Goal: Information Seeking & Learning: Learn about a topic

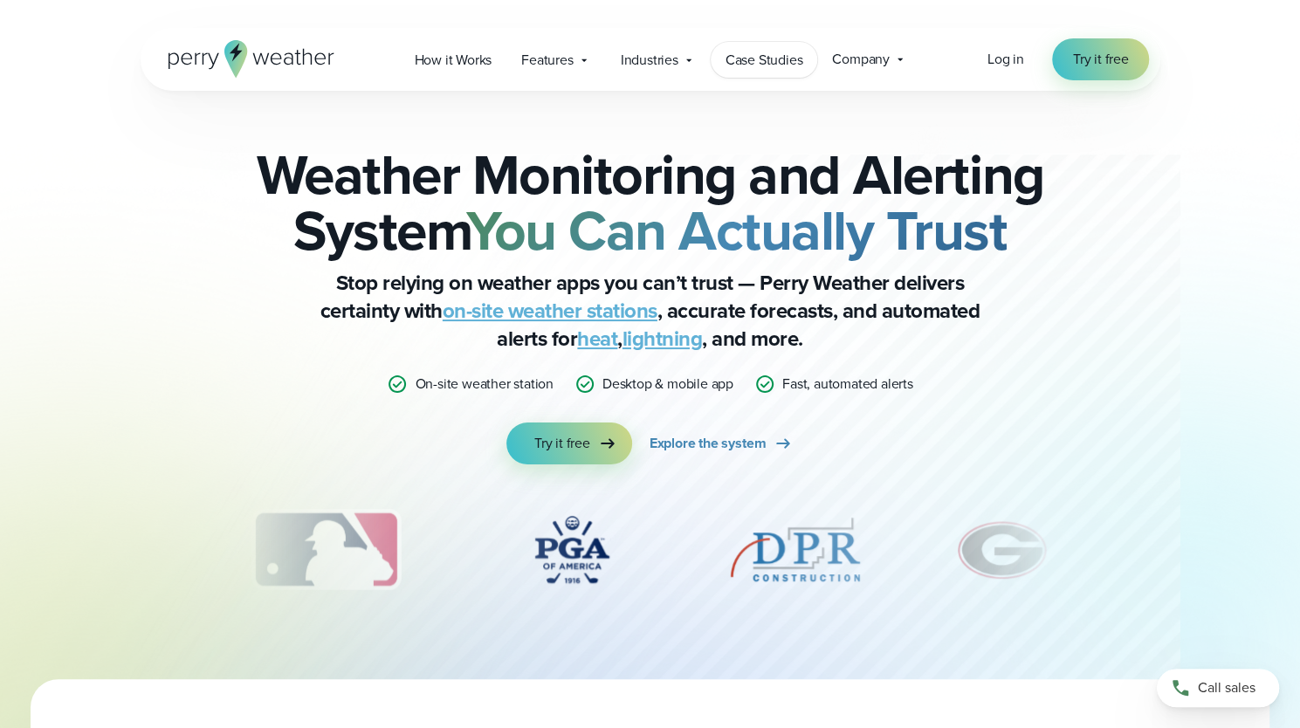
click at [772, 63] on span "Case Studies" at bounding box center [765, 60] width 78 height 21
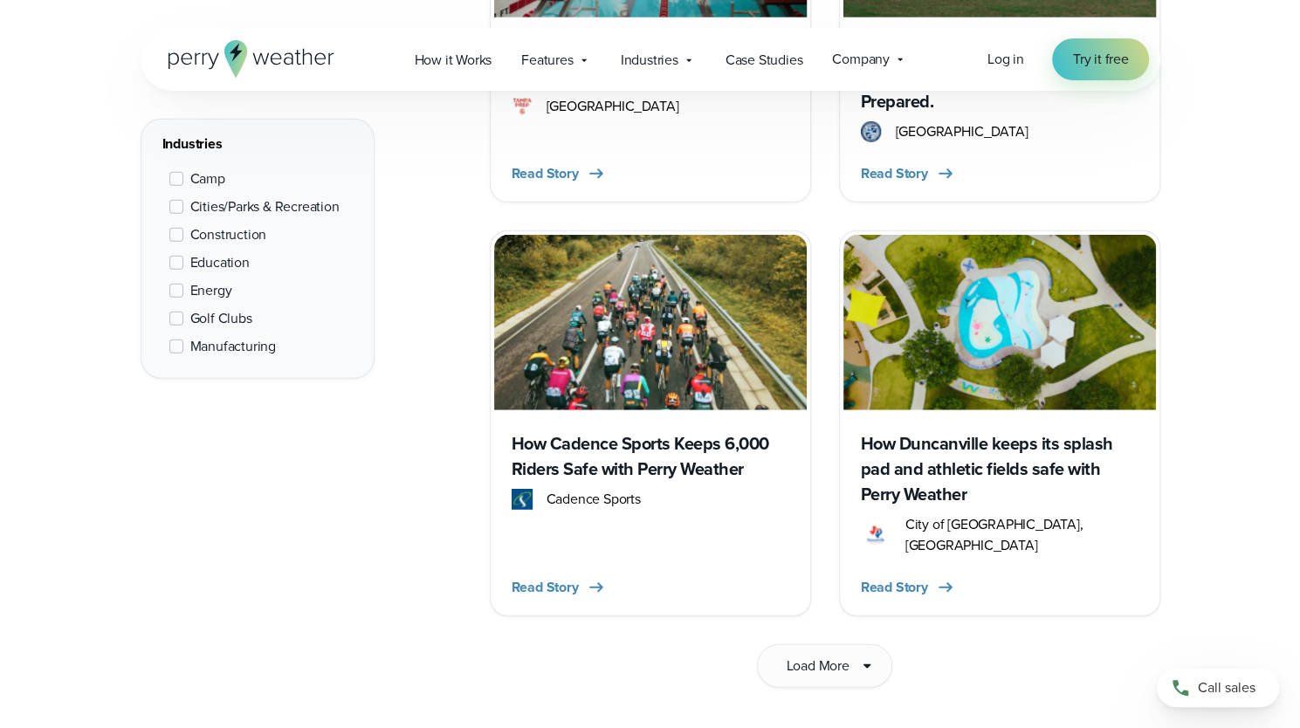
scroll to position [2699, 0]
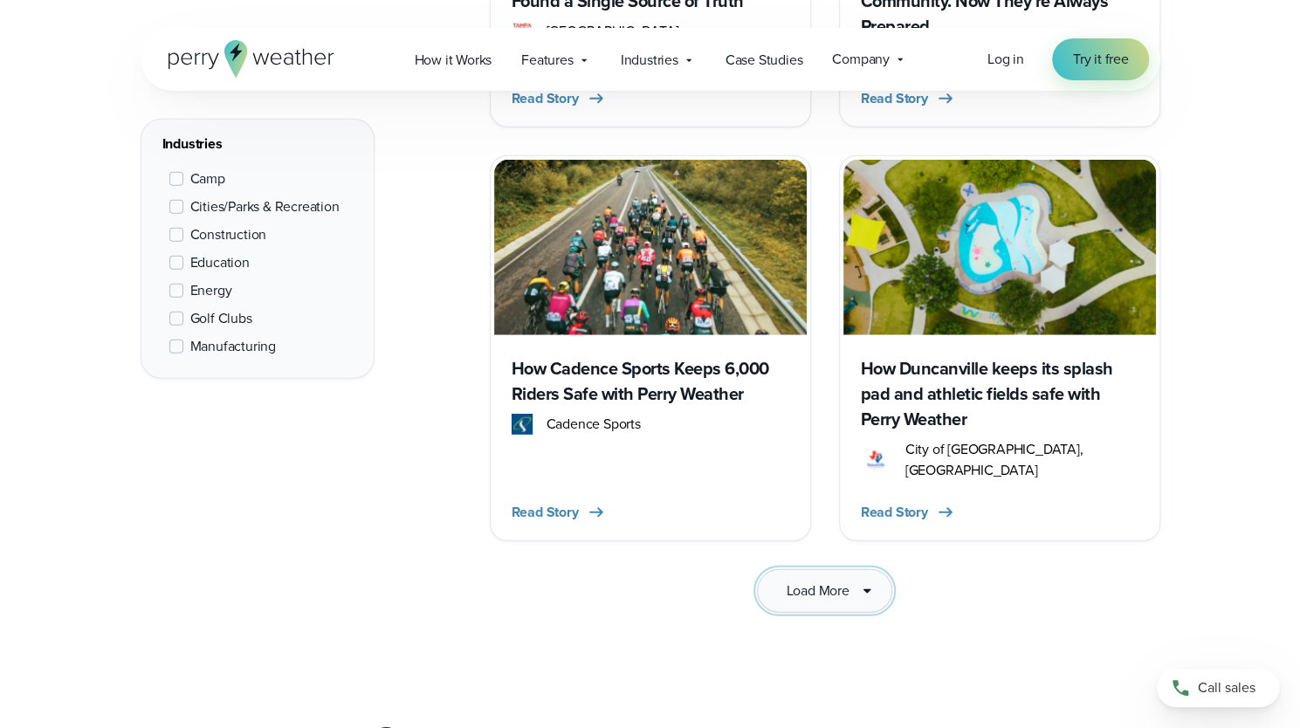
click at [810, 587] on button "Load More" at bounding box center [824, 591] width 134 height 44
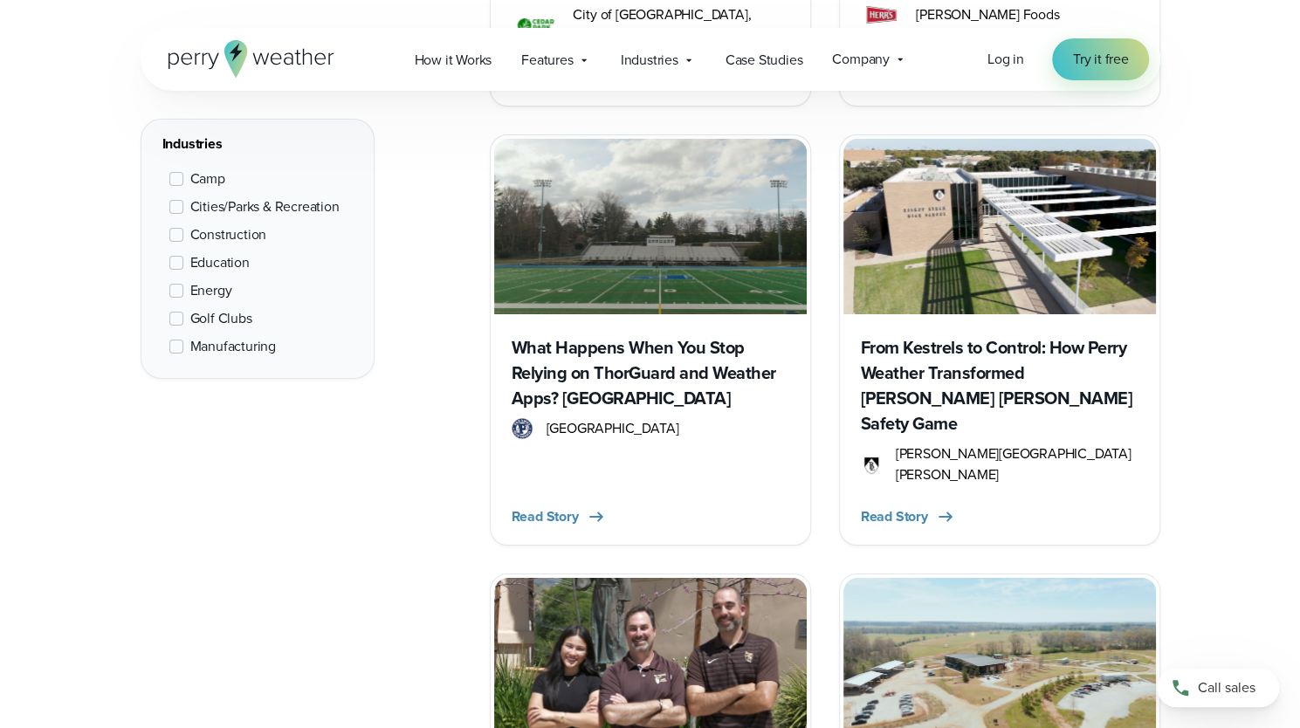
scroll to position [3551, 0]
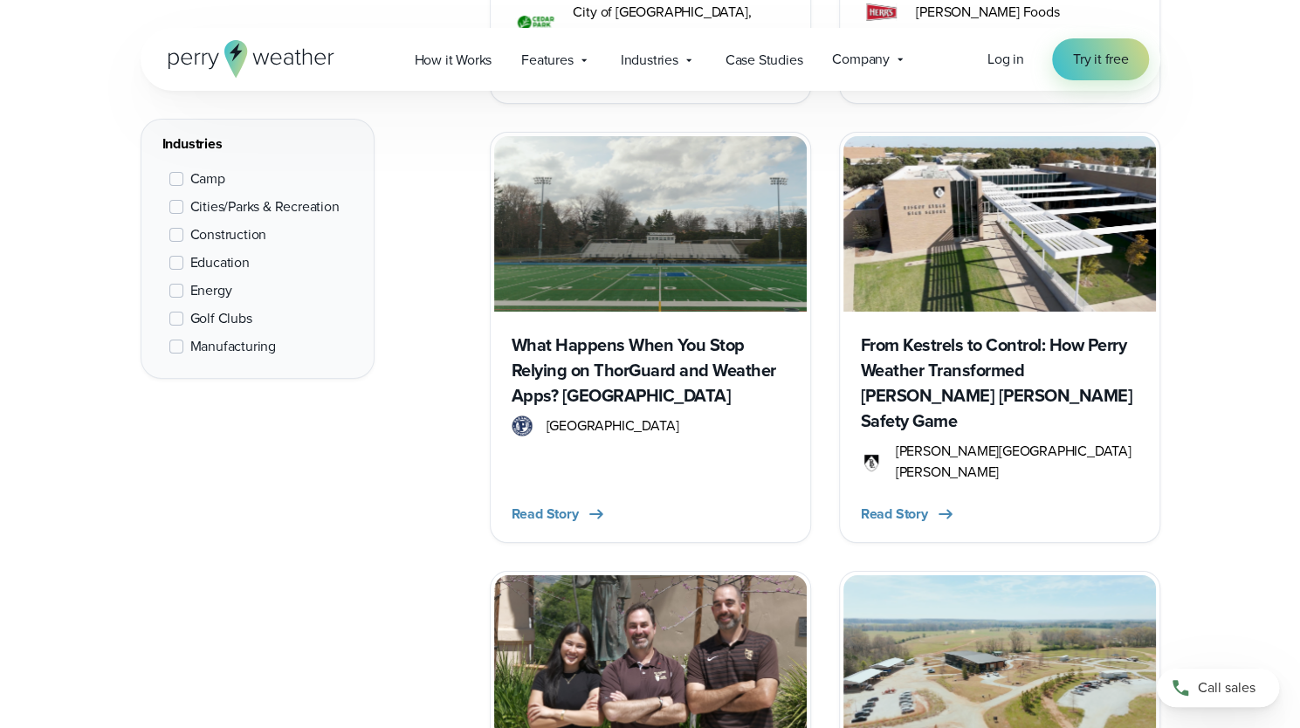
drag, startPoint x: 709, startPoint y: 537, endPoint x: 689, endPoint y: 498, distance: 44.1
drag, startPoint x: 689, startPoint y: 498, endPoint x: 197, endPoint y: 614, distance: 505.2
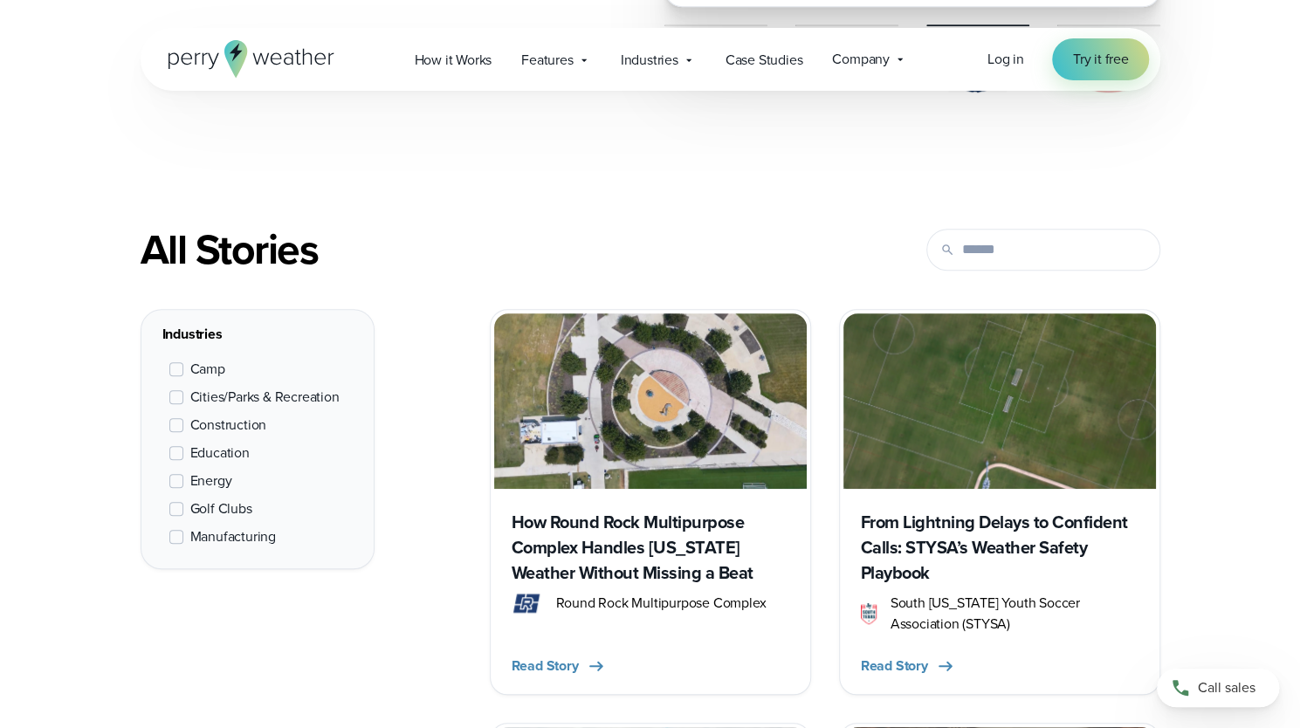
scroll to position [756, 0]
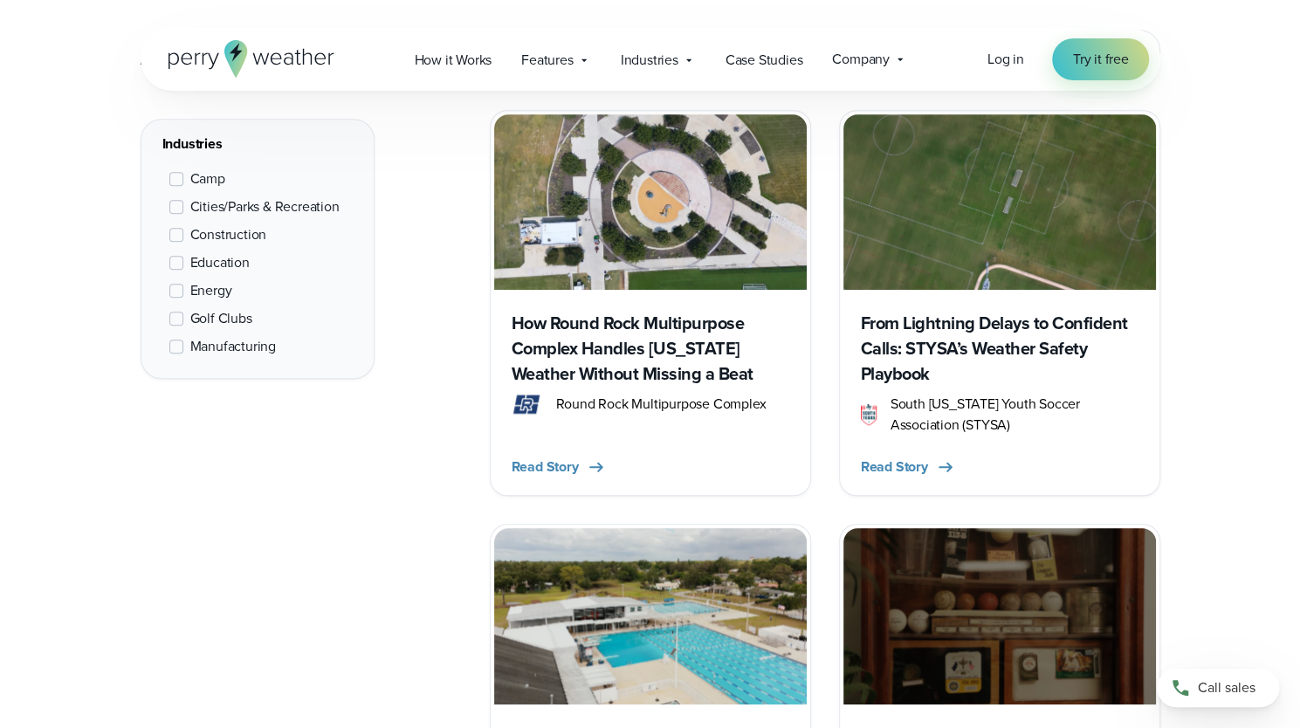
click at [648, 394] on span "Round Rock Multipurpose Complex" at bounding box center [660, 404] width 210 height 21
click at [637, 340] on h3 "How Round Rock Multipurpose Complex Handles Texas Weather Without Missing a Beat" at bounding box center [651, 349] width 278 height 76
click at [950, 351] on h3 "From Lightning Delays to Confident Calls: STYSA’s Weather Safety Playbook" at bounding box center [1000, 349] width 278 height 76
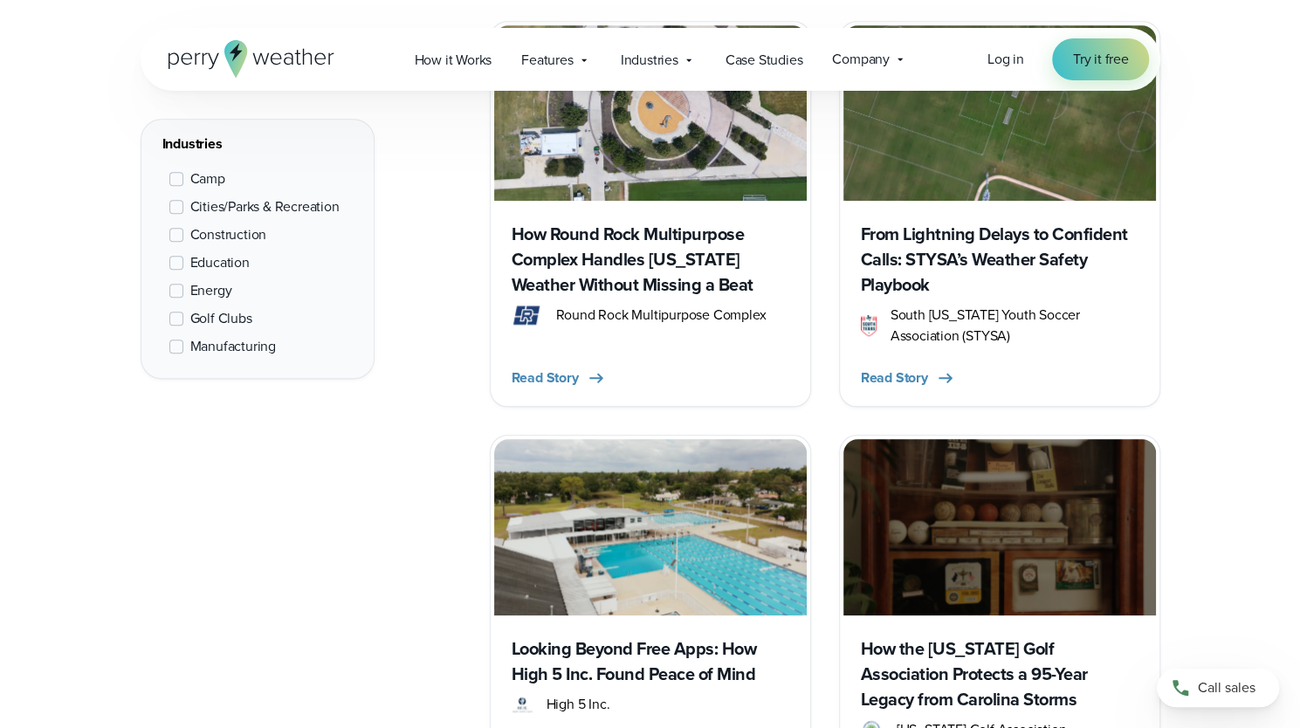
scroll to position [931, 0]
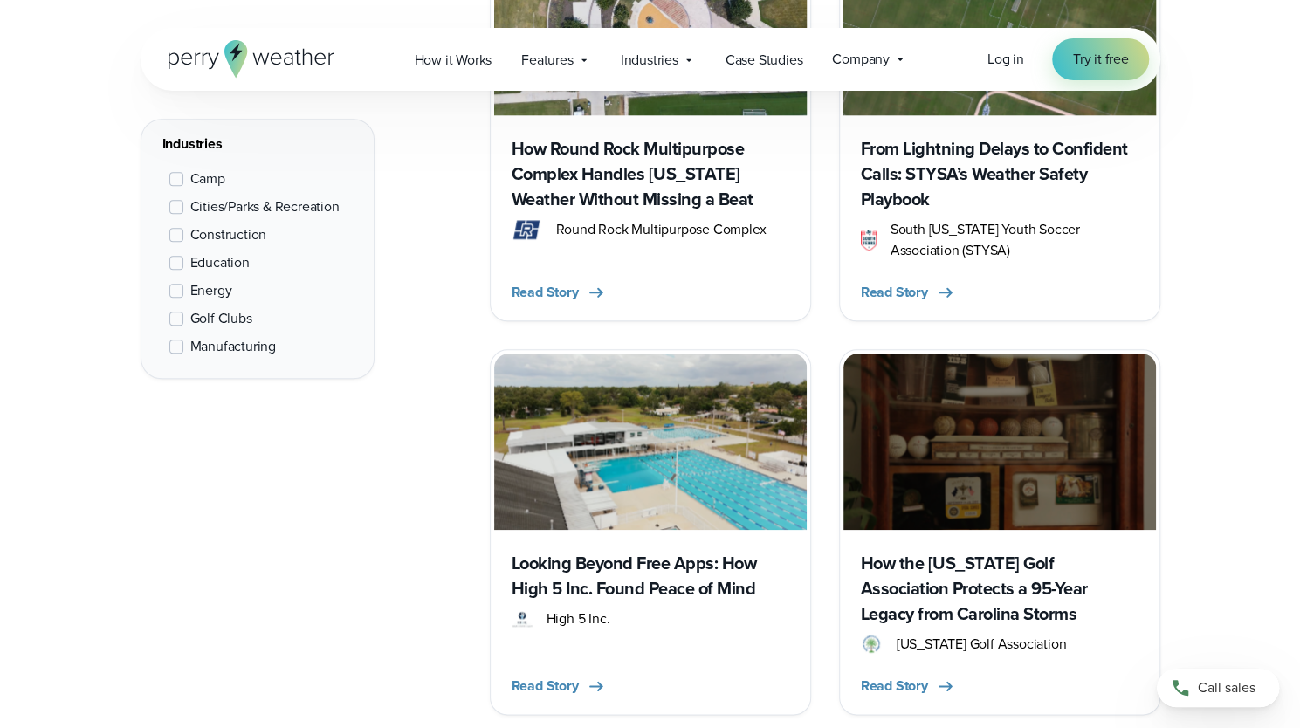
click at [632, 472] on img at bounding box center [650, 442] width 313 height 176
click at [914, 456] on img at bounding box center [1000, 442] width 313 height 176
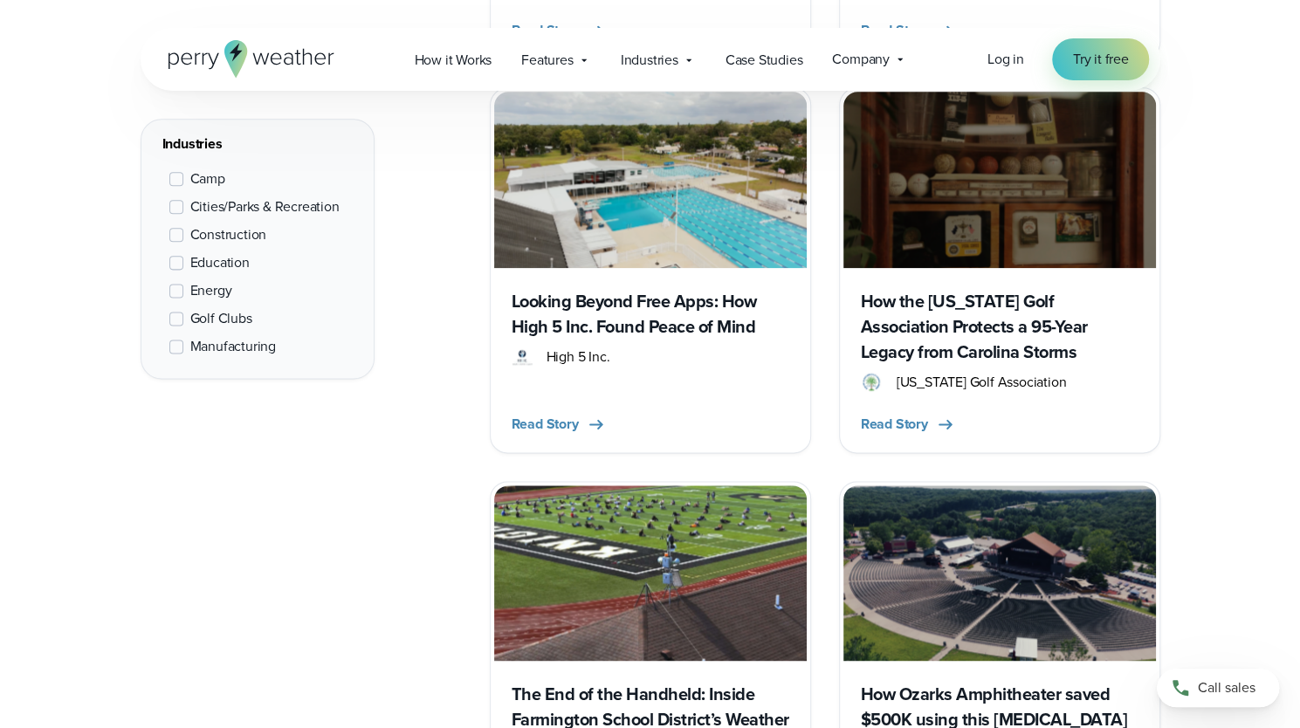
scroll to position [1368, 0]
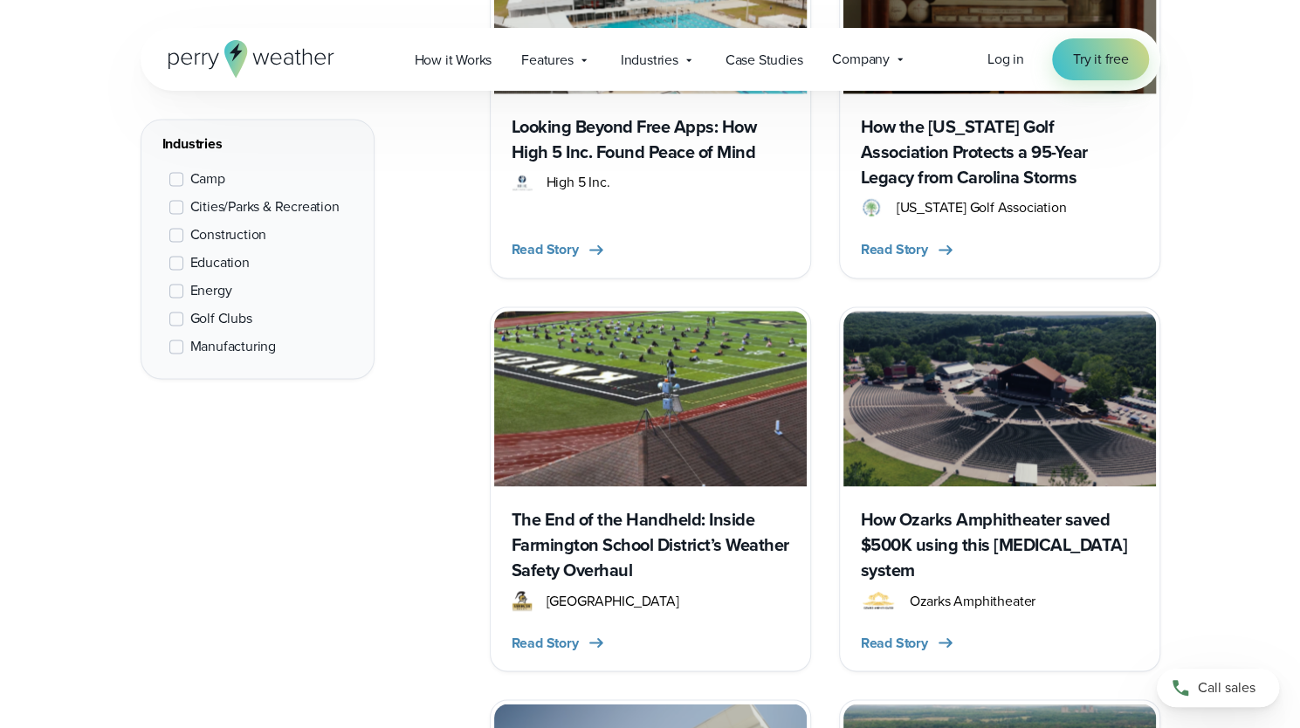
click at [682, 492] on div "The End of the Handheld: Inside Farmington School District’s Weather Safety Ove…" at bounding box center [650, 576] width 313 height 181
click at [944, 455] on img at bounding box center [1000, 399] width 313 height 176
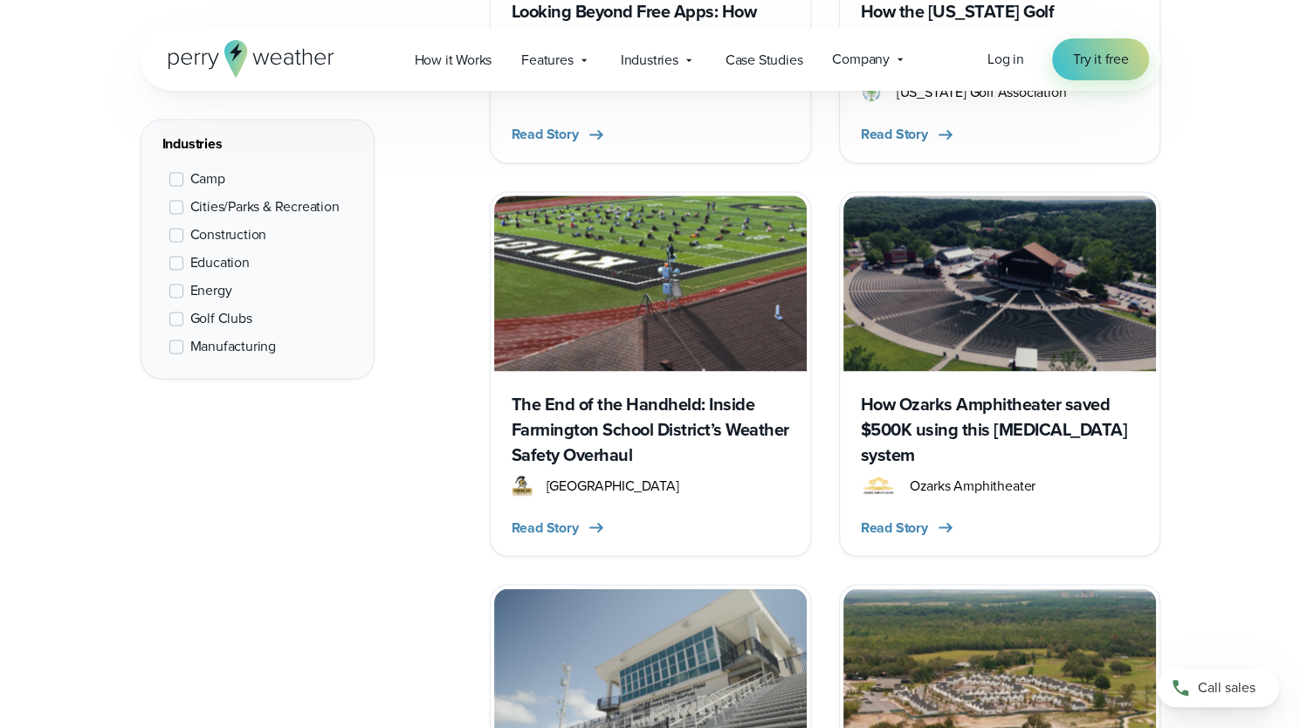
scroll to position [1717, 0]
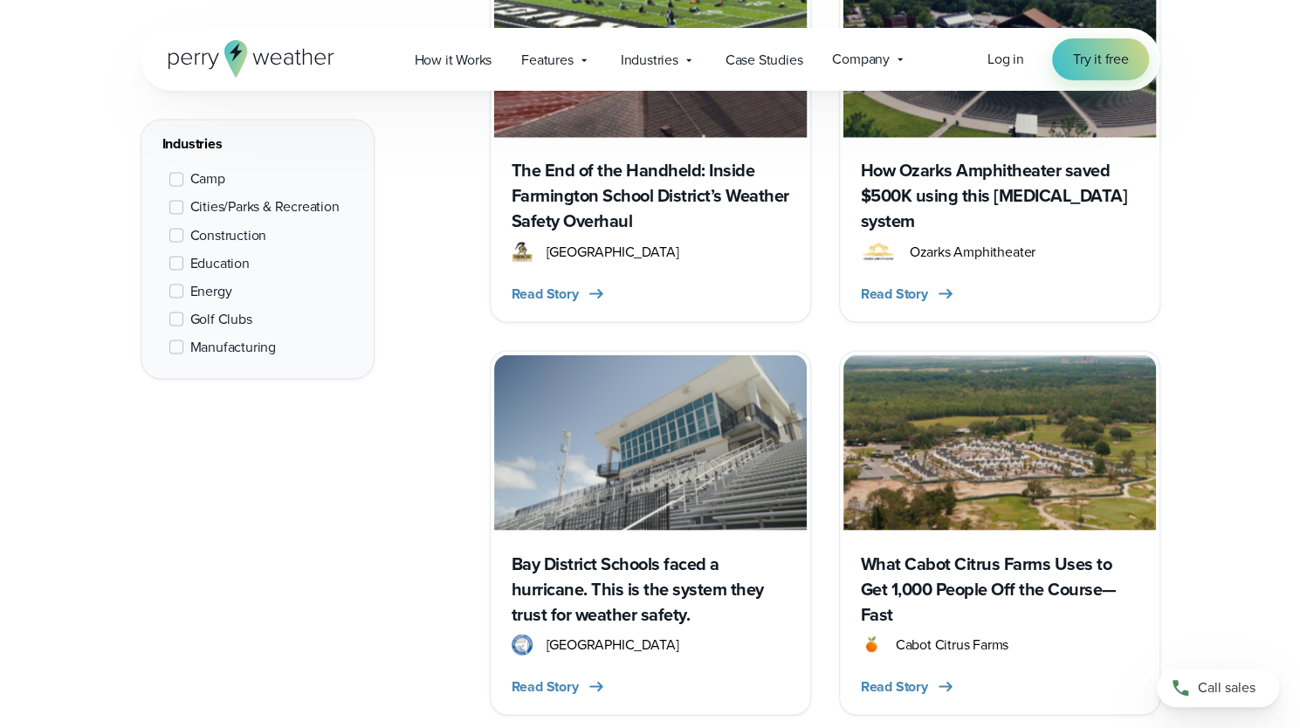
click at [721, 499] on img at bounding box center [650, 443] width 313 height 176
click at [915, 465] on img at bounding box center [1000, 443] width 313 height 176
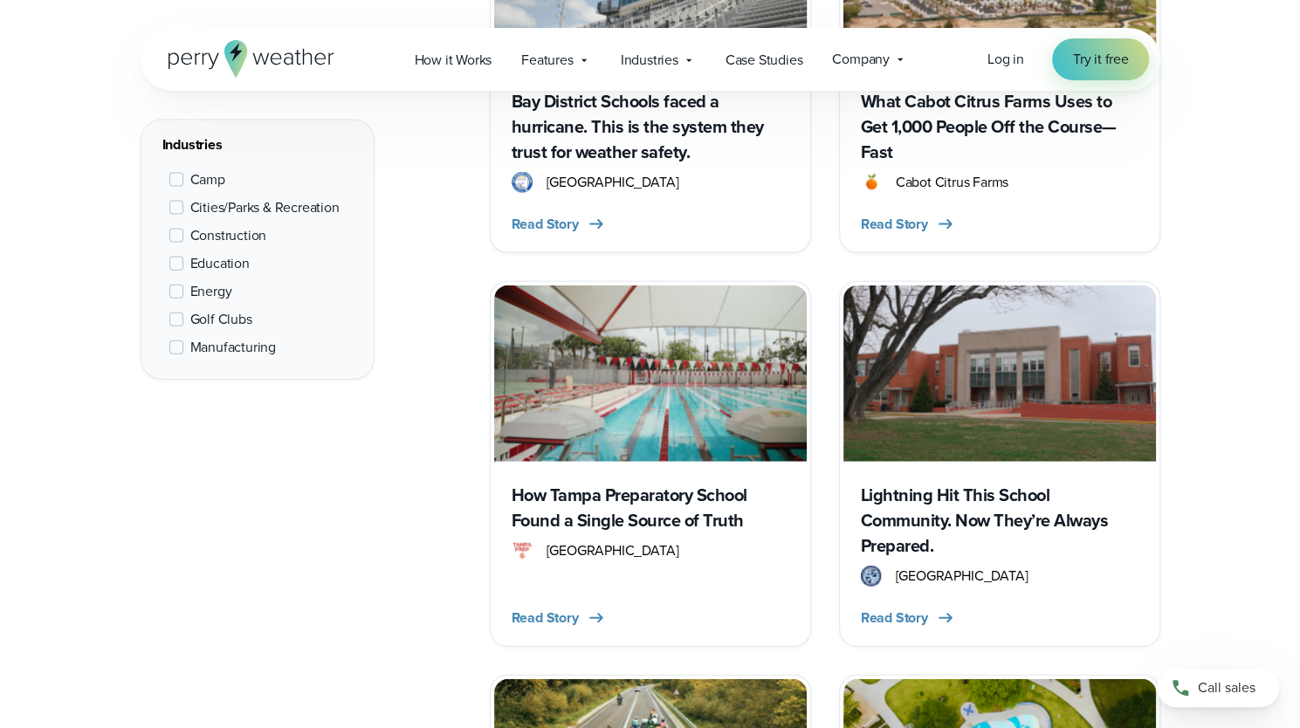
scroll to position [2328, 0]
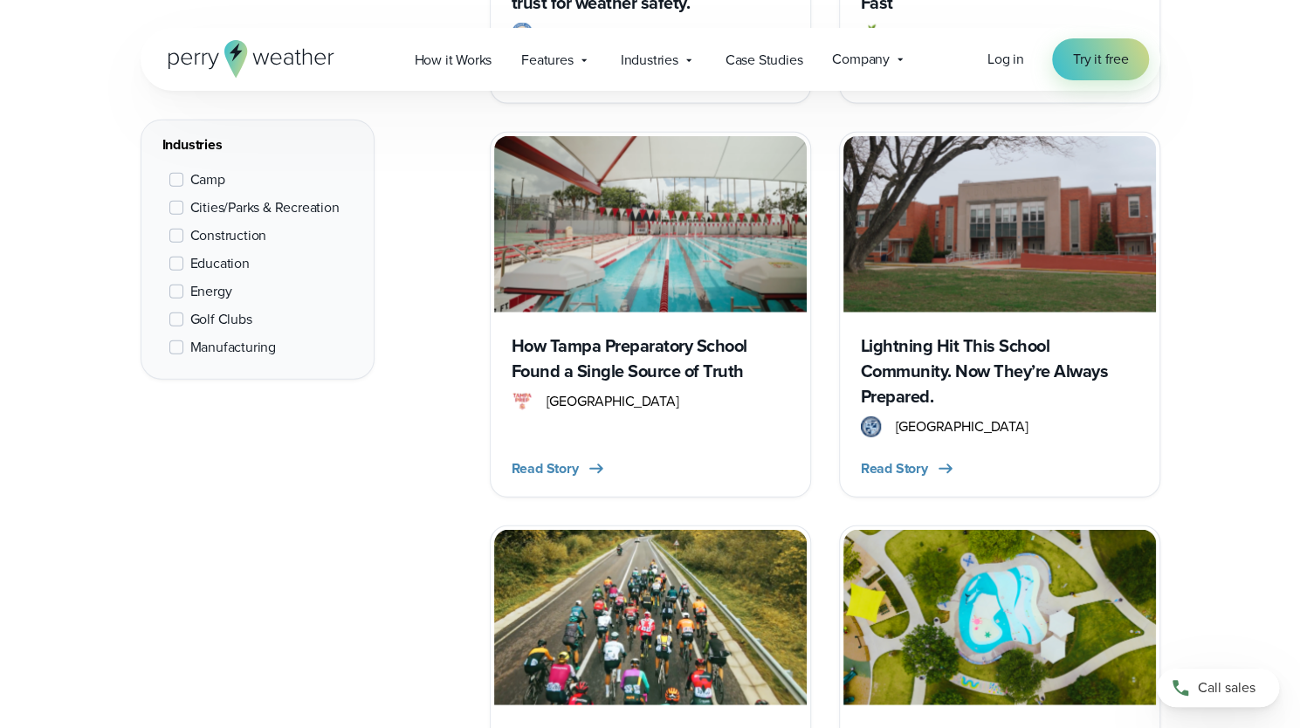
click at [648, 398] on span "Tampa Preparatory School" at bounding box center [613, 401] width 133 height 21
click at [894, 367] on h3 "Lightning Hit This School Community. Now They’re Always Prepared." at bounding box center [1000, 372] width 278 height 76
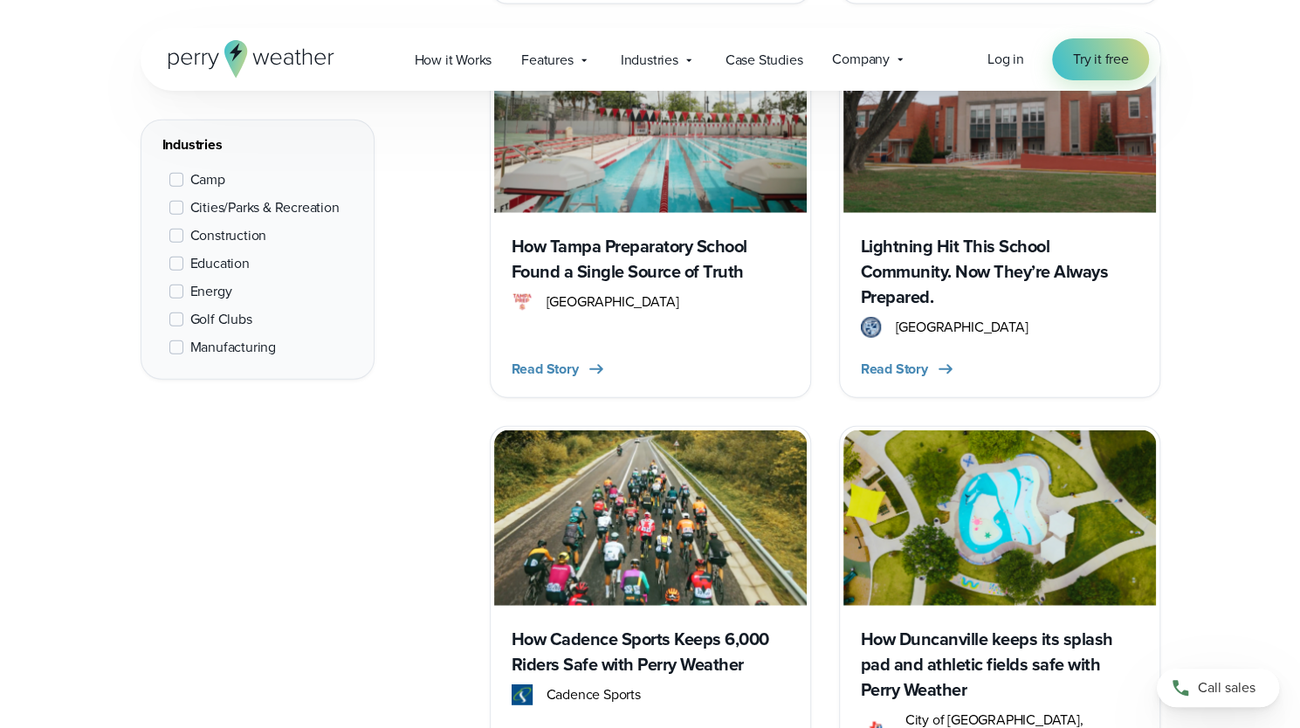
scroll to position [2590, 0]
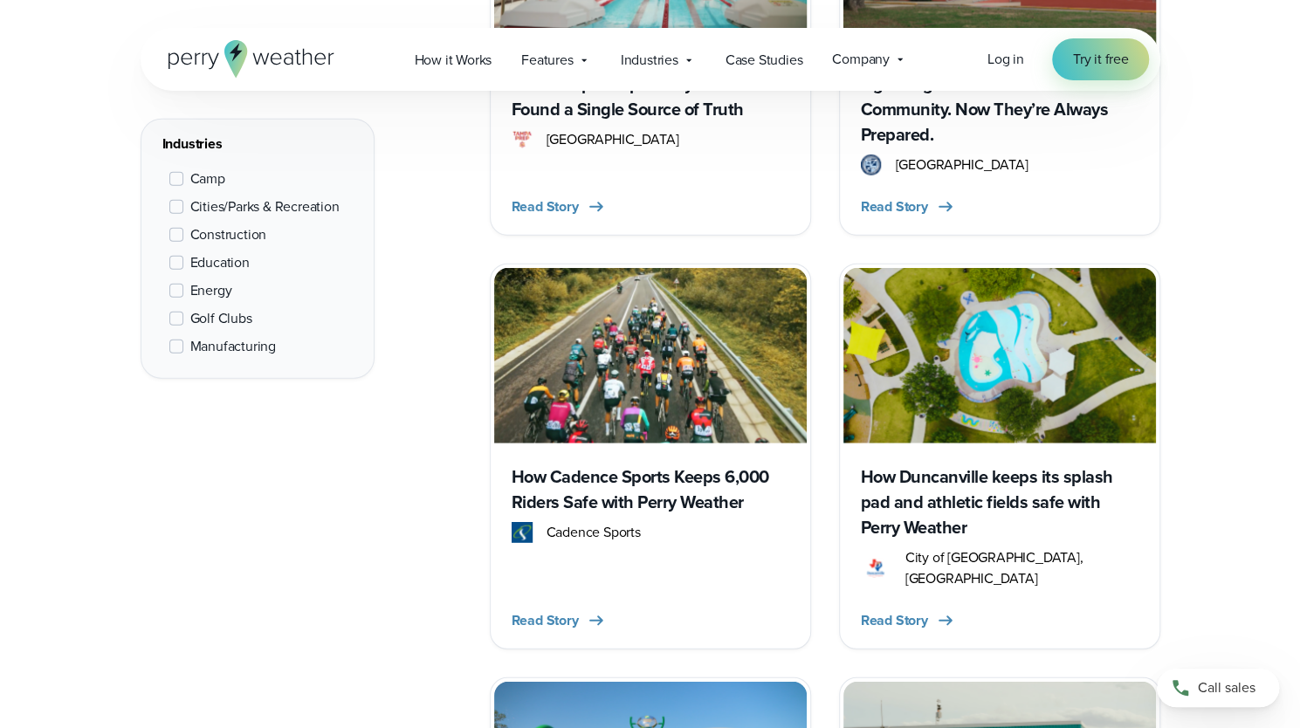
click at [674, 434] on img at bounding box center [650, 356] width 313 height 176
click at [901, 403] on img at bounding box center [1000, 356] width 313 height 176
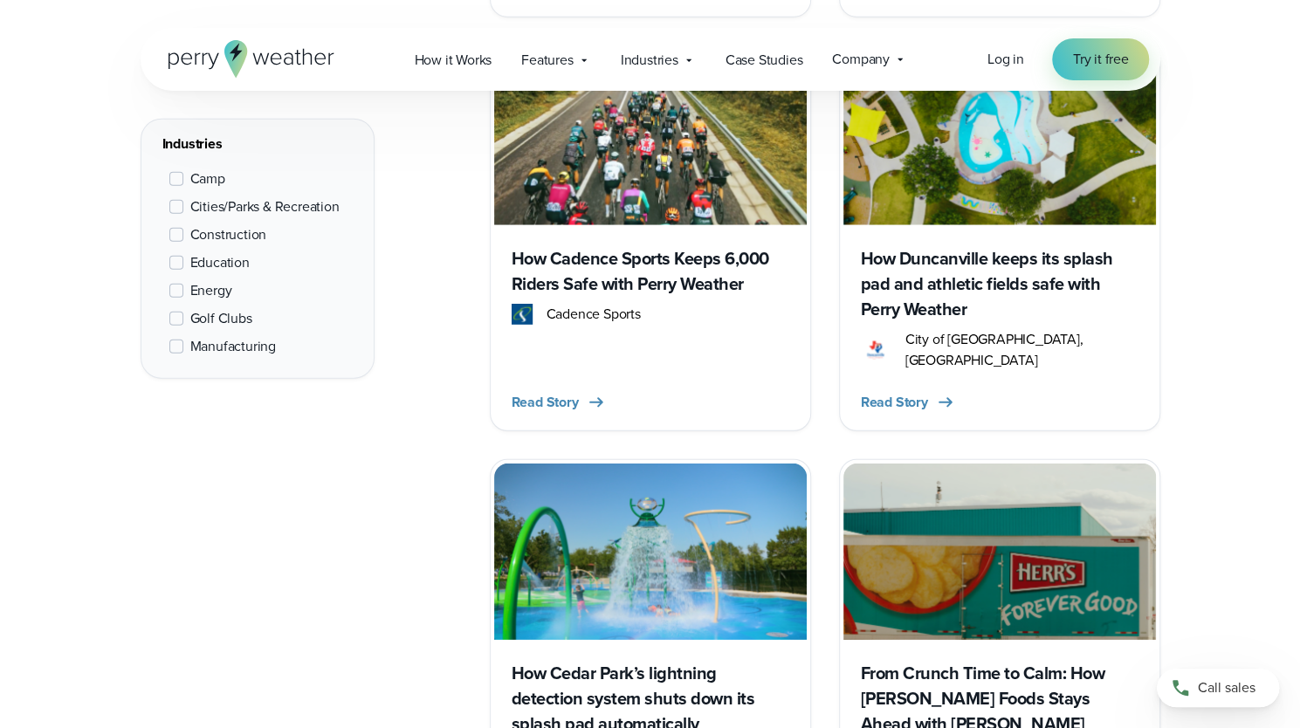
scroll to position [2940, 0]
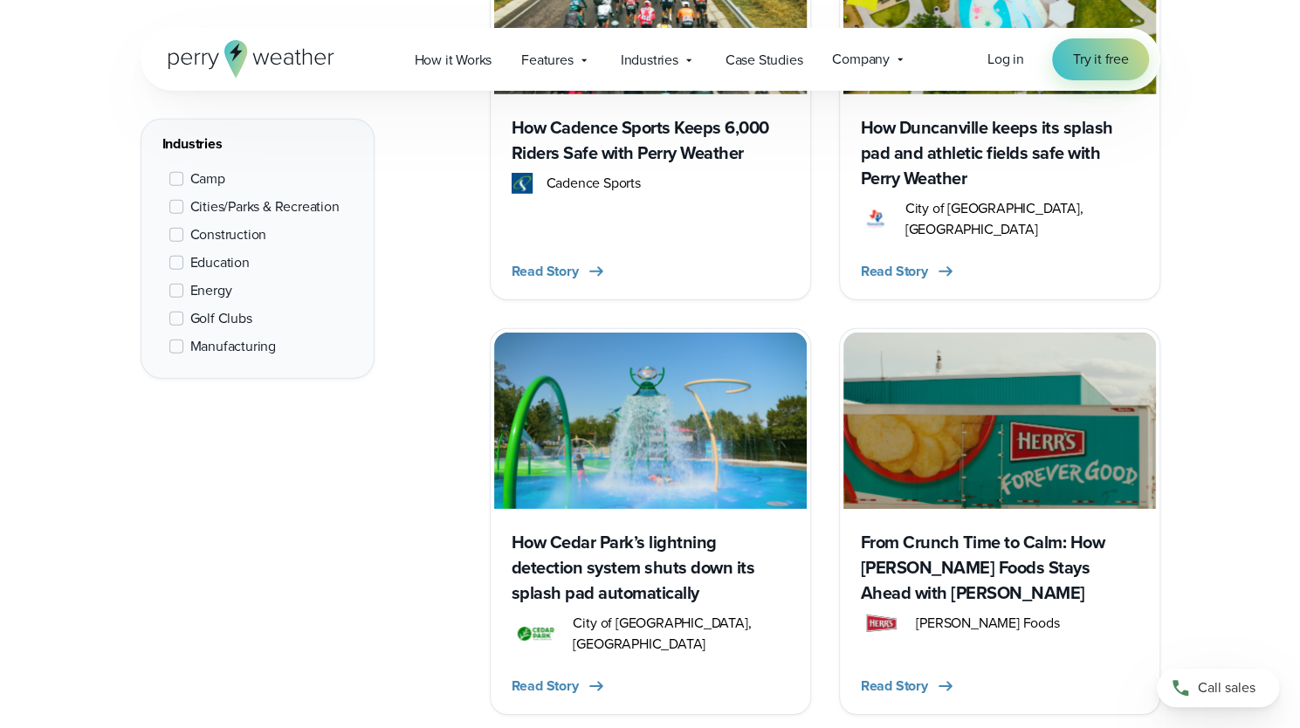
click at [684, 476] on img at bounding box center [650, 421] width 313 height 176
click at [945, 445] on img at bounding box center [1000, 421] width 313 height 176
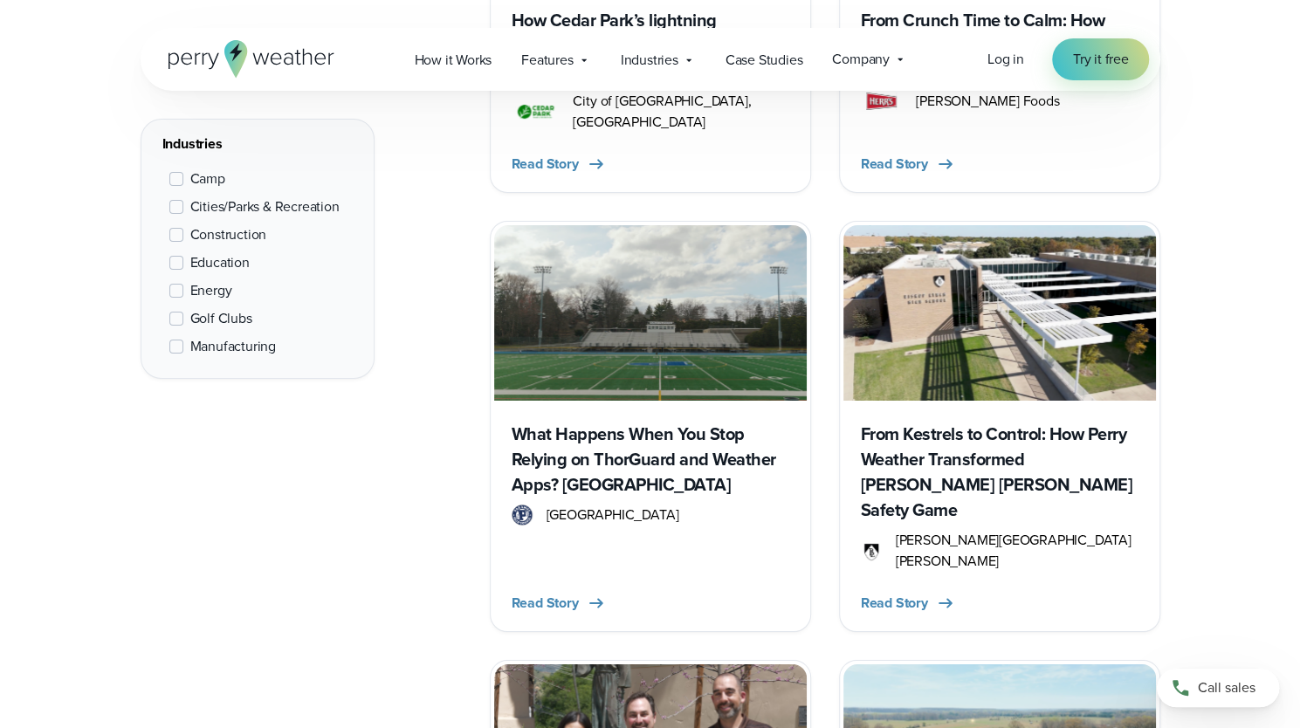
scroll to position [3464, 0]
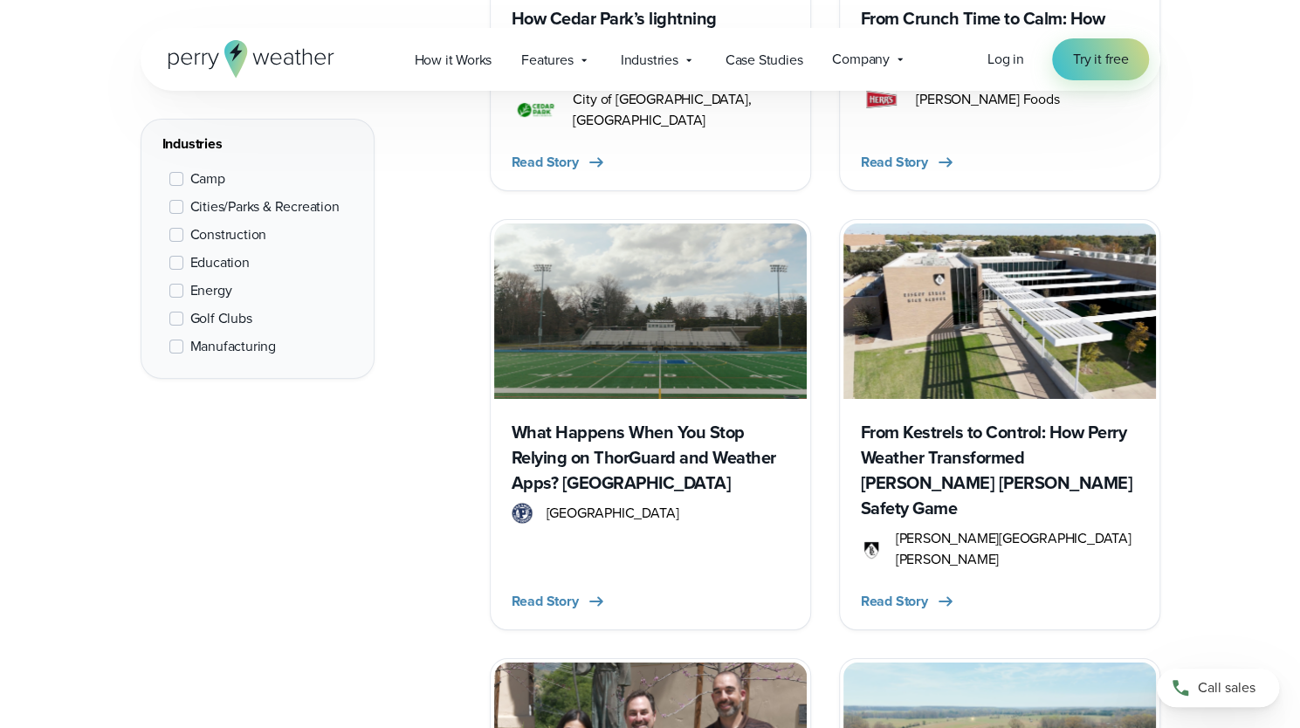
click at [689, 420] on h3 "What Happens When You Stop Relying on ThorGuard and Weather Apps? Ask Paramus H…" at bounding box center [651, 458] width 278 height 76
click at [934, 420] on h3 "From Kestrels to Control: How Perry Weather Transformed Bishop Lynch’s Safety G…" at bounding box center [1000, 470] width 278 height 101
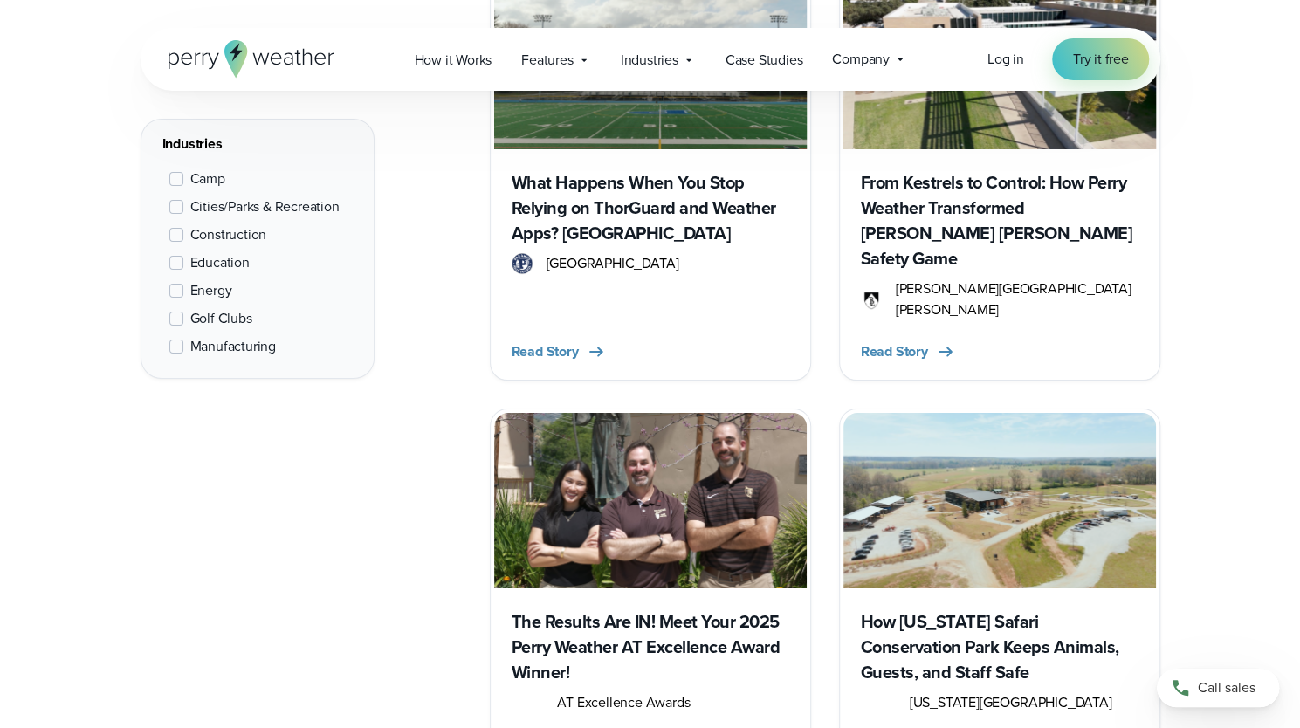
scroll to position [3813, 0]
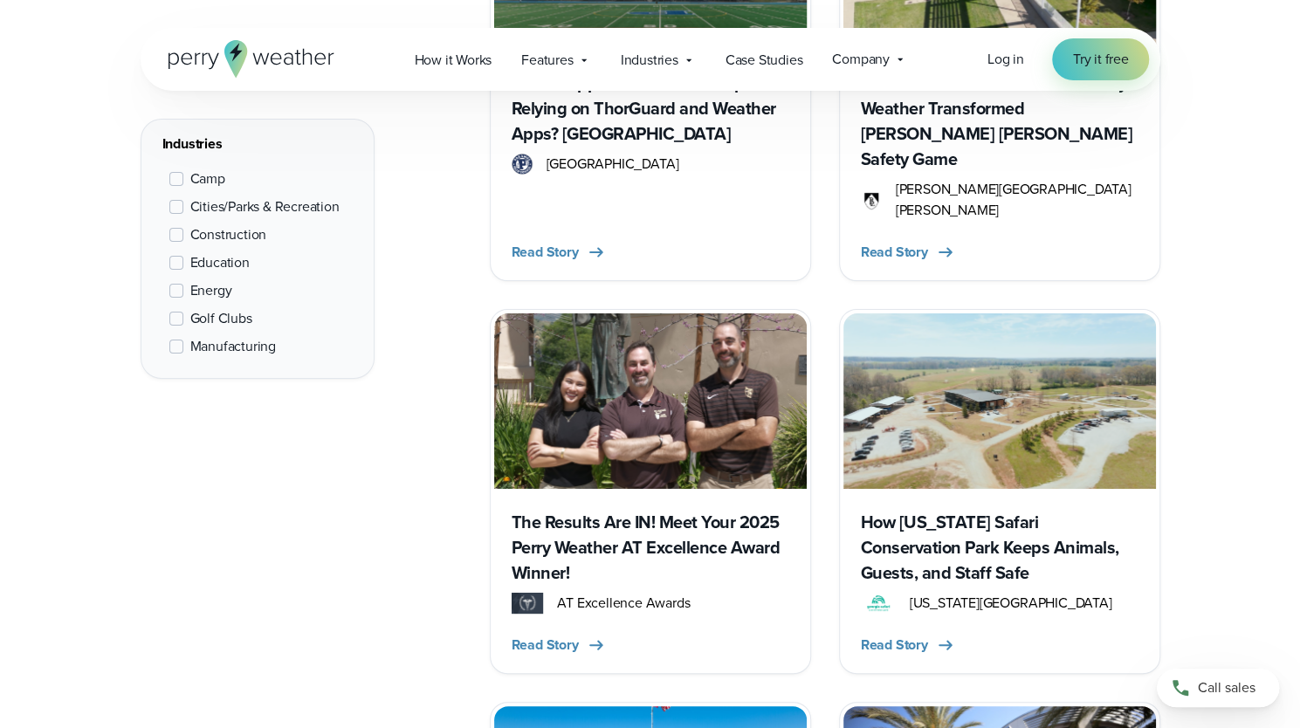
click at [706, 510] on h3 "The Results Are IN! Meet Your 2025 Perry Weather AT Excellence Award Winner!" at bounding box center [651, 548] width 278 height 76
click at [886, 510] on h3 "How Georgia Safari Conservation Park Keeps Animals, Guests, and Staff Safe" at bounding box center [1000, 548] width 278 height 76
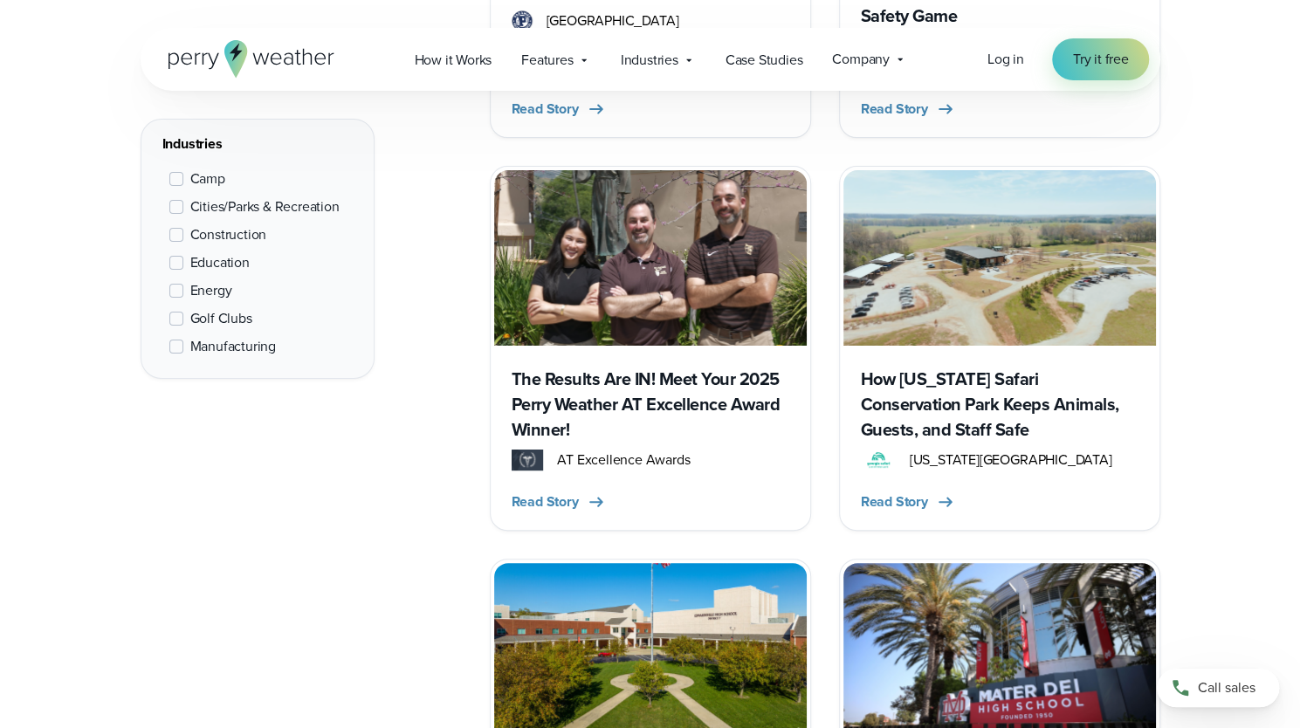
scroll to position [4162, 0]
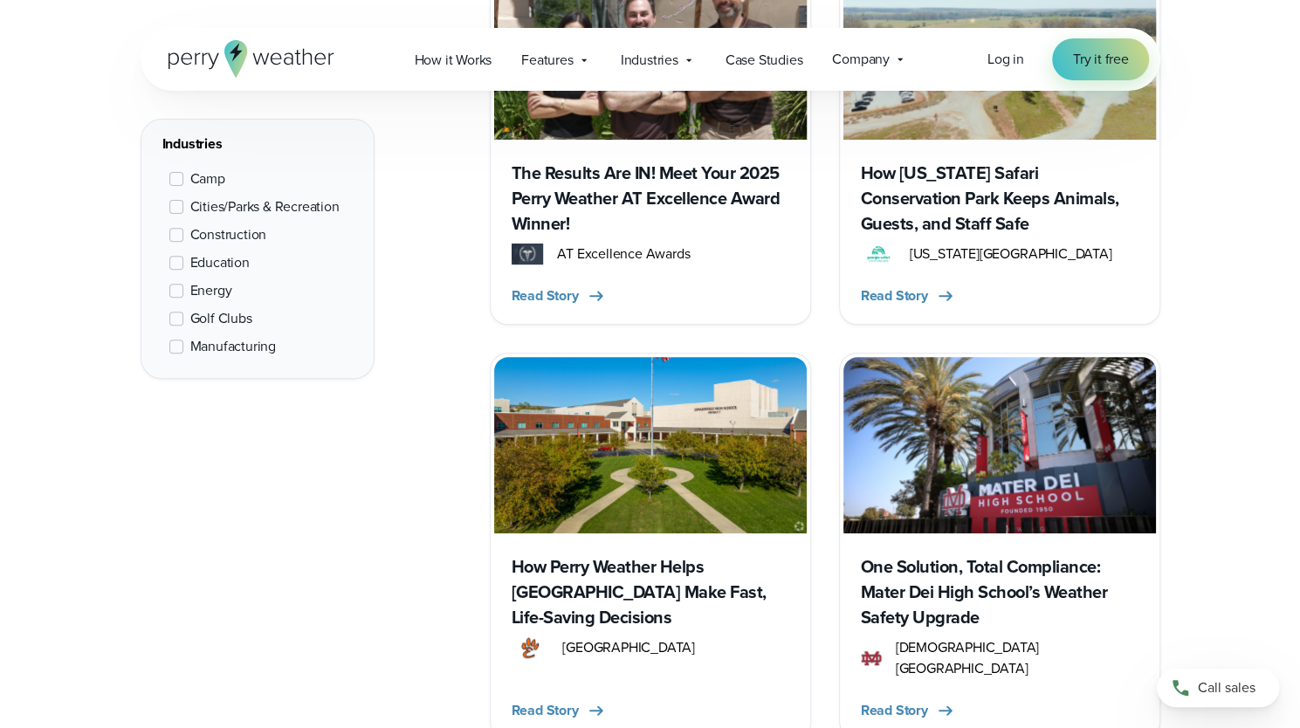
click at [690, 555] on h3 "How Perry Weather Helps Edwardsville High School Make Fast, Life-Saving Decisio…" at bounding box center [651, 593] width 278 height 76
click at [904, 534] on div "One Solution, Total Compliance: Mater Dei High School’s Weather Safety Upgrade …" at bounding box center [1000, 635] width 313 height 202
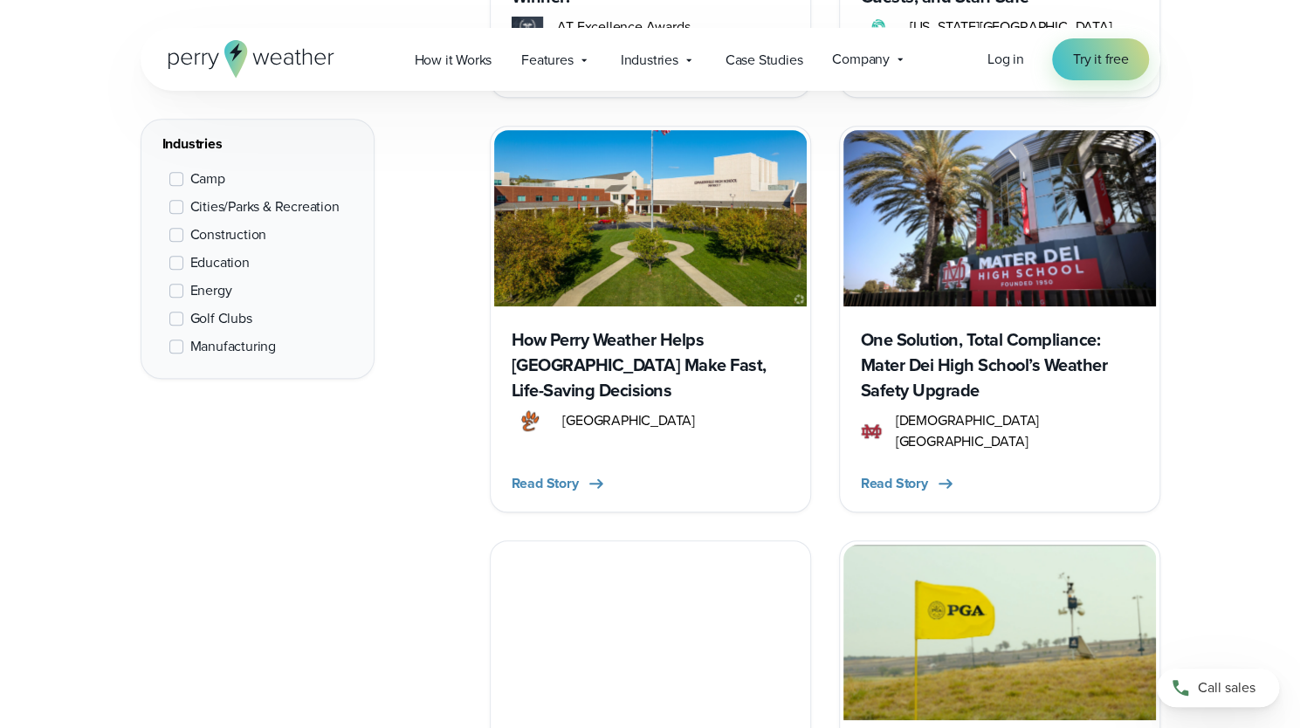
scroll to position [4512, 0]
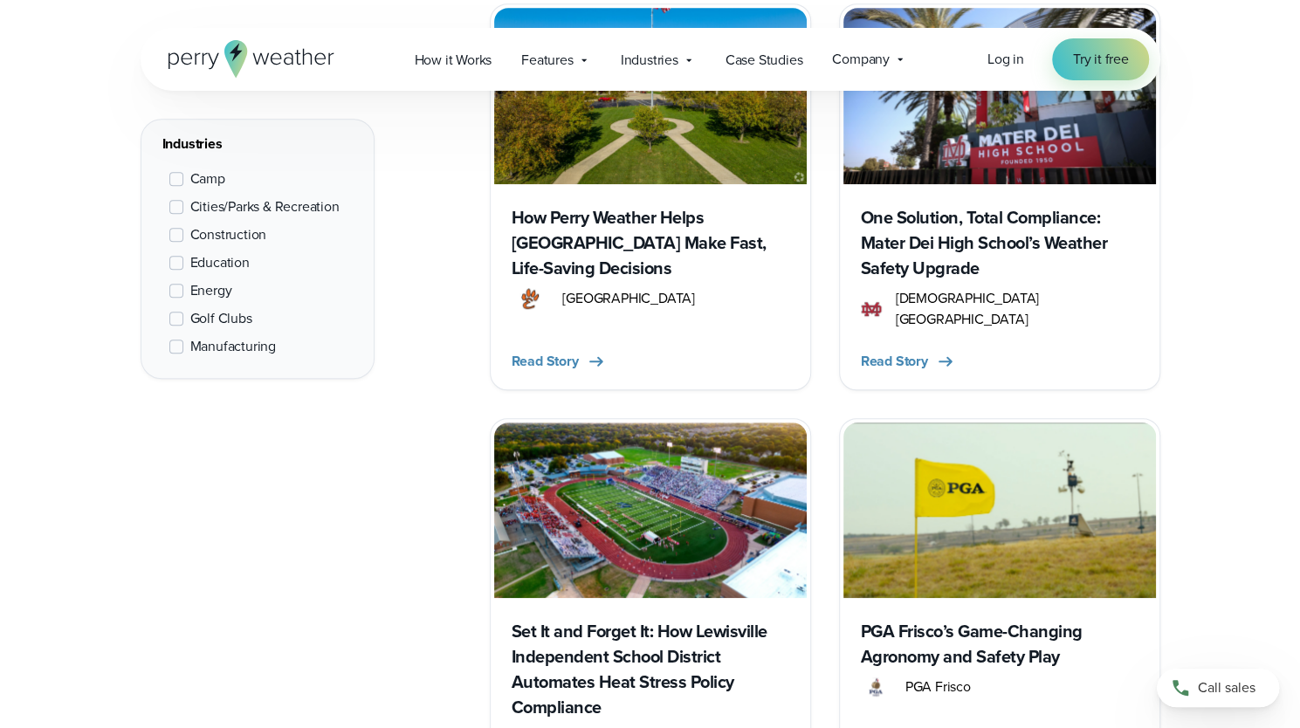
click at [748, 619] on h3 "Set It and Forget It: How Lewisville Independent School District Automates Heat…" at bounding box center [651, 669] width 278 height 101
click at [922, 481] on img at bounding box center [1000, 511] width 313 height 176
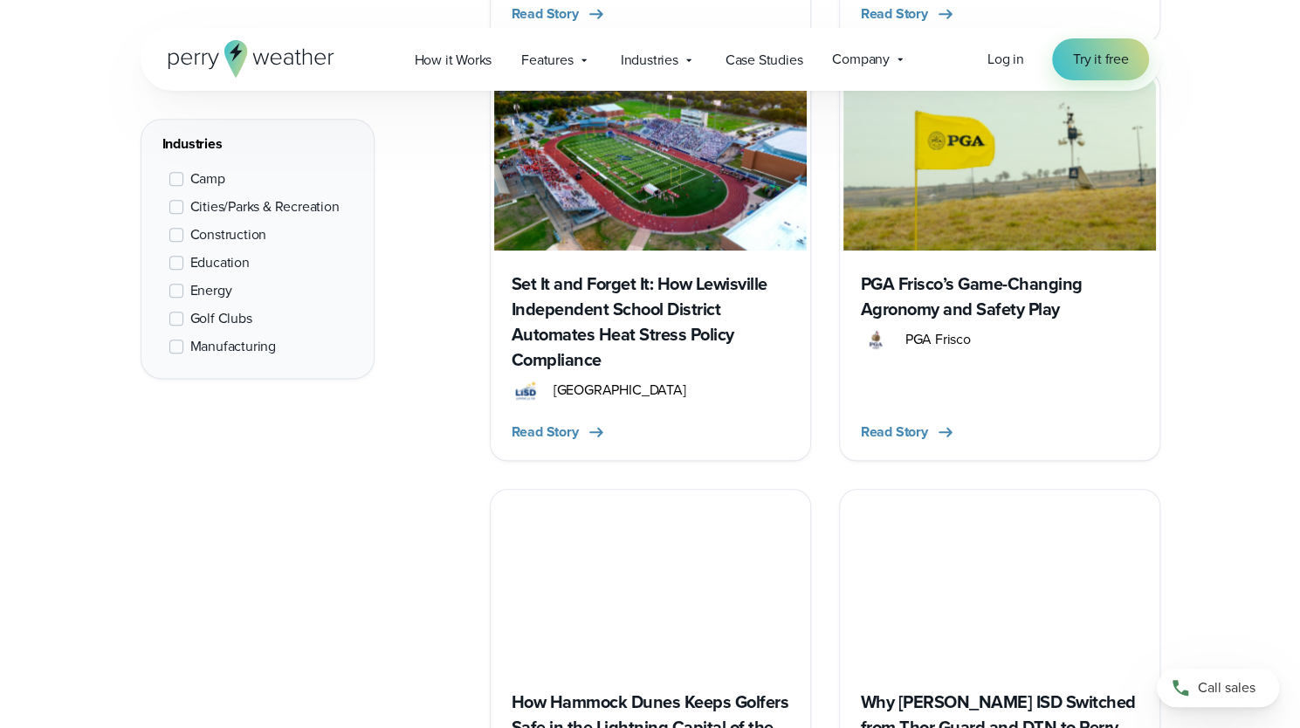
scroll to position [4861, 0]
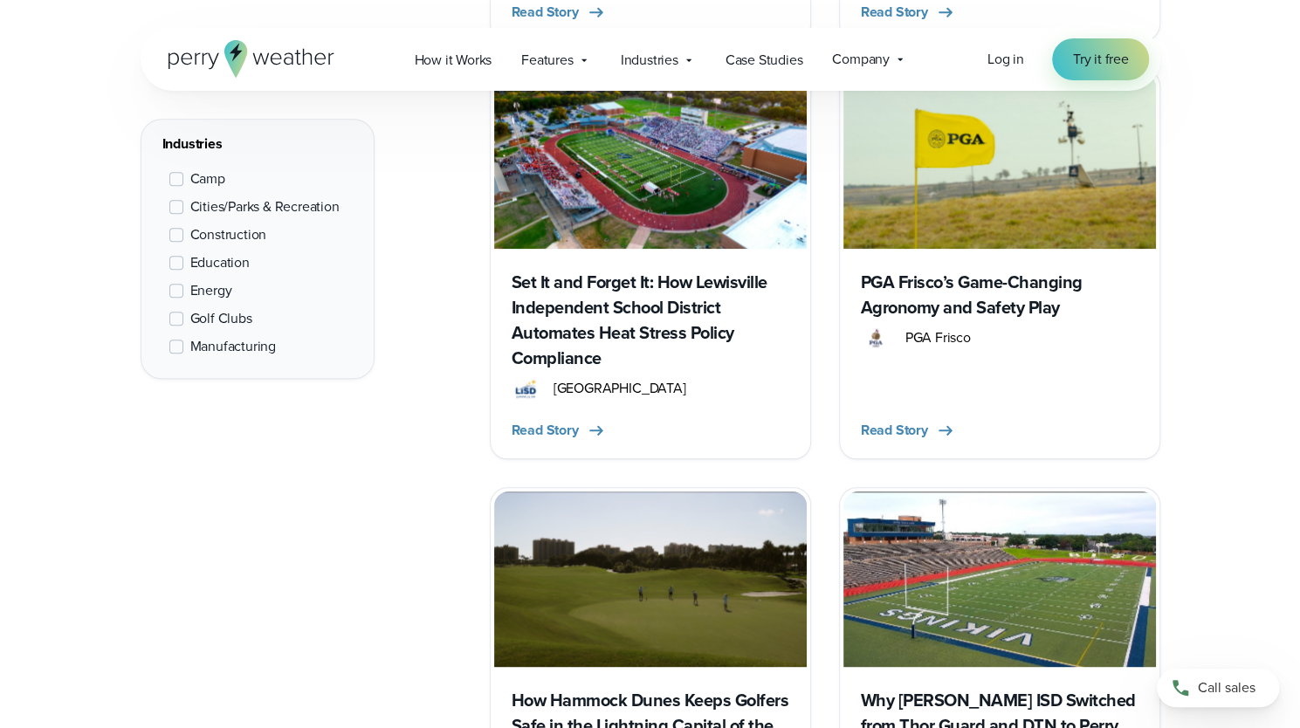
click at [622, 552] on img at bounding box center [650, 580] width 313 height 176
click at [872, 505] on img at bounding box center [1000, 580] width 313 height 176
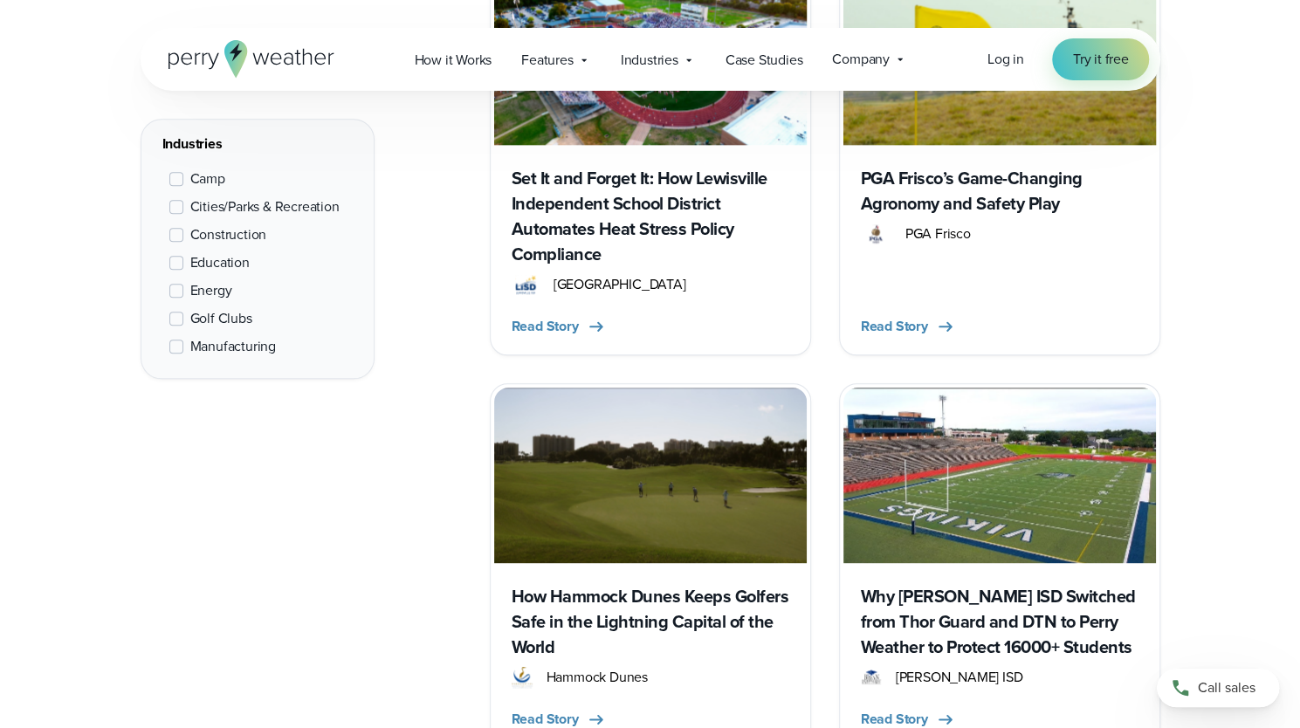
scroll to position [5298, 0]
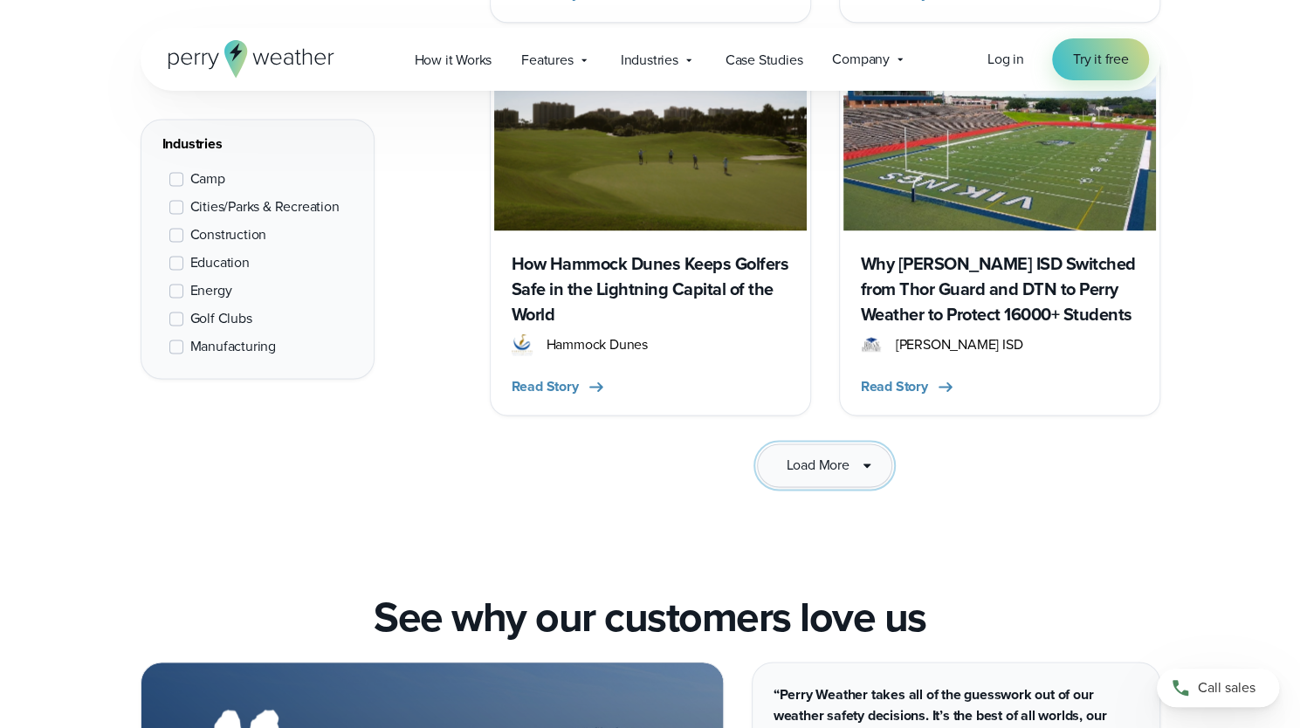
click at [805, 444] on button "Load More" at bounding box center [824, 466] width 134 height 44
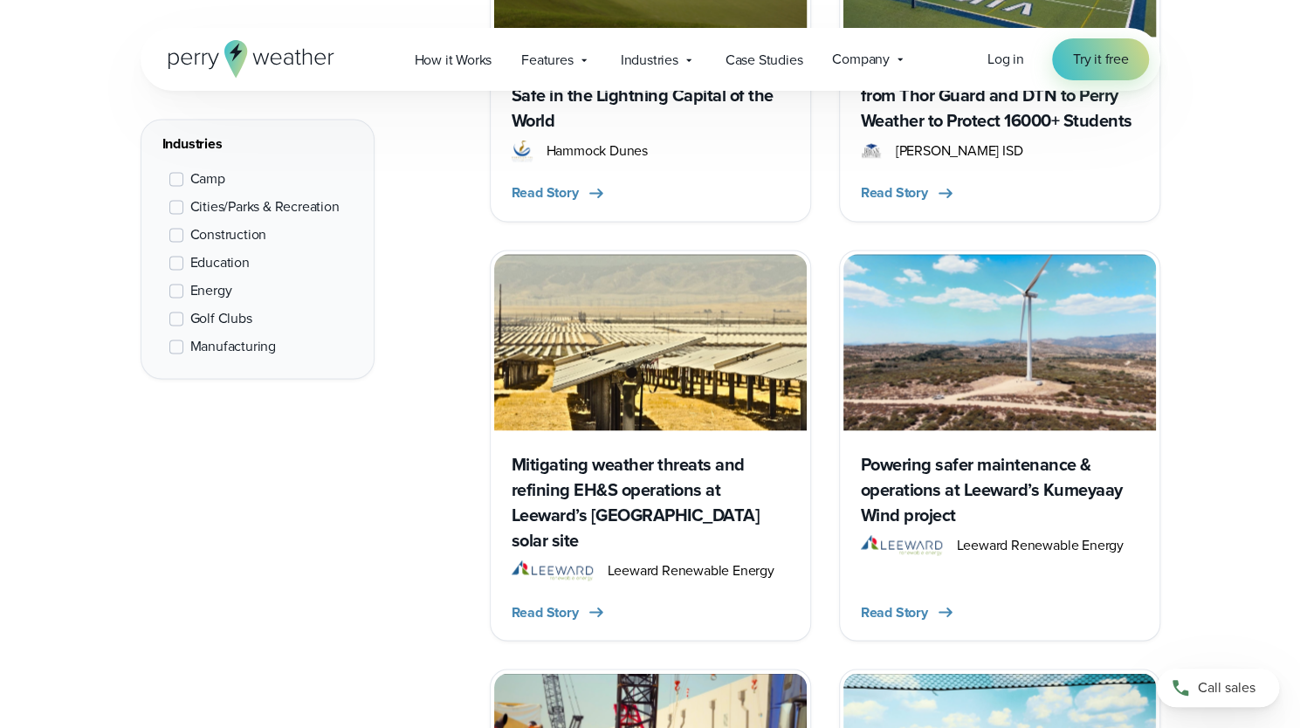
scroll to position [5560, 0]
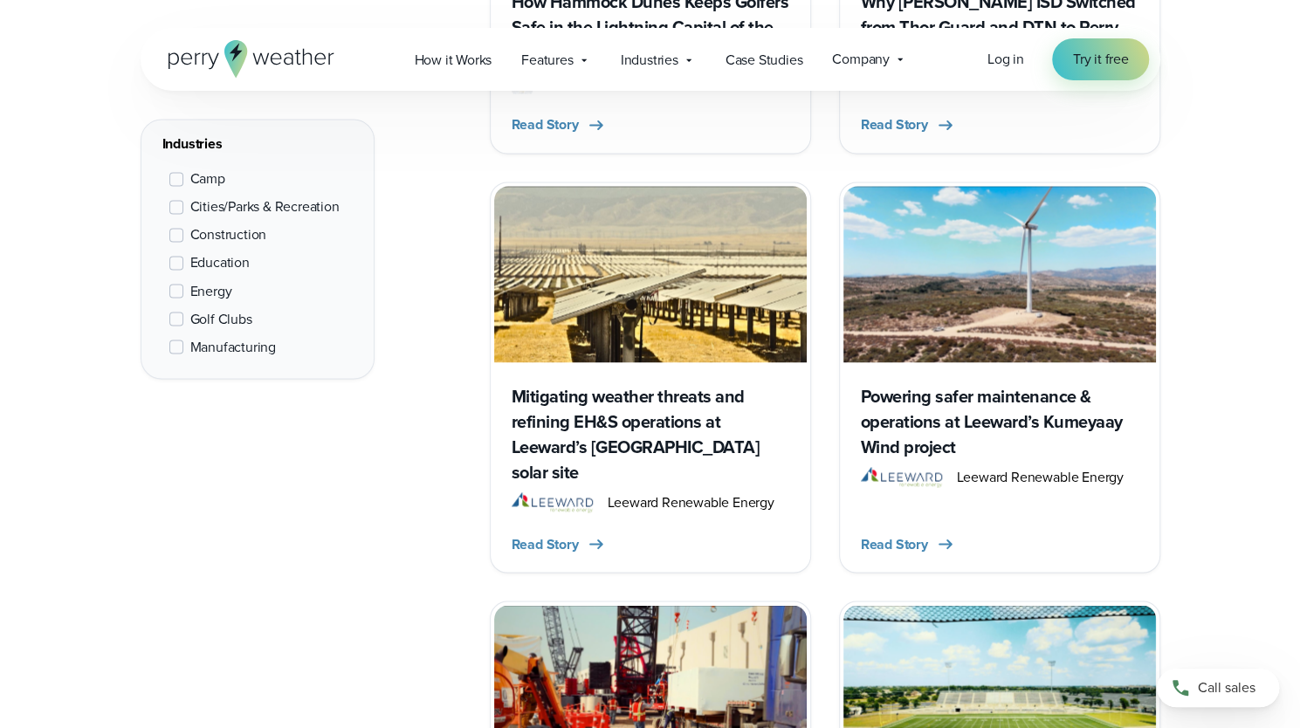
click at [652, 383] on h3 "Mitigating weather threats and refining EH&S operations at Leeward’s Mojave Des…" at bounding box center [651, 433] width 278 height 101
click at [915, 383] on h3 "Powering safer maintenance & operations at Leeward’s Kumeyaay Wind project" at bounding box center [1000, 421] width 278 height 76
click at [704, 605] on img at bounding box center [650, 693] width 313 height 176
click at [942, 605] on img at bounding box center [1000, 693] width 313 height 176
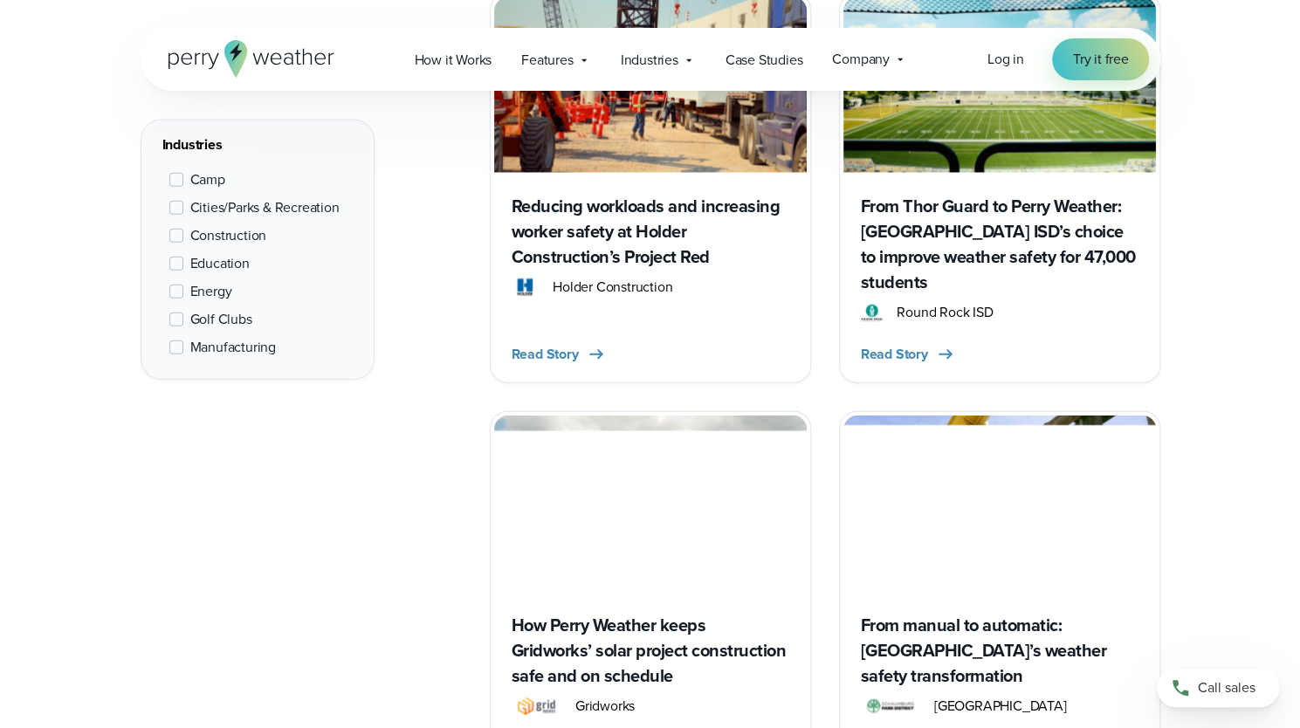
scroll to position [6171, 0]
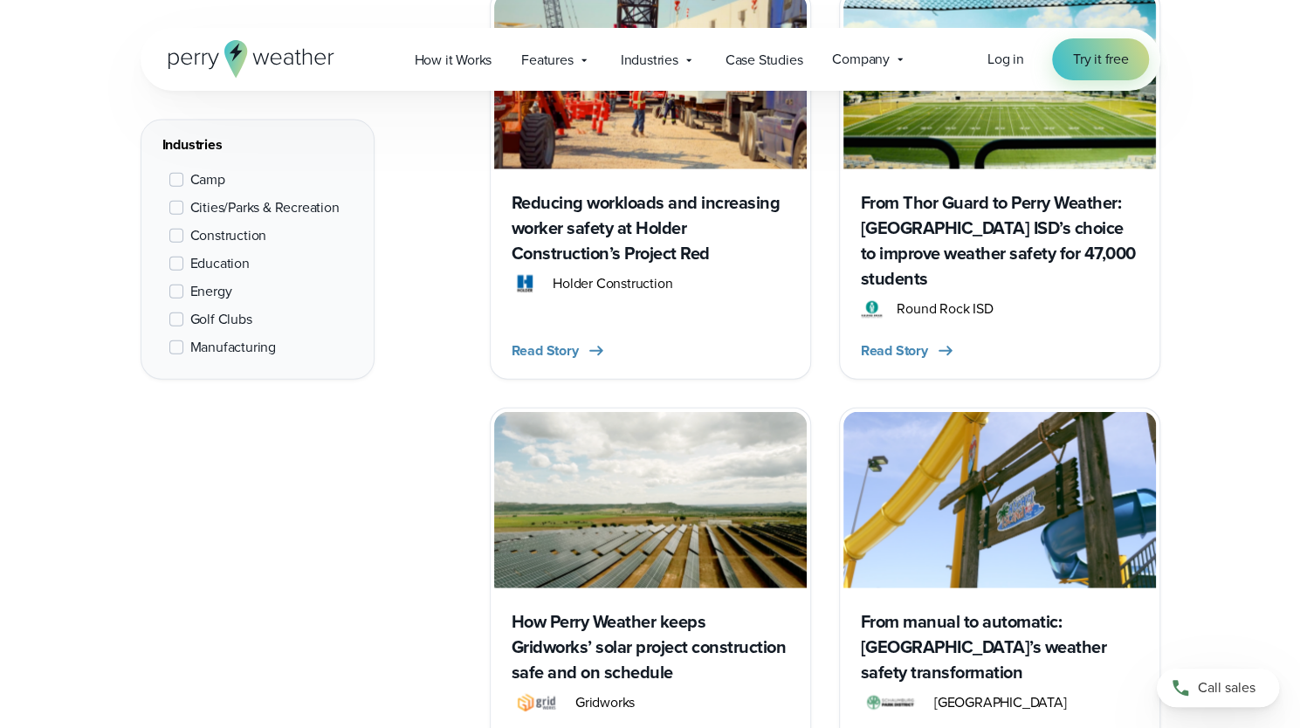
click at [590, 610] on h3 "How Perry Weather keeps Gridworks’ solar project construction safe and on sched…" at bounding box center [651, 648] width 278 height 76
click at [868, 610] on h3 "From manual to automatic: Schaumburg Park District’s weather safety transformat…" at bounding box center [1000, 648] width 278 height 76
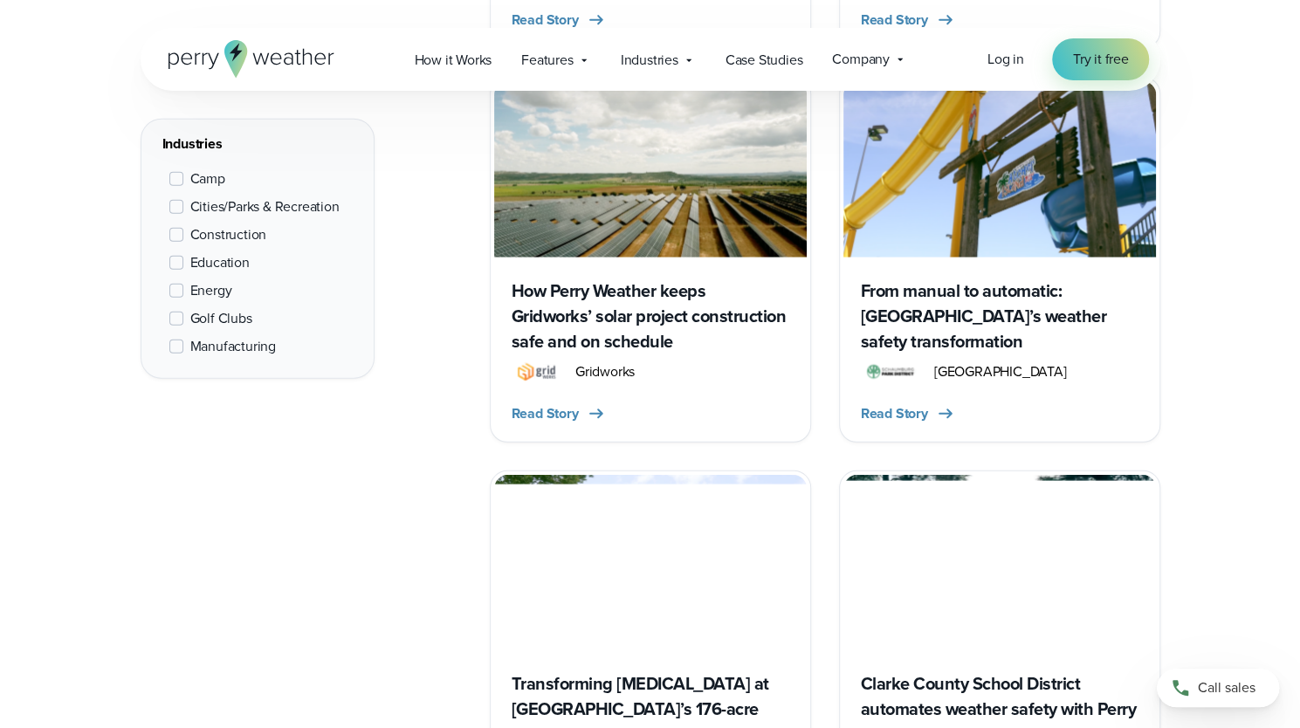
scroll to position [6520, 0]
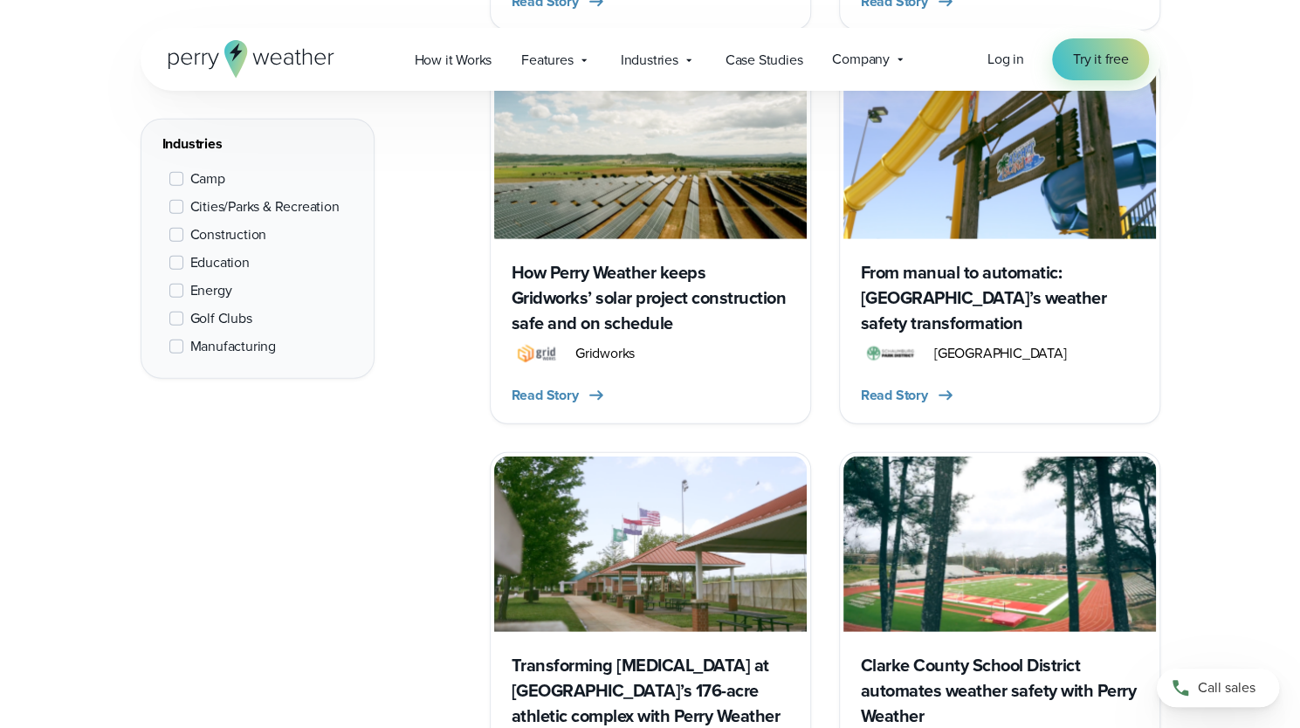
click at [643, 653] on h3 "Transforming lightning safety at Chesterfield’s 176-acre athletic complex with …" at bounding box center [651, 691] width 278 height 76
click at [921, 653] on h3 "Clarke County School District automates weather safety with Perry Weather" at bounding box center [1000, 691] width 278 height 76
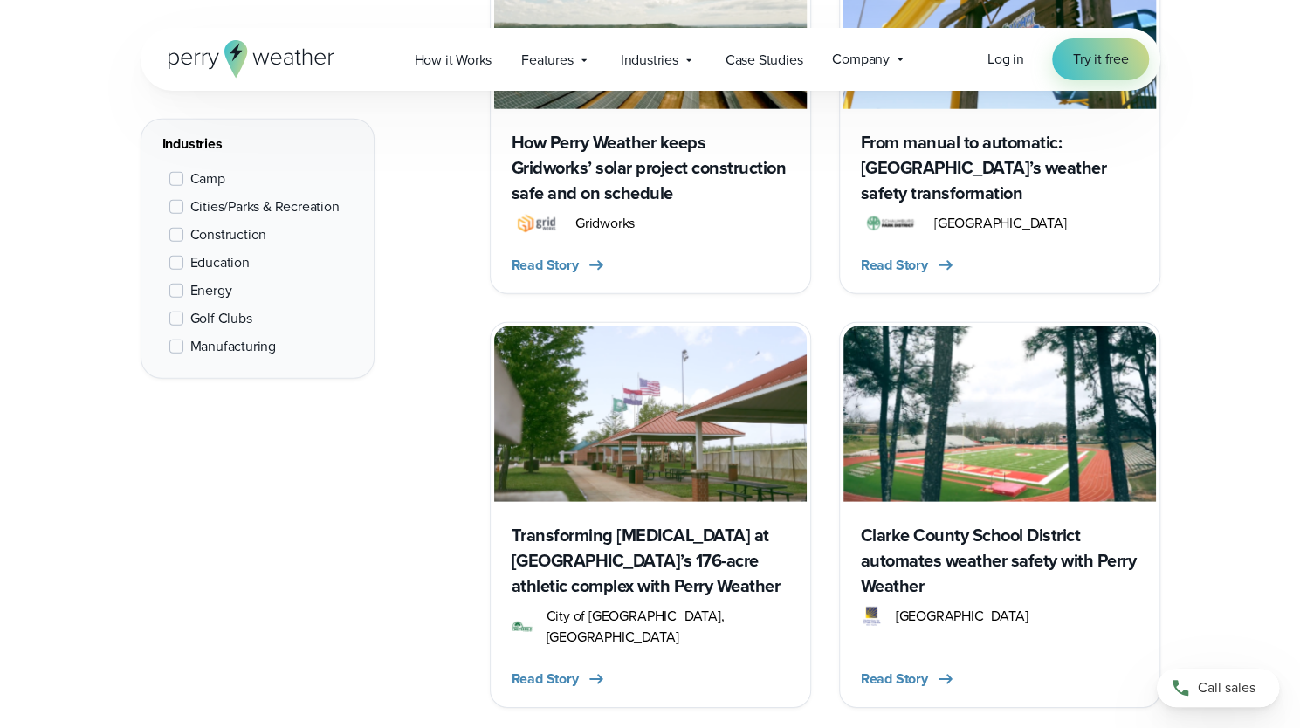
scroll to position [6957, 0]
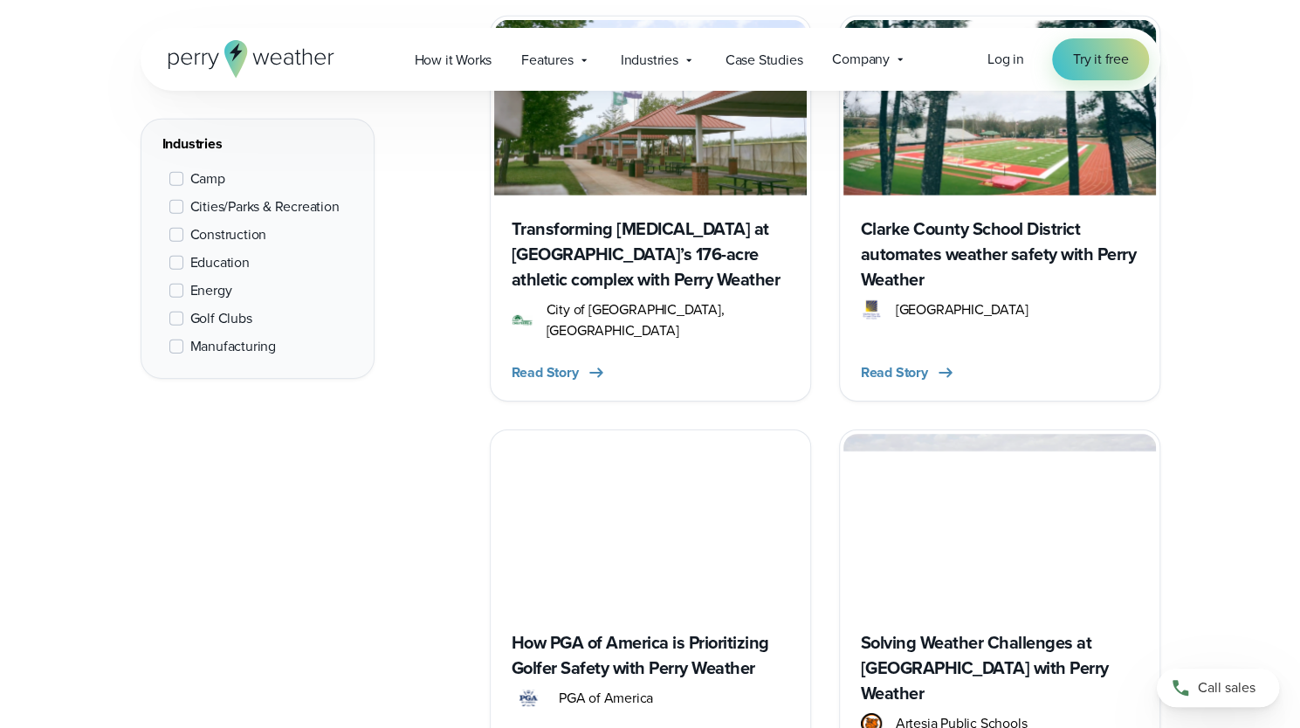
click at [723, 631] on h3 "How PGA of America is Prioritizing Golfer Safety with Perry Weather" at bounding box center [651, 656] width 278 height 51
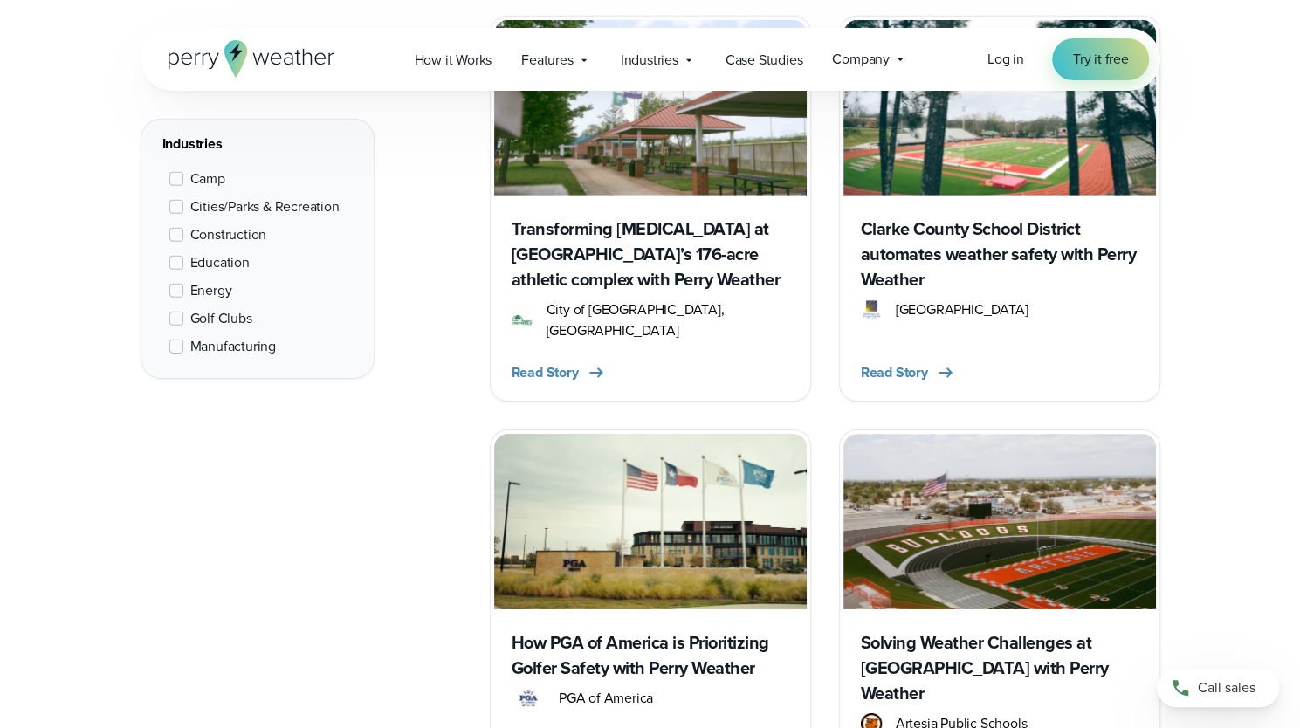
click at [943, 631] on h3 "Solving Weather Challenges at Artesia Public Schools with Perry Weather" at bounding box center [1000, 669] width 278 height 76
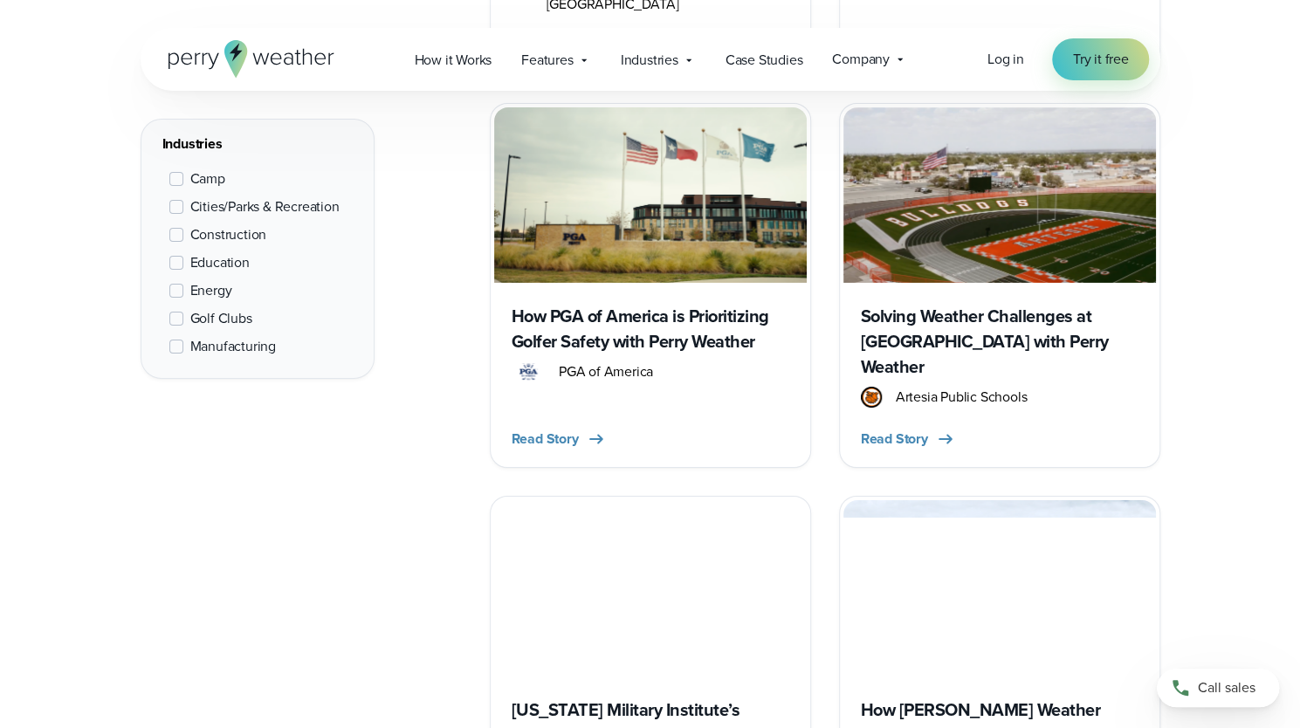
scroll to position [7306, 0]
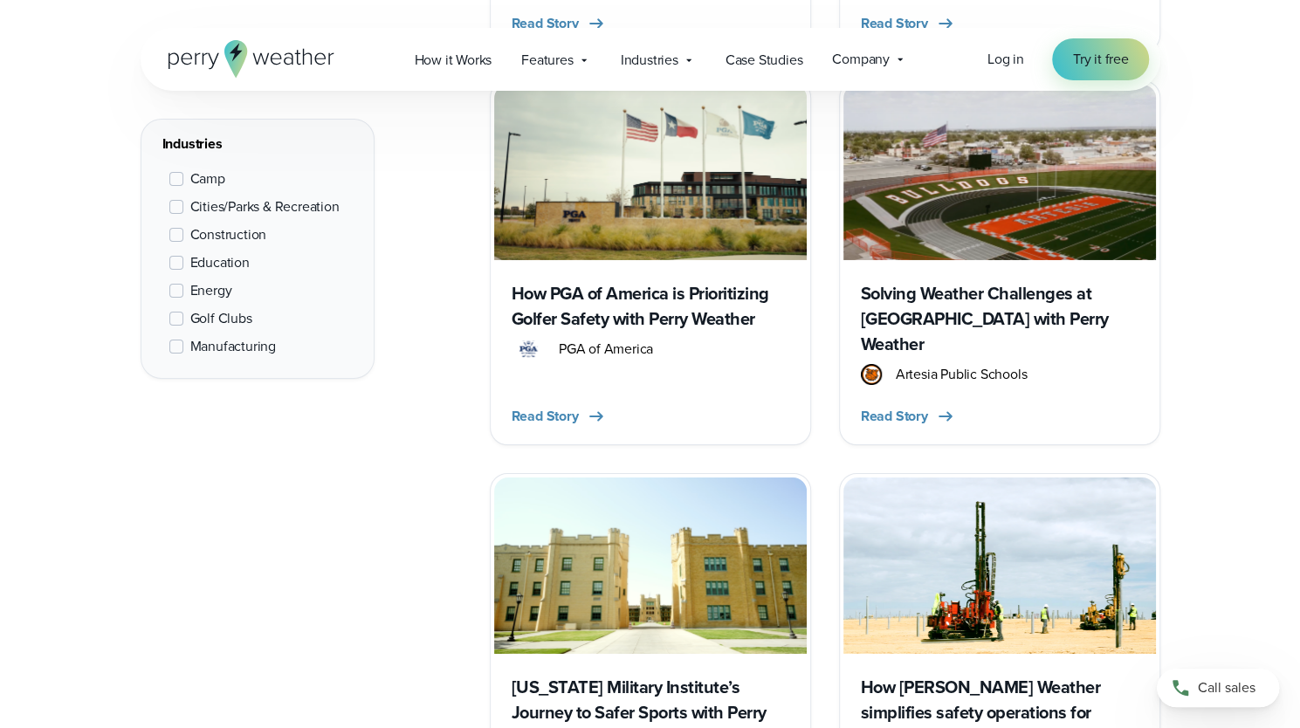
click at [632, 675] on h3 "New Mexico Military Institute’s Journey to Safer Sports with Perry Weather" at bounding box center [651, 713] width 278 height 76
click at [892, 675] on h3 "How Perry Weather simplifies safety operations for Sacramento Drilling" at bounding box center [1000, 713] width 278 height 76
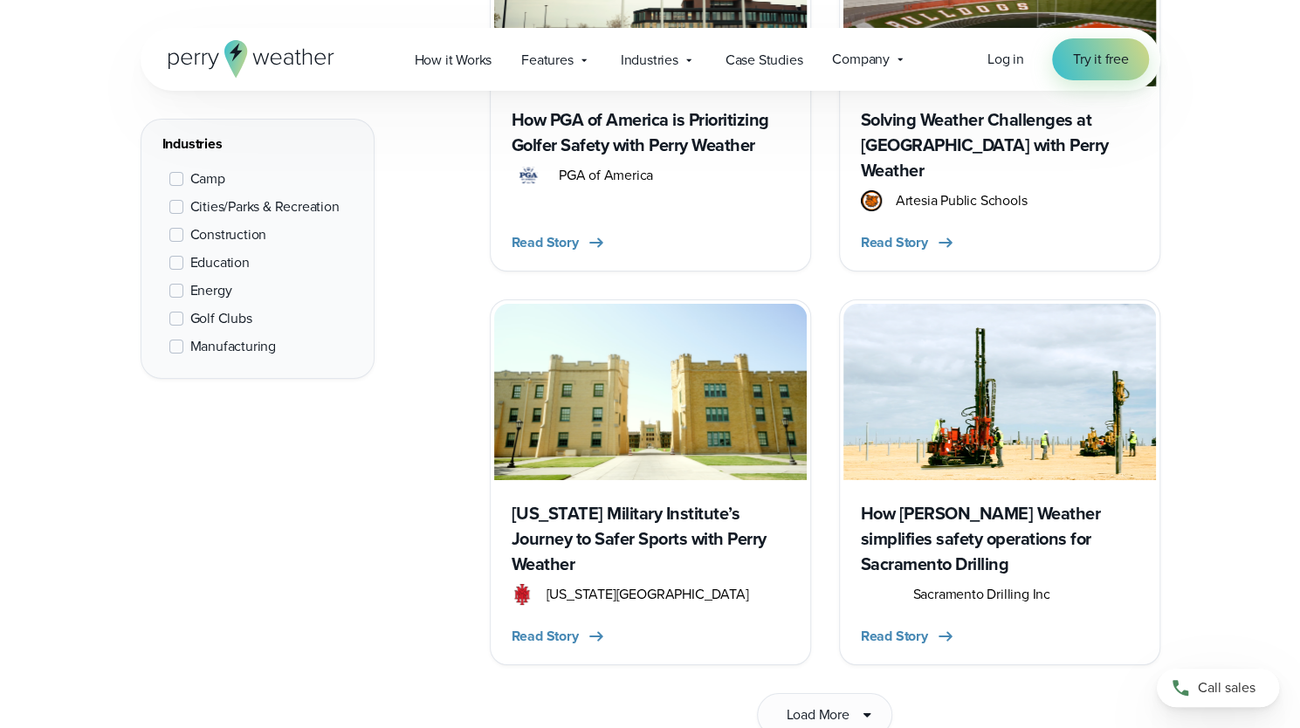
scroll to position [7481, 0]
click at [844, 704] on span "Load More" at bounding box center [817, 714] width 63 height 21
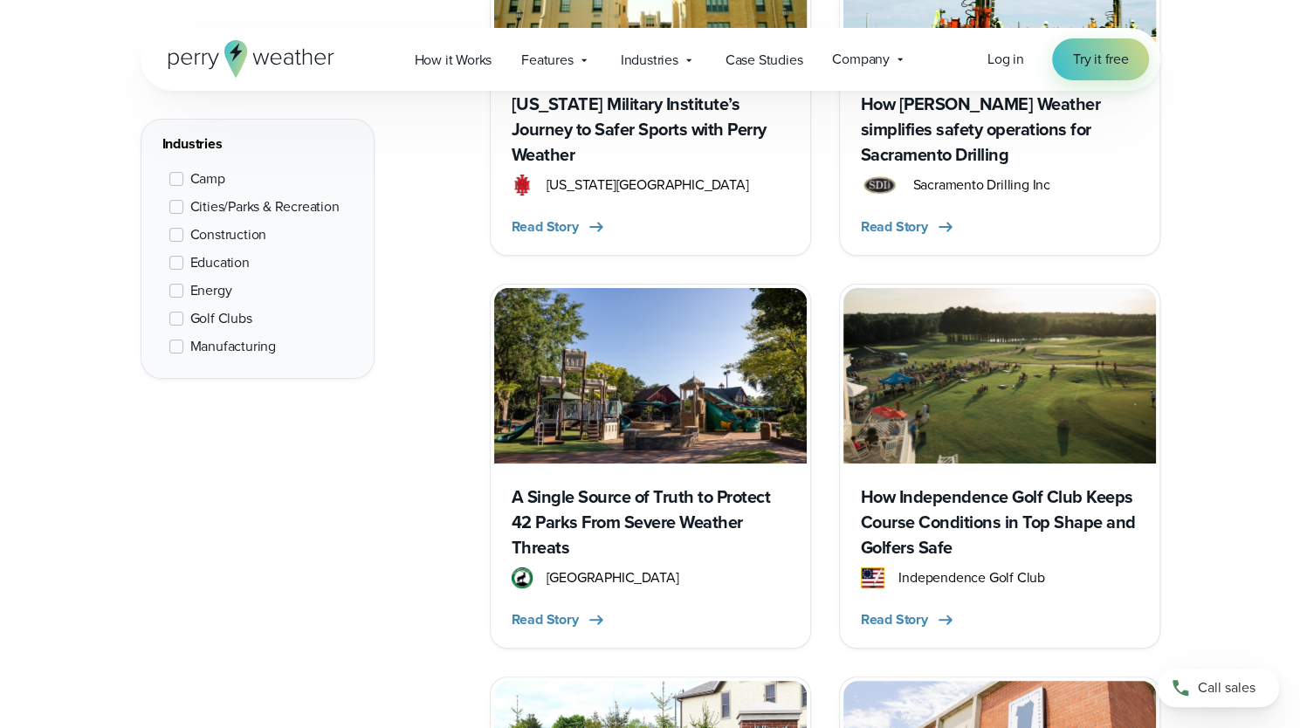
scroll to position [7918, 0]
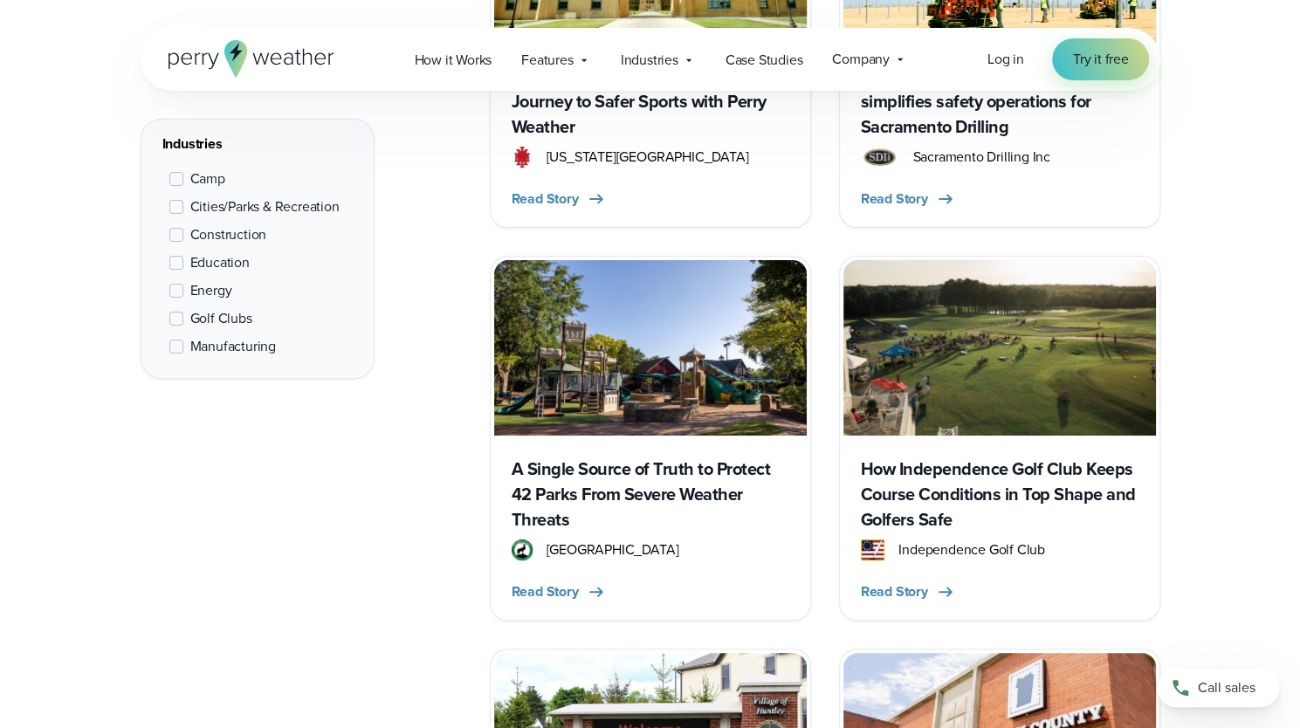
click at [678, 457] on h3 "A Single Source of Truth to Protect 42 Parks From Severe Weather Threats" at bounding box center [651, 495] width 278 height 76
click at [912, 457] on h3 "How Independence Golf Club Keeps Course Conditions in Top Shape and Golfers Safe" at bounding box center [1000, 495] width 278 height 76
click at [627, 653] on img at bounding box center [650, 741] width 313 height 176
click at [914, 653] on img at bounding box center [1000, 741] width 313 height 176
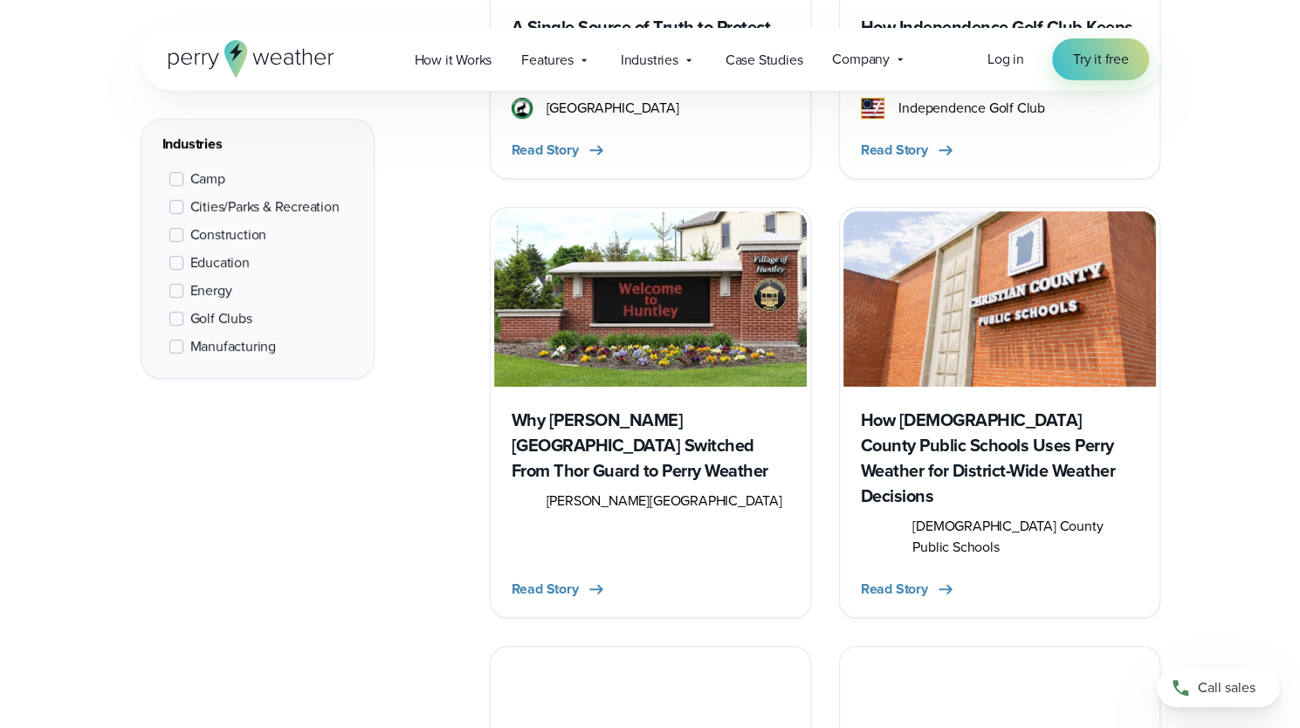
scroll to position [8442, 0]
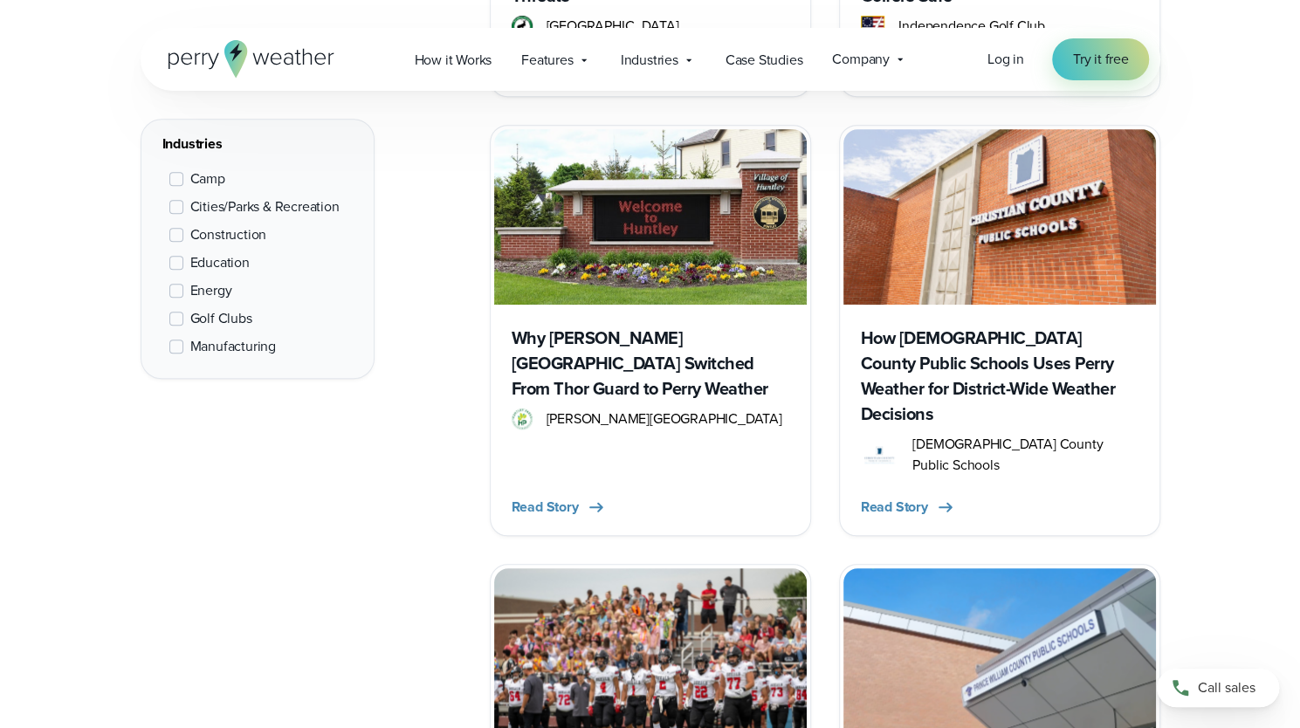
click at [732, 569] on img at bounding box center [650, 657] width 313 height 176
click at [928, 569] on img at bounding box center [1000, 657] width 313 height 176
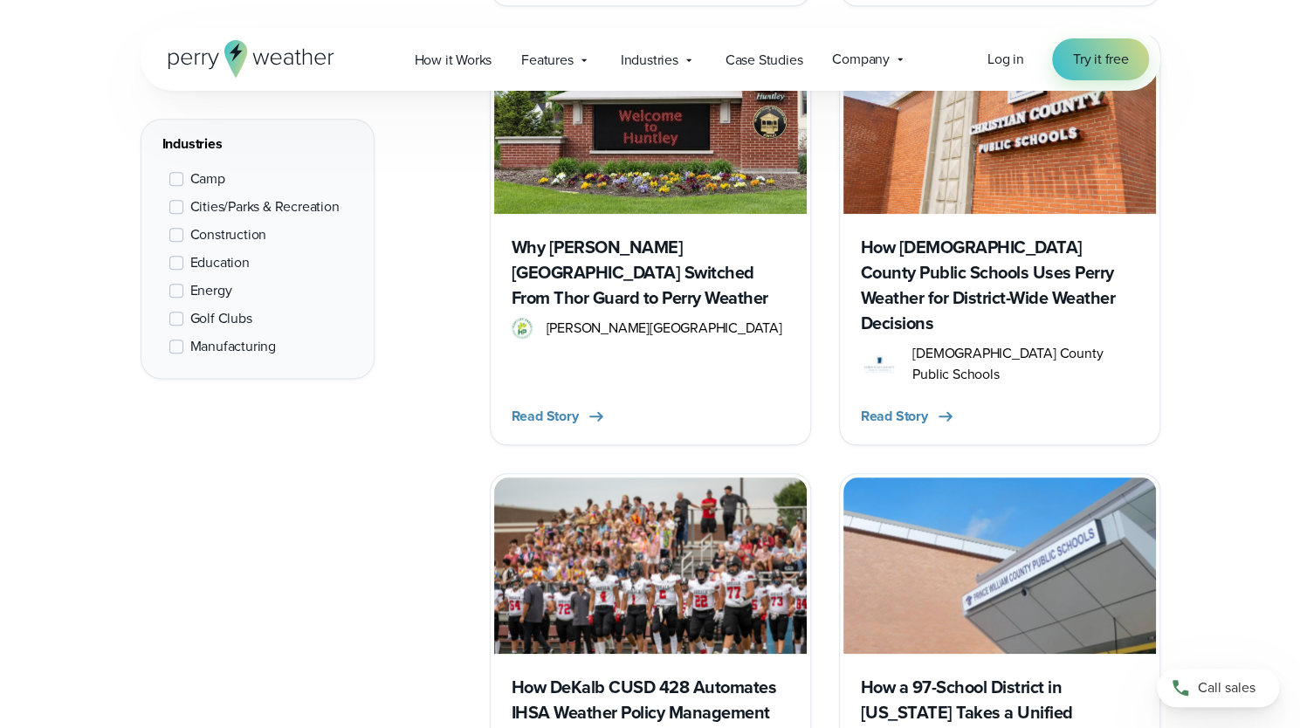
scroll to position [8879, 0]
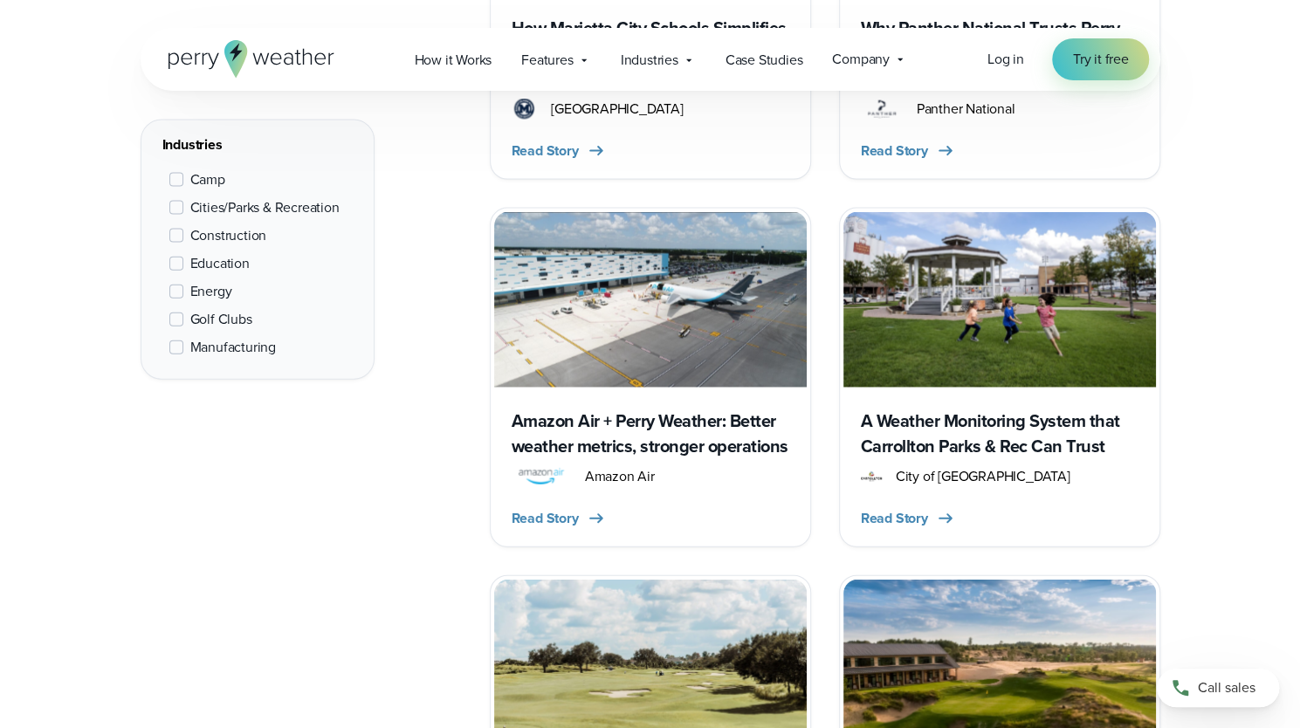
scroll to position [10189, 0]
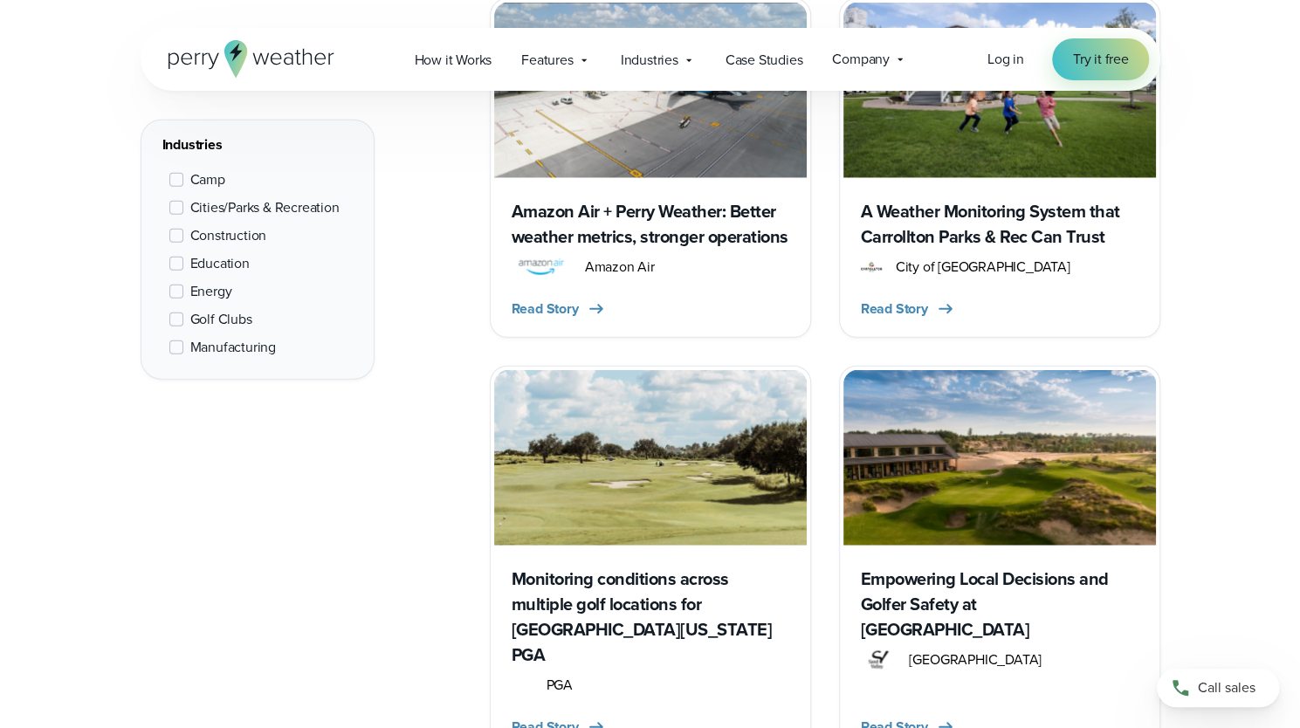
click at [640, 546] on div "Monitoring conditions across multiple golf locations for Northern Texas PGA PGA…" at bounding box center [650, 649] width 313 height 206
click at [872, 567] on h3 "Empowering Local Decisions and Golfer Safety at [GEOGRAPHIC_DATA]" at bounding box center [1000, 605] width 278 height 76
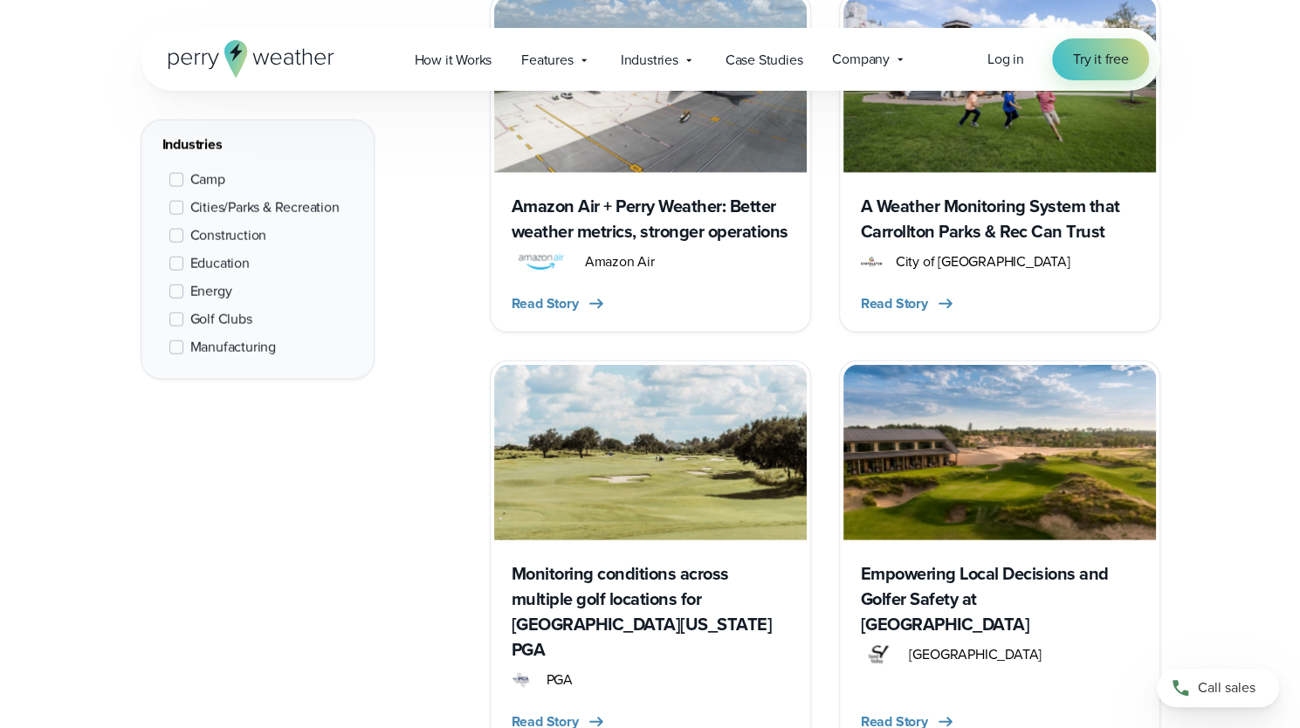
scroll to position [10451, 0]
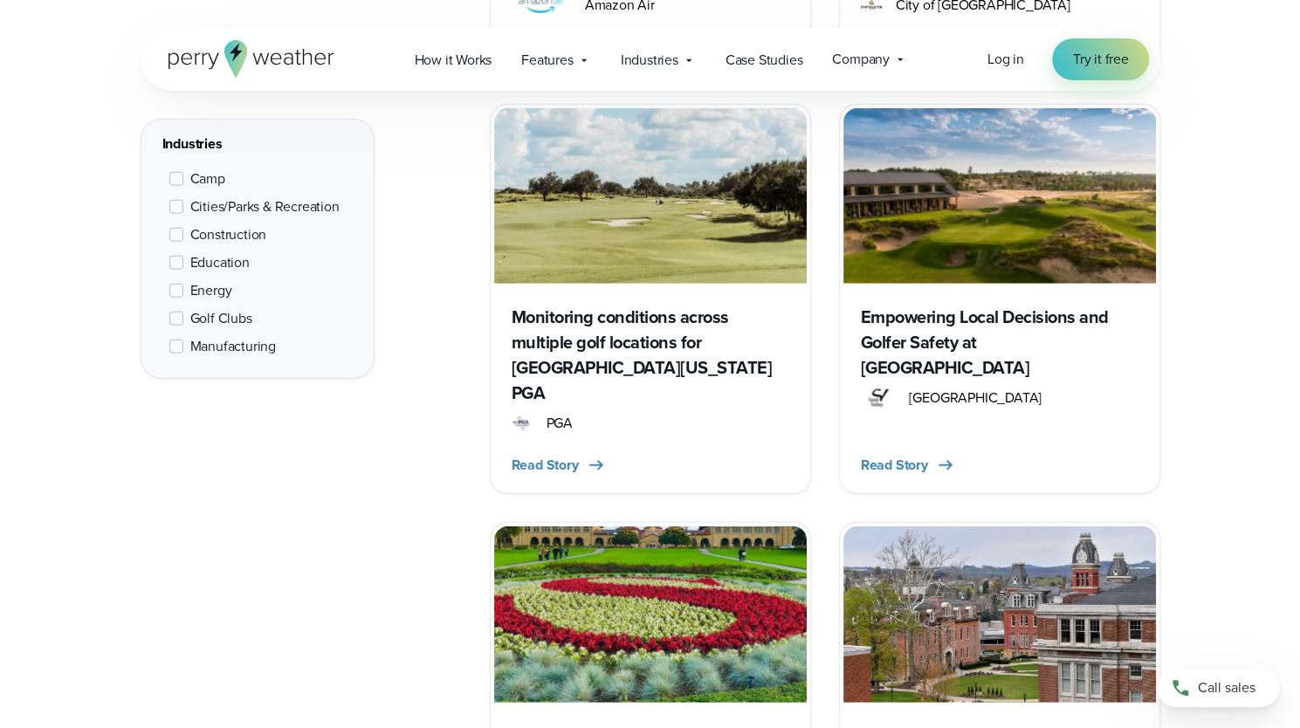
click at [890, 527] on img at bounding box center [1000, 615] width 313 height 176
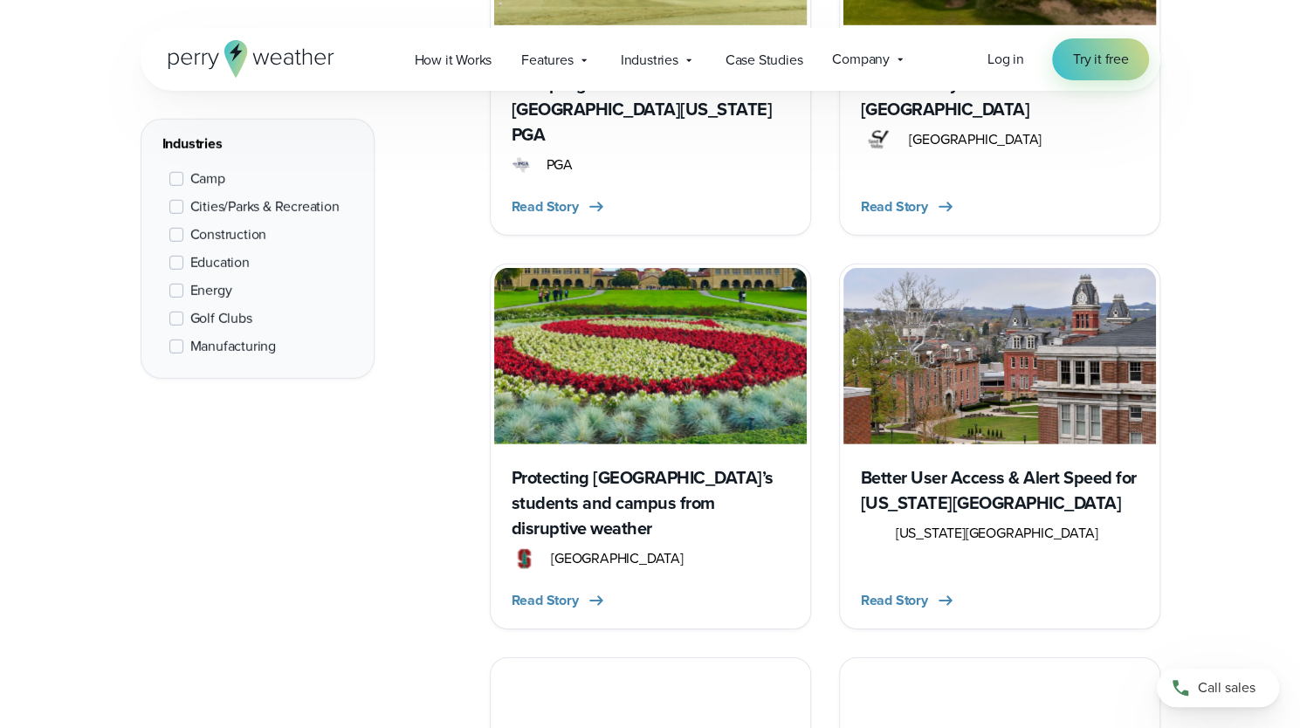
scroll to position [10713, 0]
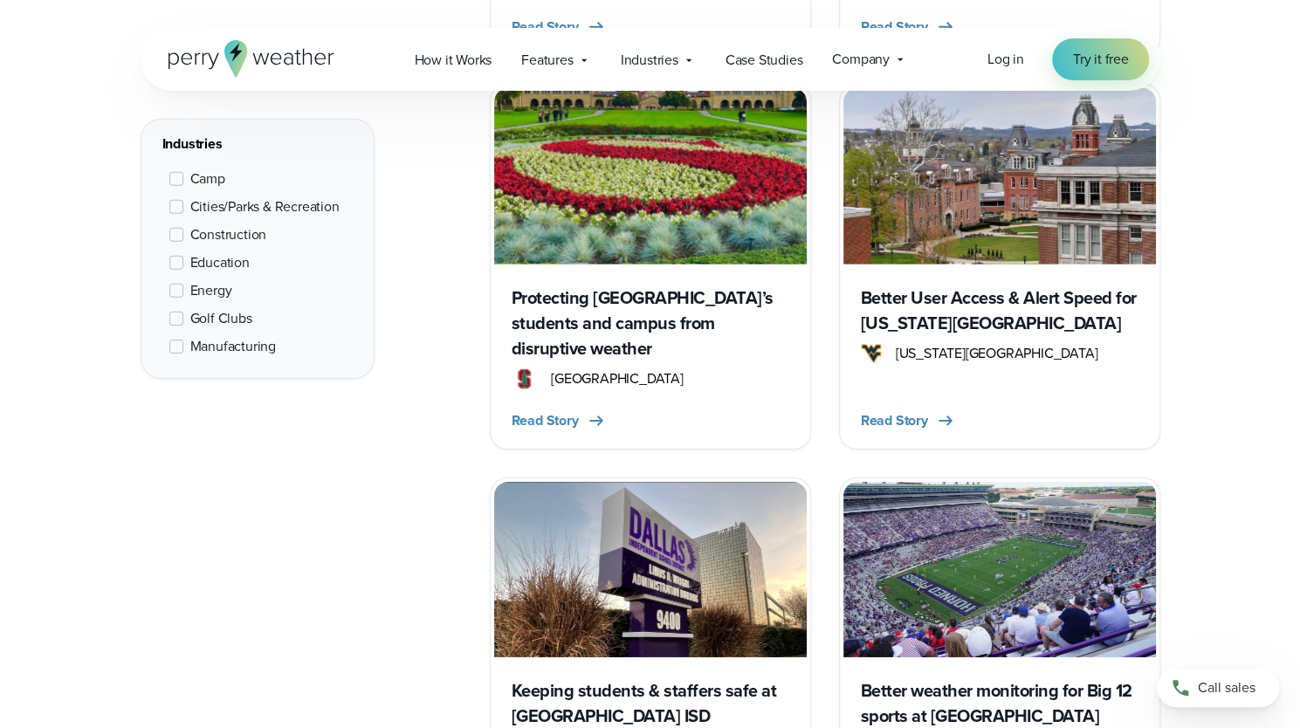
scroll to position [11149, 0]
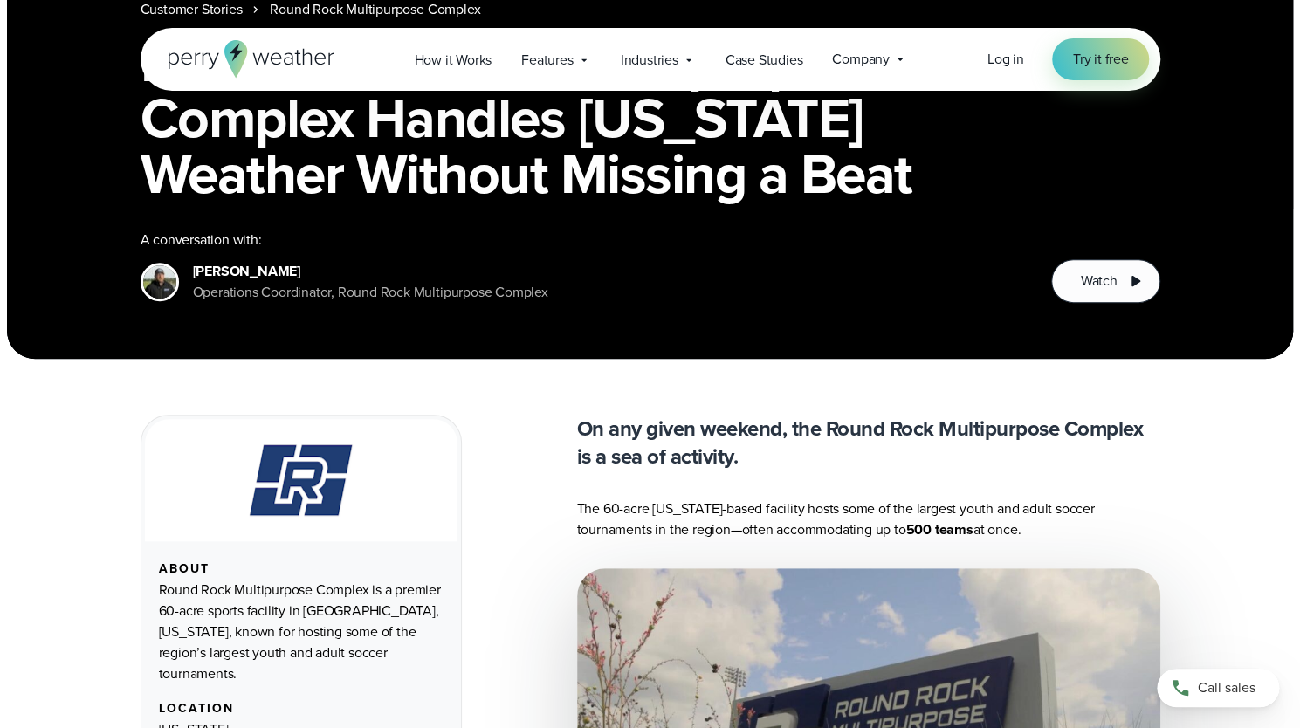
scroll to position [241, 0]
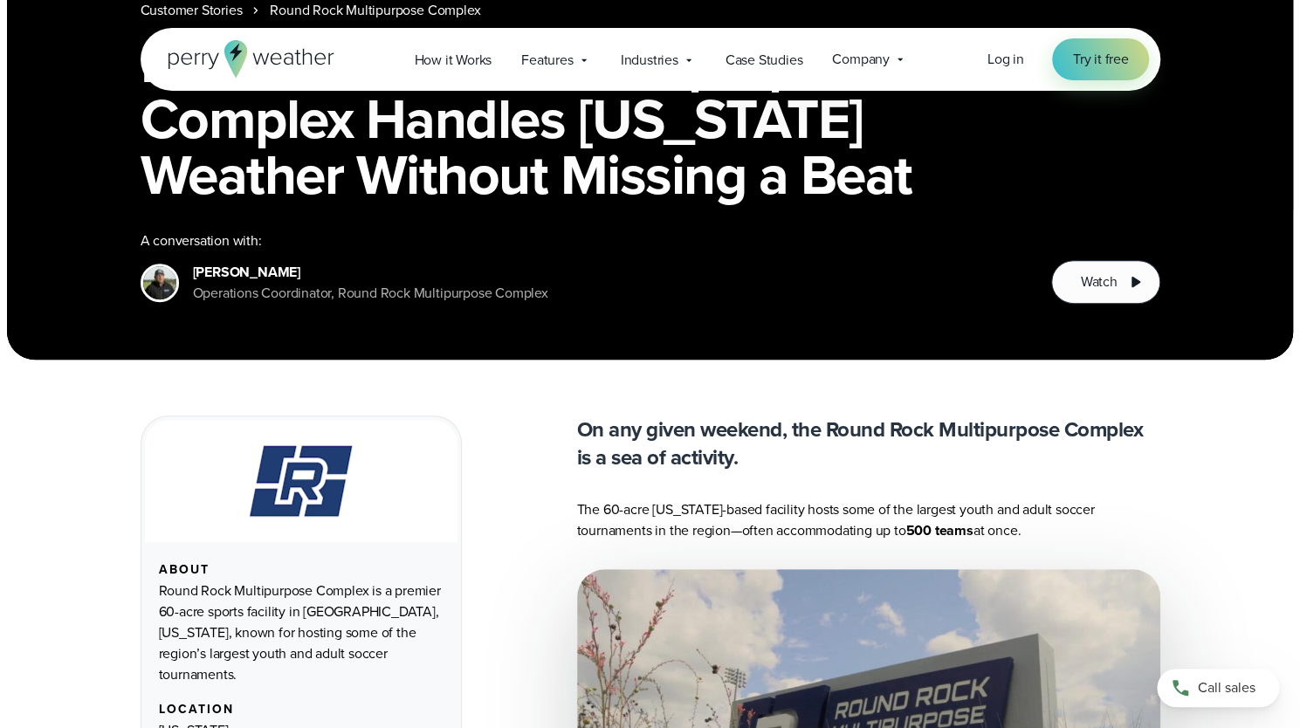
drag, startPoint x: 190, startPoint y: 250, endPoint x: 302, endPoint y: 296, distance: 121.0
click at [302, 296] on div "Bobby Jaffe Operations Coordinator, Round Rock Multipurpose Complex" at bounding box center [345, 283] width 408 height 42
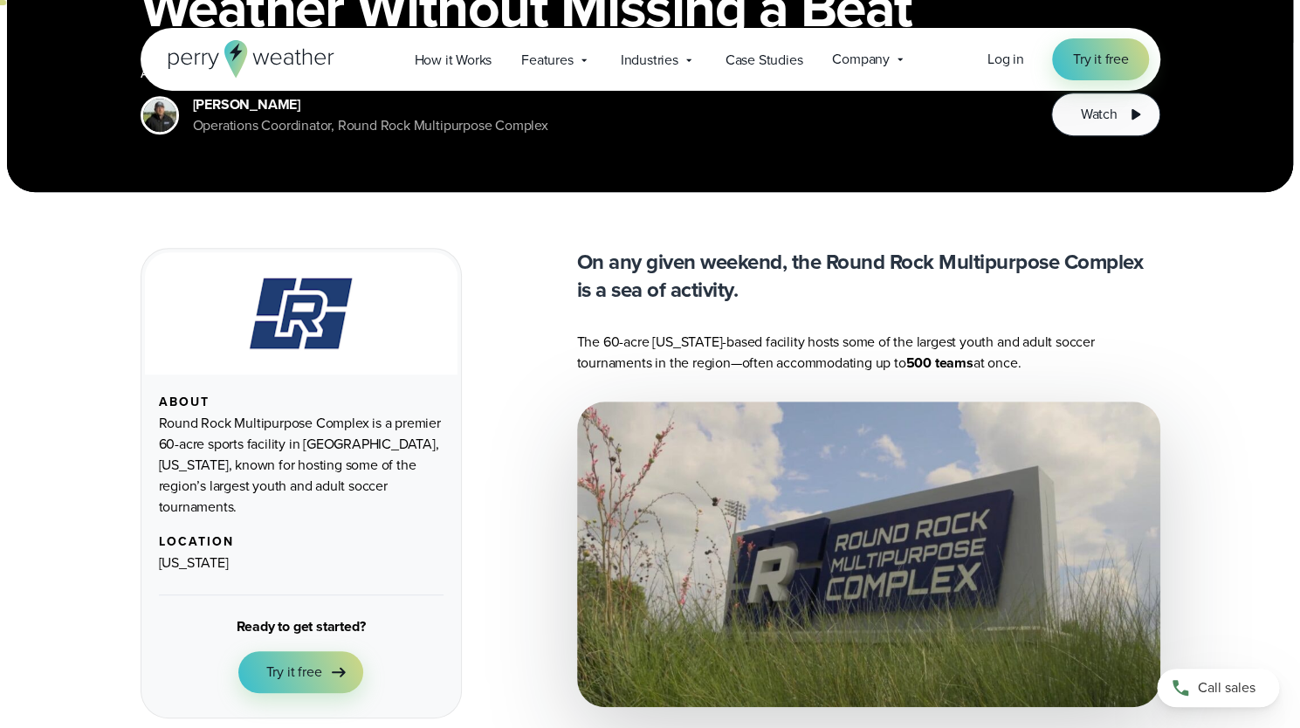
scroll to position [503, 0]
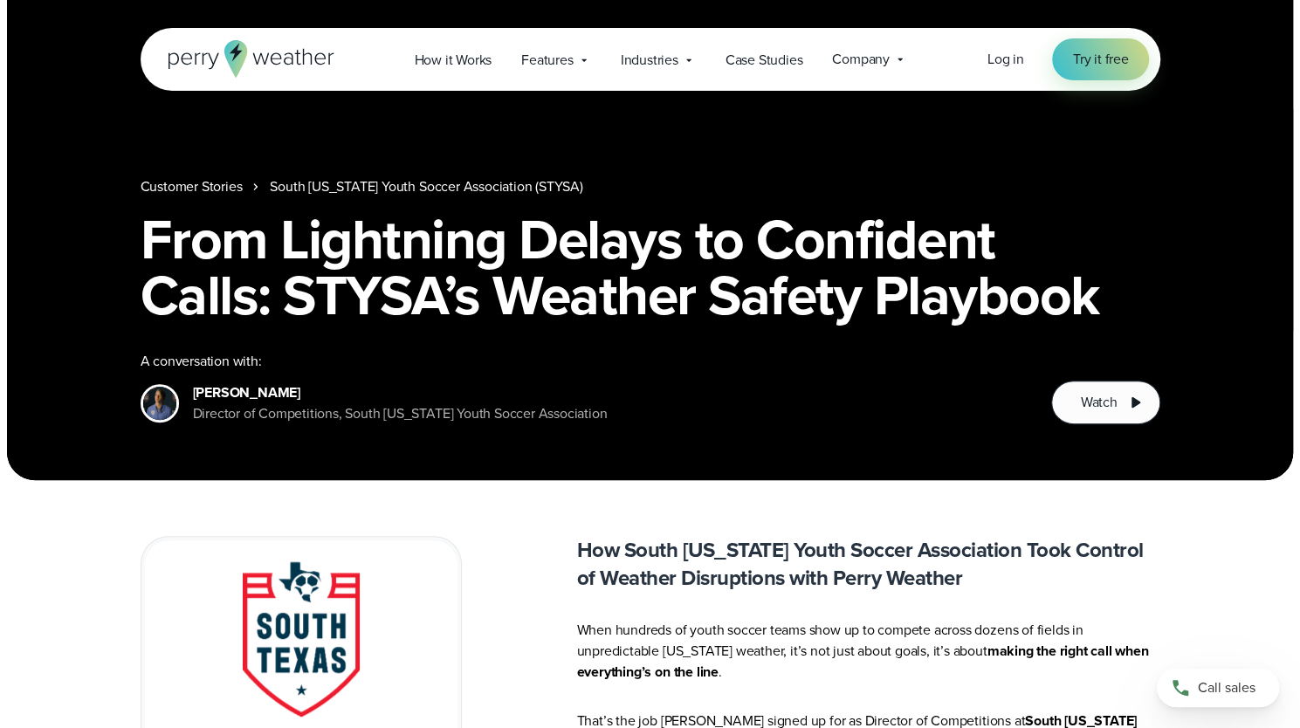
scroll to position [175, 0]
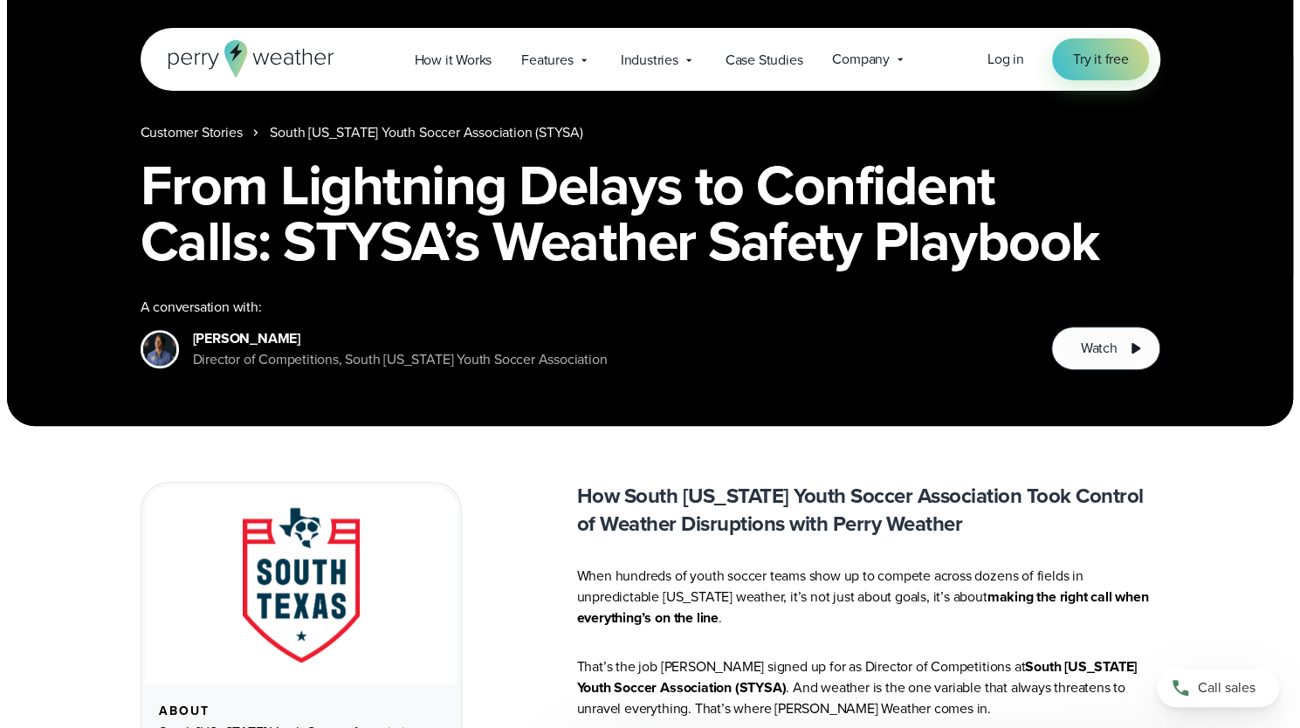
drag, startPoint x: 182, startPoint y: 307, endPoint x: 311, endPoint y: 369, distance: 143.7
click at [311, 369] on div "Victoria Ojeda Director of Competitions, South Texas Youth Soccer Association" at bounding box center [374, 349] width 467 height 42
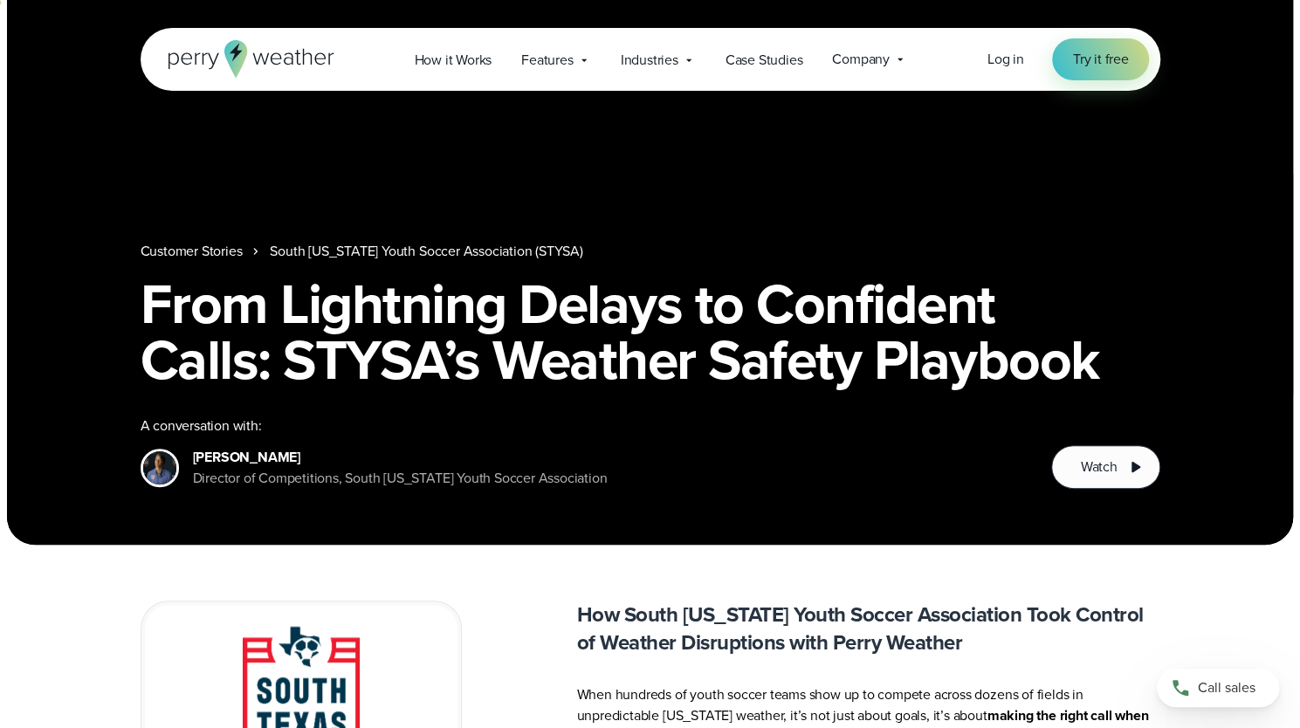
scroll to position [0, 0]
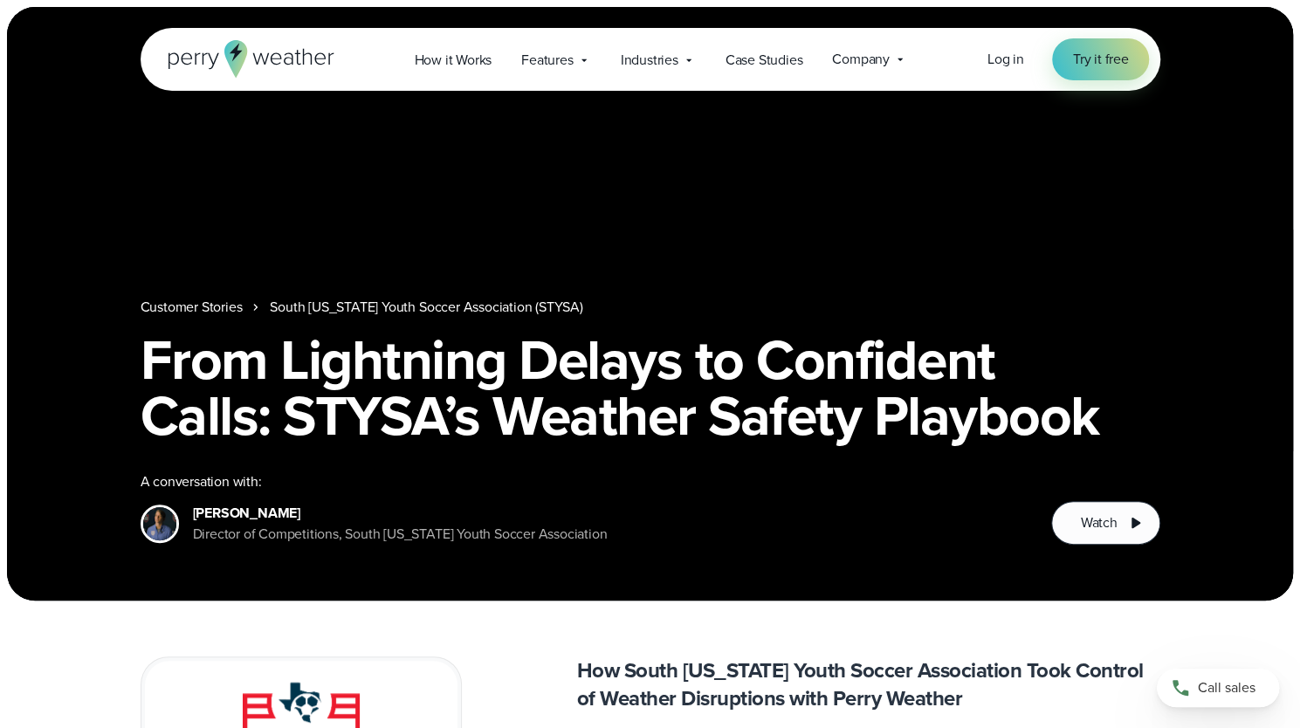
click at [159, 511] on img at bounding box center [159, 523] width 33 height 33
click at [619, 524] on div "Victoria Ojeda Director of Competitions, South Texas Youth Soccer Association" at bounding box center [583, 524] width 884 height 42
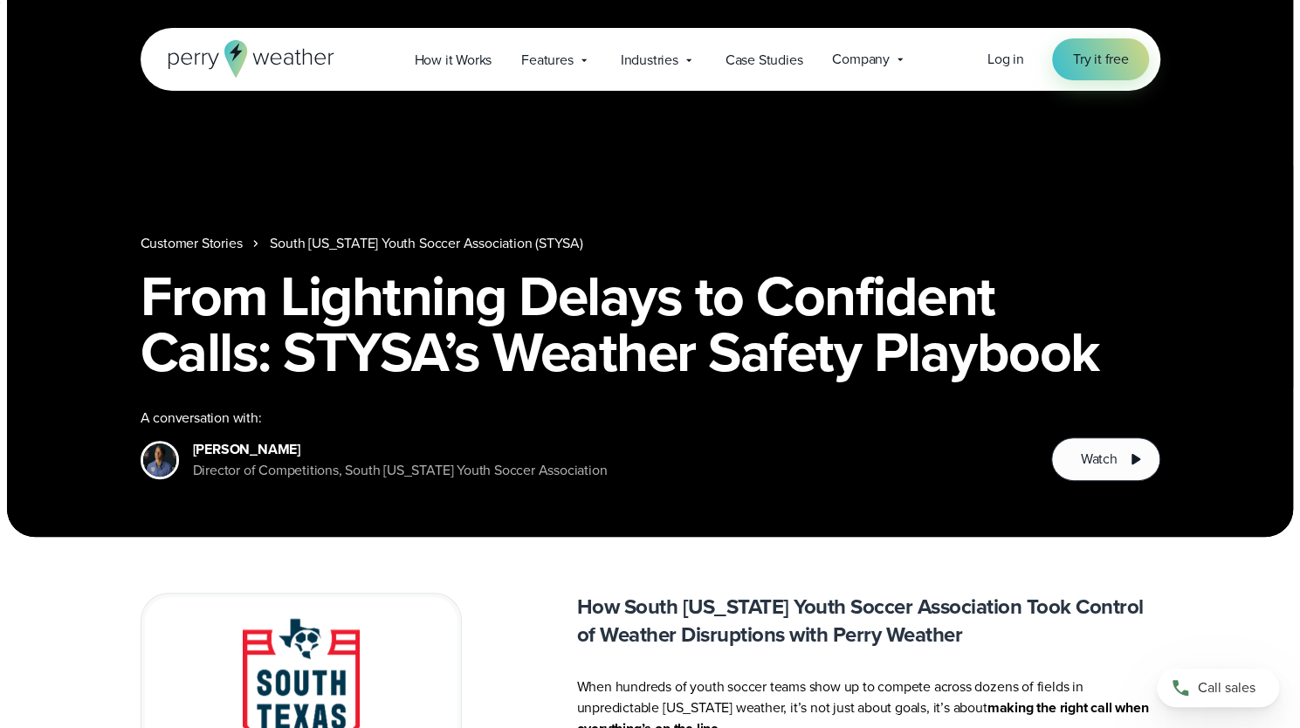
scroll to position [37, 0]
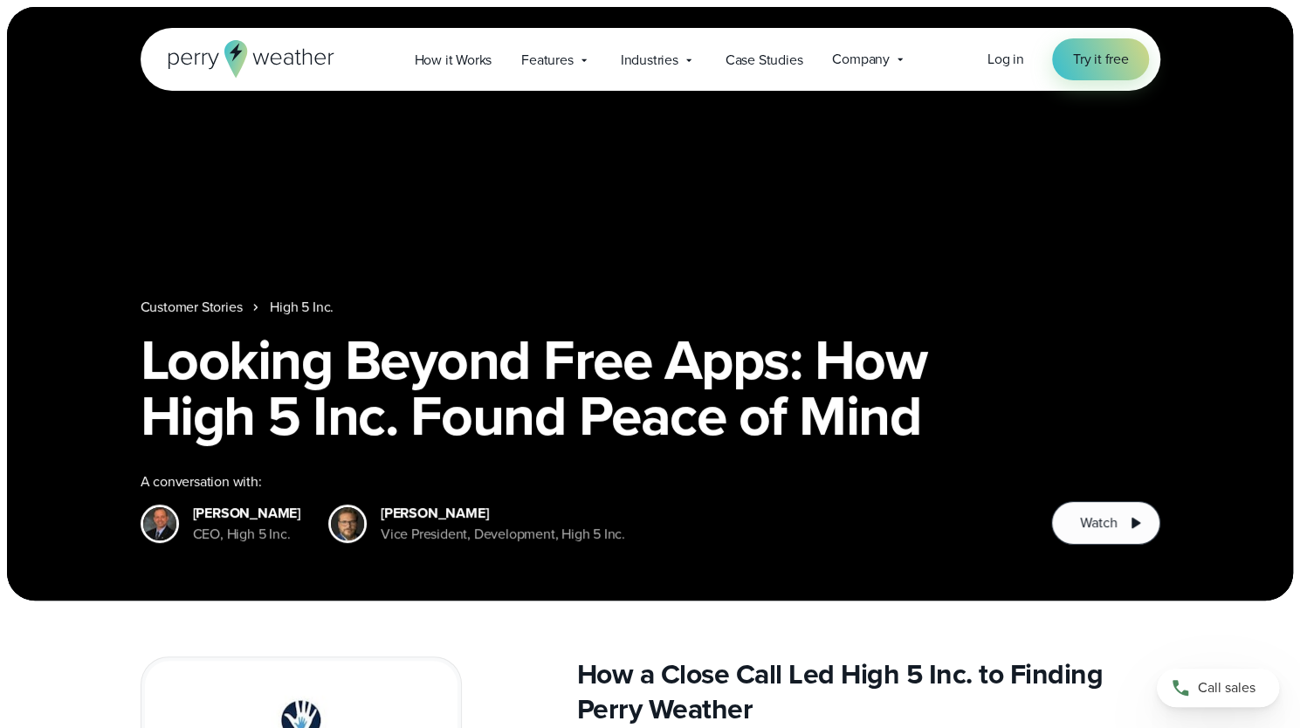
click at [10, 10] on section "Customer Stories High 5 Inc. Looking Beyond Free Apps: How High 5 Inc. Found Pe…" at bounding box center [650, 304] width 1300 height 608
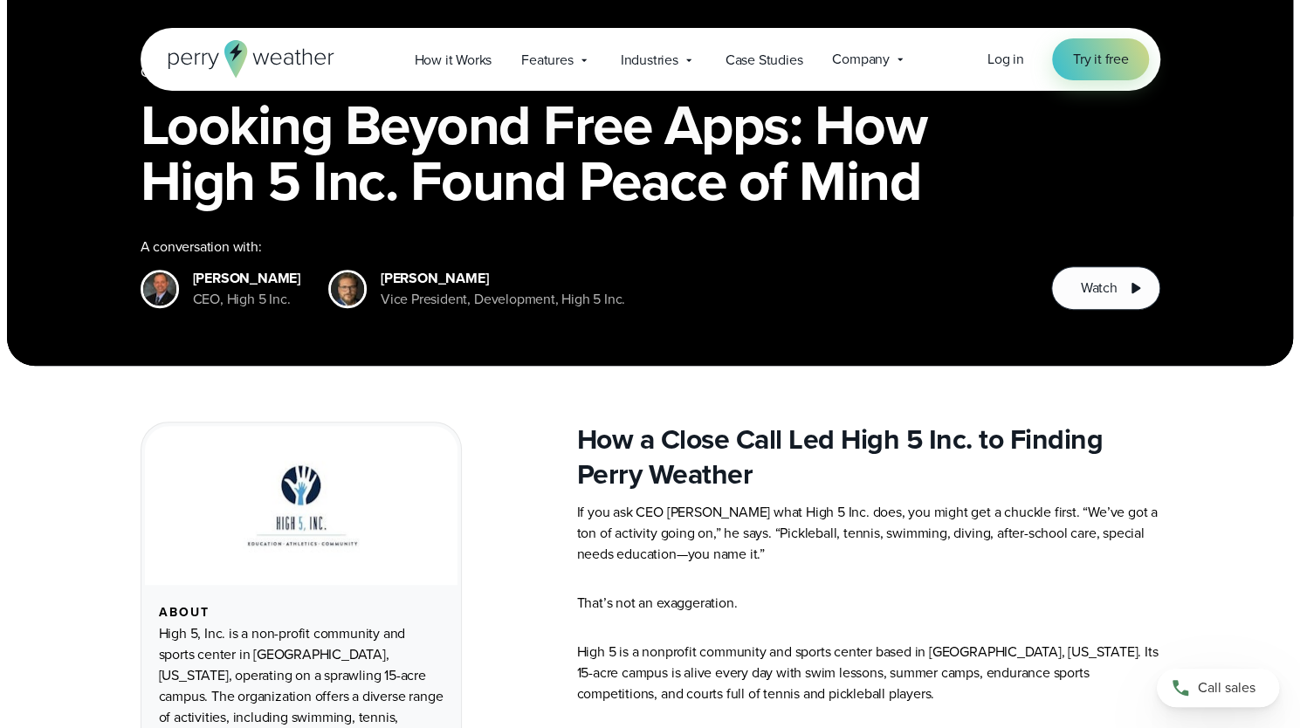
drag, startPoint x: 190, startPoint y: 253, endPoint x: 236, endPoint y: 299, distance: 64.8
click at [236, 299] on div "Chuck Burgess CEO, High 5 Inc." at bounding box center [221, 289] width 160 height 42
click at [214, 289] on div "CEO, High 5 Inc." at bounding box center [246, 299] width 107 height 21
drag, startPoint x: 193, startPoint y: 258, endPoint x: 236, endPoint y: 306, distance: 64.3
click at [236, 306] on div "Chuck Burgess CEO, High 5 Inc." at bounding box center [246, 289] width 107 height 42
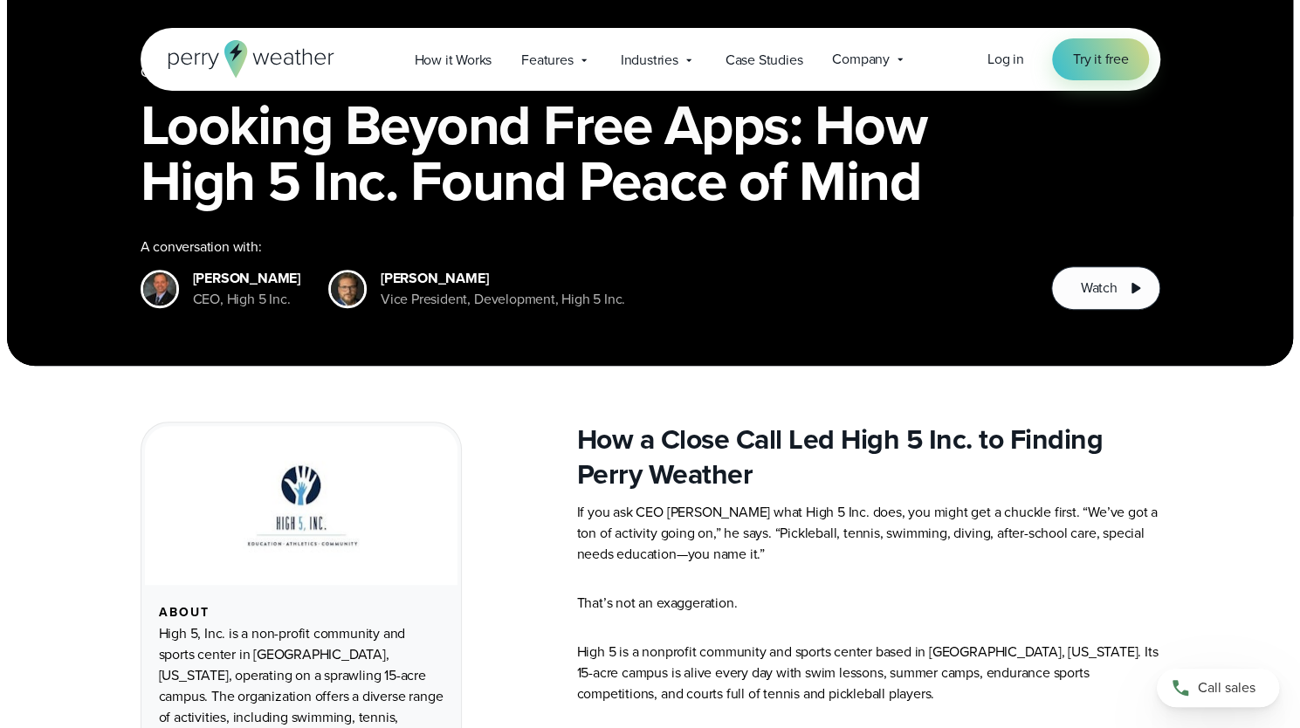
drag, startPoint x: 372, startPoint y: 242, endPoint x: 393, endPoint y: 301, distance: 63.0
click at [393, 301] on div "A conversation with: Chuck Burgess CEO, High 5 Inc." at bounding box center [583, 273] width 884 height 73
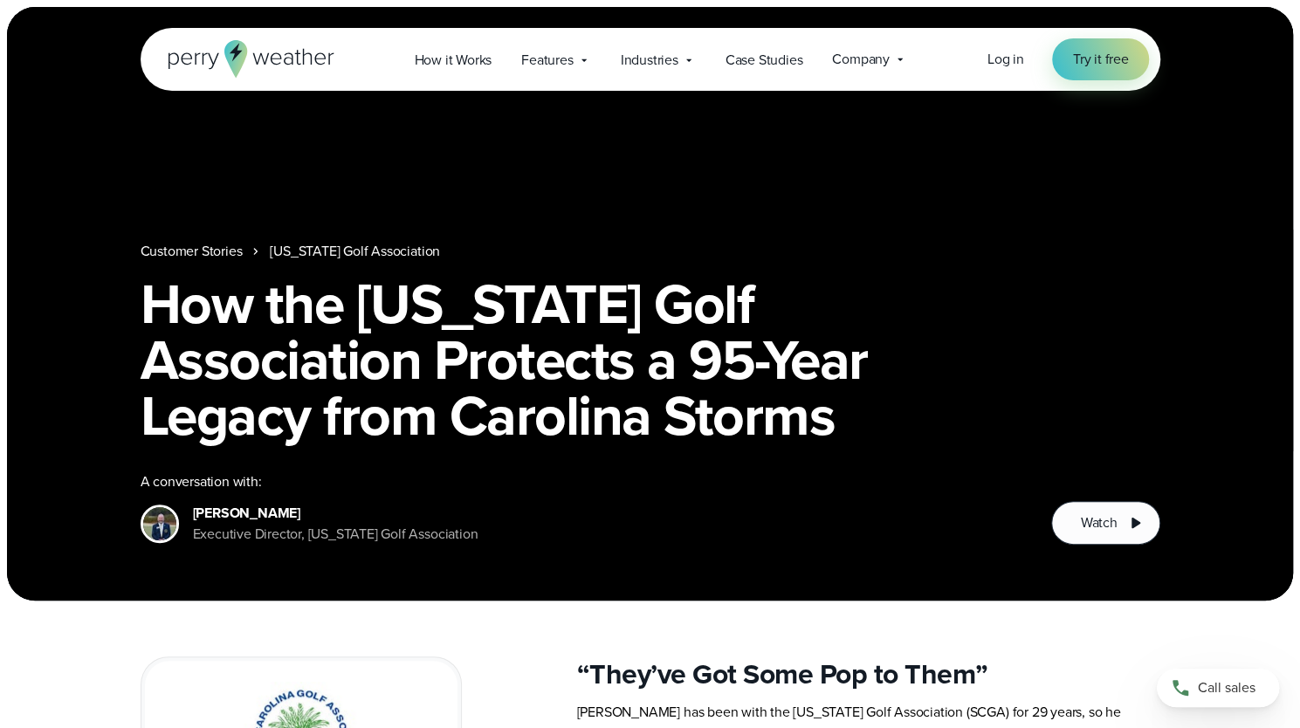
drag, startPoint x: 181, startPoint y: 489, endPoint x: 226, endPoint y: 555, distance: 79.7
click at [226, 555] on div "Customer Stories [US_STATE] Golf Association How the [US_STATE] Golf Associatio…" at bounding box center [650, 304] width 1286 height 594
click at [259, 546] on div "Customer Stories [US_STATE] Golf Association How the [US_STATE] Golf Associatio…" at bounding box center [650, 304] width 1286 height 594
drag, startPoint x: 265, startPoint y: 542, endPoint x: 203, endPoint y: 493, distance: 79.7
click at [203, 503] on div "[PERSON_NAME] Executive Director, [US_STATE] Golf Association" at bounding box center [336, 524] width 286 height 42
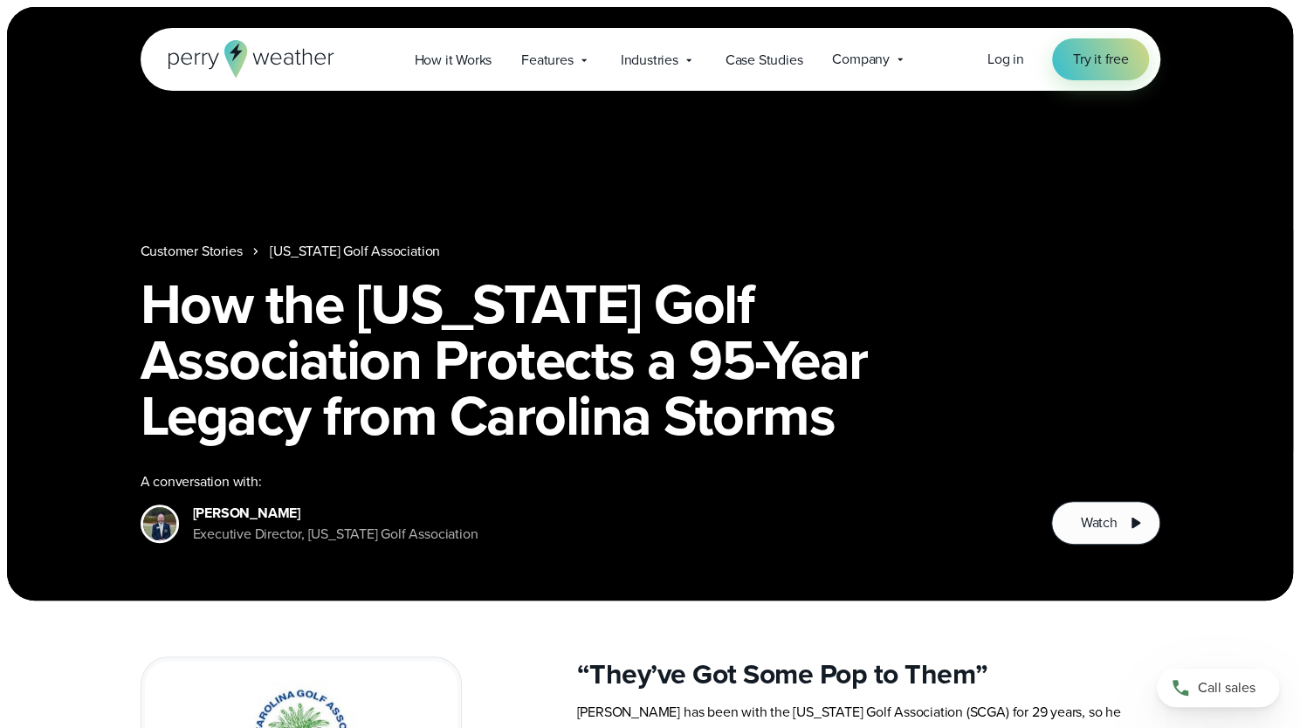
drag, startPoint x: 197, startPoint y: 488, endPoint x: 267, endPoint y: 532, distance: 83.1
click at [267, 532] on div "[PERSON_NAME] Executive Director, [US_STATE] Golf Association" at bounding box center [336, 524] width 286 height 42
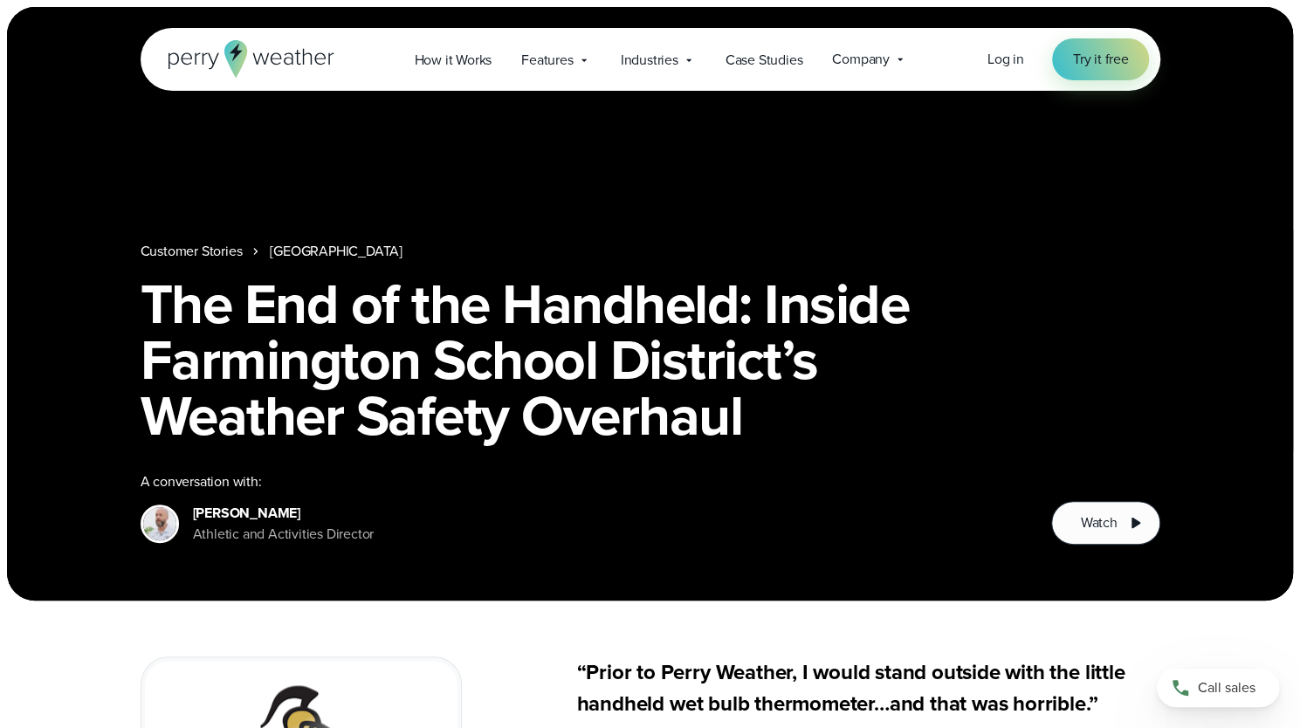
drag, startPoint x: 192, startPoint y: 490, endPoint x: 256, endPoint y: 555, distance: 90.8
click at [256, 555] on div "Customer Stories [GEOGRAPHIC_DATA] The End of the Handheld: Inside Farmington S…" at bounding box center [650, 304] width 1286 height 594
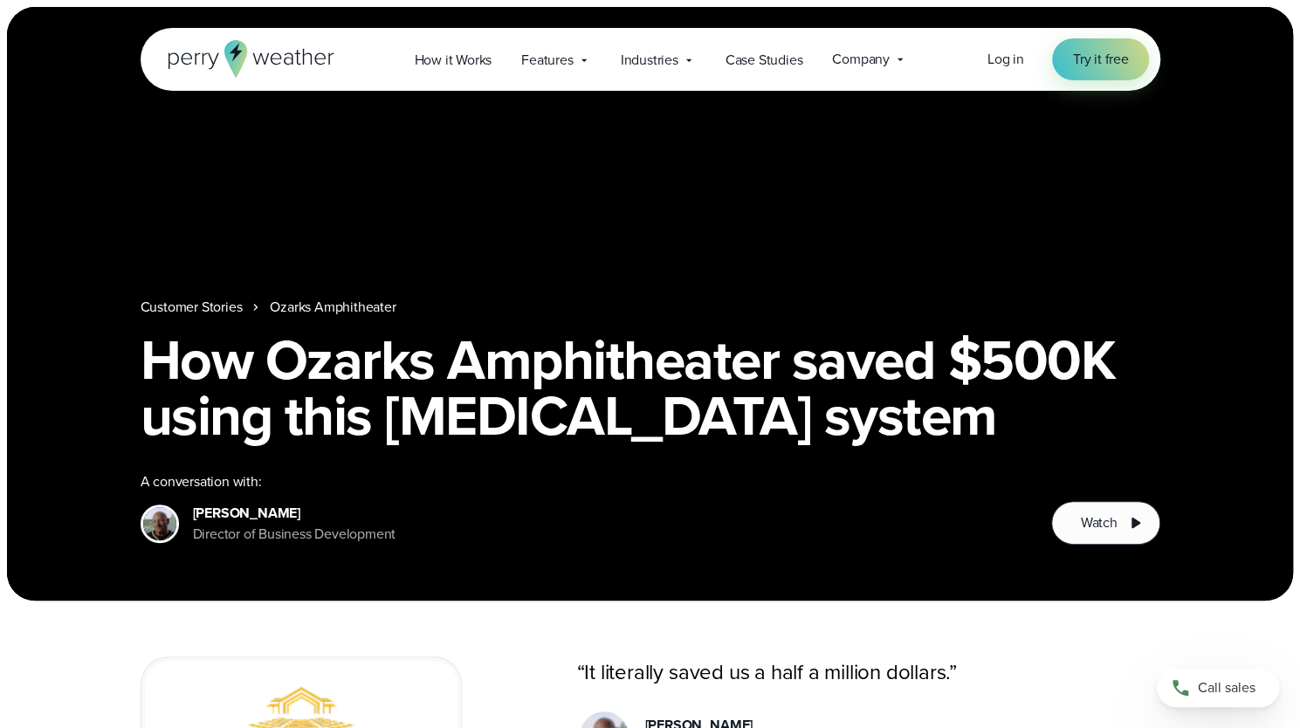
drag, startPoint x: 189, startPoint y: 492, endPoint x: 314, endPoint y: 531, distance: 131.8
click at [314, 531] on div "[PERSON_NAME] Director of Business Development" at bounding box center [269, 524] width 256 height 42
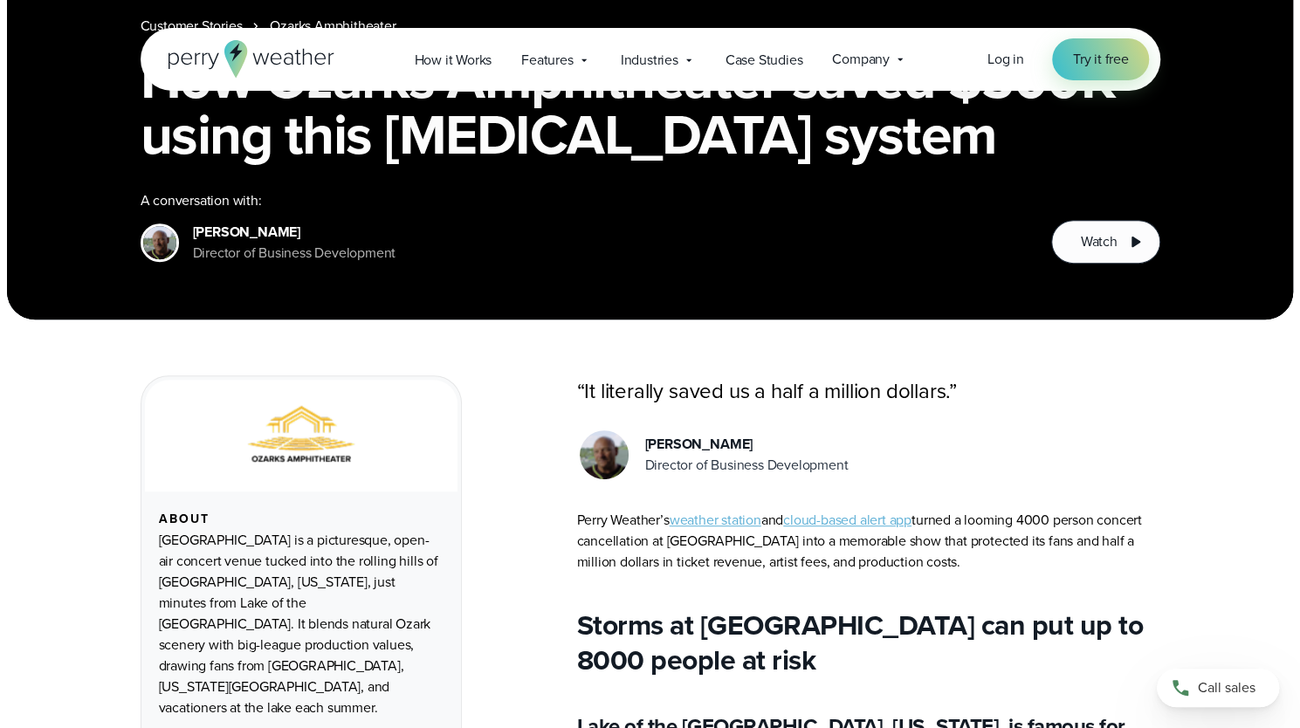
scroll to position [611, 0]
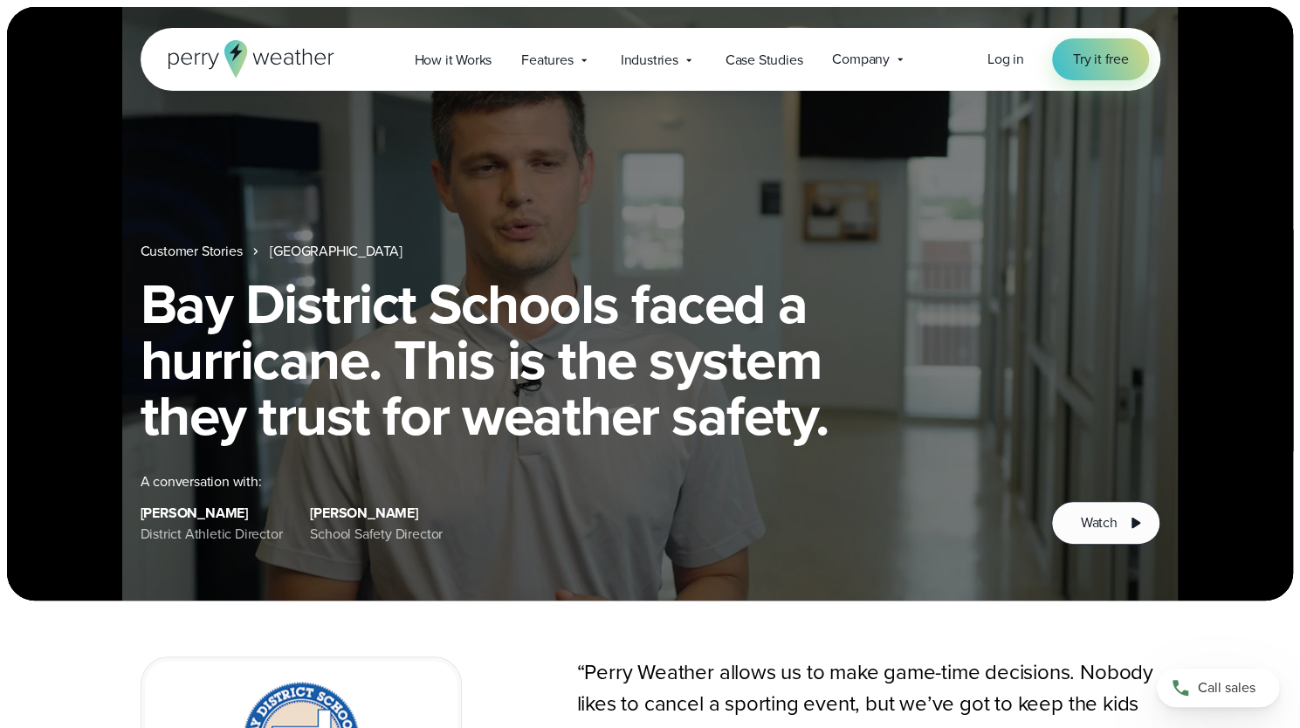
drag, startPoint x: 131, startPoint y: 520, endPoint x: 274, endPoint y: 540, distance: 144.6
click at [274, 540] on div "Customer Stories Bay District Schools Bay District Schools faced a hurricane. T…" at bounding box center [651, 393] width 1258 height 304
drag, startPoint x: 479, startPoint y: 543, endPoint x: 322, endPoint y: 510, distance: 160.7
click at [325, 513] on div "[PERSON_NAME] District Athletic Director [PERSON_NAME] School Safety Director" at bounding box center [583, 524] width 884 height 42
click at [461, 532] on div "[PERSON_NAME] District Athletic Director [PERSON_NAME] School Safety Director" at bounding box center [583, 524] width 884 height 42
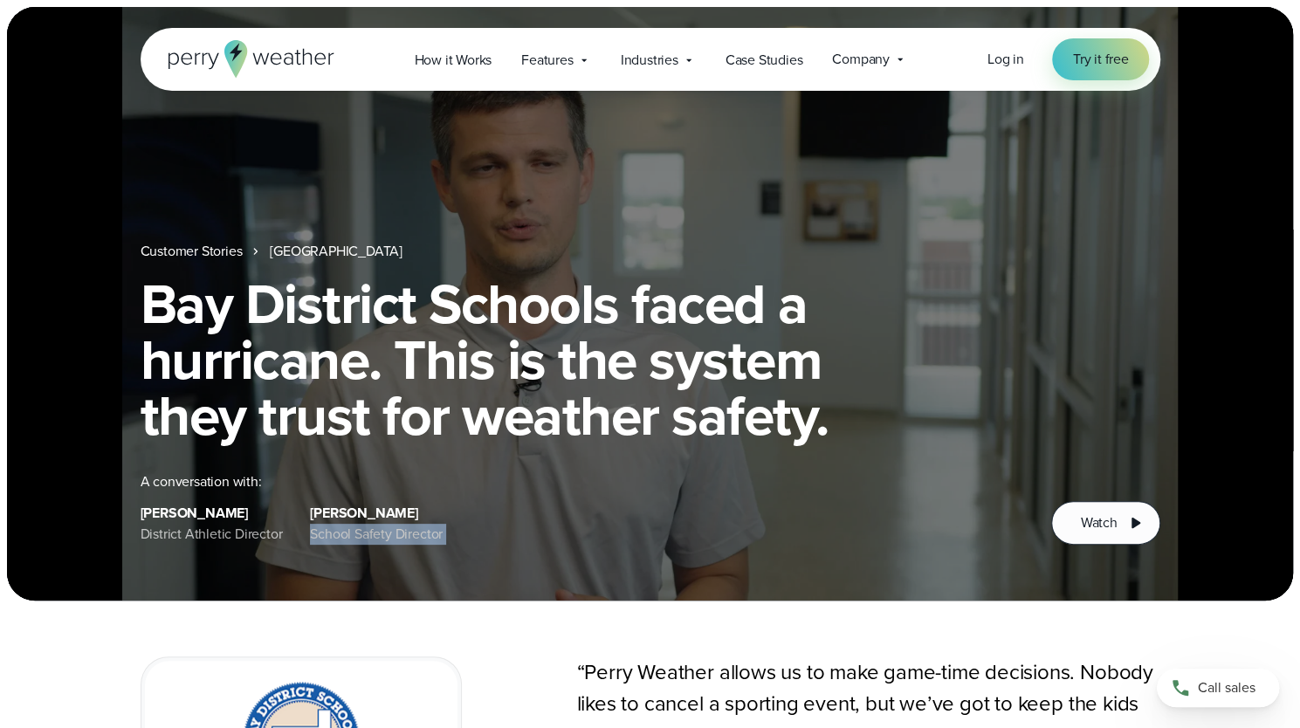
drag, startPoint x: 461, startPoint y: 532, endPoint x: 313, endPoint y: 506, distance: 150.8
click at [313, 506] on div "[PERSON_NAME] District Athletic Director [PERSON_NAME] School Safety Director" at bounding box center [583, 524] width 884 height 42
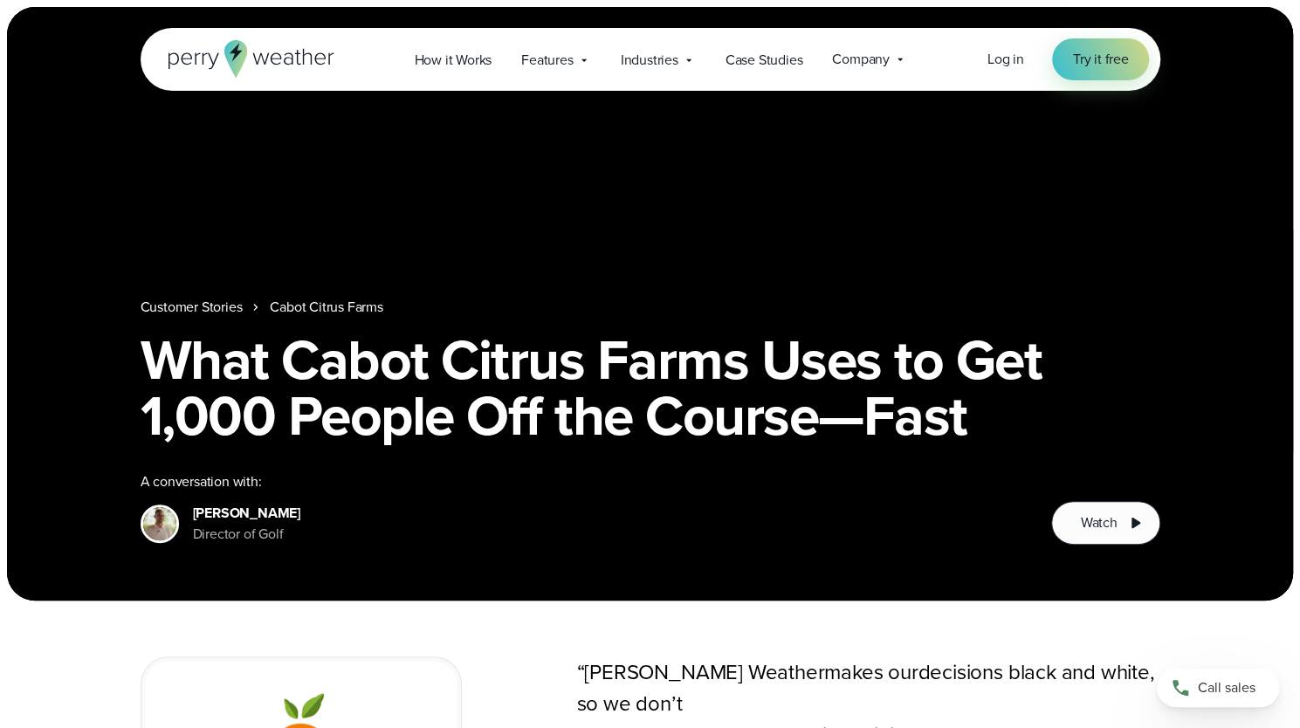
drag, startPoint x: 190, startPoint y: 465, endPoint x: 218, endPoint y: 510, distance: 53.3
click at [239, 556] on div "Customer Stories Cabot Citrus Farms What Cabot Citrus Farms Uses to Get 1,000 P…" at bounding box center [650, 304] width 1286 height 594
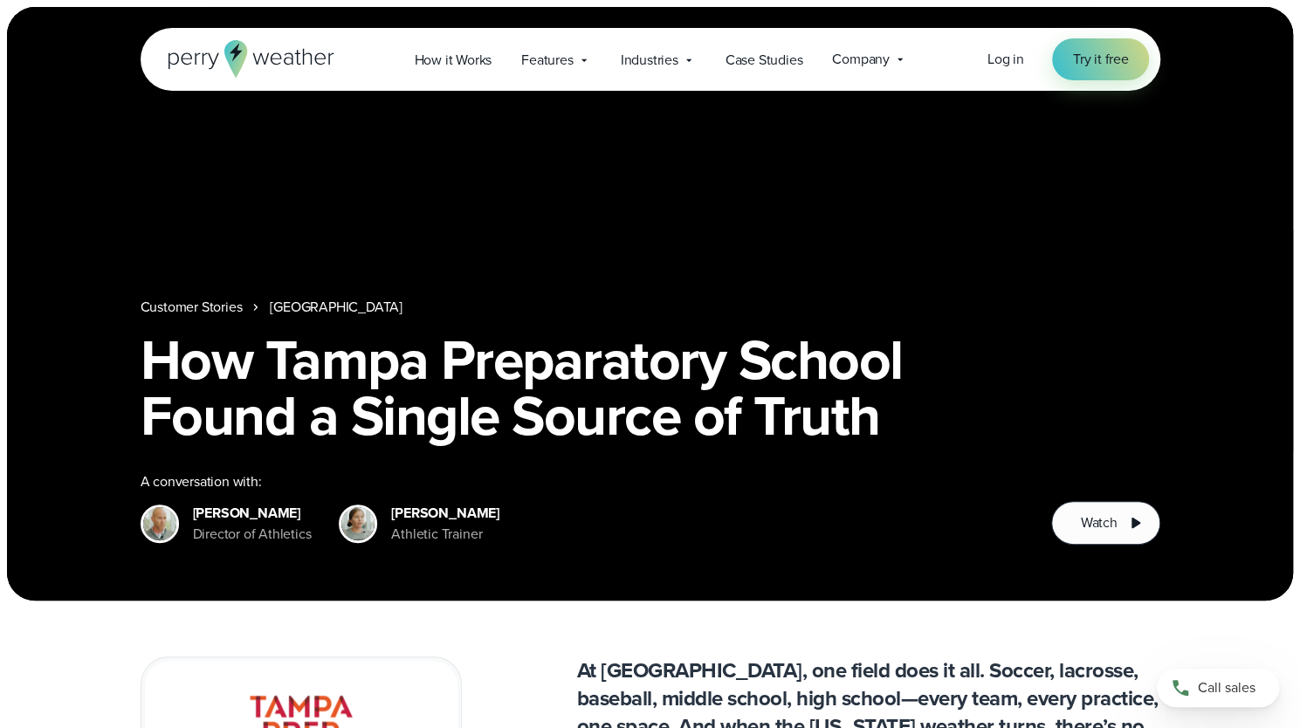
drag, startPoint x: 185, startPoint y: 486, endPoint x: 278, endPoint y: 540, distance: 106.8
click at [278, 540] on div "Chris Lavoie Director of Athletics" at bounding box center [226, 524] width 171 height 42
drag, startPoint x: 386, startPoint y: 490, endPoint x: 437, endPoint y: 535, distance: 68.0
click at [437, 538] on div "Sara Wagner Athletic Trainer" at bounding box center [419, 524] width 160 height 42
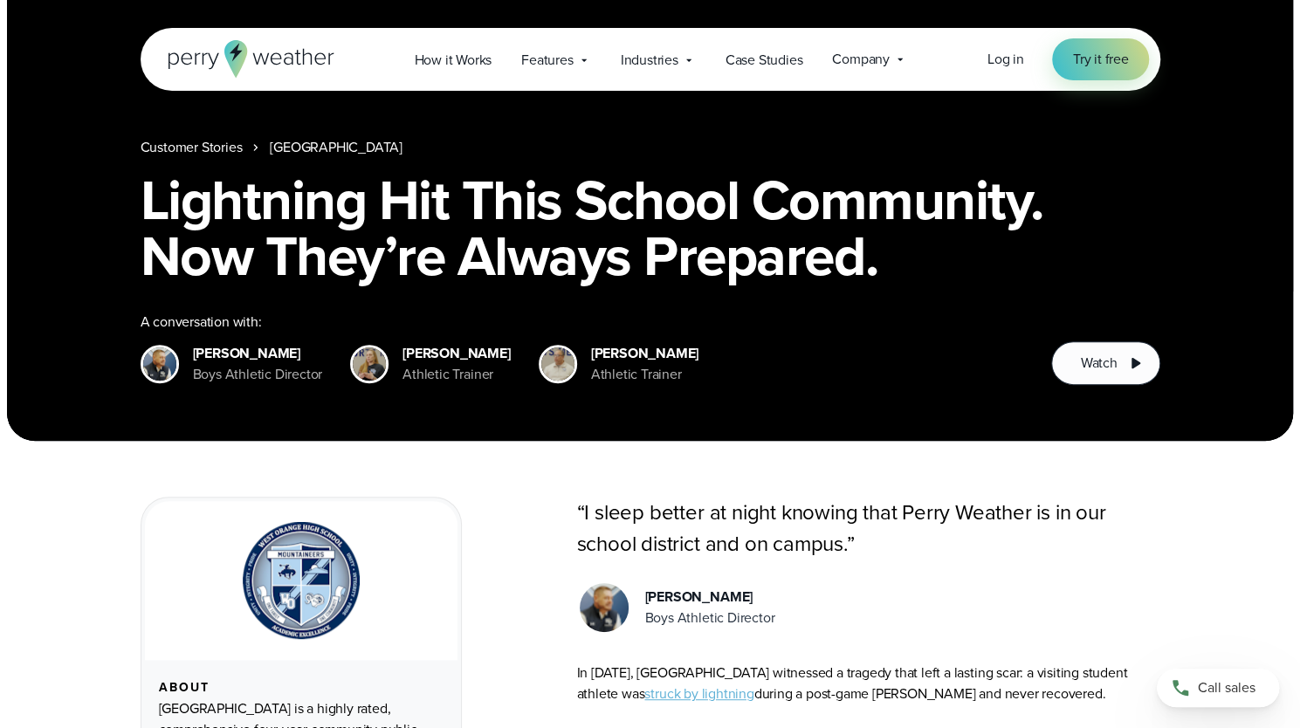
scroll to position [175, 0]
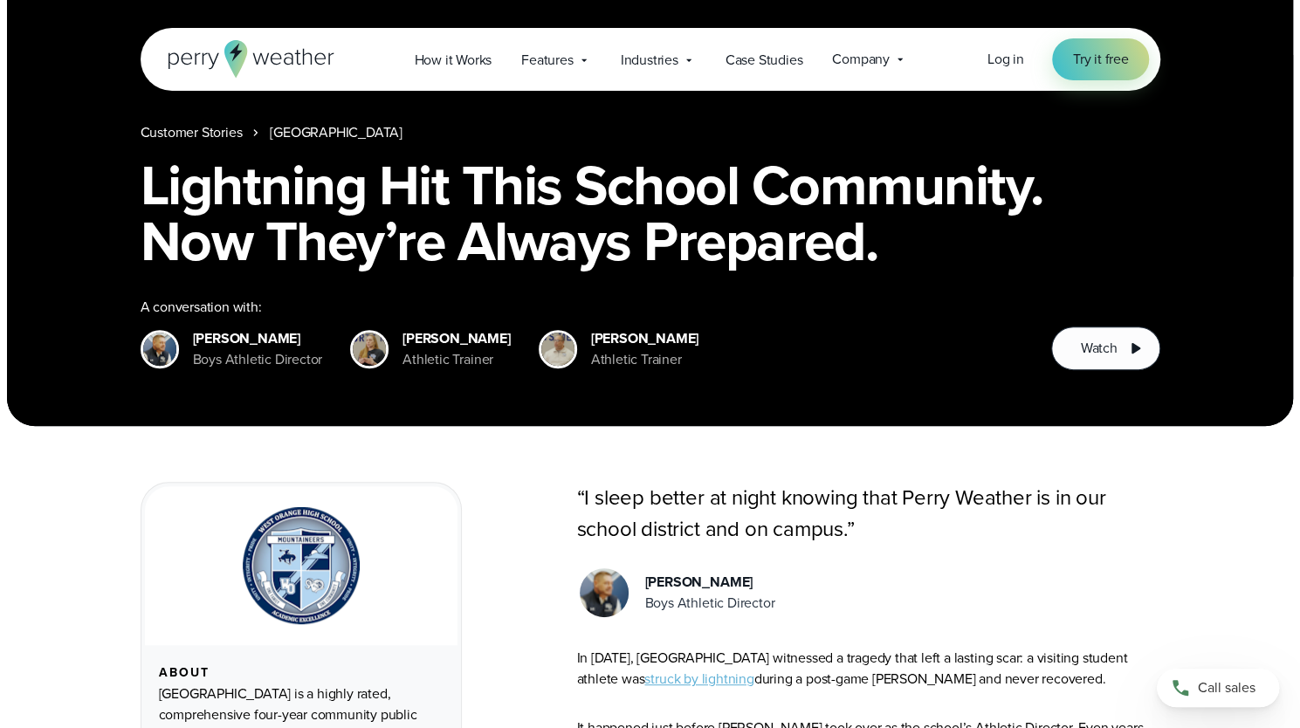
drag, startPoint x: 192, startPoint y: 317, endPoint x: 283, endPoint y: 372, distance: 106.2
click at [283, 372] on div "Customer Stories West Orange High School Lightning Hit This School Community. N…" at bounding box center [650, 129] width 1286 height 594
drag, startPoint x: 407, startPoint y: 308, endPoint x: 466, endPoint y: 396, distance: 105.6
click at [466, 396] on div "Customer Stories West Orange High School Lightning Hit This School Community. N…" at bounding box center [650, 129] width 1286 height 594
drag, startPoint x: 397, startPoint y: 314, endPoint x: 470, endPoint y: 378, distance: 97.1
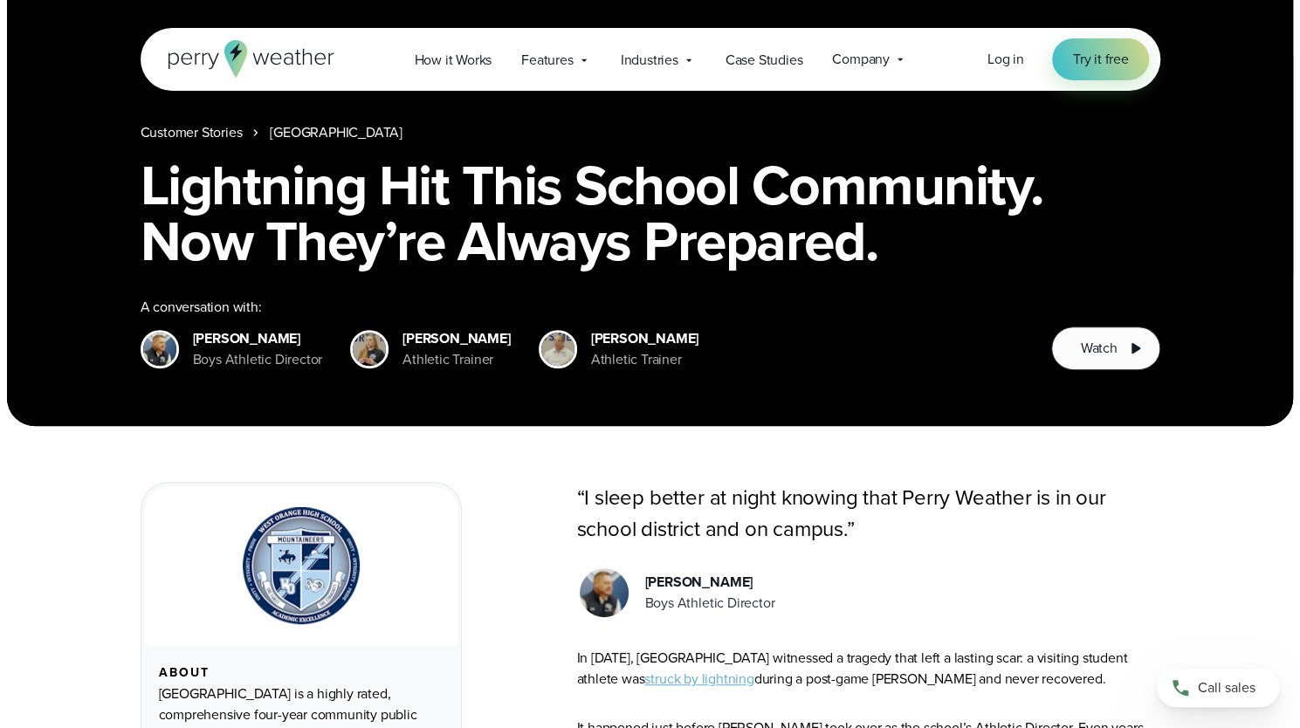
click at [470, 378] on div "Customer Stories West Orange High School Lightning Hit This School Community. N…" at bounding box center [650, 129] width 1286 height 594
drag, startPoint x: 570, startPoint y: 314, endPoint x: 698, endPoint y: 361, distance: 136.0
click at [698, 361] on div "Stephan Zichella Boys Athletic Director Ashley Sivo Athletic Trainer" at bounding box center [583, 349] width 884 height 42
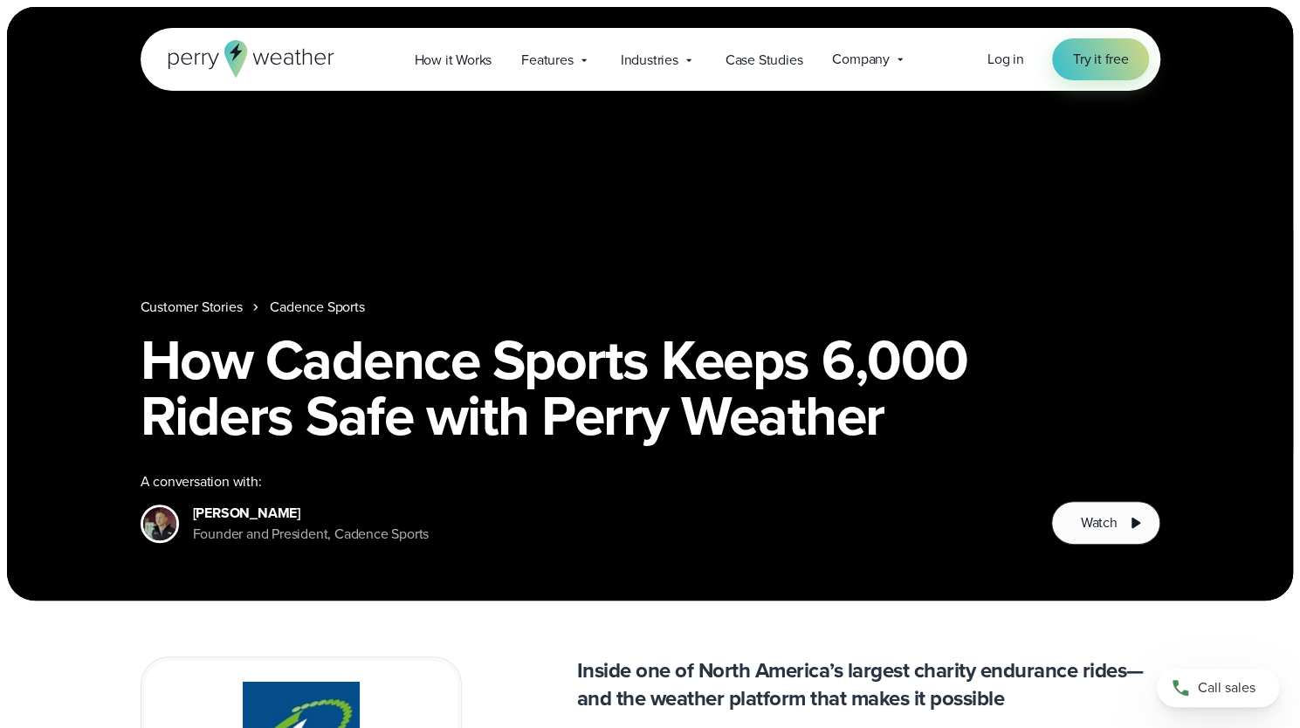
drag, startPoint x: 176, startPoint y: 486, endPoint x: 311, endPoint y: 555, distance: 151.9
click at [311, 555] on div "Customer Stories Cadence Sports How Cadence Sports Keeps 6,000 Riders Safe with…" at bounding box center [650, 304] width 1286 height 594
click at [270, 524] on div "Founder and President, Cadence Sports" at bounding box center [311, 534] width 237 height 21
drag, startPoint x: 206, startPoint y: 507, endPoint x: 190, endPoint y: 489, distance: 24.2
click at [190, 489] on div "Customer Stories Cadence Sports How Cadence Sports Keeps 6,000 Riders Safe with…" at bounding box center [650, 304] width 1286 height 594
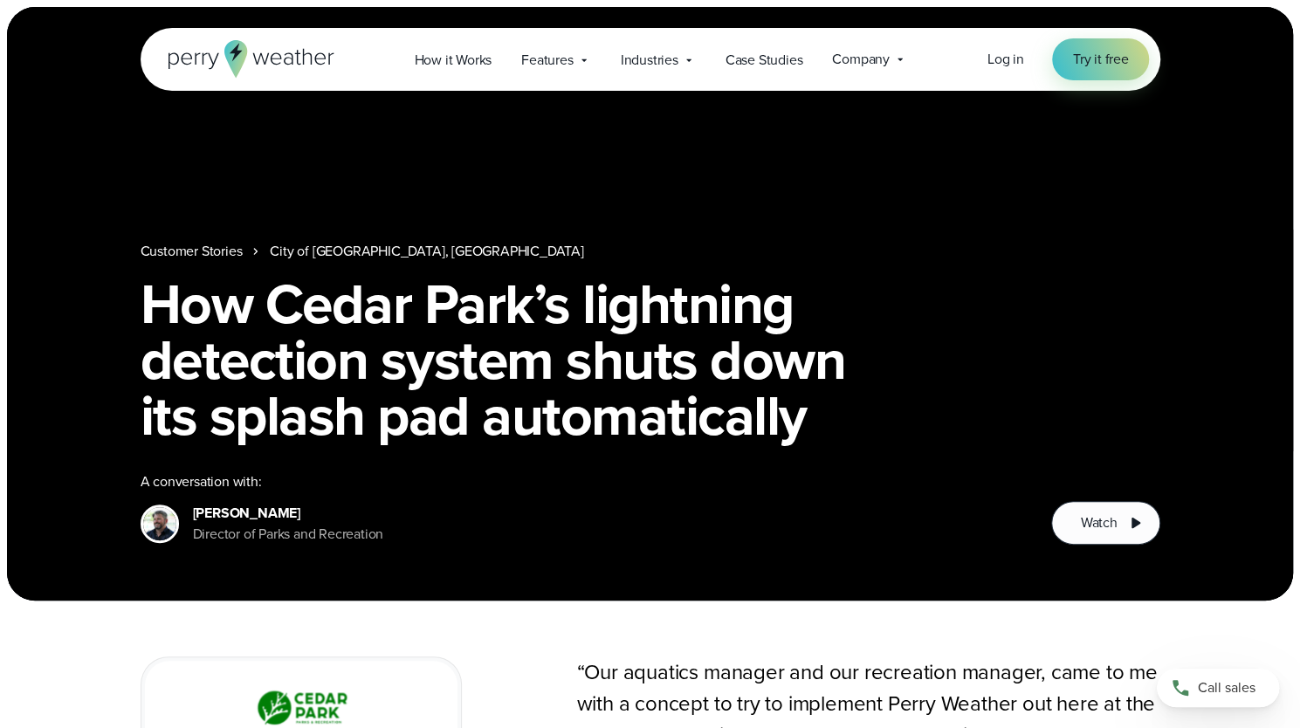
drag, startPoint x: 186, startPoint y: 488, endPoint x: 275, endPoint y: 545, distance: 105.6
click at [275, 551] on div "Customer Stories City of [GEOGRAPHIC_DATA], [GEOGRAPHIC_DATA] How Cedar Park’s …" at bounding box center [650, 304] width 1286 height 594
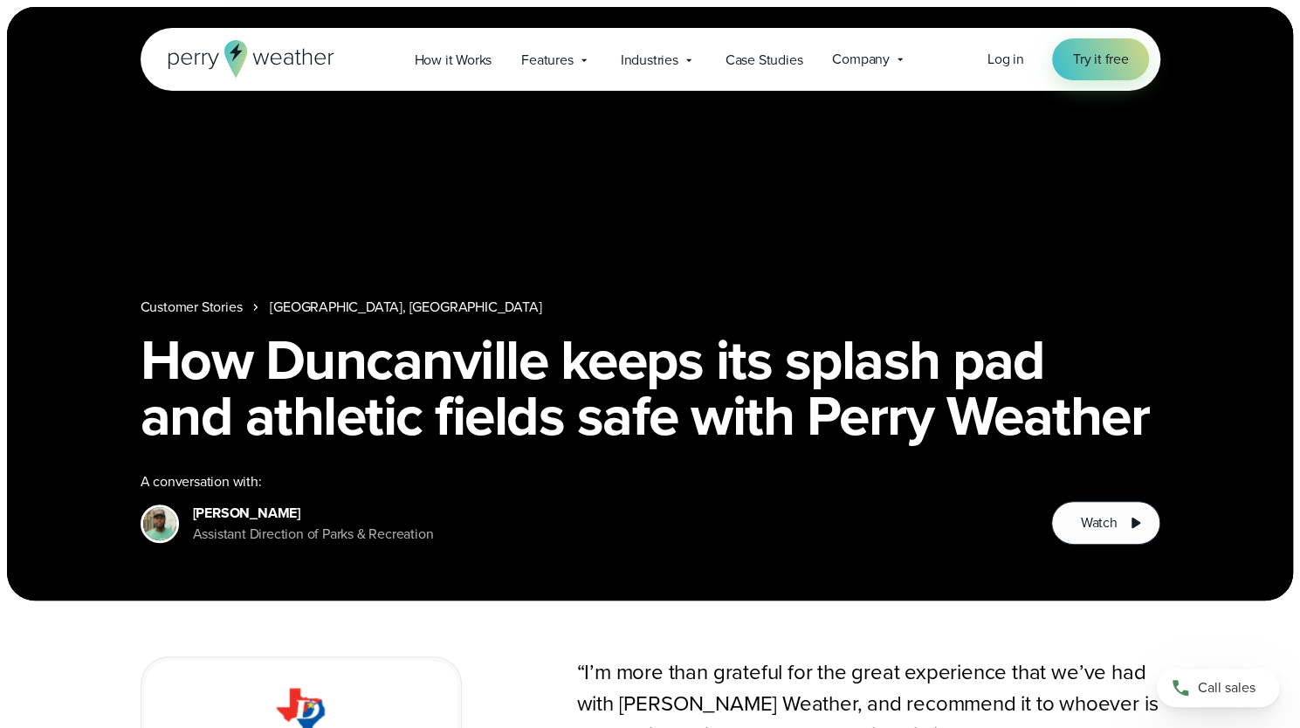
drag, startPoint x: 196, startPoint y: 487, endPoint x: 272, endPoint y: 540, distance: 93.0
click at [272, 540] on div "Tyler Agee Assistant Direction of Parks & Recreation" at bounding box center [313, 524] width 241 height 42
click at [217, 524] on div "Assistant Direction of Parks & Recreation" at bounding box center [313, 534] width 241 height 21
drag, startPoint x: 191, startPoint y: 488, endPoint x: 260, endPoint y: 534, distance: 83.1
click at [260, 534] on div "Tyler Agee Assistant Direction of Parks & Recreation" at bounding box center [287, 524] width 293 height 42
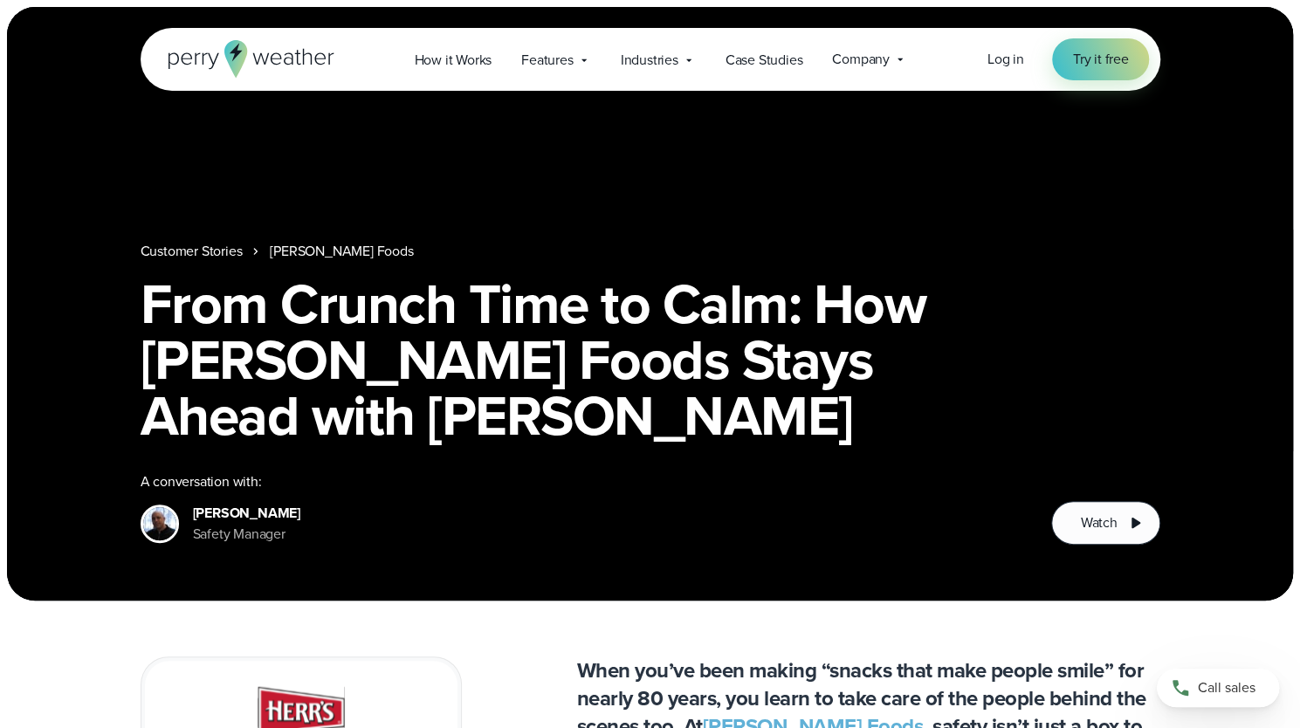
drag, startPoint x: 189, startPoint y: 465, endPoint x: 265, endPoint y: 548, distance: 113.1
click at [265, 548] on div "Customer Stories Herr Foods From Crunch Time to Calm: How Herr Foods Stays Ahea…" at bounding box center [650, 304] width 1286 height 594
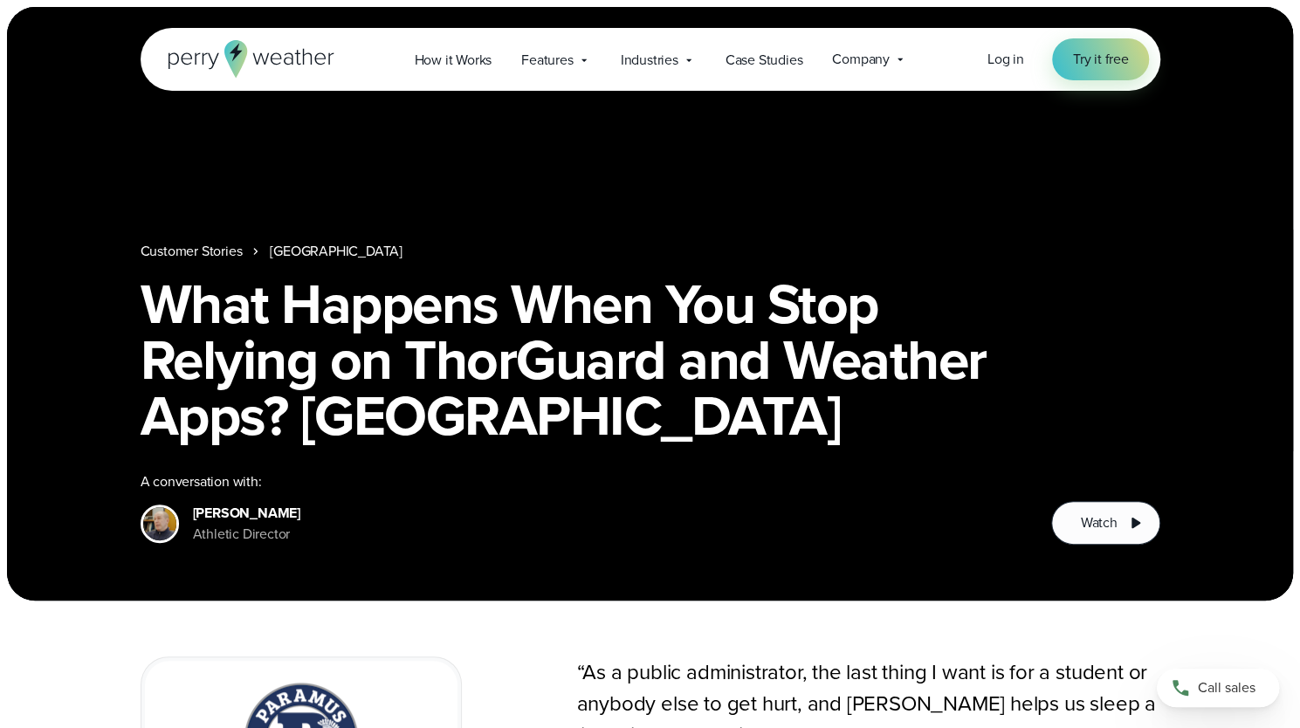
drag, startPoint x: 187, startPoint y: 491, endPoint x: 260, endPoint y: 543, distance: 90.2
click at [260, 543] on div "[PERSON_NAME] Athletic Director" at bounding box center [221, 524] width 160 height 42
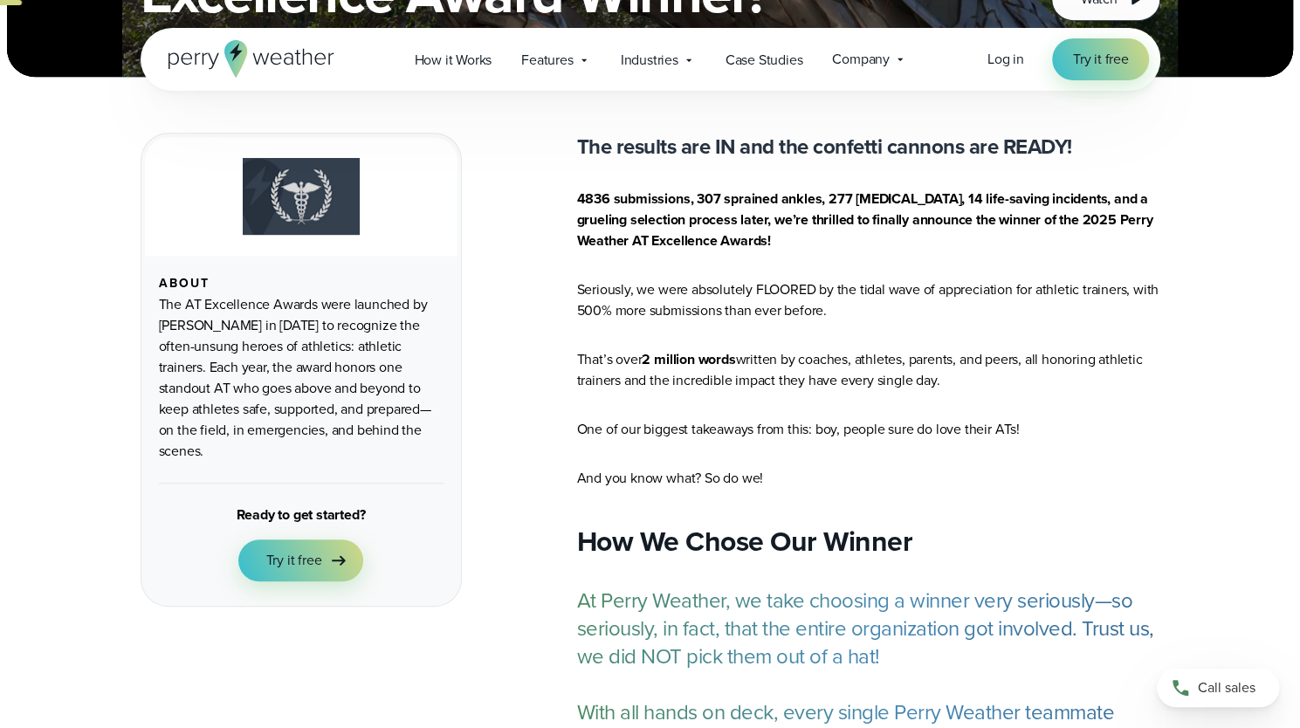
scroll to position [262, 0]
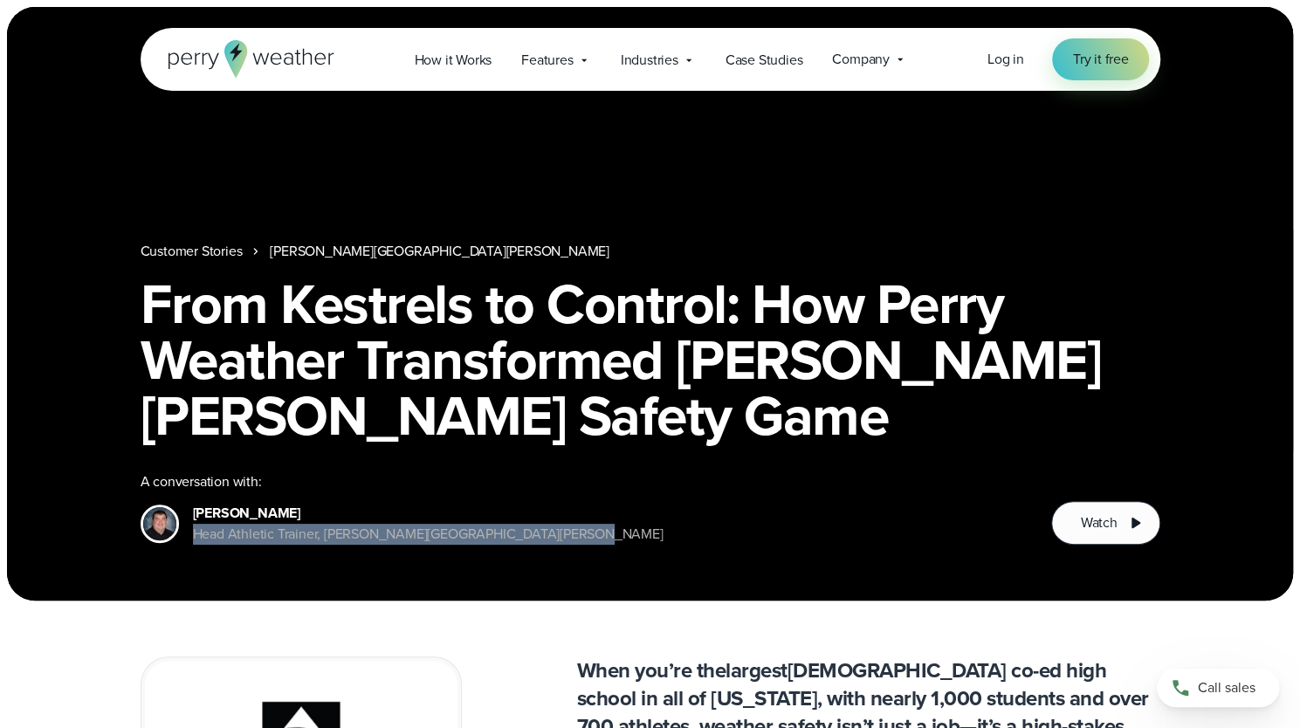
drag, startPoint x: 191, startPoint y: 497, endPoint x: 251, endPoint y: 536, distance: 71.2
click at [251, 536] on div "Mike Hopper Head Athletic Trainer, Bishop Lynch High School" at bounding box center [402, 524] width 523 height 42
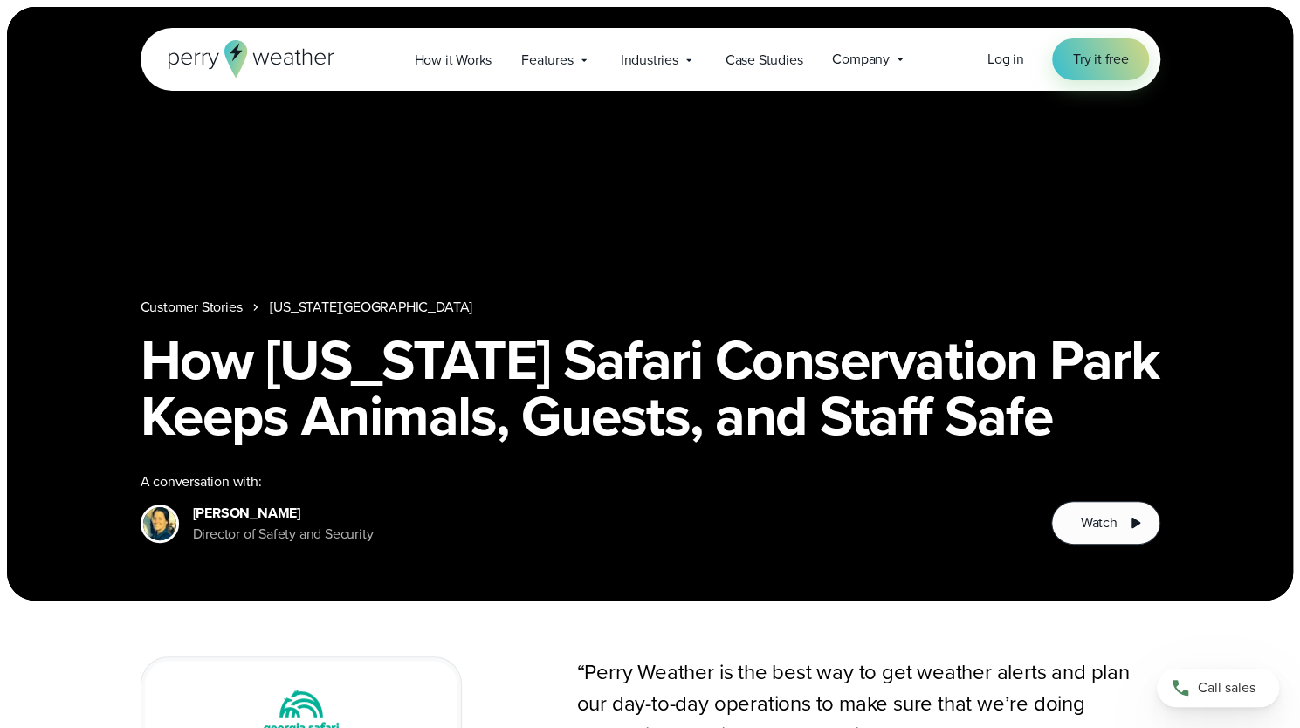
drag, startPoint x: 189, startPoint y: 484, endPoint x: 271, endPoint y: 534, distance: 96.0
click at [271, 534] on div "[PERSON_NAME] Director of Safety and Security" at bounding box center [257, 524] width 233 height 42
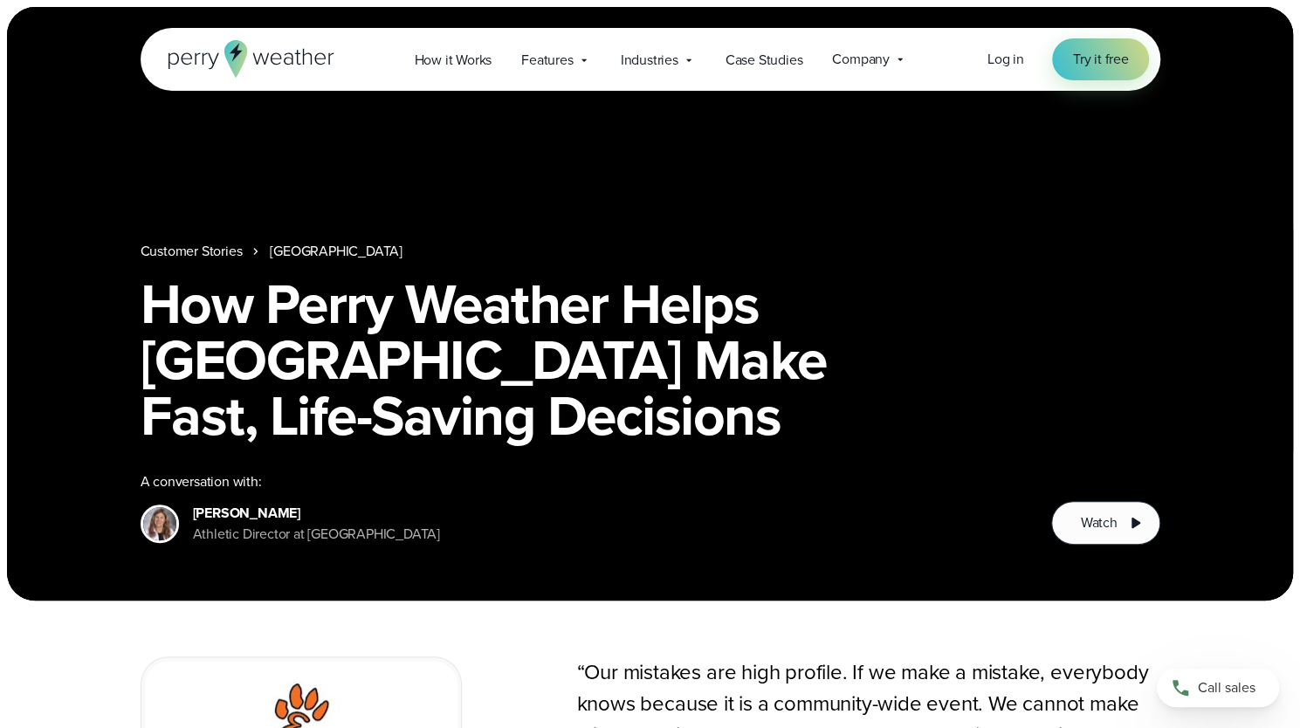
drag, startPoint x: 194, startPoint y: 490, endPoint x: 289, endPoint y: 537, distance: 106.2
click at [289, 537] on div "Amy Boscolo Athletic Director at Edwardsville High School" at bounding box center [316, 524] width 247 height 42
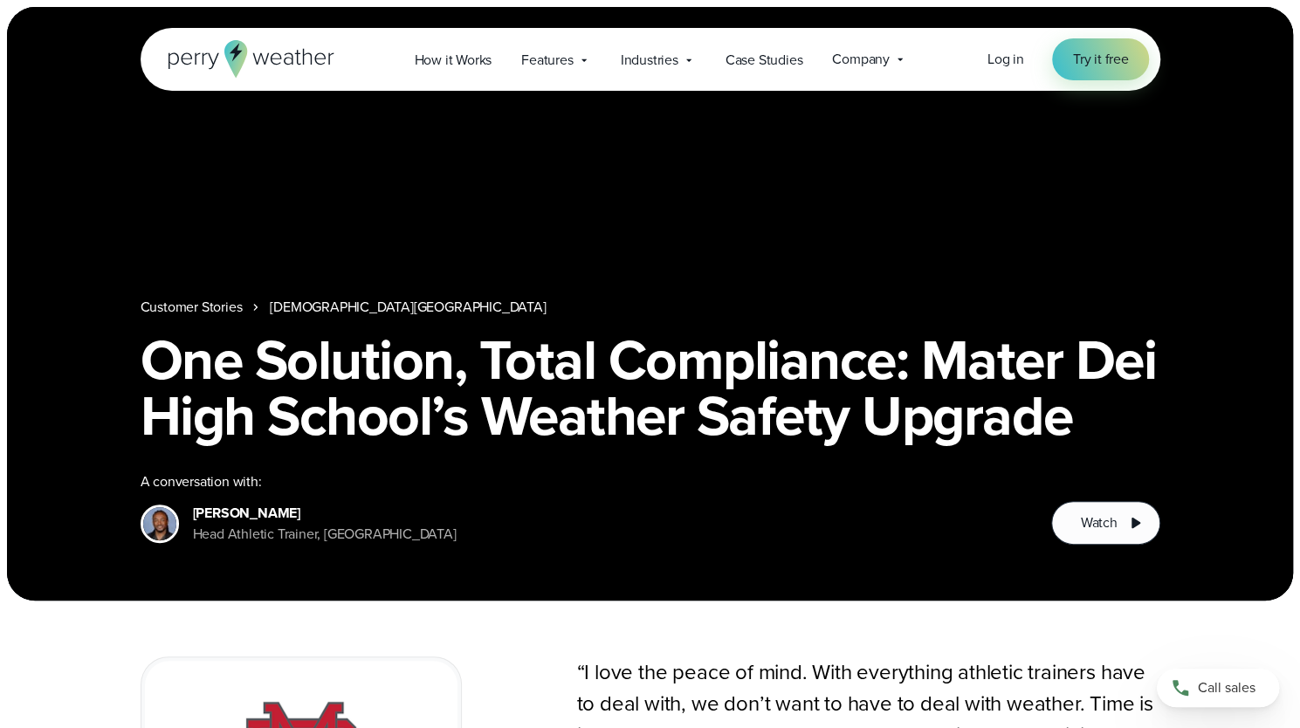
drag, startPoint x: 180, startPoint y: 482, endPoint x: 291, endPoint y: 566, distance: 139.0
click at [291, 566] on div "Customer Stories Mater Dei High School One Solution, Total Compliance: Mater De…" at bounding box center [650, 304] width 1286 height 594
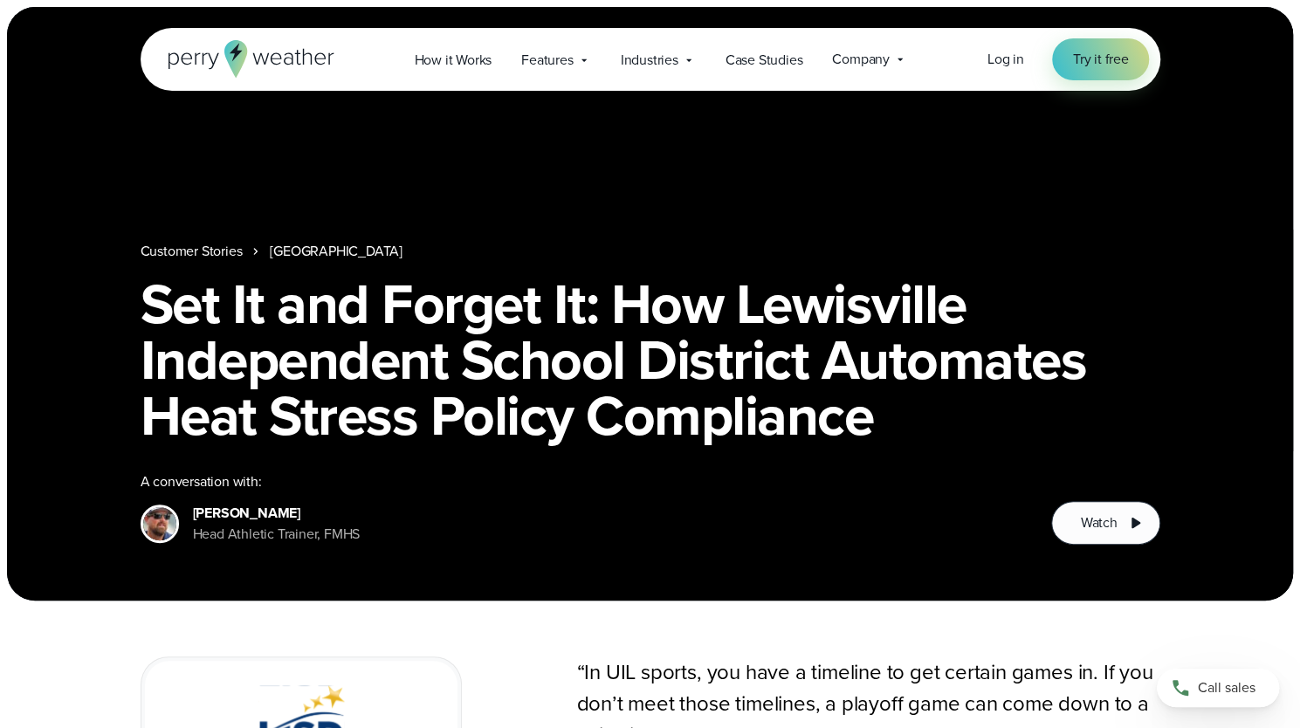
drag, startPoint x: 190, startPoint y: 486, endPoint x: 253, endPoint y: 557, distance: 95.2
click at [253, 557] on div "Customer Stories Lewisville Independent School District Set It and Forget It: H…" at bounding box center [650, 304] width 1286 height 594
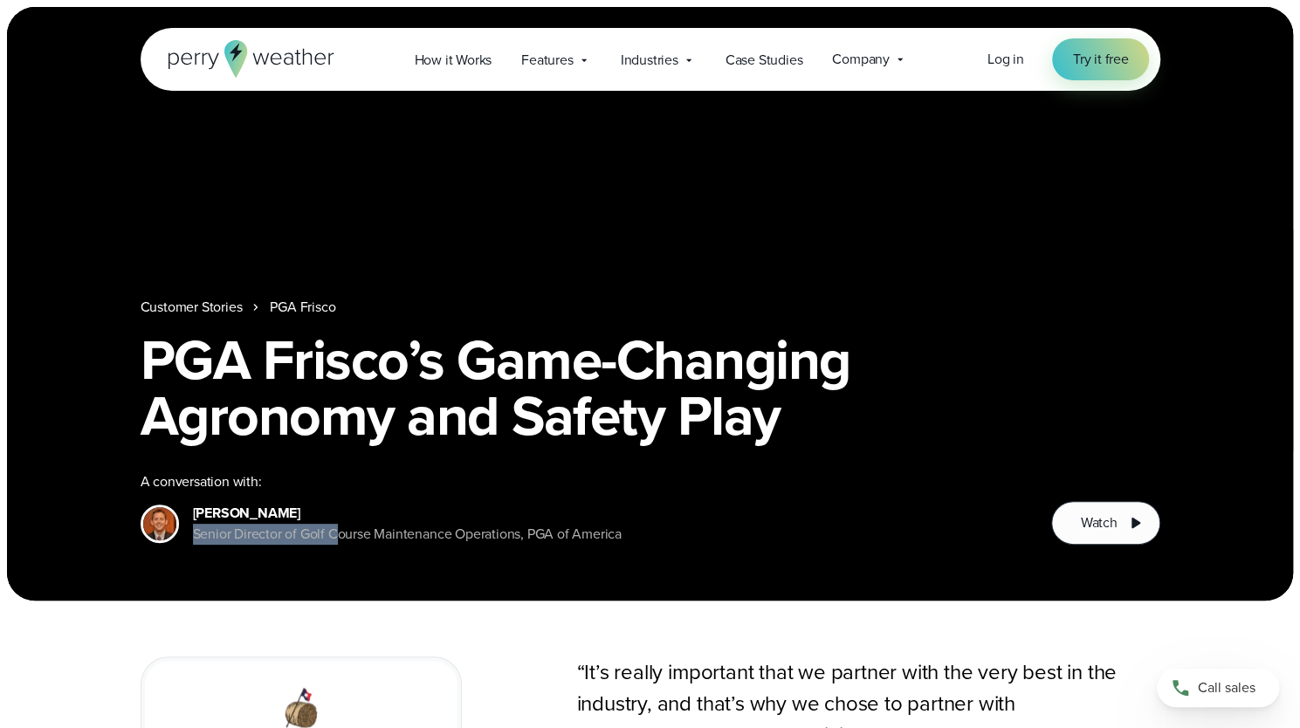
drag, startPoint x: 187, startPoint y: 486, endPoint x: 266, endPoint y: 520, distance: 86.5
click at [266, 520] on div "Roger Meier Senior Director of Golf Course Maintenance Operations, PGA of Ameri…" at bounding box center [381, 524] width 481 height 42
click at [267, 538] on div "Senior Director of Golf Course Maintenance Operations, PGA of America" at bounding box center [407, 534] width 429 height 21
drag, startPoint x: 262, startPoint y: 539, endPoint x: 207, endPoint y: 495, distance: 70.2
click at [205, 503] on div "Roger Meier Senior Director of Golf Course Maintenance Operations, PGA of Ameri…" at bounding box center [407, 524] width 429 height 42
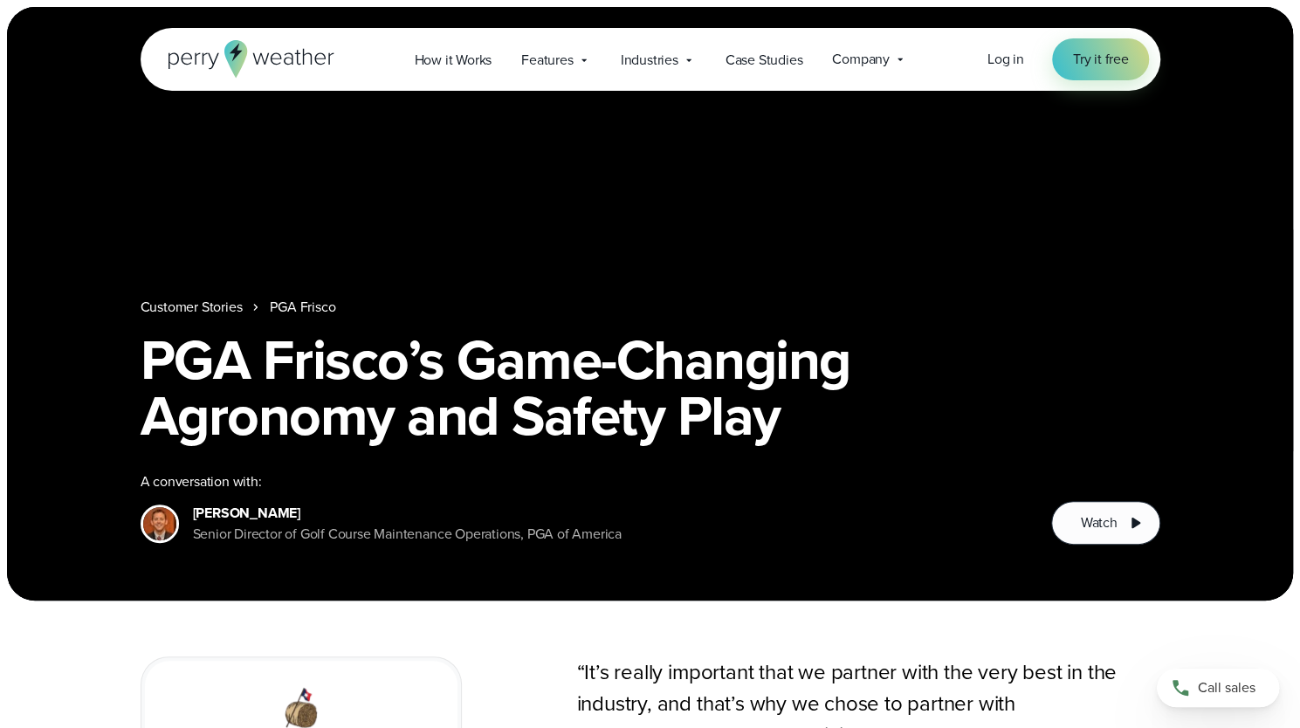
drag, startPoint x: 189, startPoint y: 488, endPoint x: 246, endPoint y: 544, distance: 80.3
click at [246, 544] on div "Roger Meier Senior Director of Golf Course Maintenance Operations, PGA of Ameri…" at bounding box center [381, 524] width 481 height 42
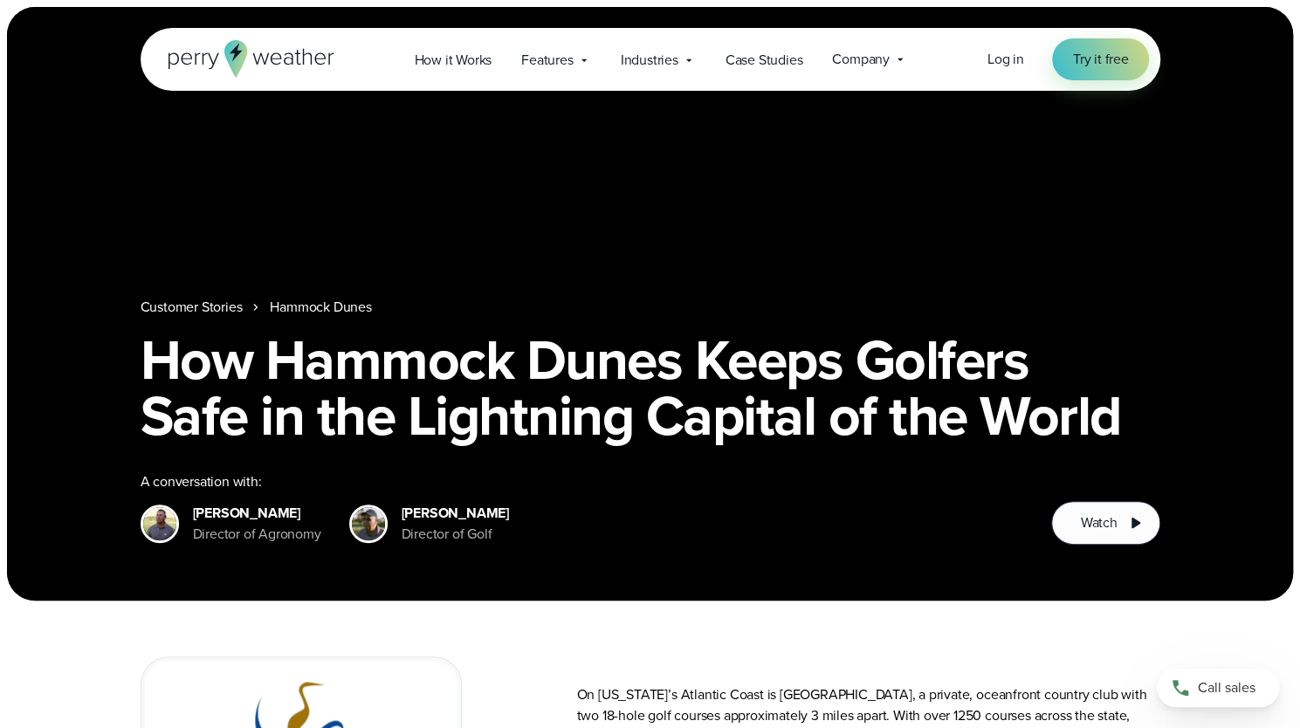
drag, startPoint x: 190, startPoint y: 488, endPoint x: 253, endPoint y: 520, distance: 70.3
click at [281, 544] on div "Matthew Howes Director of Agronomy" at bounding box center [231, 524] width 181 height 42
drag, startPoint x: 399, startPoint y: 490, endPoint x: 438, endPoint y: 536, distance: 60.7
click at [438, 536] on div "Matt Stewart Director of Golf" at bounding box center [429, 524] width 160 height 42
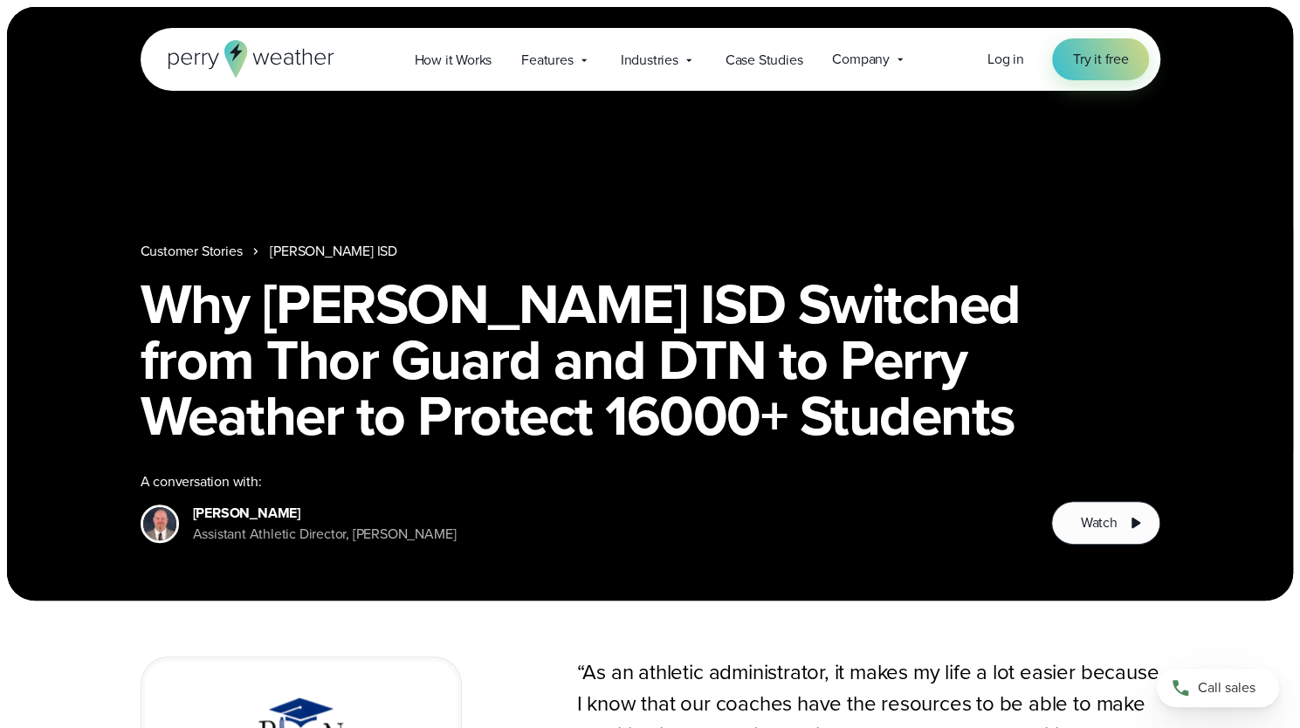
drag, startPoint x: 190, startPoint y: 487, endPoint x: 238, endPoint y: 522, distance: 58.7
click at [240, 539] on div "Josh Woodall Assistant Athletic Director, Bryan ISD" at bounding box center [299, 524] width 316 height 42
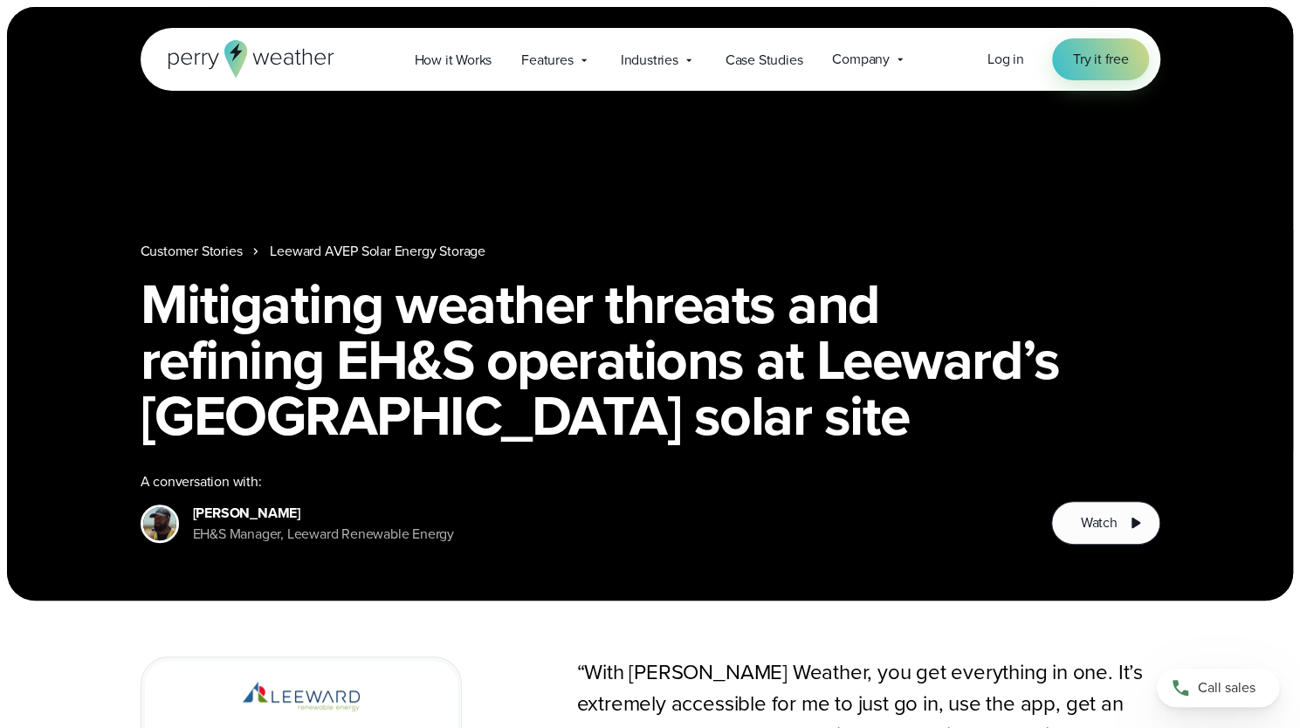
drag, startPoint x: 200, startPoint y: 499, endPoint x: 252, endPoint y: 518, distance: 55.0
click at [265, 536] on div "[PERSON_NAME] EH&S Manager, Leeward Renewable Energy" at bounding box center [323, 524] width 261 height 42
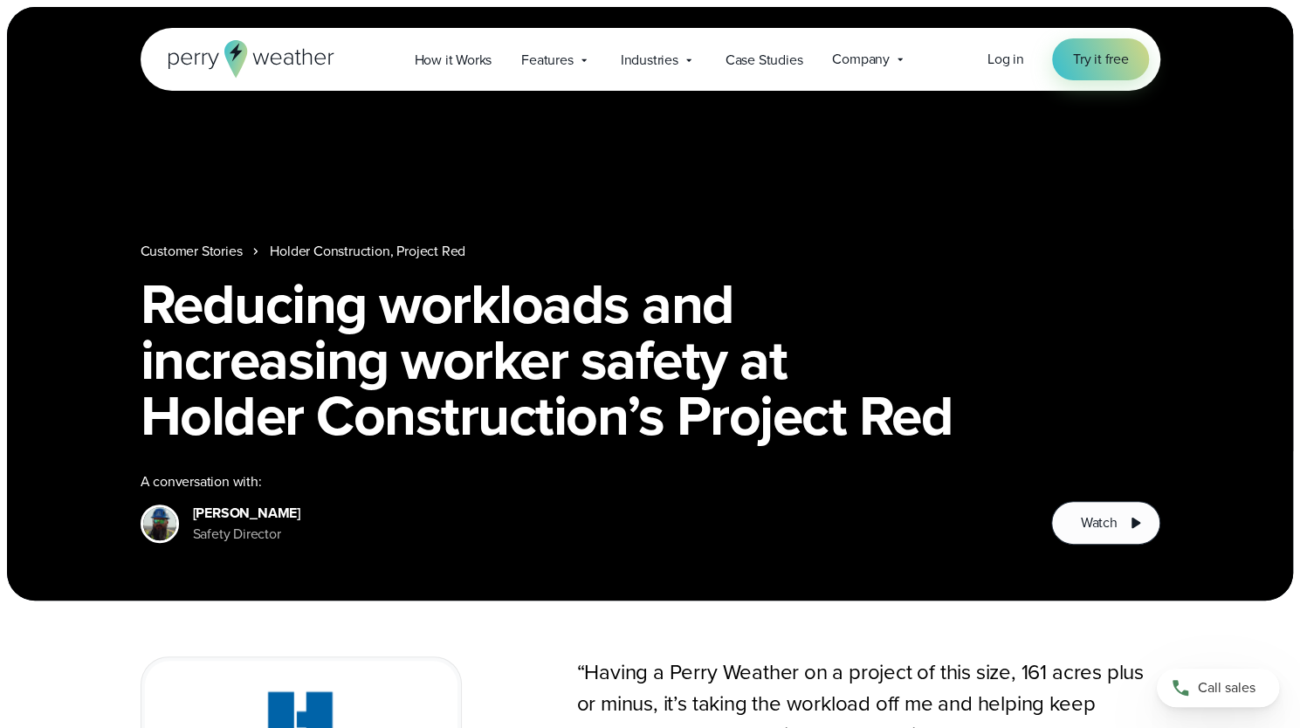
drag, startPoint x: 188, startPoint y: 493, endPoint x: 293, endPoint y: 534, distance: 112.6
click at [297, 542] on div "[PERSON_NAME] Safety Director" at bounding box center [583, 524] width 884 height 42
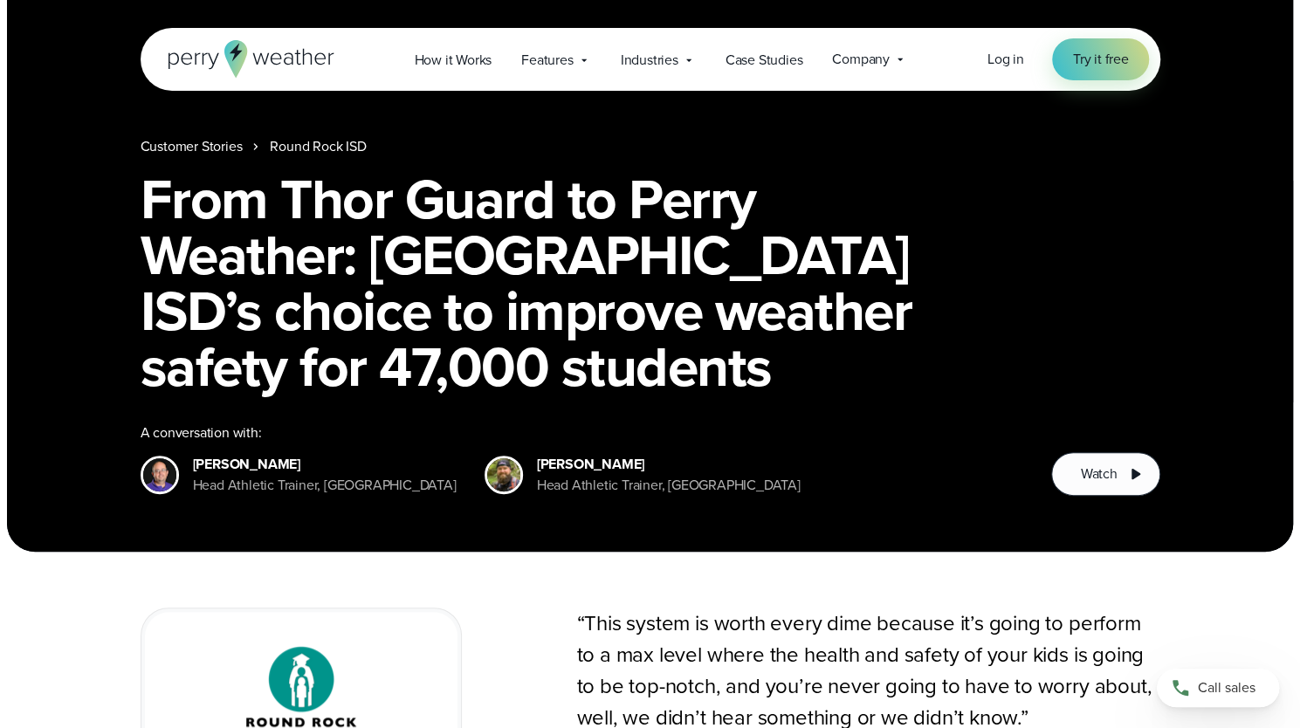
scroll to position [87, 0]
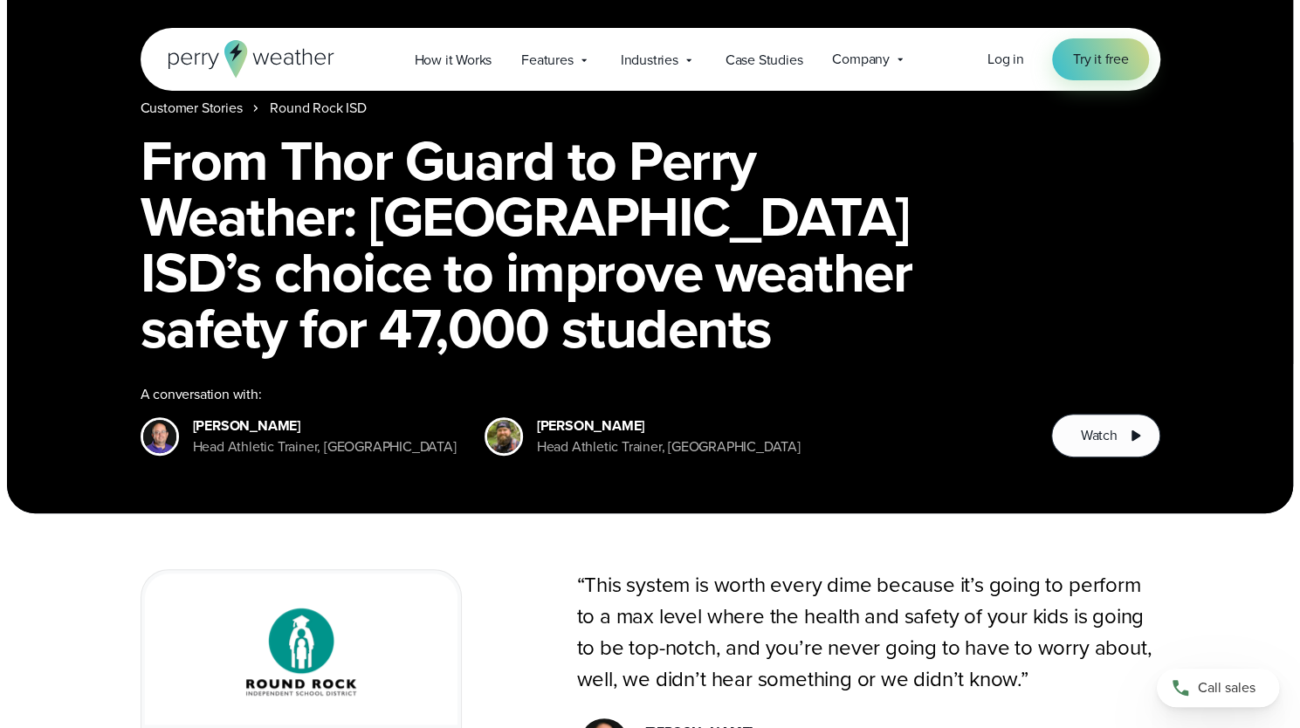
drag, startPoint x: 194, startPoint y: 404, endPoint x: 257, endPoint y: 434, distance: 69.5
click at [274, 458] on div "Customer Stories Round Rock ISD From Thor Guard to Perry Weather: Round Rock IS…" at bounding box center [650, 217] width 1286 height 594
drag, startPoint x: 611, startPoint y: 431, endPoint x: 639, endPoint y: 447, distance: 32.5
click at [639, 447] on div "John Horsley Head Athletic Trainer, Westwood High School" at bounding box center [669, 437] width 264 height 42
drag, startPoint x: 614, startPoint y: 431, endPoint x: 544, endPoint y: 413, distance: 72.0
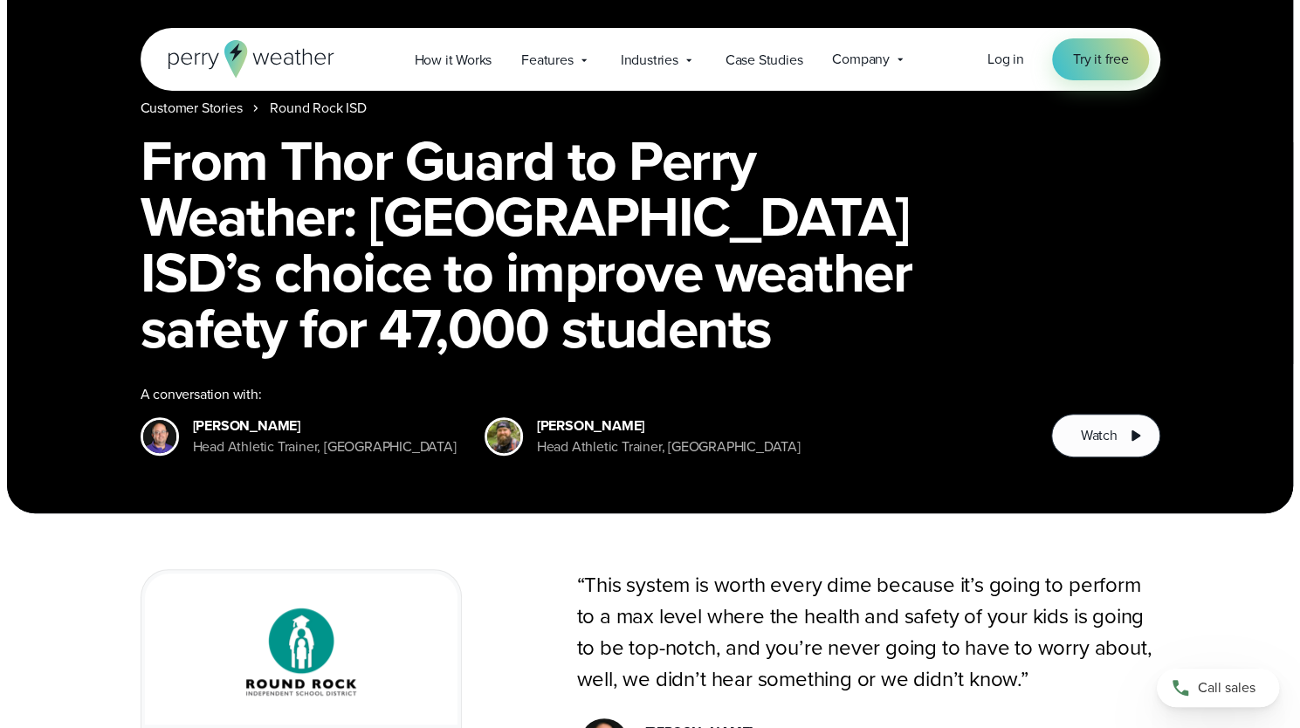
click at [544, 416] on div "John Horsley Head Athletic Trainer, Westwood High School" at bounding box center [643, 437] width 316 height 42
drag, startPoint x: 552, startPoint y: 399, endPoint x: 604, endPoint y: 451, distance: 73.5
click at [604, 451] on div "John Horsley Head Athletic Trainer, Westwood High School" at bounding box center [643, 437] width 316 height 42
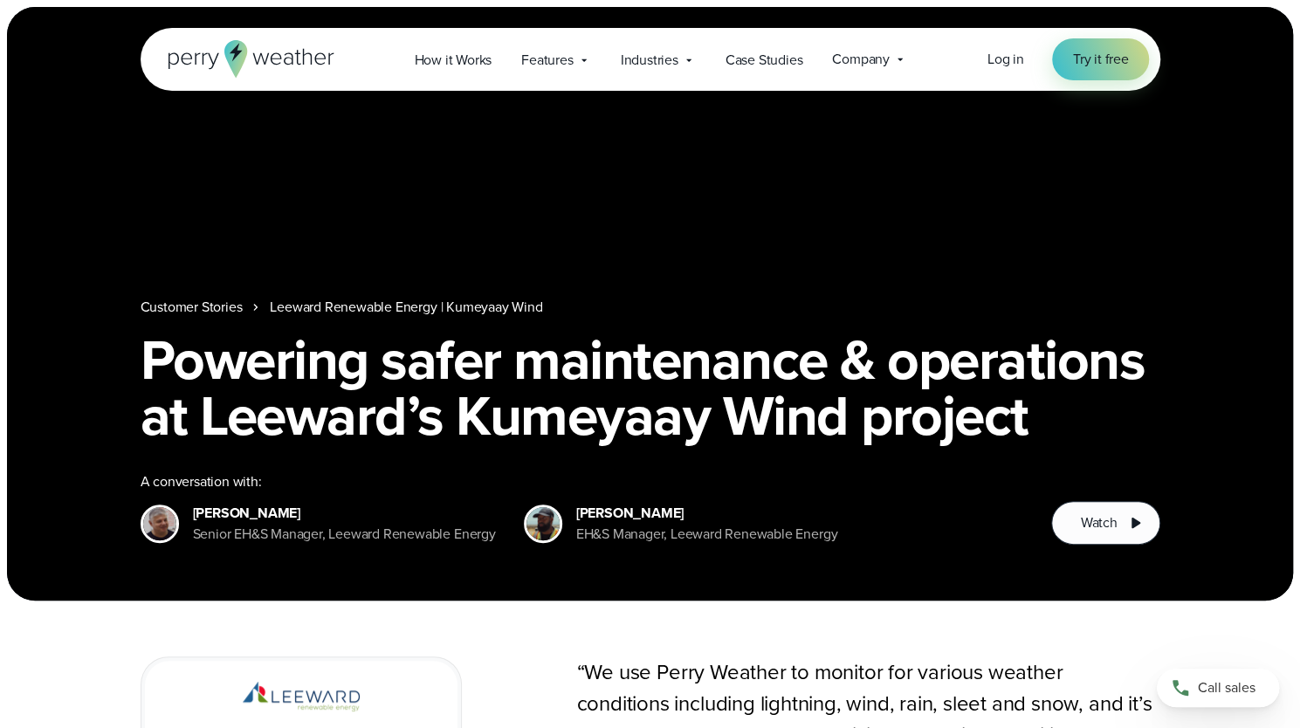
drag, startPoint x: 182, startPoint y: 493, endPoint x: 253, endPoint y: 535, distance: 83.0
click at [253, 535] on div "Juan Marquez Senior EH&S Manager, Leeward Renewable Energy" at bounding box center [318, 524] width 355 height 42
click at [263, 535] on div "Senior EH&S Manager, Leeward Renewable Energy" at bounding box center [344, 534] width 303 height 21
drag, startPoint x: 253, startPoint y: 540, endPoint x: 197, endPoint y: 491, distance: 74.3
click at [197, 503] on div "Juan Marquez Senior EH&S Manager, Leeward Renewable Energy" at bounding box center [344, 524] width 303 height 42
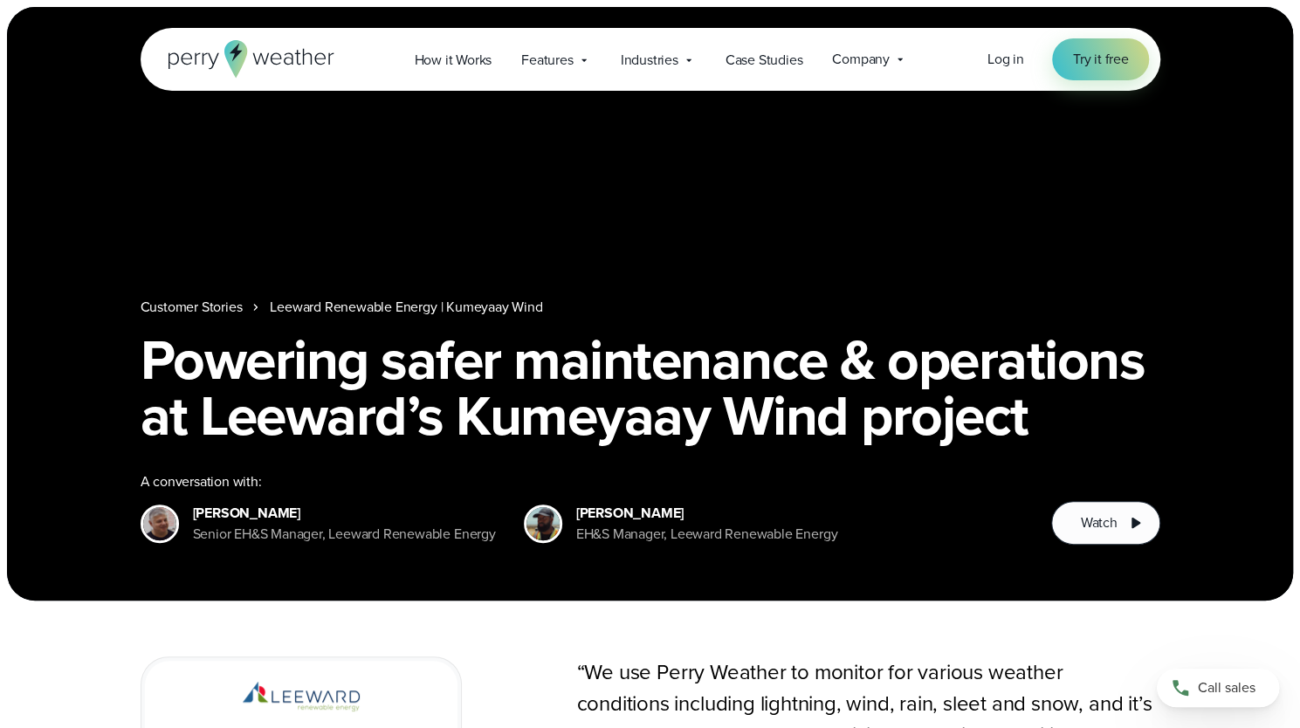
click at [197, 503] on div "Juan Marquez" at bounding box center [344, 513] width 303 height 21
drag, startPoint x: 194, startPoint y: 488, endPoint x: 262, endPoint y: 534, distance: 81.9
click at [262, 534] on div "Juan Marquez Senior EH&S Manager, Leeward Renewable Energy" at bounding box center [344, 524] width 303 height 42
drag, startPoint x: 575, startPoint y: 486, endPoint x: 643, endPoint y: 532, distance: 82.4
click at [643, 532] on div "Donald Dennis EH&S Manager, Leeward Renewable Energy" at bounding box center [681, 524] width 314 height 42
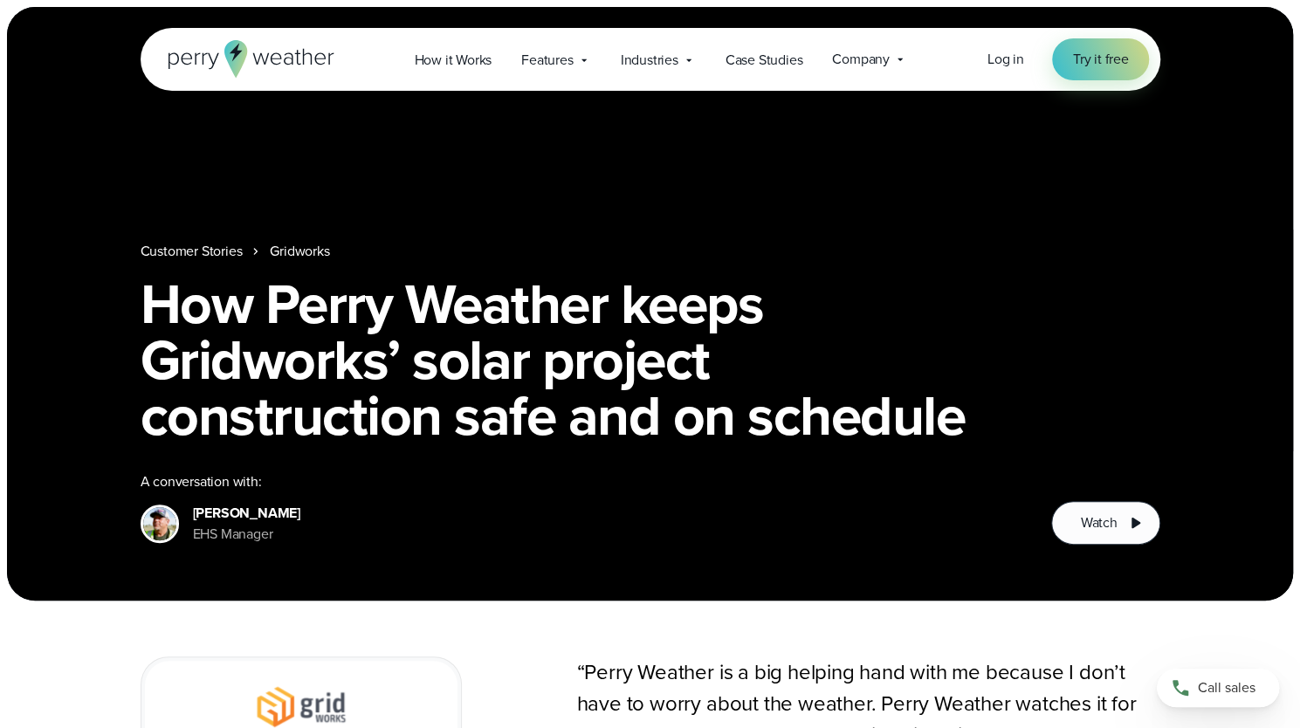
drag, startPoint x: 257, startPoint y: 548, endPoint x: 190, endPoint y: 494, distance: 85.1
click at [190, 494] on div "Customer Stories Gridworks How Perry Weather keeps Gridworks’ solar project con…" at bounding box center [650, 304] width 1286 height 594
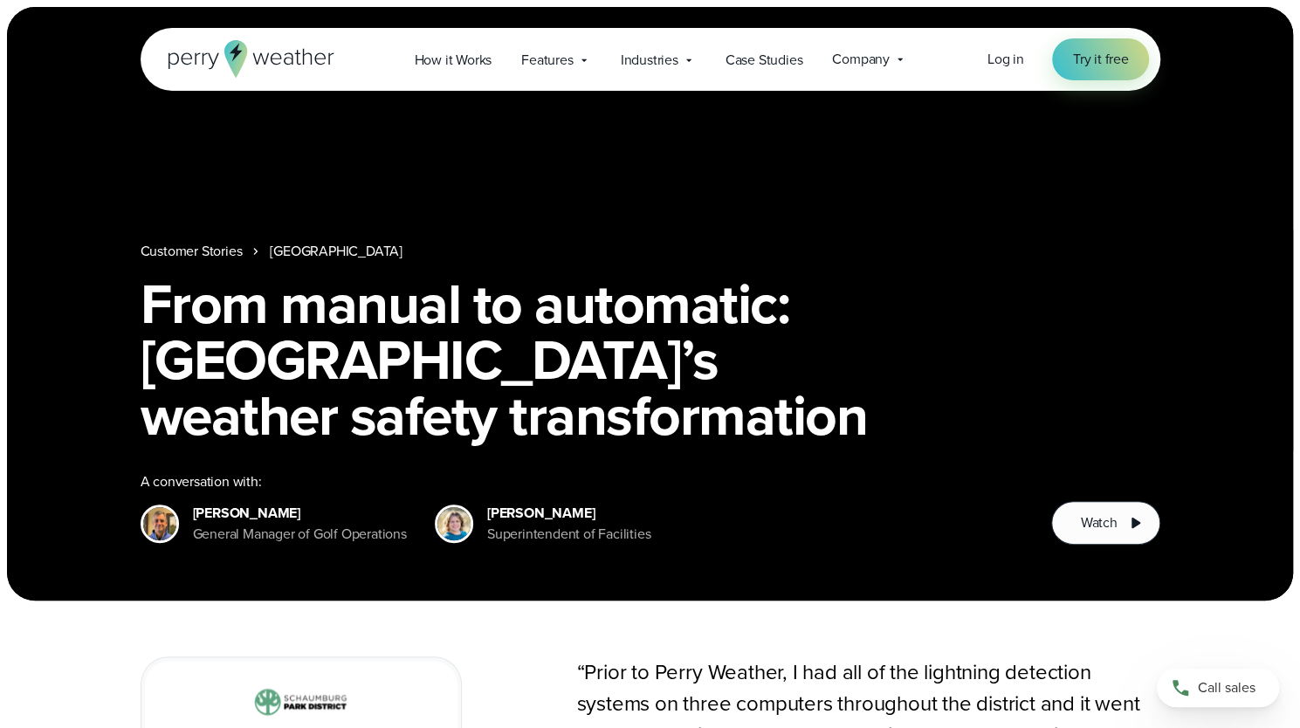
drag, startPoint x: 224, startPoint y: 496, endPoint x: 325, endPoint y: 544, distance: 111.3
click at [325, 544] on div "Johnathan Parsons General Manager of Golf Operations" at bounding box center [274, 524] width 266 height 42
drag, startPoint x: 485, startPoint y: 486, endPoint x: 575, endPoint y: 534, distance: 101.6
click at [575, 534] on div "Erin Chapa Superintendent of Facilities" at bounding box center [543, 524] width 216 height 42
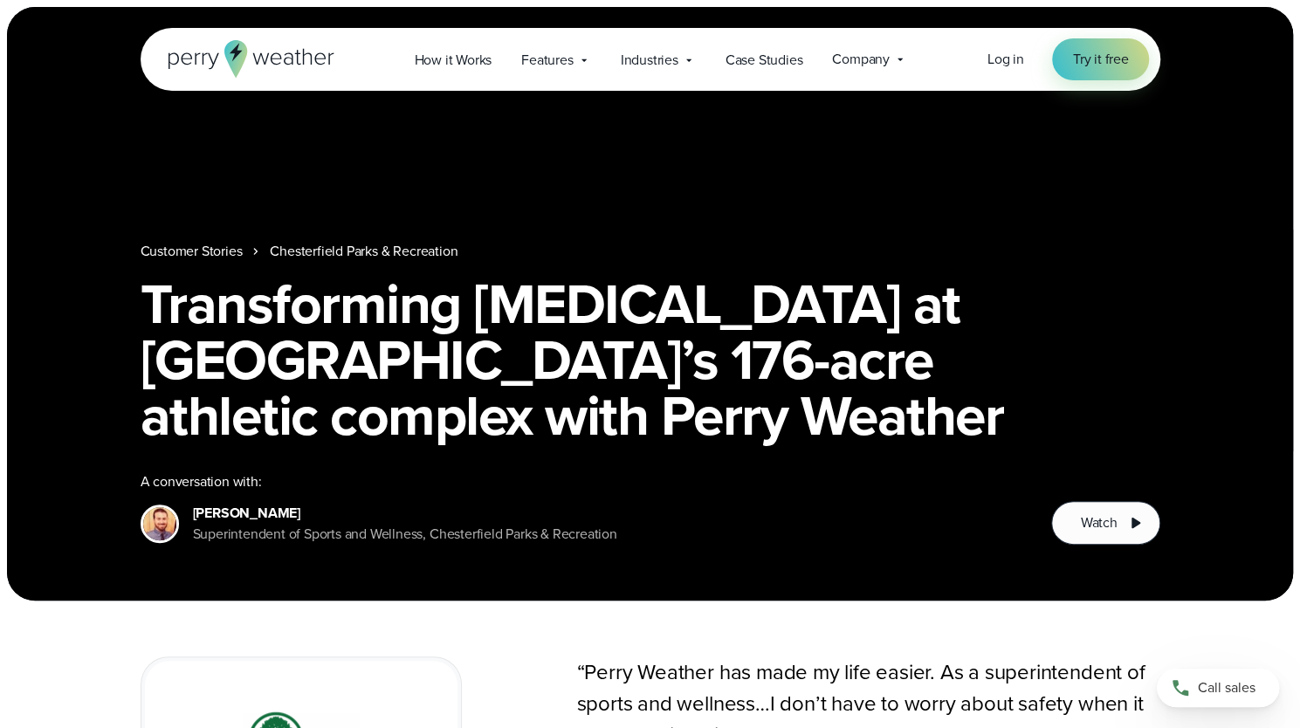
drag, startPoint x: 190, startPoint y: 489, endPoint x: 280, endPoint y: 548, distance: 107.8
click at [280, 548] on div "Customer Stories Chesterfield Parks & Recreation Transforming [MEDICAL_DATA] at…" at bounding box center [650, 304] width 1286 height 594
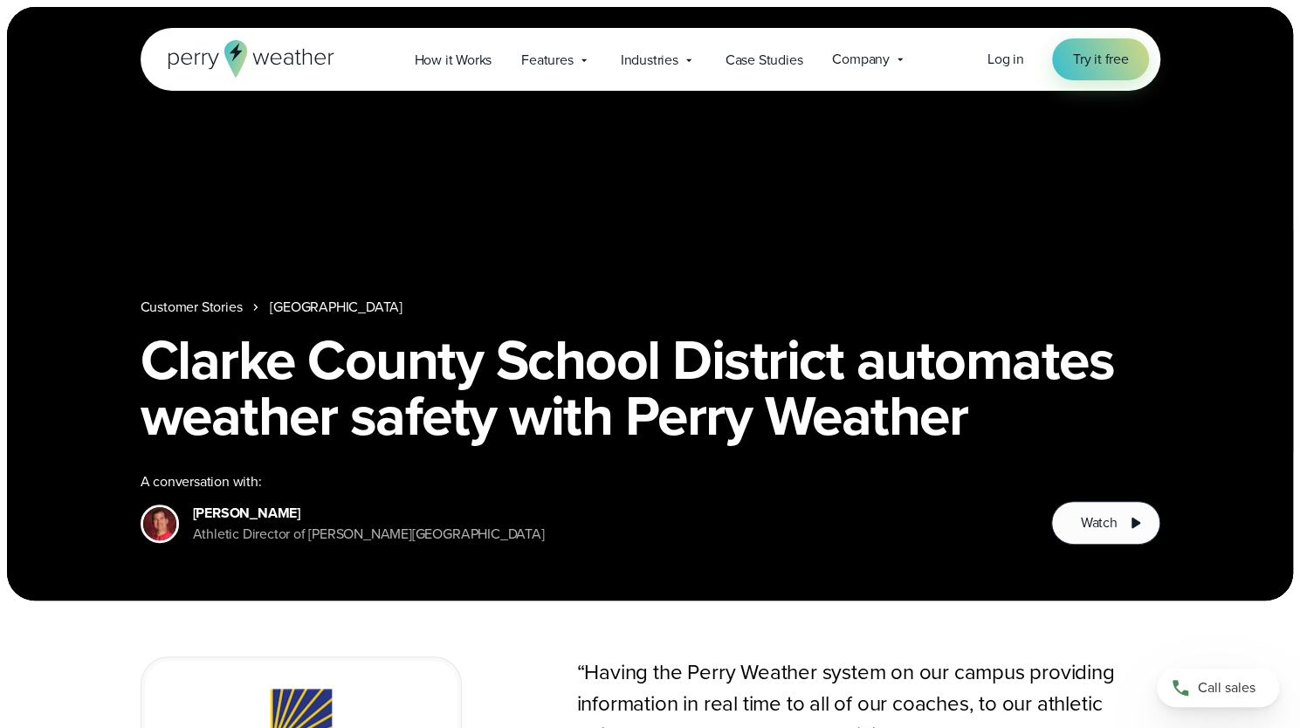
drag, startPoint x: 231, startPoint y: 537, endPoint x: 198, endPoint y: 487, distance: 59.8
click at [198, 487] on div "Customer Stories Clarke County School District Clarke County School District au…" at bounding box center [650, 304] width 1286 height 594
drag, startPoint x: 320, startPoint y: 516, endPoint x: 300, endPoint y: 535, distance: 27.8
click at [320, 524] on div "Athletic Director of Clarke Central High School" at bounding box center [369, 534] width 352 height 21
drag, startPoint x: 237, startPoint y: 525, endPoint x: 197, endPoint y: 492, distance: 52.1
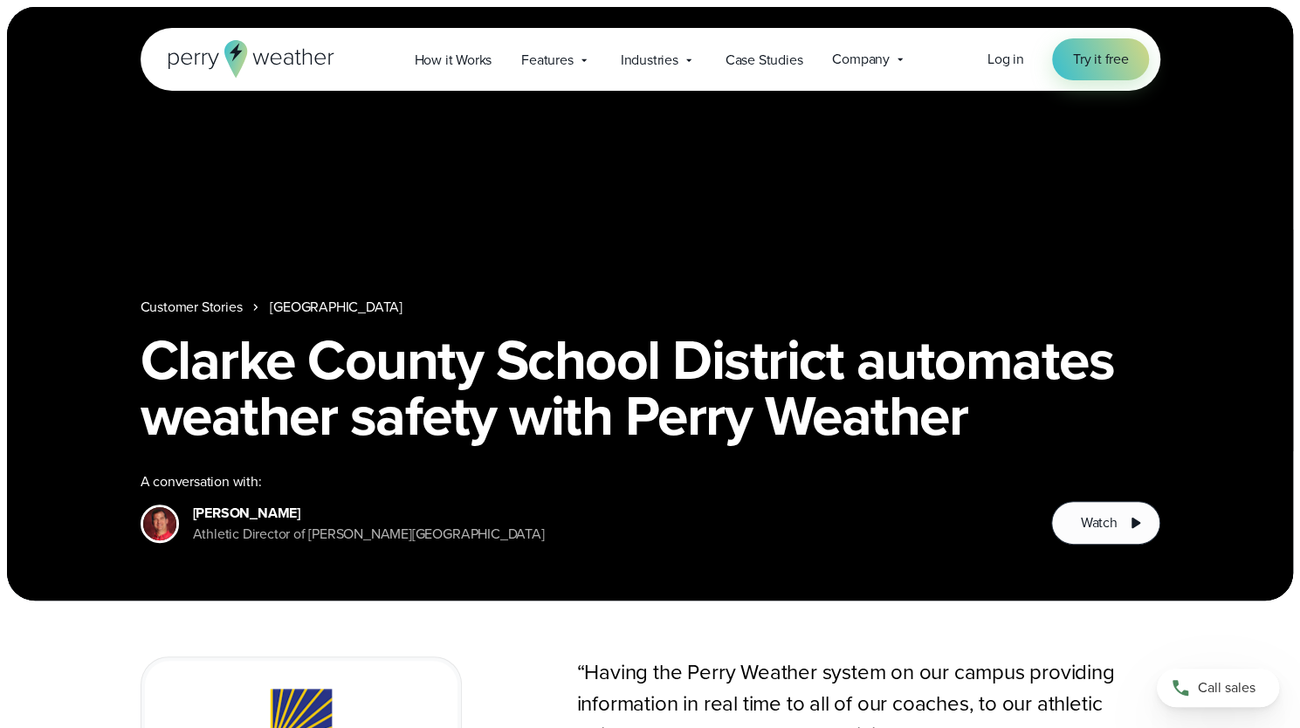
click at [197, 503] on div "Jon Ward Athletic Director of Clarke Central High School" at bounding box center [369, 524] width 352 height 42
drag, startPoint x: 193, startPoint y: 486, endPoint x: 246, endPoint y: 544, distance: 79.1
click at [246, 544] on div "Jon Ward Athletic Director of Clarke Central High School" at bounding box center [369, 524] width 352 height 42
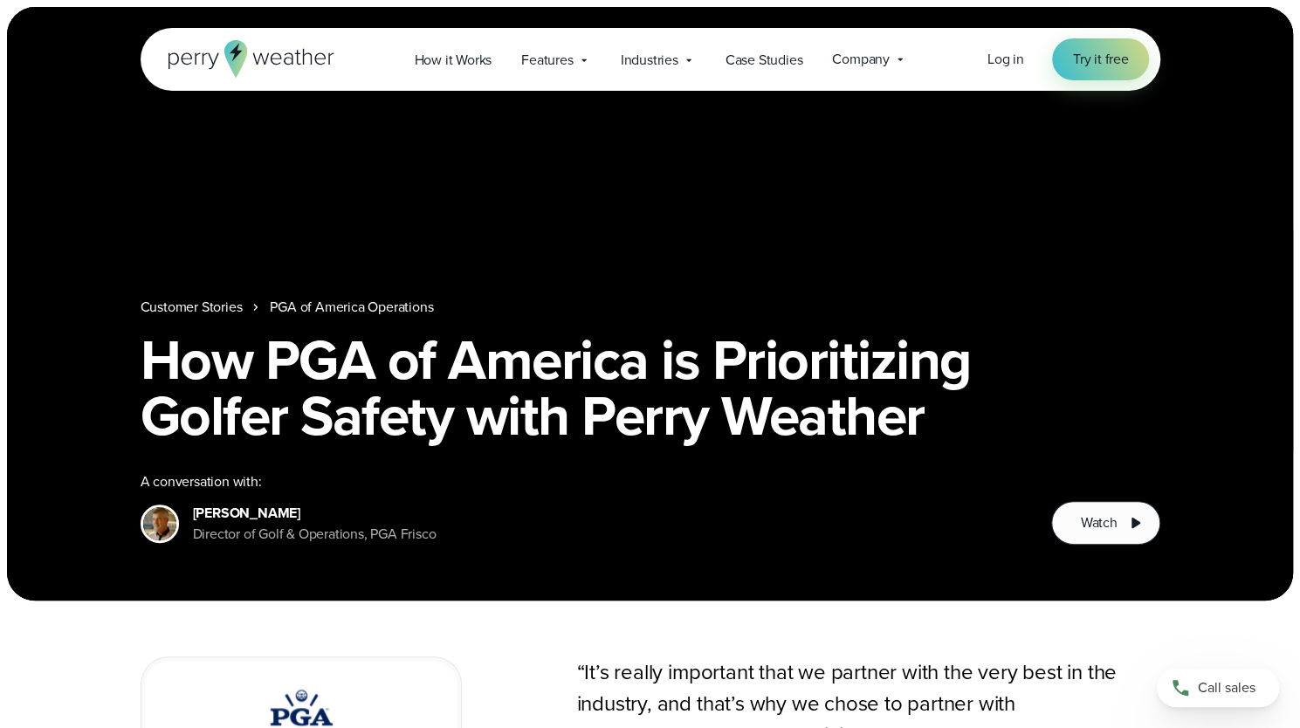
drag, startPoint x: 190, startPoint y: 494, endPoint x: 262, endPoint y: 547, distance: 88.7
click at [262, 547] on div "Customer Stories PGA of America Operations How PGA of America is Prioritizing G…" at bounding box center [650, 304] width 1286 height 594
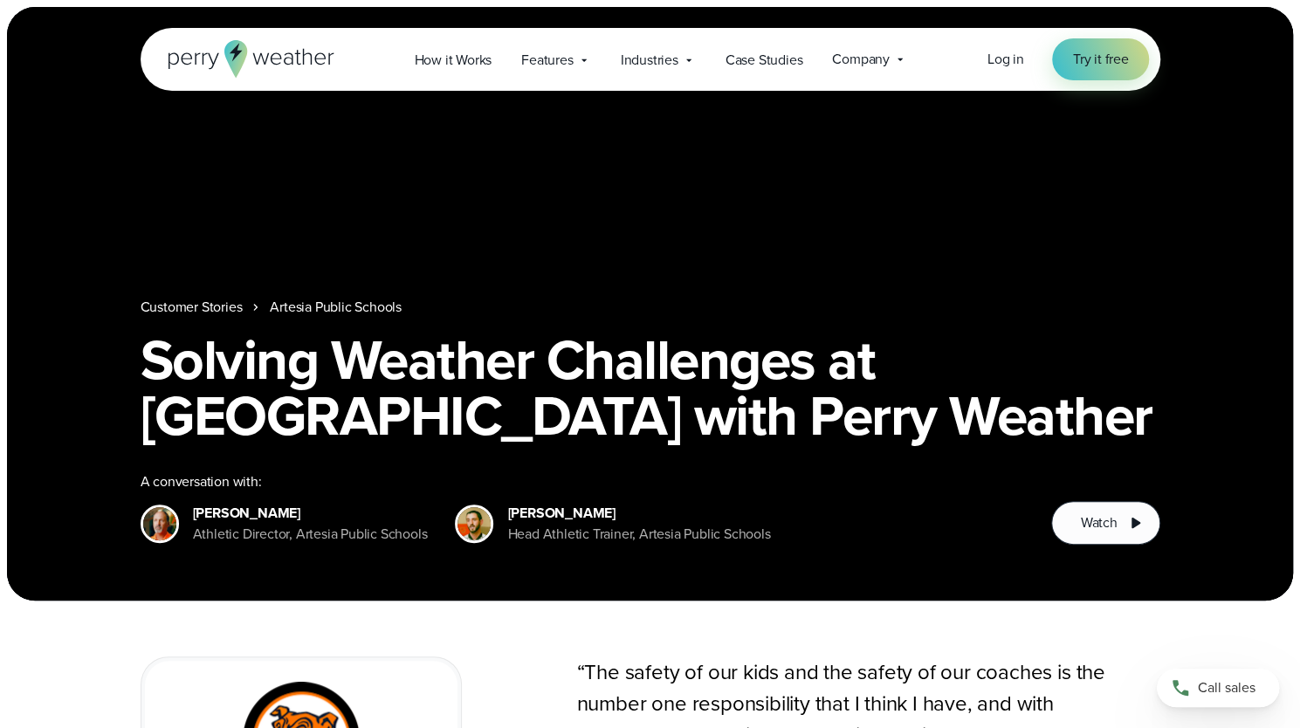
drag, startPoint x: 196, startPoint y: 485, endPoint x: 236, endPoint y: 549, distance: 76.1
click at [236, 549] on div "Customer Stories Artesia Public Schools Solving Weather Challenges at Artesia P…" at bounding box center [650, 304] width 1286 height 594
drag, startPoint x: 257, startPoint y: 537, endPoint x: 194, endPoint y: 486, distance: 80.7
click at [194, 503] on div "Brian Taylor Athletic Director, Artesia Public Schools" at bounding box center [310, 524] width 235 height 42
drag, startPoint x: 545, startPoint y: 527, endPoint x: 496, endPoint y: 485, distance: 64.4
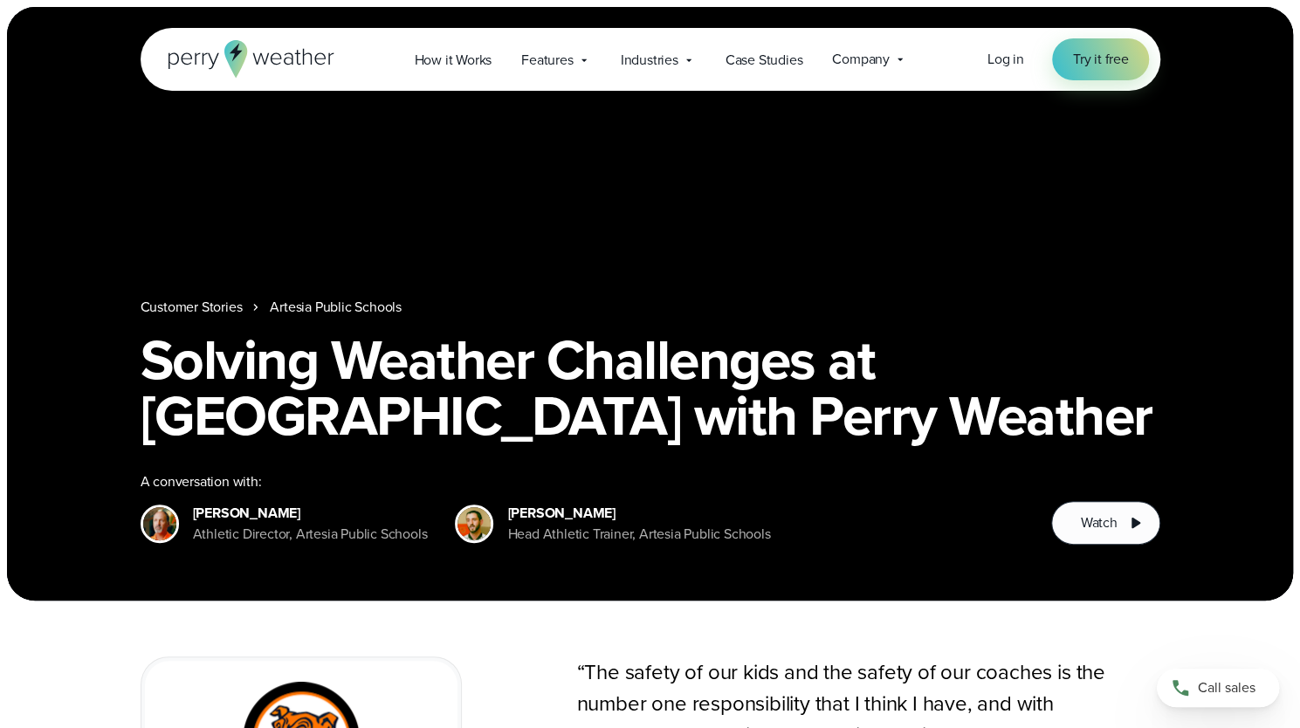
click at [496, 503] on div "Kobe Cayton Head Athletic Trainer, Artesia Public Schools" at bounding box center [612, 524] width 315 height 42
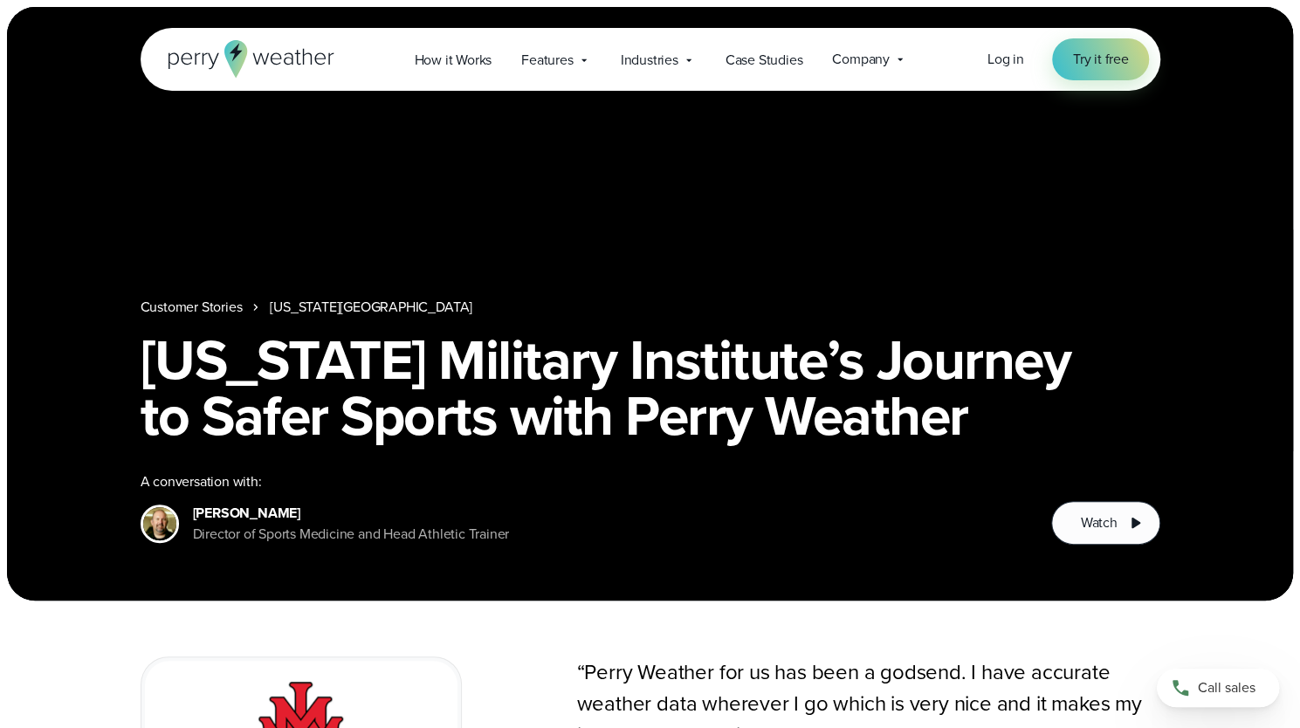
drag, startPoint x: 238, startPoint y: 535, endPoint x: 168, endPoint y: 479, distance: 90.0
click at [168, 479] on div "A conversation with: John Carpenter Director of Sports Medicine and Head Athlet…" at bounding box center [583, 508] width 884 height 73
click at [262, 537] on div "Director of Sports Medicine and Head Athletic Trainer" at bounding box center [351, 534] width 317 height 21
drag, startPoint x: 238, startPoint y: 534, endPoint x: 183, endPoint y: 483, distance: 74.8
click at [183, 503] on div "John Carpenter Director of Sports Medicine and Head Athletic Trainer" at bounding box center [325, 524] width 369 height 42
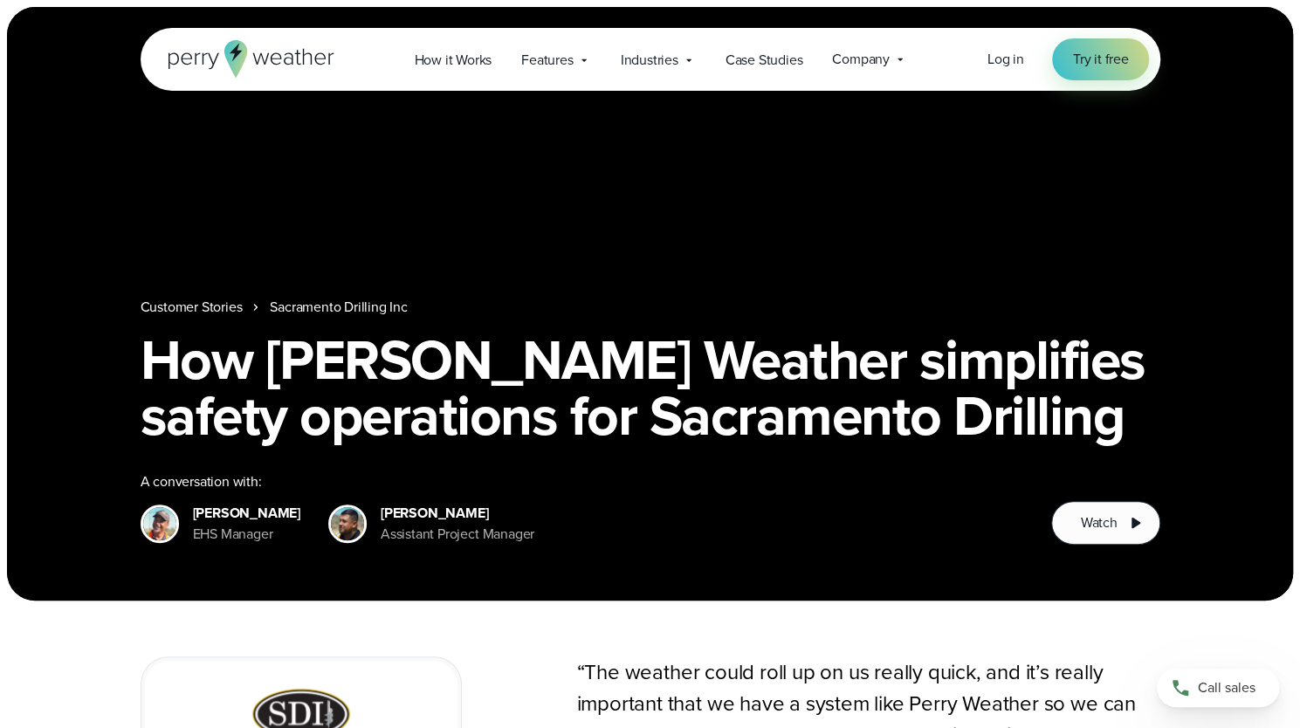
drag, startPoint x: 189, startPoint y: 482, endPoint x: 275, endPoint y: 541, distance: 104.9
click at [275, 541] on div "[PERSON_NAME] EHS Manager" at bounding box center [221, 524] width 160 height 42
drag, startPoint x: 386, startPoint y: 514, endPoint x: 360, endPoint y: 496, distance: 32.0
click at [360, 503] on div "[PERSON_NAME] Assistant Project Manager" at bounding box center [431, 524] width 206 height 42
click at [403, 524] on div "Assistant Project Manager" at bounding box center [458, 534] width 154 height 21
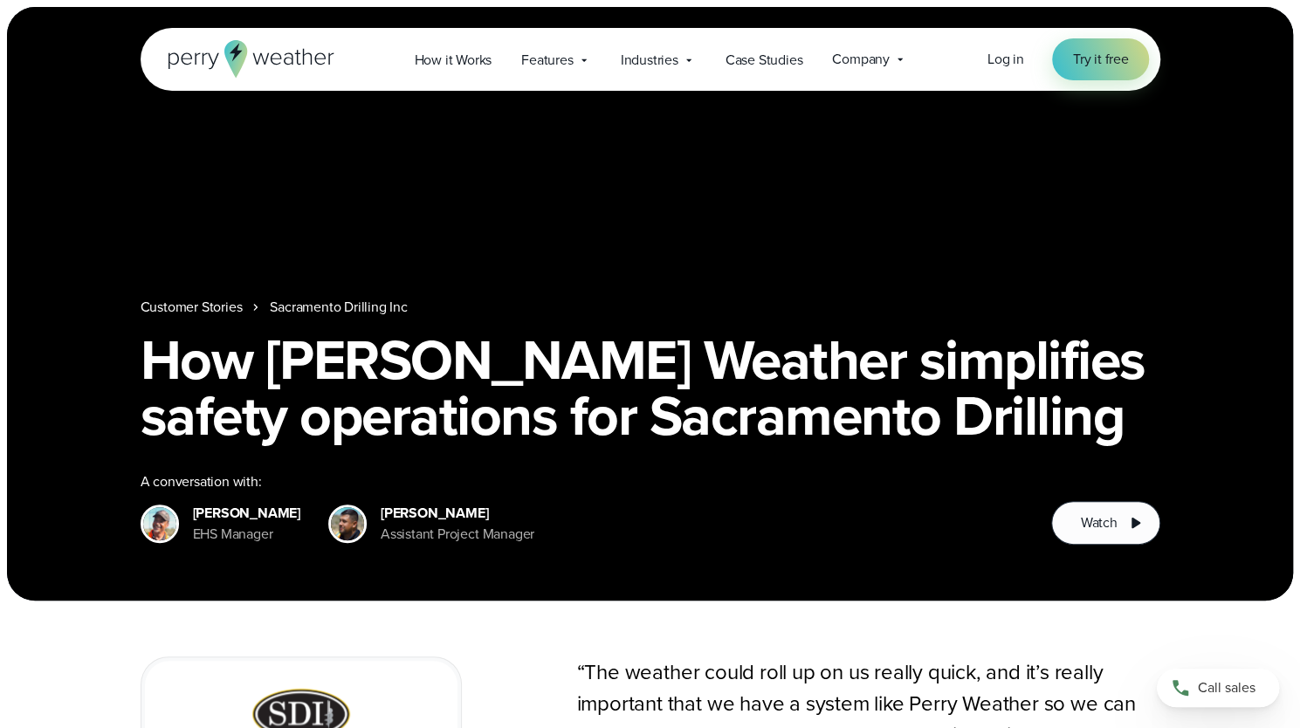
drag, startPoint x: 424, startPoint y: 539, endPoint x: 365, endPoint y: 491, distance: 76.4
click at [365, 503] on div "[PERSON_NAME] Assistant Project Manager" at bounding box center [431, 524] width 206 height 42
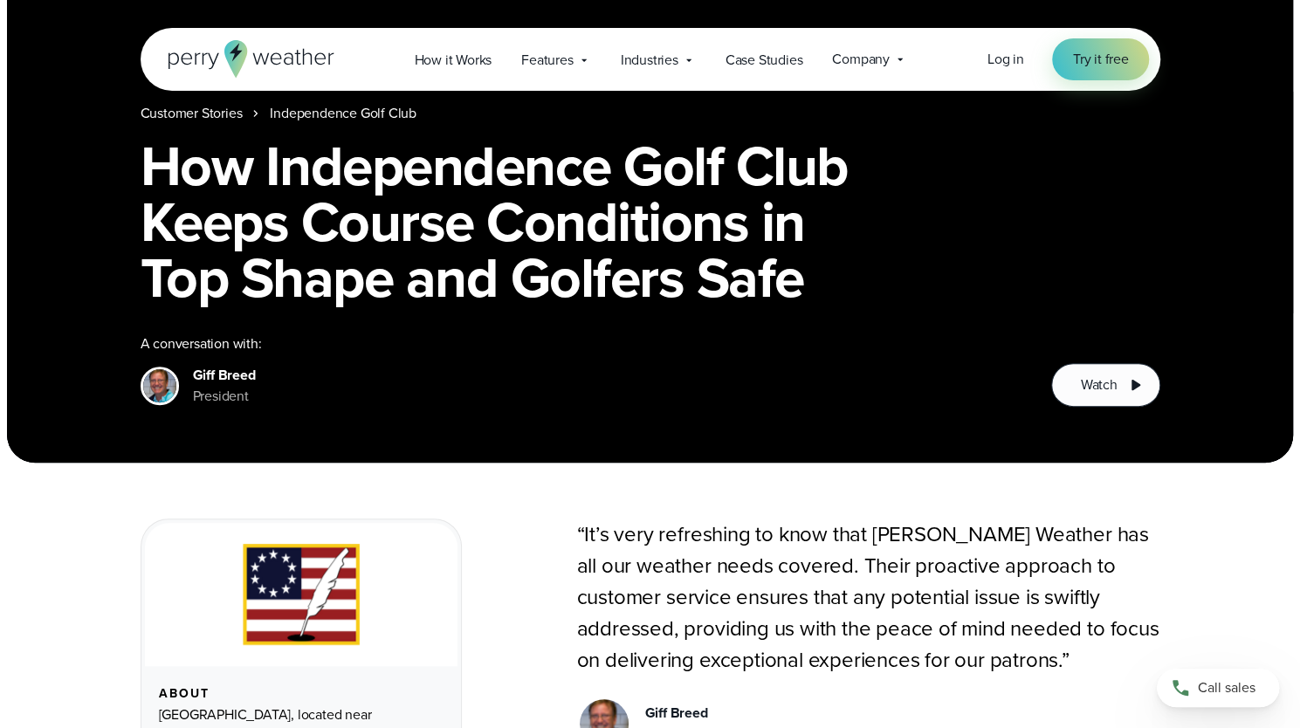
scroll to position [262, 0]
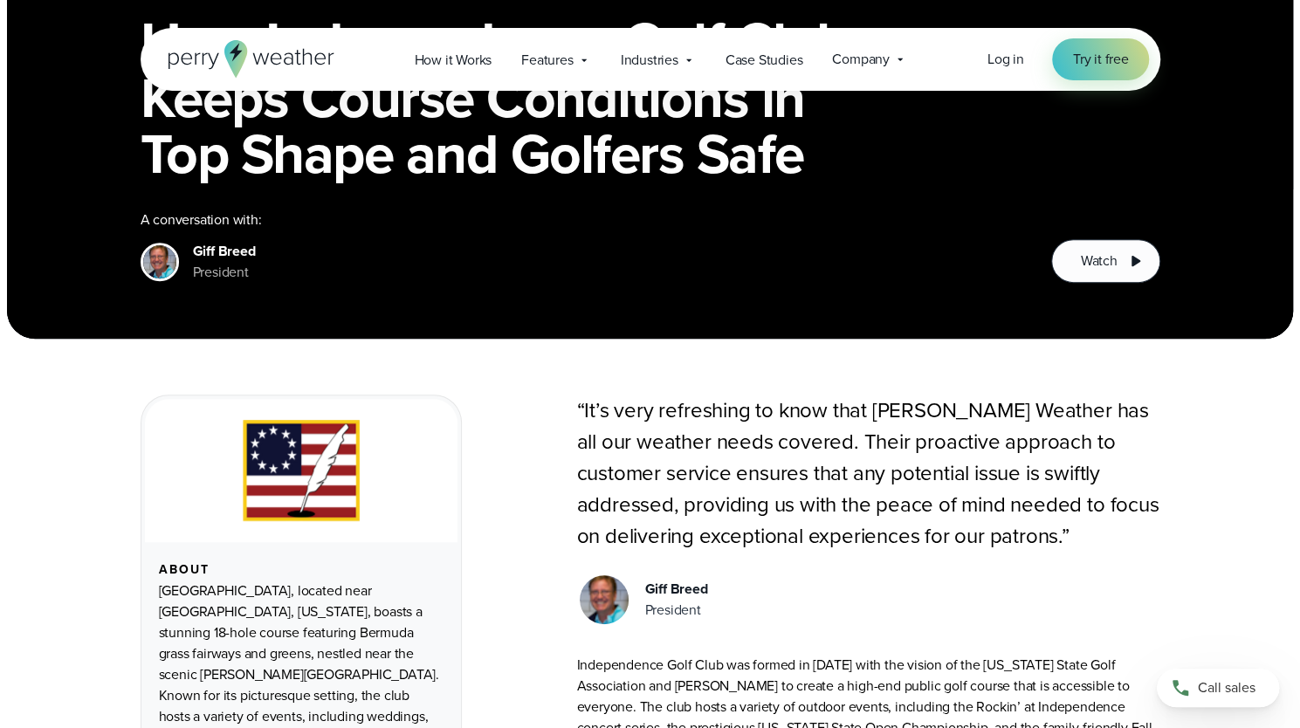
drag, startPoint x: 257, startPoint y: 277, endPoint x: 180, endPoint y: 217, distance: 97.1
click at [180, 217] on div "A conversation with: Giff Breed President" at bounding box center [583, 246] width 884 height 73
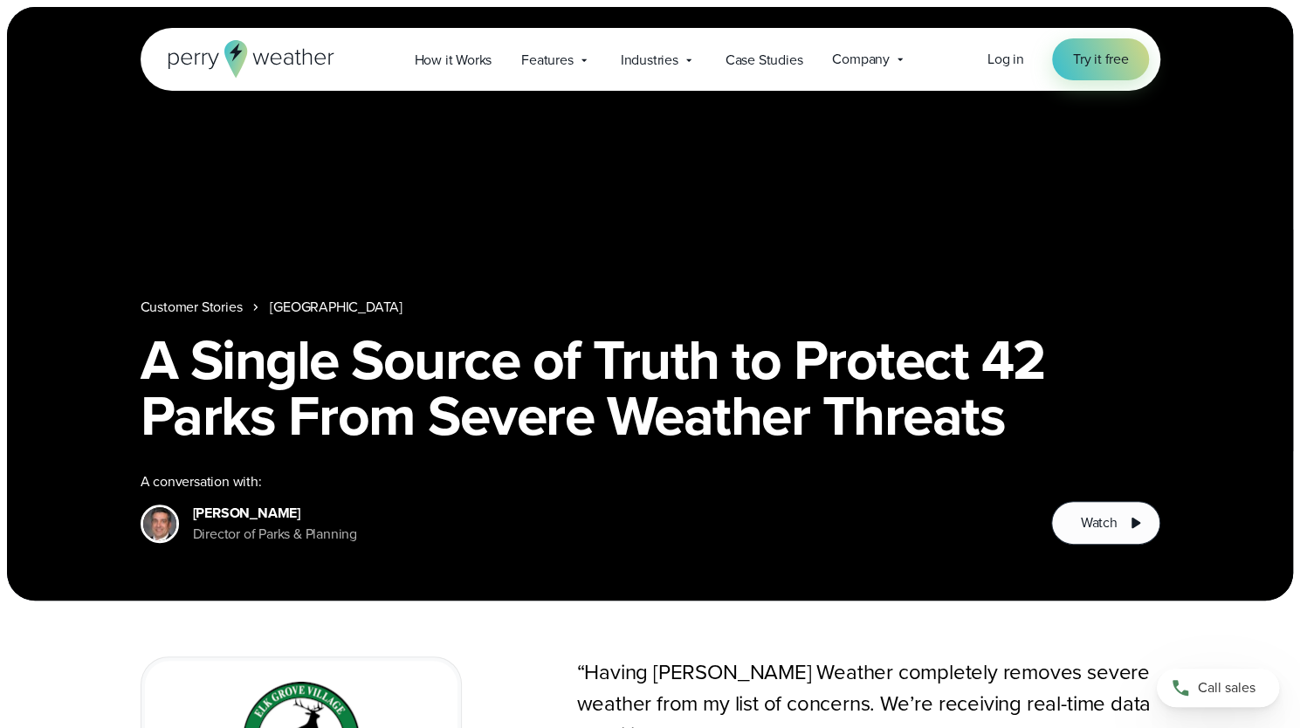
drag, startPoint x: 277, startPoint y: 549, endPoint x: 195, endPoint y: 495, distance: 98.3
click at [195, 495] on div "Customer Stories Elk Grove Park District A Single Source of Truth to Protect 42…" at bounding box center [650, 304] width 1286 height 594
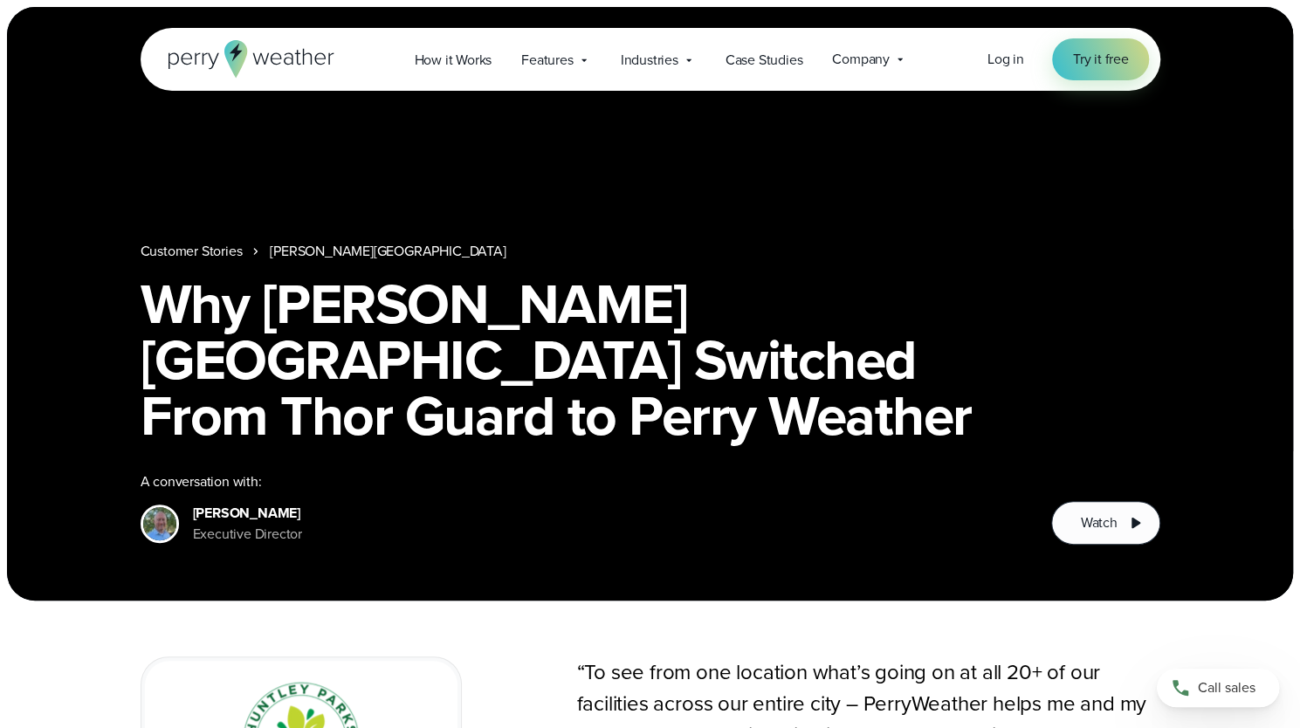
drag, startPoint x: 183, startPoint y: 481, endPoint x: 276, endPoint y: 526, distance: 102.7
click at [276, 526] on div "A conversation with: [PERSON_NAME] Executive Director" at bounding box center [583, 508] width 884 height 73
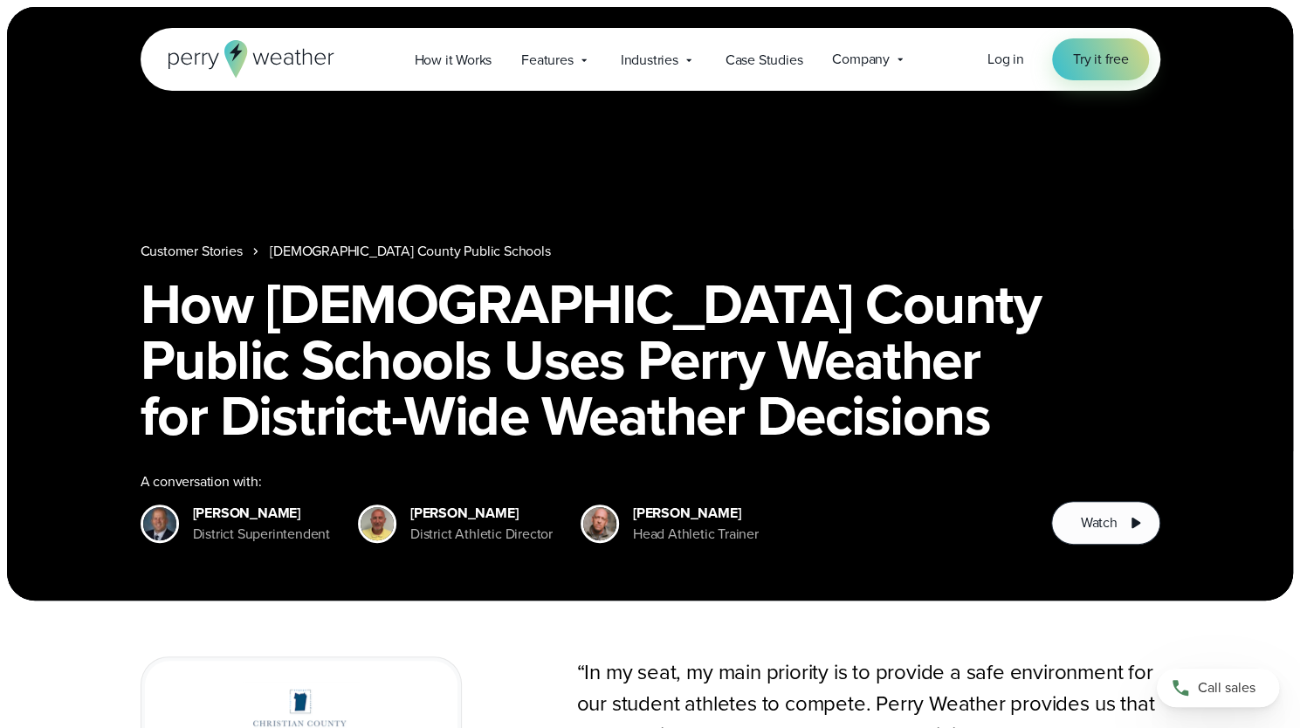
drag, startPoint x: 191, startPoint y: 488, endPoint x: 290, endPoint y: 546, distance: 114.3
click at [290, 546] on div "Customer Stories Christian County Public Schools How [DEMOGRAPHIC_DATA] County …" at bounding box center [650, 304] width 1286 height 594
drag, startPoint x: 463, startPoint y: 541, endPoint x: 414, endPoint y: 493, distance: 67.9
click at [414, 503] on div "[PERSON_NAME] District Athletic Director" at bounding box center [481, 524] width 142 height 42
click at [413, 503] on div "[PERSON_NAME]" at bounding box center [481, 513] width 142 height 21
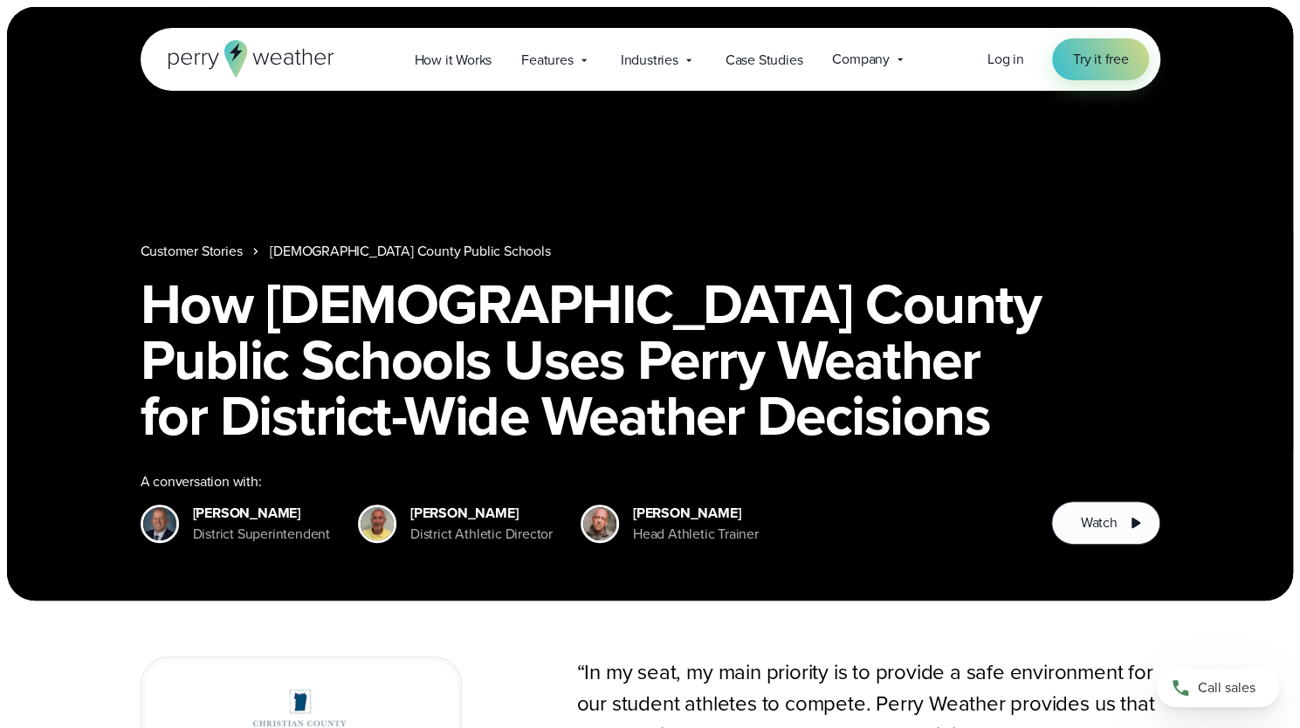
click at [470, 531] on div "District Athletic Director" at bounding box center [481, 534] width 142 height 21
drag, startPoint x: 459, startPoint y: 534, endPoint x: 410, endPoint y: 490, distance: 65.6
click at [410, 503] on div "[PERSON_NAME] District Athletic Director" at bounding box center [481, 524] width 142 height 42
drag, startPoint x: 690, startPoint y: 541, endPoint x: 610, endPoint y: 495, distance: 91.5
click at [610, 503] on div "[PERSON_NAME] Head Athletic Trainer" at bounding box center [670, 524] width 178 height 42
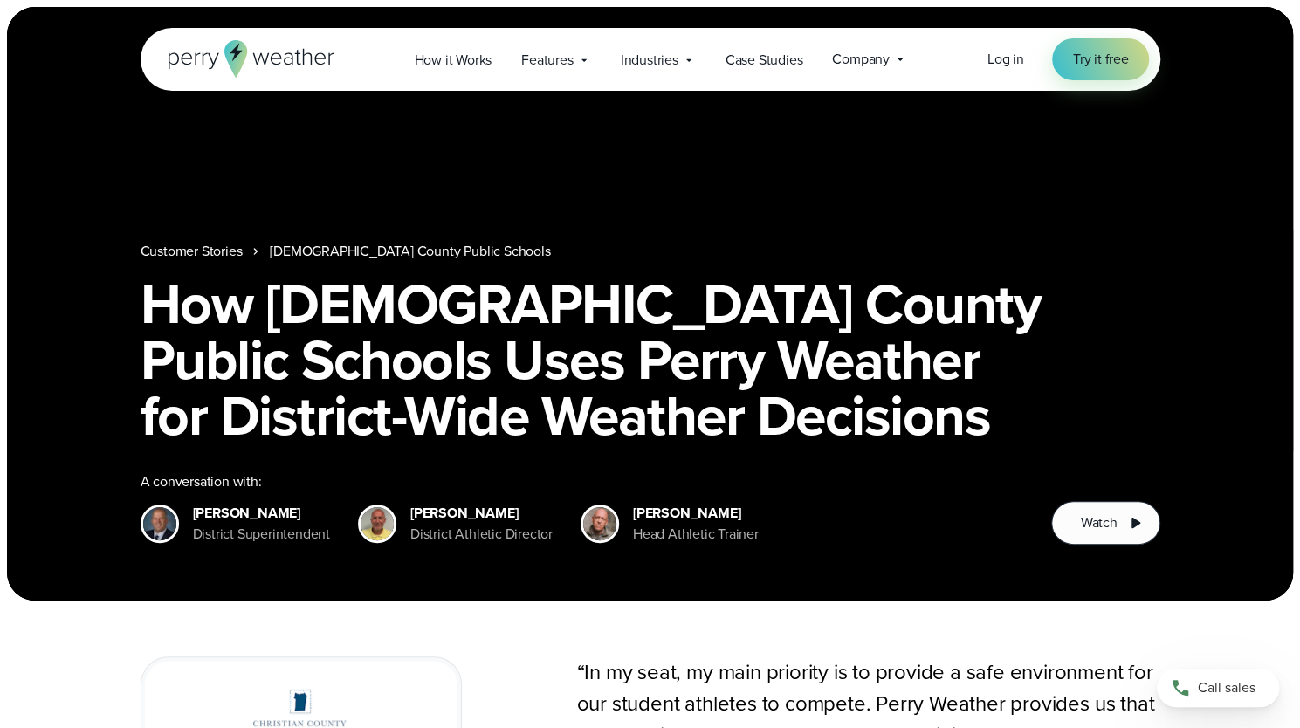
click at [697, 524] on div "Head Athletic Trainer" at bounding box center [696, 534] width 126 height 21
drag, startPoint x: 685, startPoint y: 536, endPoint x: 630, endPoint y: 497, distance: 67.6
click at [633, 503] on div "[PERSON_NAME] Head Athletic Trainer" at bounding box center [696, 524] width 126 height 42
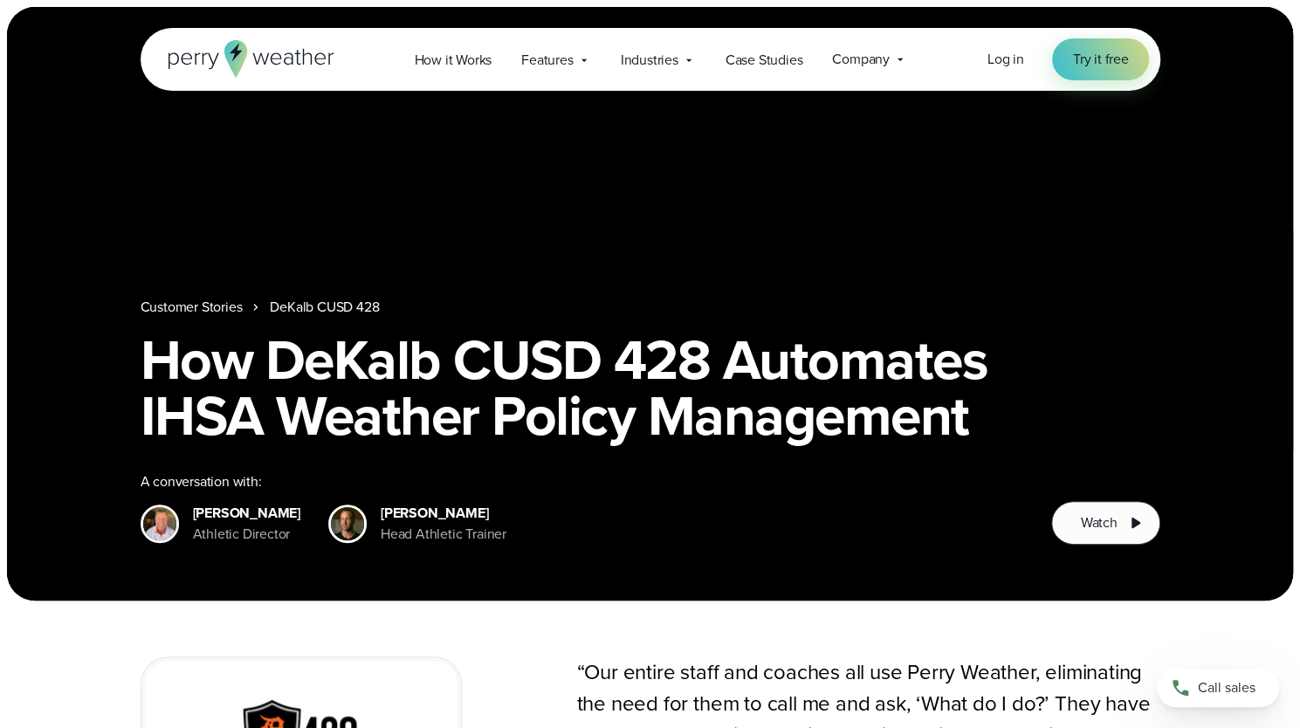
drag, startPoint x: 238, startPoint y: 518, endPoint x: 194, endPoint y: 490, distance: 51.8
click at [194, 503] on div "[PERSON_NAME] Athletic Director" at bounding box center [246, 524] width 107 height 42
drag, startPoint x: 404, startPoint y: 532, endPoint x: 373, endPoint y: 481, distance: 59.6
click at [373, 481] on div "A conversation with: [PERSON_NAME] Athletic Director" at bounding box center [583, 508] width 884 height 73
drag, startPoint x: 369, startPoint y: 479, endPoint x: 423, endPoint y: 531, distance: 75.4
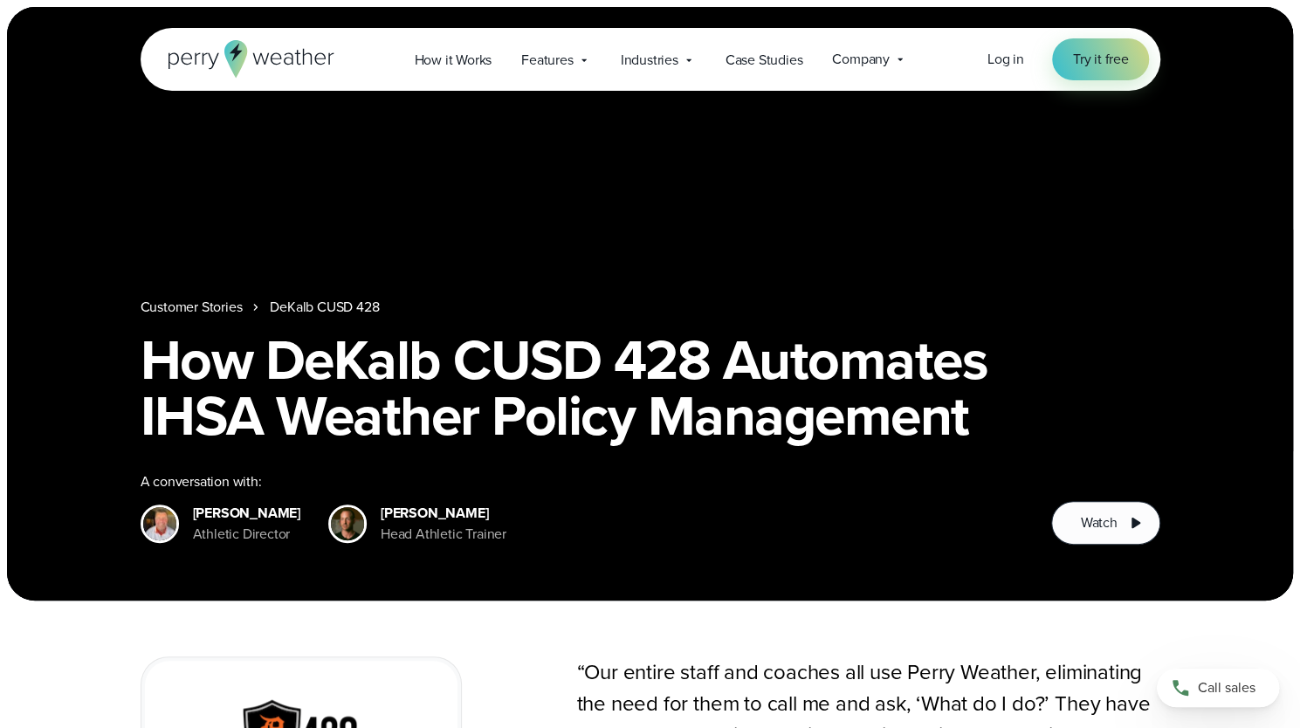
click at [435, 556] on div "Customer Stories DeKalb CUSD 428 How DeKalb CUSD 428 Automates IHSA Weather Pol…" at bounding box center [650, 304] width 1286 height 594
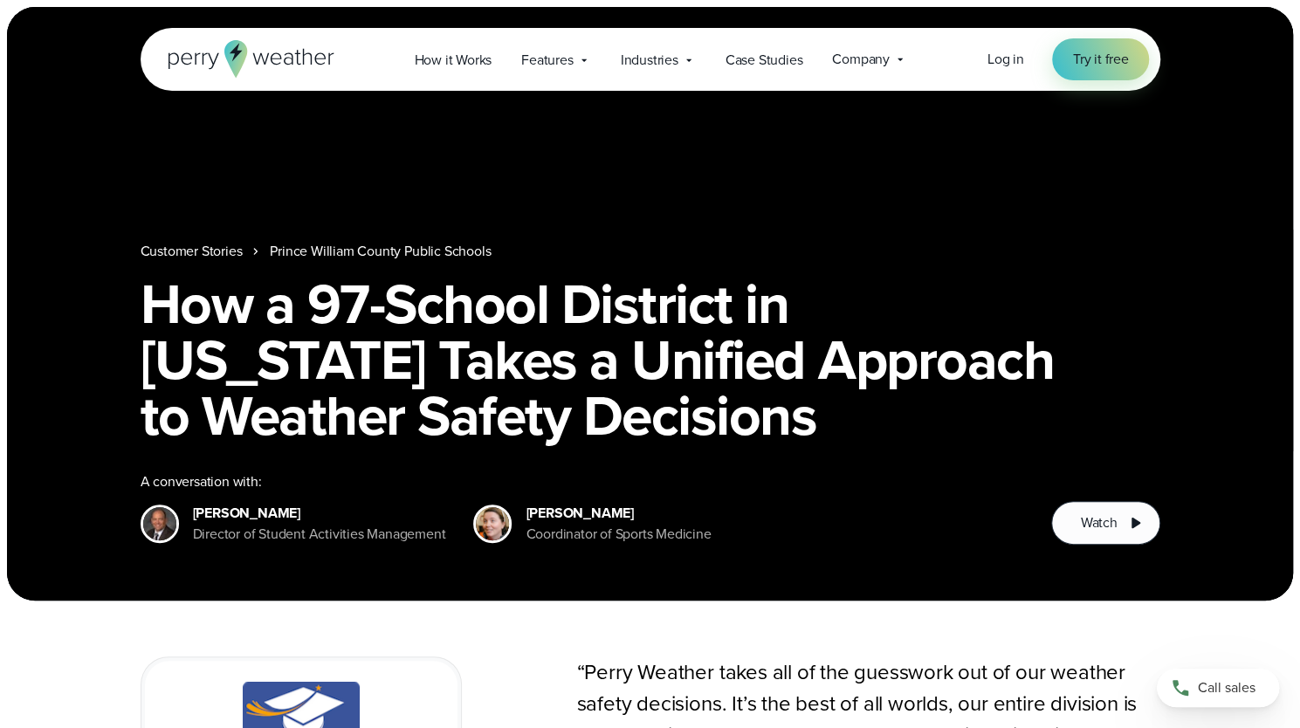
drag, startPoint x: 295, startPoint y: 541, endPoint x: 195, endPoint y: 492, distance: 111.7
click at [195, 503] on div "Dr. Martin Grimm Director of Student Activities Management" at bounding box center [319, 524] width 253 height 42
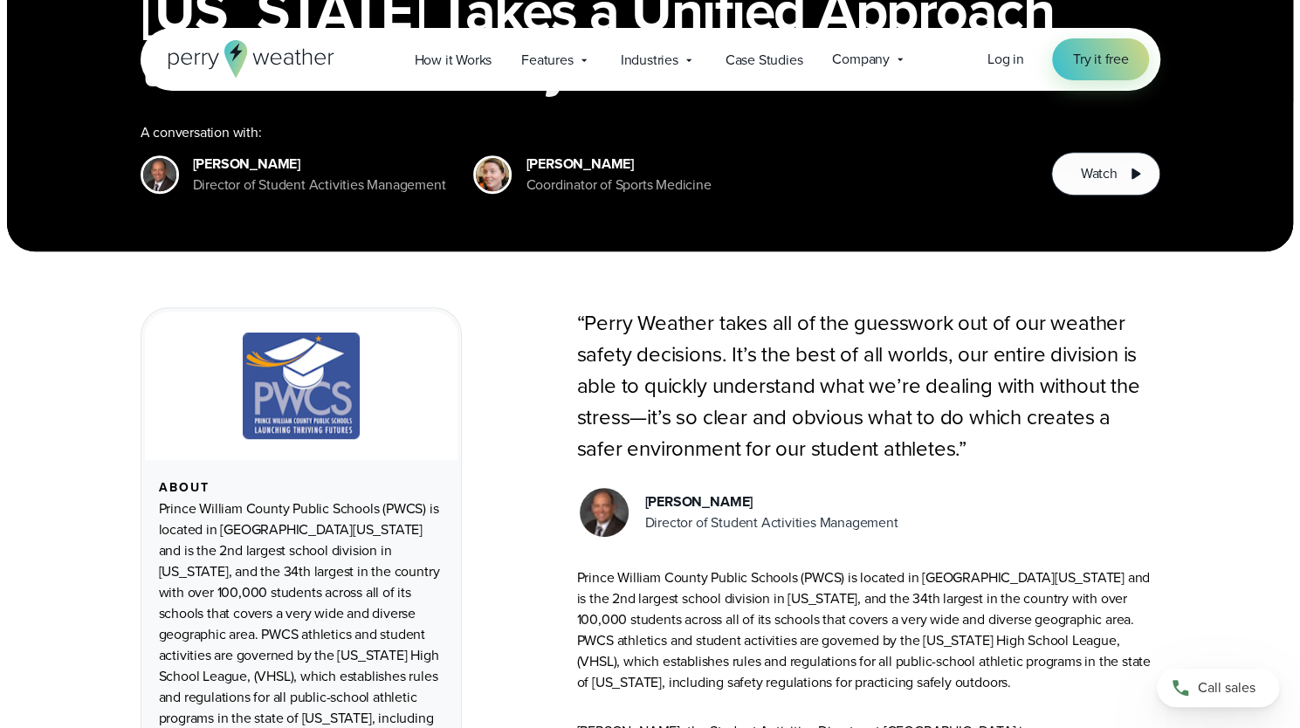
scroll to position [175, 0]
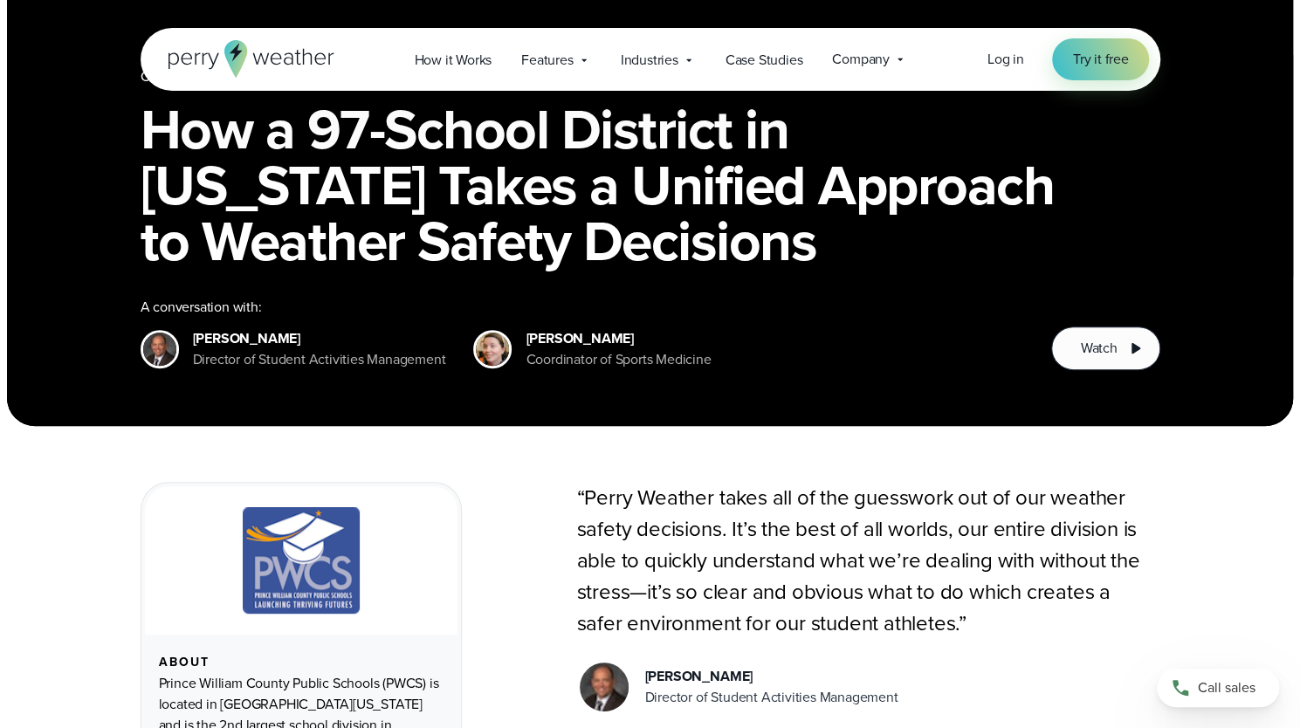
drag, startPoint x: 524, startPoint y: 313, endPoint x: 569, endPoint y: 341, distance: 53.8
click at [615, 372] on div "Customer Stories Prince William County Public Schools How a 97-School District …" at bounding box center [650, 129] width 1286 height 594
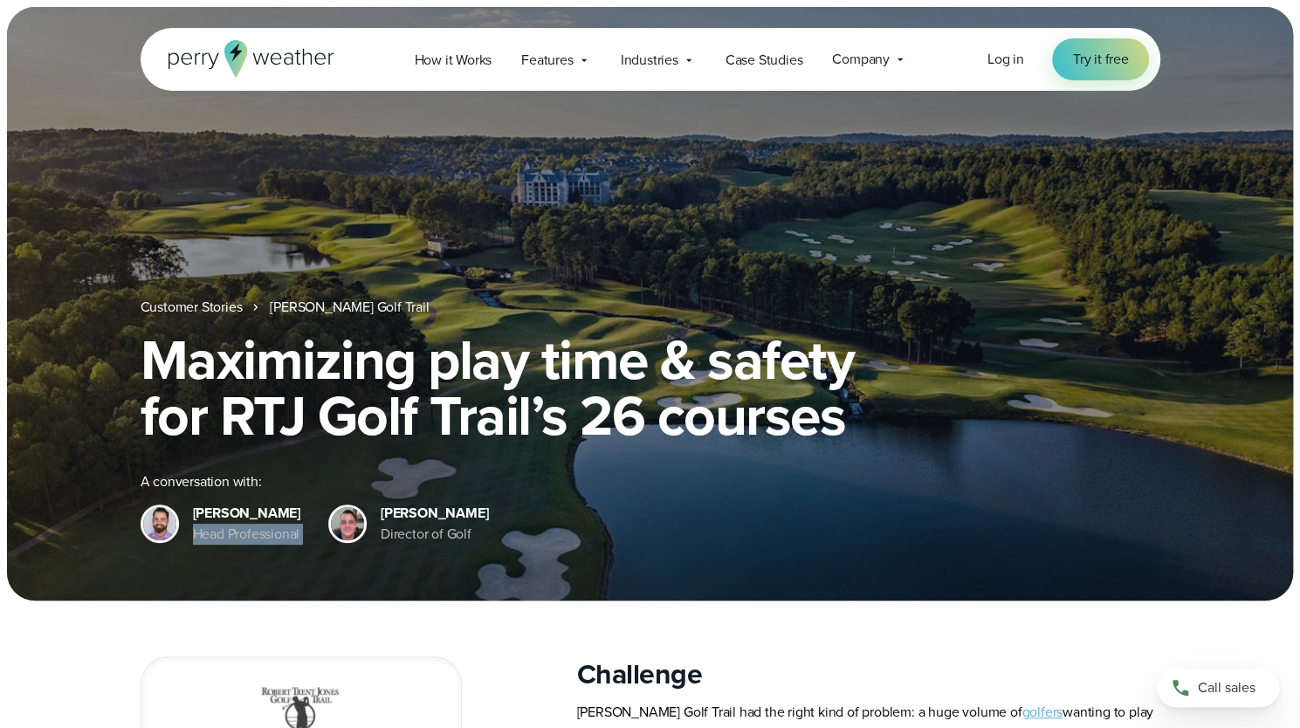
drag, startPoint x: 184, startPoint y: 482, endPoint x: 325, endPoint y: 538, distance: 151.3
click at [325, 538] on div "William H. Maciasz Head Professional Joseph T. McNally Director of Golf" at bounding box center [651, 524] width 1020 height 42
drag, startPoint x: 385, startPoint y: 481, endPoint x: 484, endPoint y: 542, distance: 116.1
click at [484, 542] on div "A conversation with: William H. Maciasz Head Professional" at bounding box center [651, 508] width 1020 height 73
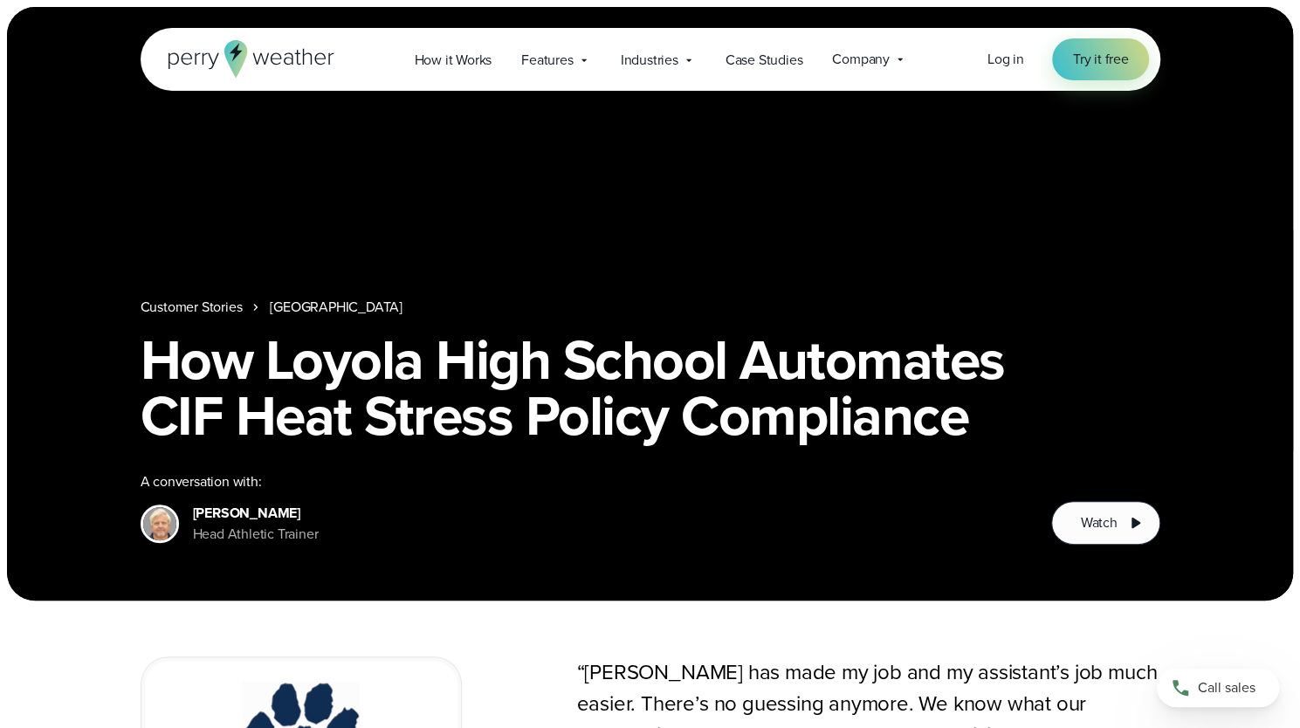
drag, startPoint x: 189, startPoint y: 476, endPoint x: 253, endPoint y: 539, distance: 90.2
click at [253, 539] on div "A conversation with: [PERSON_NAME] Head Athletic Trainer" at bounding box center [583, 508] width 884 height 73
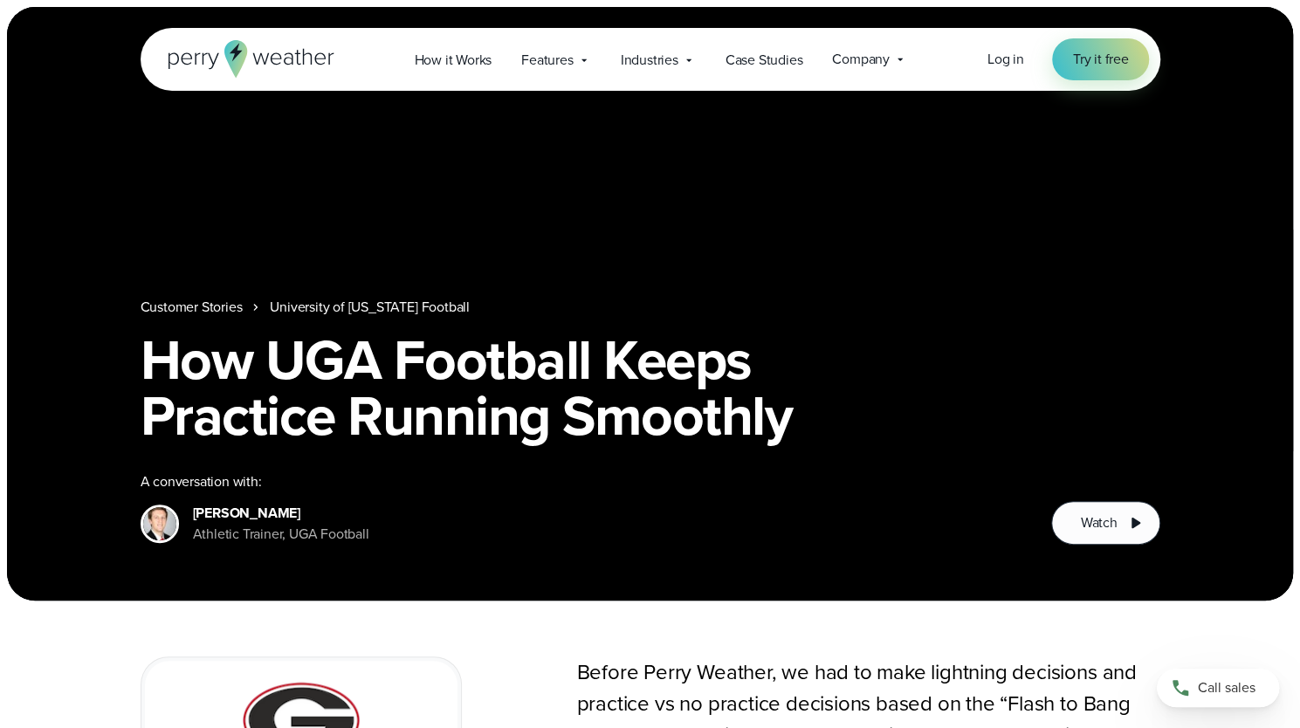
drag, startPoint x: 197, startPoint y: 487, endPoint x: 243, endPoint y: 534, distance: 65.5
click at [243, 534] on div "Ryan Madaleno Athletic Trainer, UGA Football" at bounding box center [281, 524] width 176 height 42
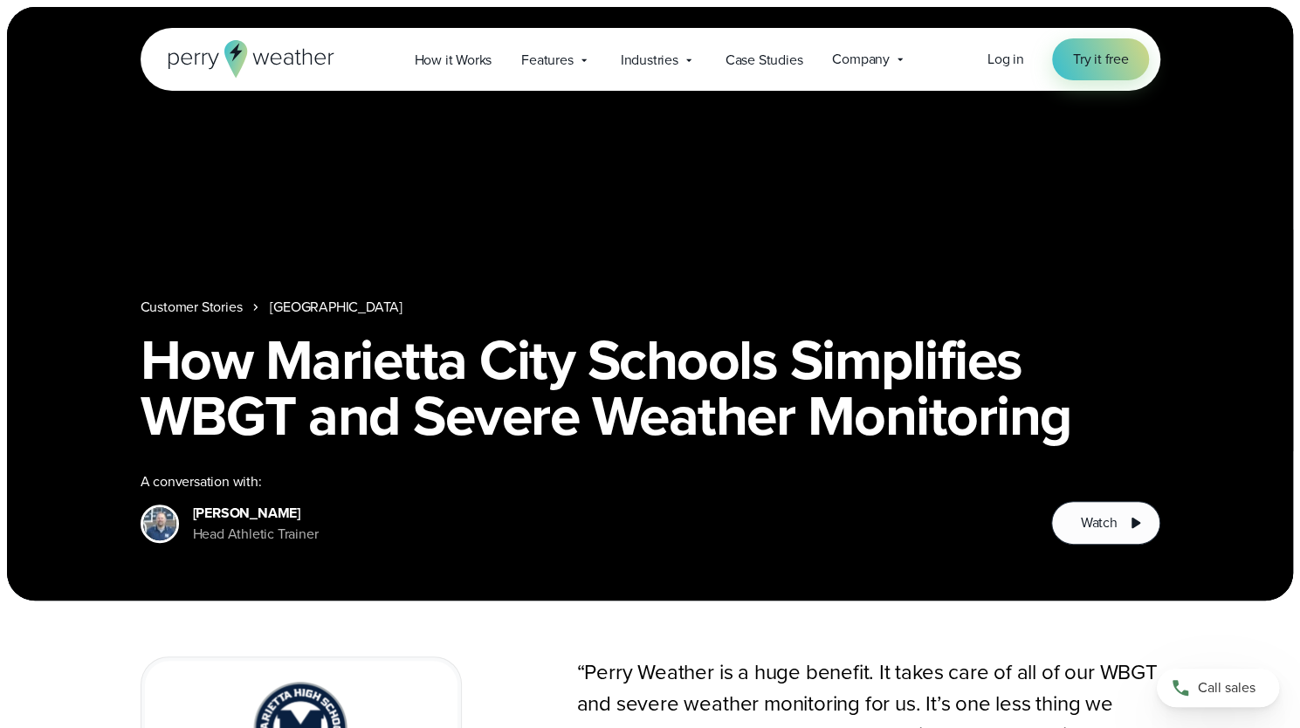
drag, startPoint x: 197, startPoint y: 482, endPoint x: 254, endPoint y: 546, distance: 85.9
click at [254, 546] on div "Customer Stories Marietta City Schools How Marietta City Schools Simplifies WBG…" at bounding box center [650, 304] width 1286 height 594
drag, startPoint x: 187, startPoint y: 489, endPoint x: 257, endPoint y: 536, distance: 84.3
click at [257, 536] on div "Jeff Hopp Head Athletic Trainer" at bounding box center [230, 524] width 178 height 42
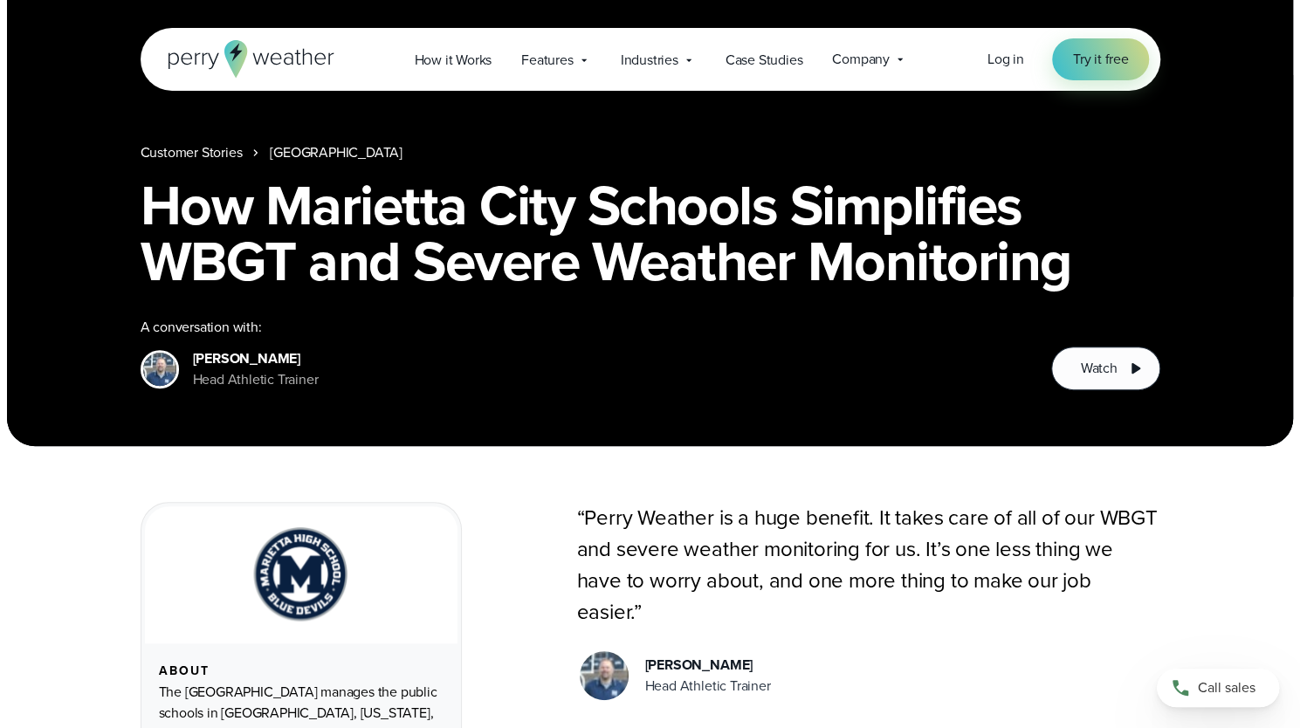
scroll to position [262, 0]
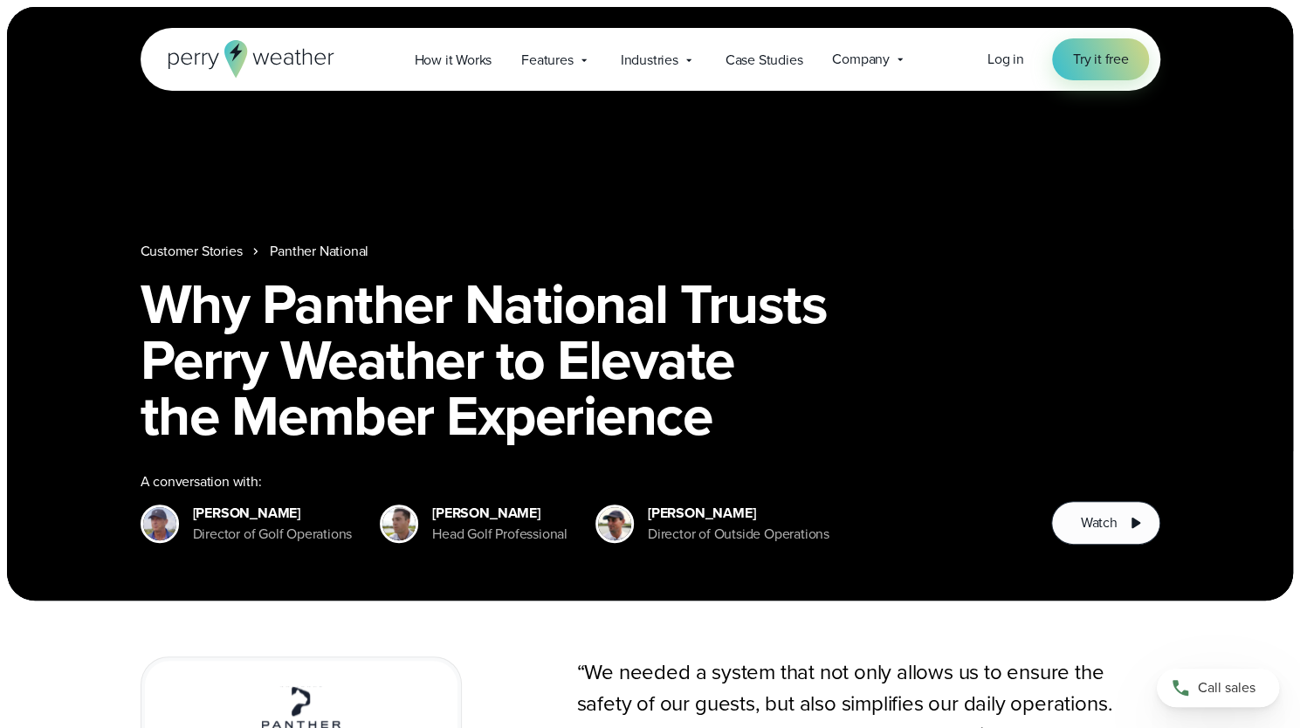
drag, startPoint x: 200, startPoint y: 486, endPoint x: 248, endPoint y: 536, distance: 69.2
click at [248, 536] on div "[PERSON_NAME] Director of Golf Operations" at bounding box center [273, 524] width 160 height 42
drag, startPoint x: 190, startPoint y: 489, endPoint x: 271, endPoint y: 538, distance: 94.8
click at [271, 538] on div "[PERSON_NAME] Director of Golf Operations" at bounding box center [247, 524] width 212 height 42
drag, startPoint x: 424, startPoint y: 488, endPoint x: 512, endPoint y: 521, distance: 93.4
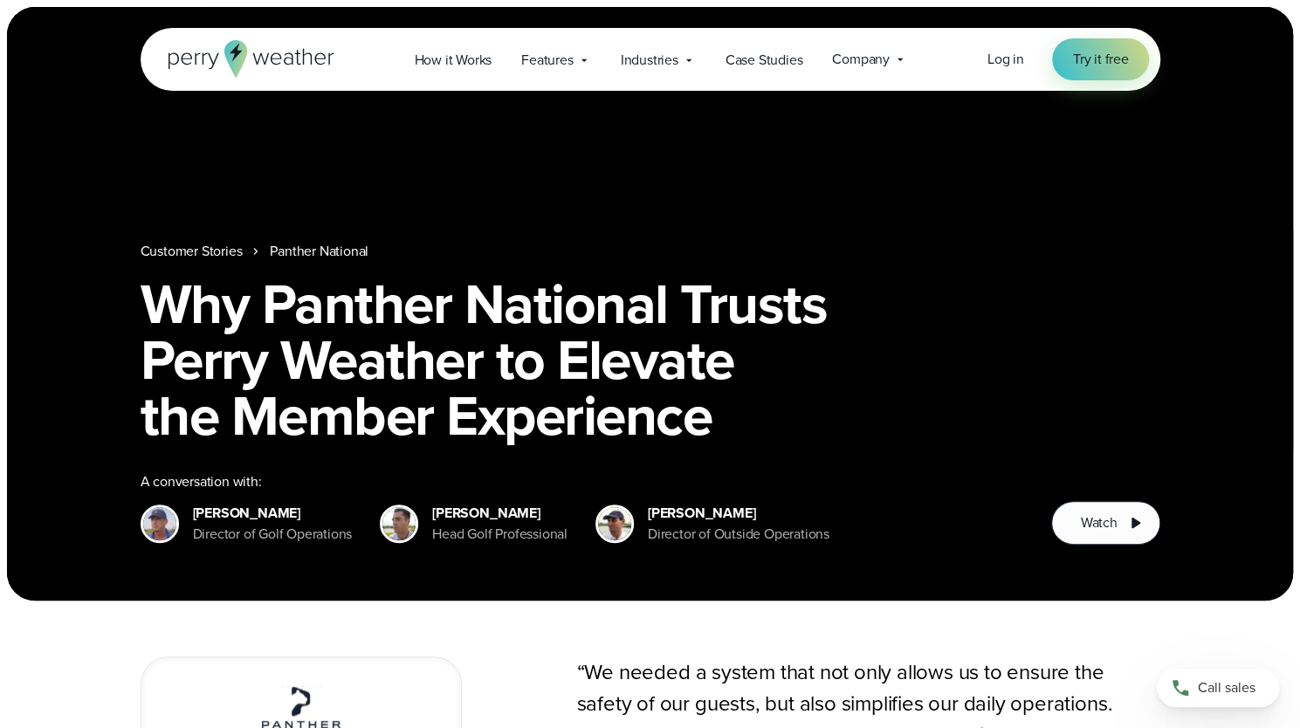
click at [569, 546] on div "Customer Stories Panther National Why Panther National Trusts Perry Weather to …" at bounding box center [650, 304] width 1286 height 594
drag, startPoint x: 638, startPoint y: 489, endPoint x: 772, endPoint y: 544, distance: 144.5
click at [772, 544] on div "[PERSON_NAME] Director of Outside Operations" at bounding box center [713, 524] width 234 height 42
click at [769, 544] on div "Director of Outside Operations" at bounding box center [739, 534] width 182 height 21
drag, startPoint x: 667, startPoint y: 514, endPoint x: 651, endPoint y: 493, distance: 26.7
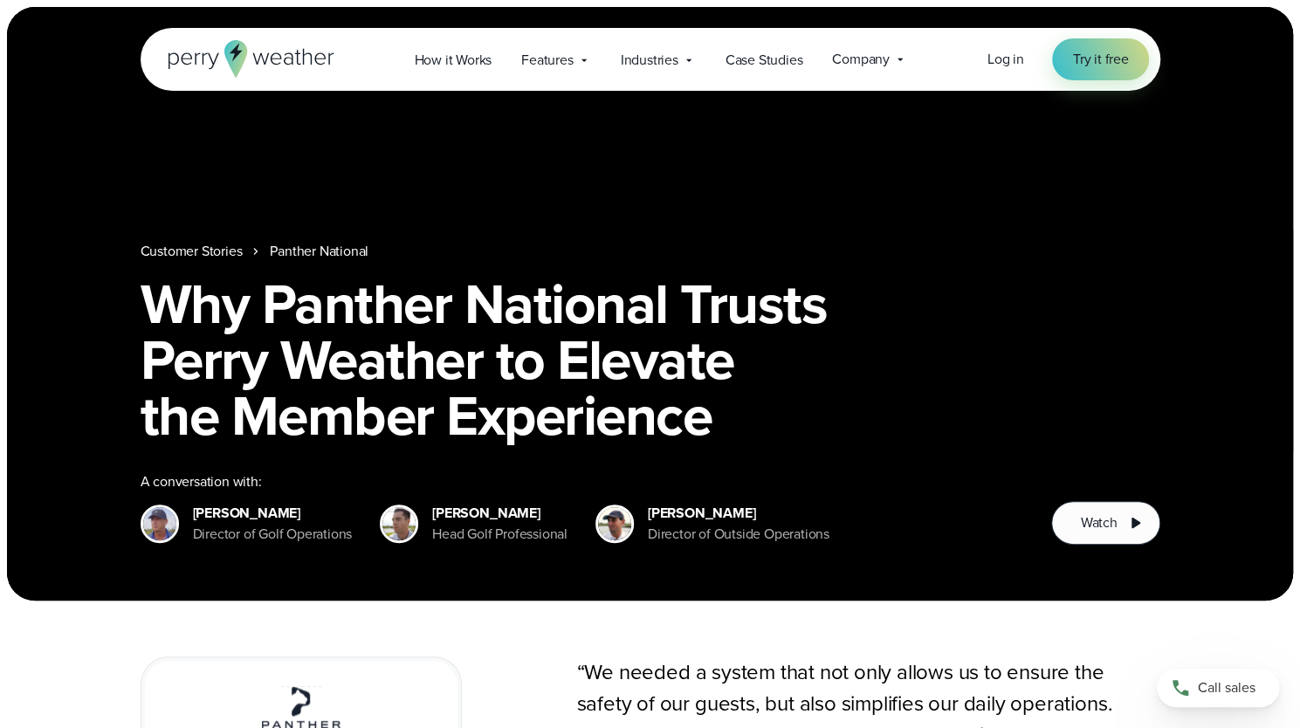
click at [651, 493] on div "Customer Stories Panther National Why Panther National Trusts Perry Weather to …" at bounding box center [650, 304] width 1286 height 594
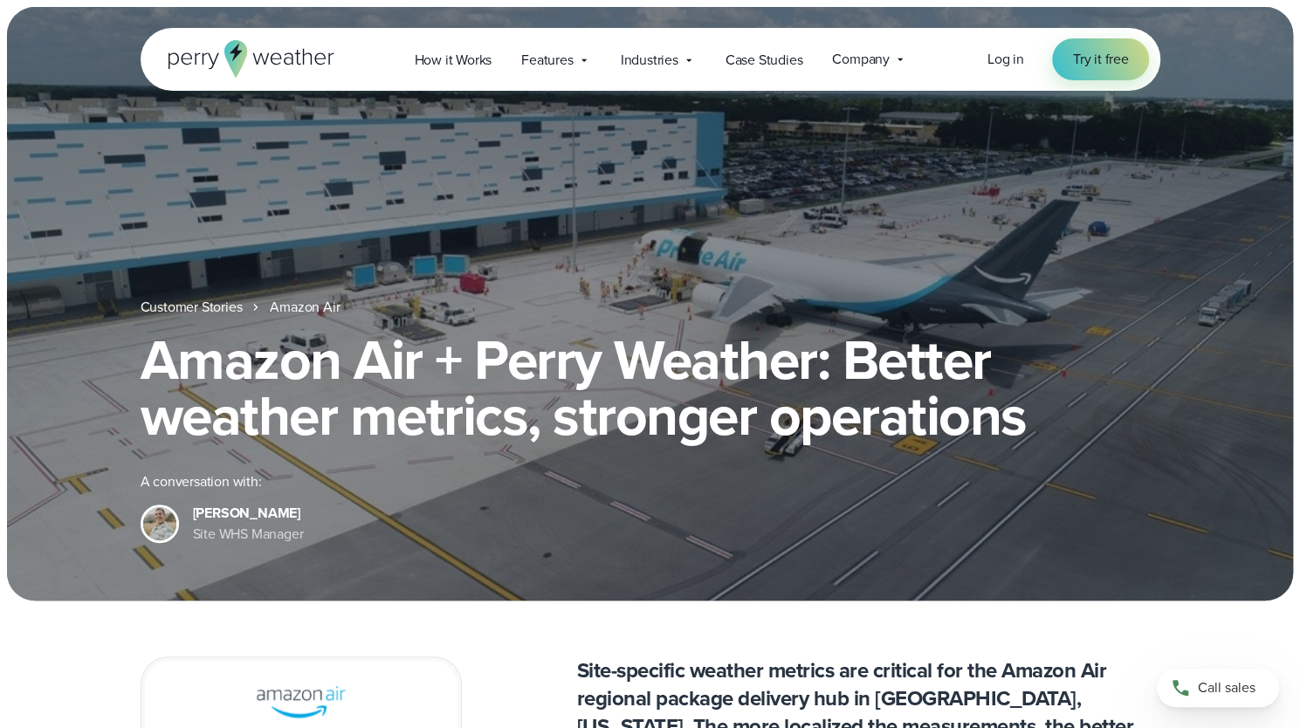
drag, startPoint x: 193, startPoint y: 489, endPoint x: 256, endPoint y: 534, distance: 77.1
click at [258, 539] on div "Brad Stewart Site WHS Manager" at bounding box center [248, 524] width 111 height 42
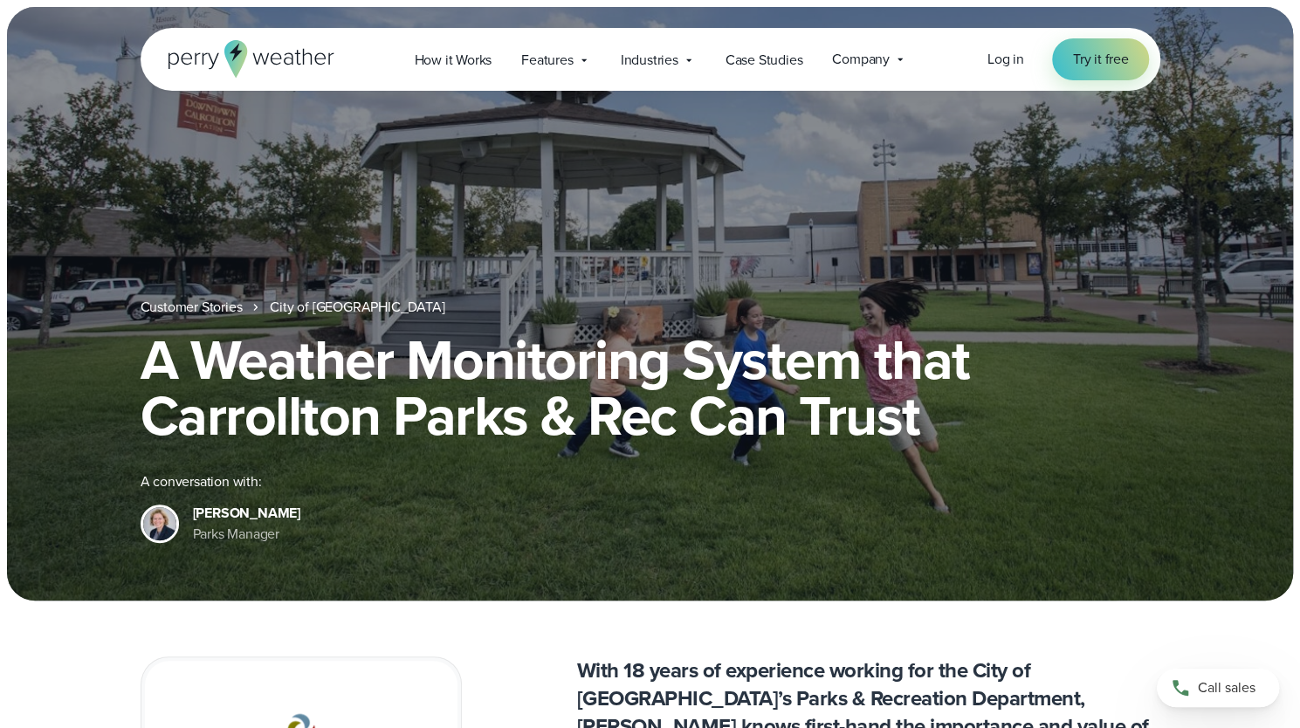
drag, startPoint x: 189, startPoint y: 487, endPoint x: 236, endPoint y: 534, distance: 66.1
click at [238, 554] on div "Customer Stories City of Carrollton A Weather Monitoring System that Carrollton…" at bounding box center [650, 304] width 1286 height 594
click at [242, 537] on div "Parks Manager" at bounding box center [246, 534] width 107 height 21
drag, startPoint x: 252, startPoint y: 539, endPoint x: 192, endPoint y: 491, distance: 77.1
click at [193, 503] on div "Kim Bybee Parks Manager" at bounding box center [246, 524] width 107 height 42
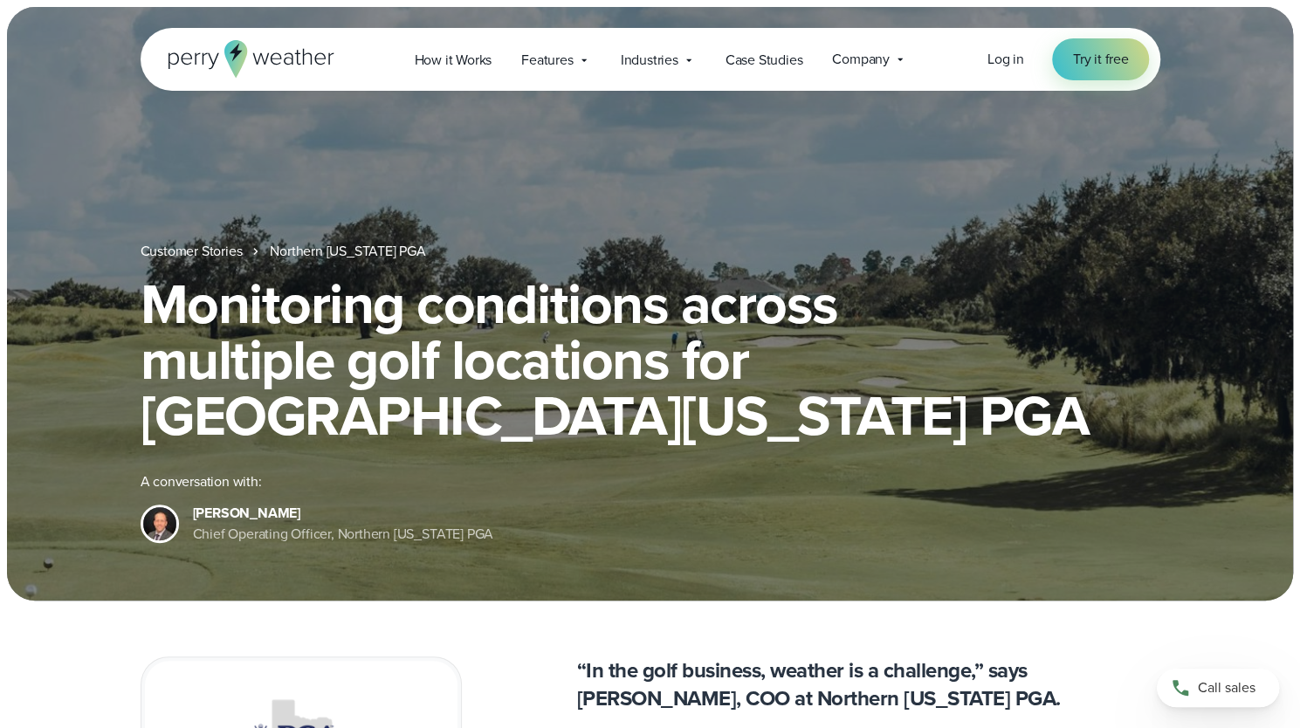
drag, startPoint x: 193, startPoint y: 486, endPoint x: 231, endPoint y: 514, distance: 47.5
click at [253, 555] on div "Customer Stories Northern Texas PGA Monitoring conditions across multiple golf …" at bounding box center [650, 304] width 1286 height 594
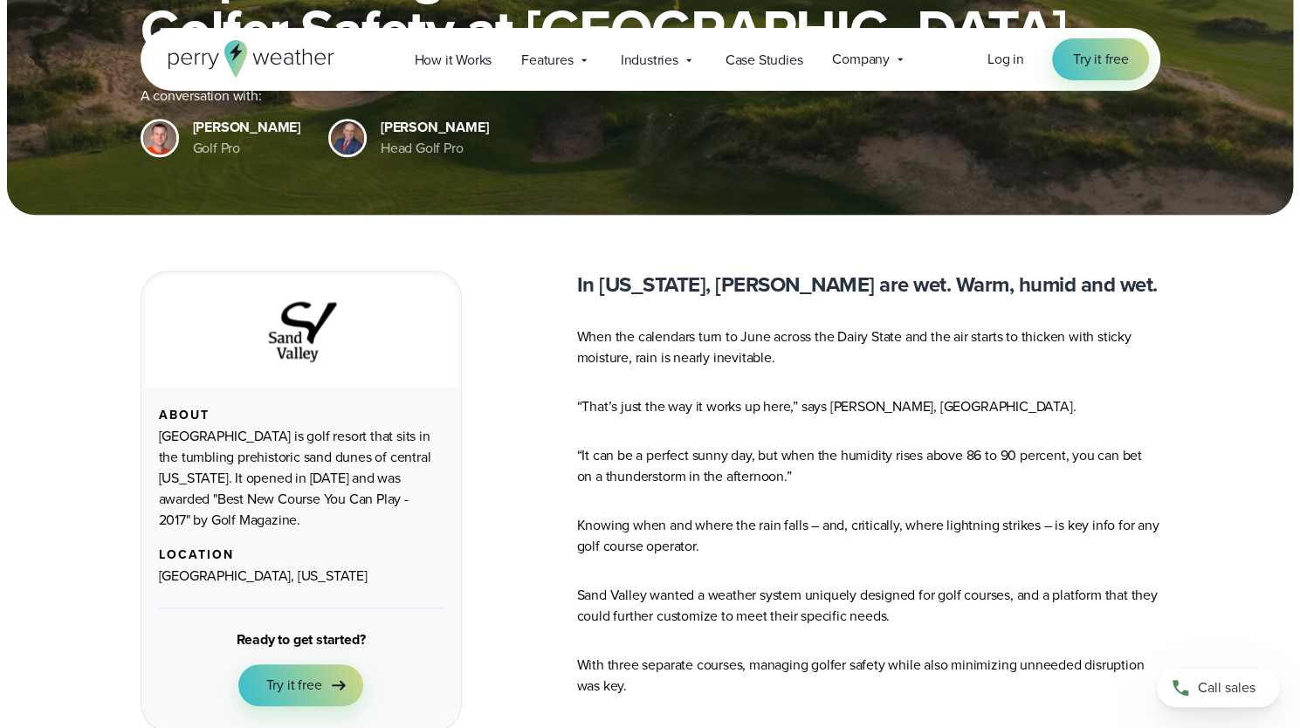
scroll to position [242, 0]
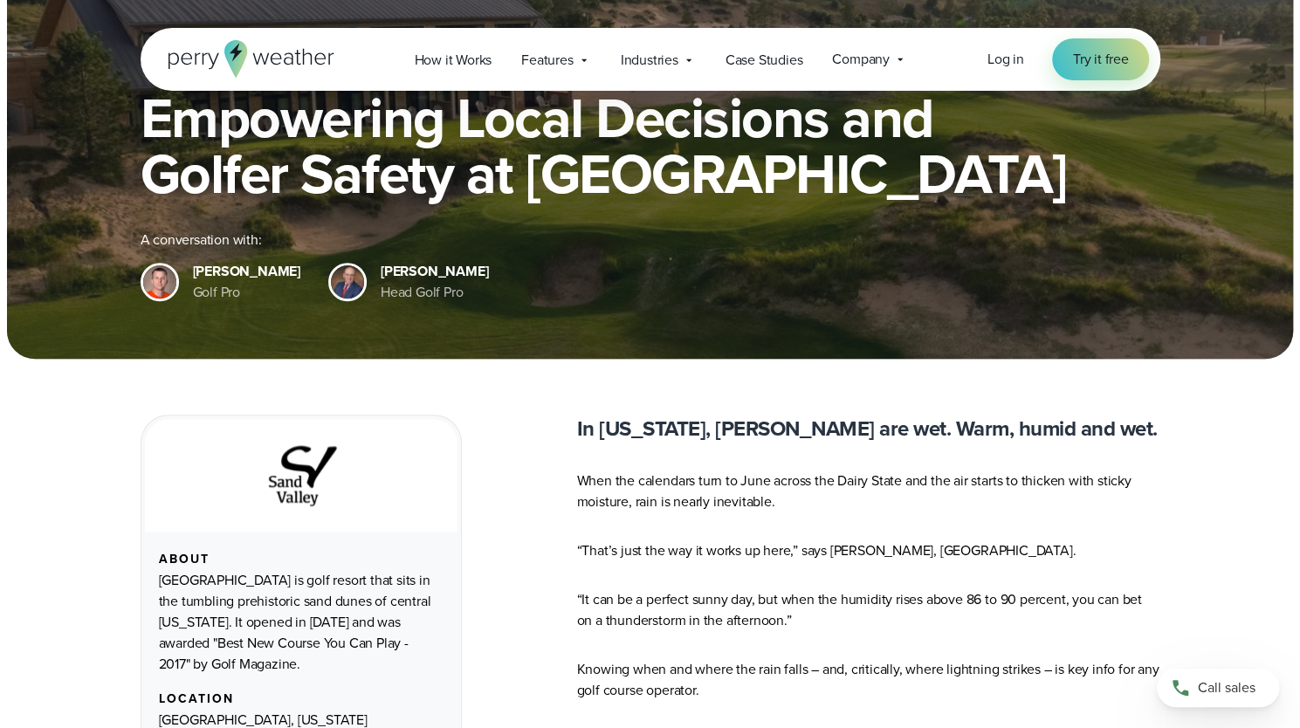
drag, startPoint x: 190, startPoint y: 247, endPoint x: 248, endPoint y: 310, distance: 85.9
click at [248, 310] on div "Customer Stories [GEOGRAPHIC_DATA] Empowering Local Decisions and Golfer Safety…" at bounding box center [650, 62] width 1286 height 594
drag, startPoint x: 341, startPoint y: 245, endPoint x: 439, endPoint y: 303, distance: 114.7
click at [439, 303] on div "Customer Stories [GEOGRAPHIC_DATA] Empowering Local Decisions and Golfer Safety…" at bounding box center [650, 62] width 1286 height 594
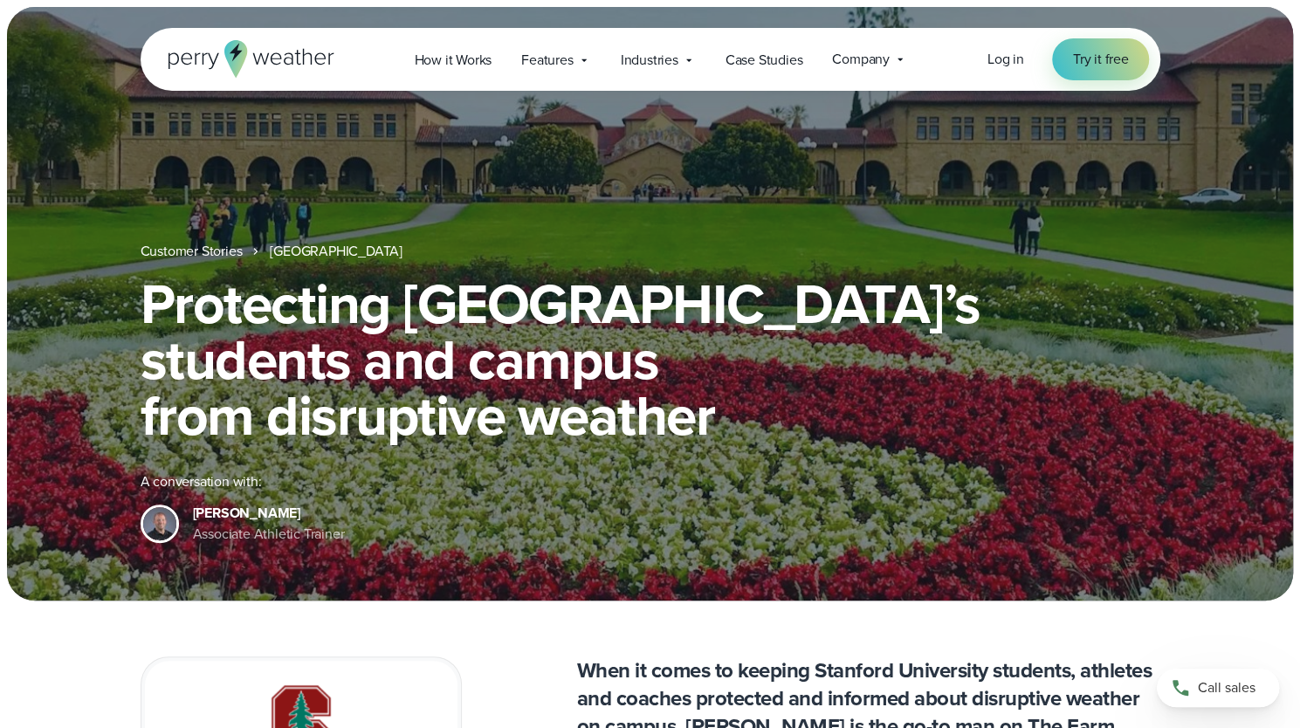
drag, startPoint x: 189, startPoint y: 494, endPoint x: 241, endPoint y: 541, distance: 69.9
click at [241, 541] on div "Brian White Associate Athletic Trainer" at bounding box center [243, 524] width 204 height 42
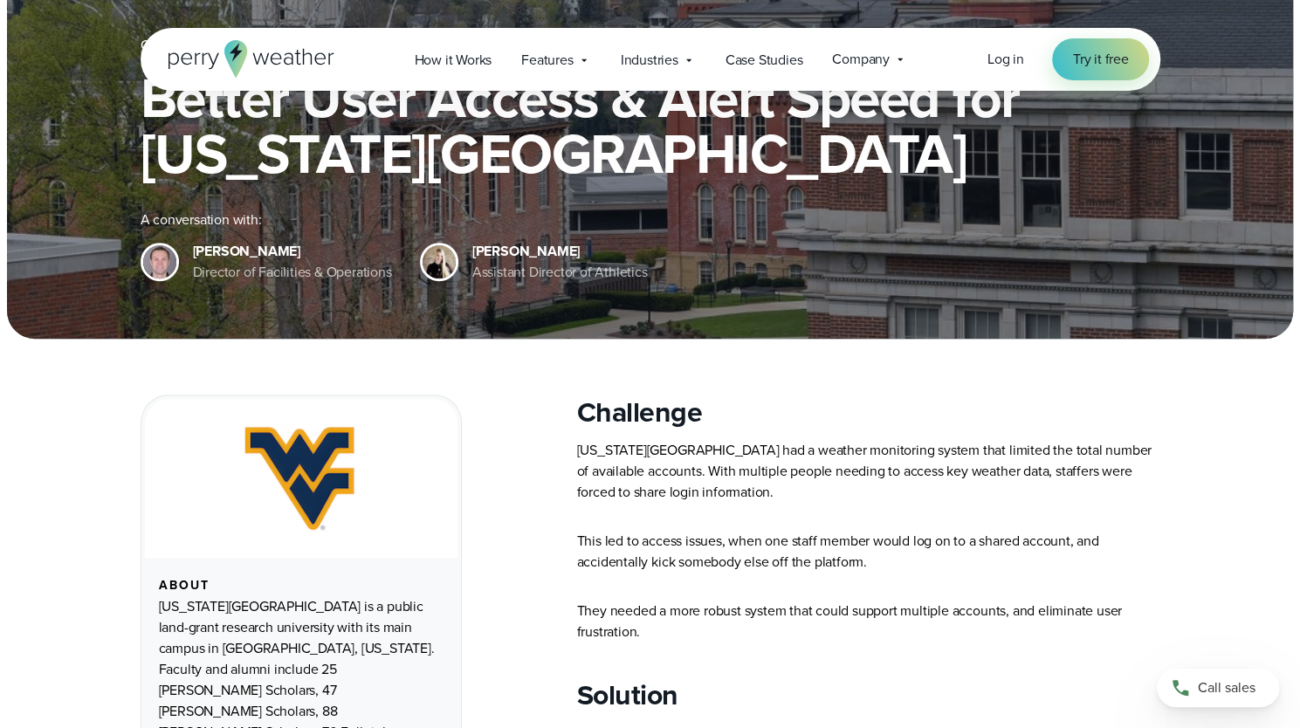
scroll to position [175, 0]
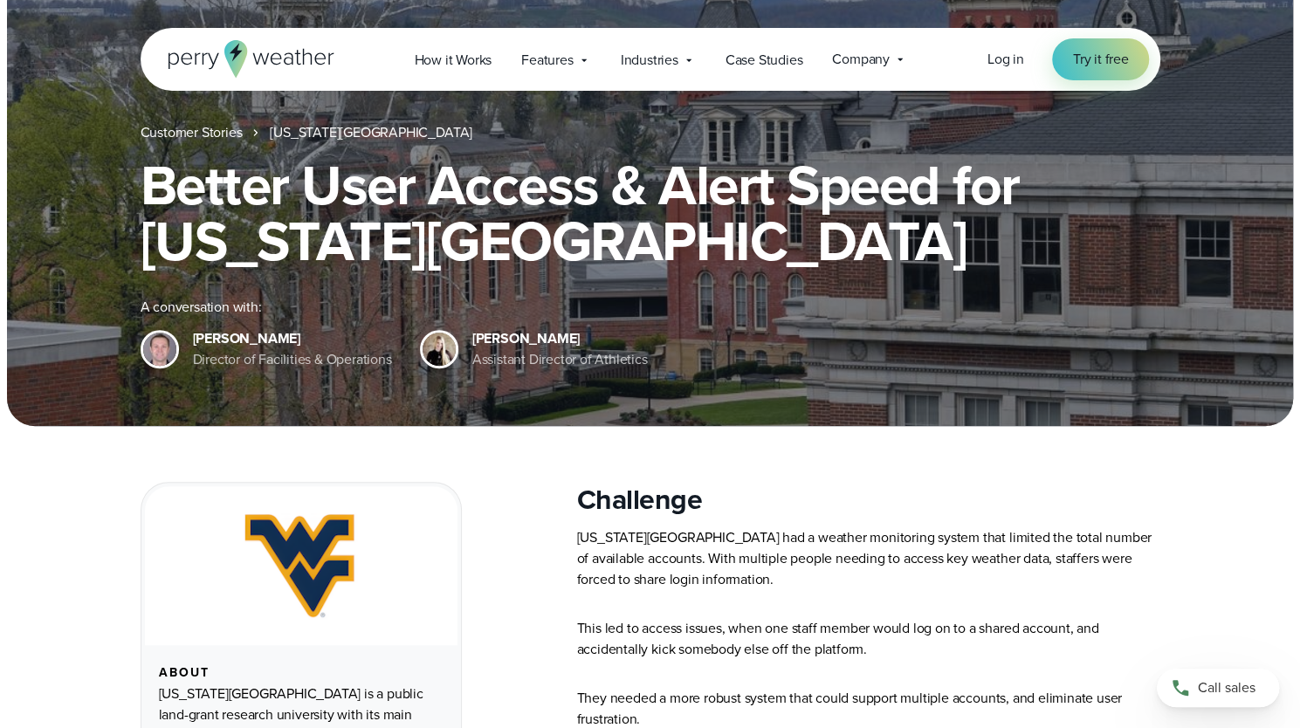
drag, startPoint x: 185, startPoint y: 312, endPoint x: 253, endPoint y: 368, distance: 88.1
click at [253, 368] on div "Colin Braley Director of Facilities & Operations" at bounding box center [267, 349] width 252 height 42
drag, startPoint x: 465, startPoint y: 311, endPoint x: 545, endPoint y: 358, distance: 93.2
click at [545, 358] on div "Hailee Settle Assistant Director of Athletics" at bounding box center [534, 349] width 228 height 42
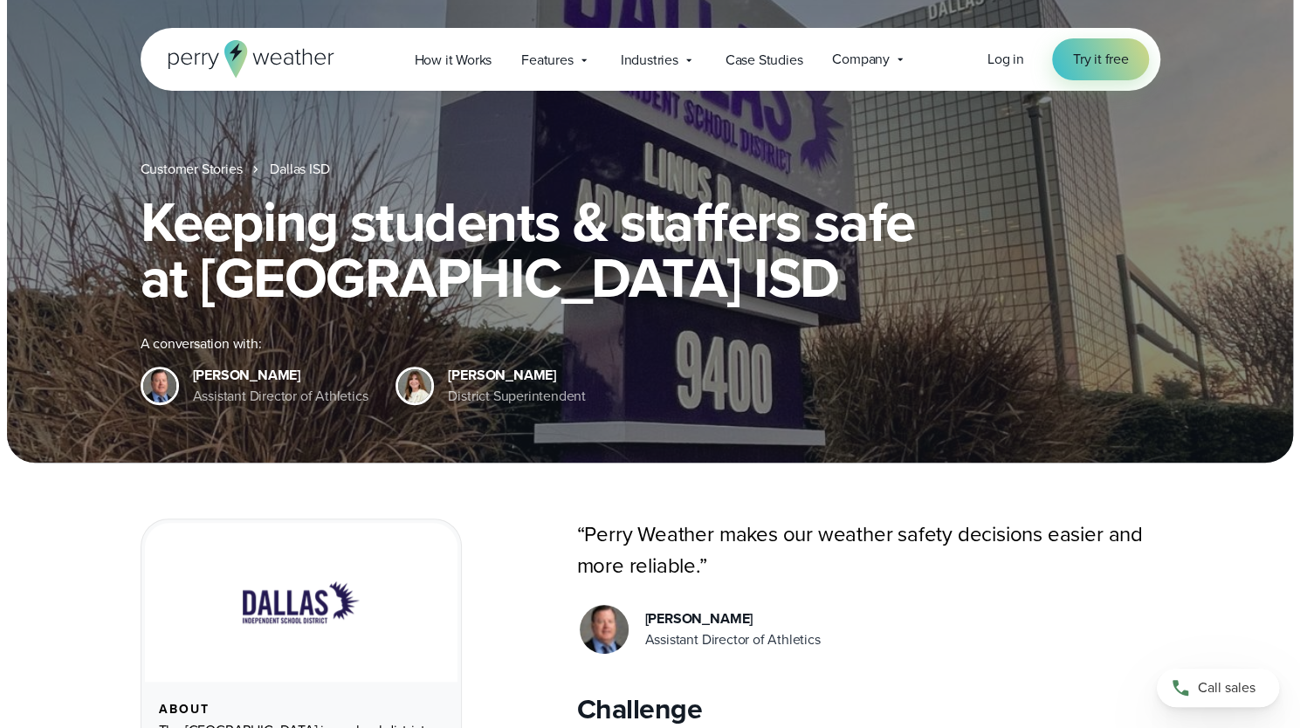
scroll to position [262, 0]
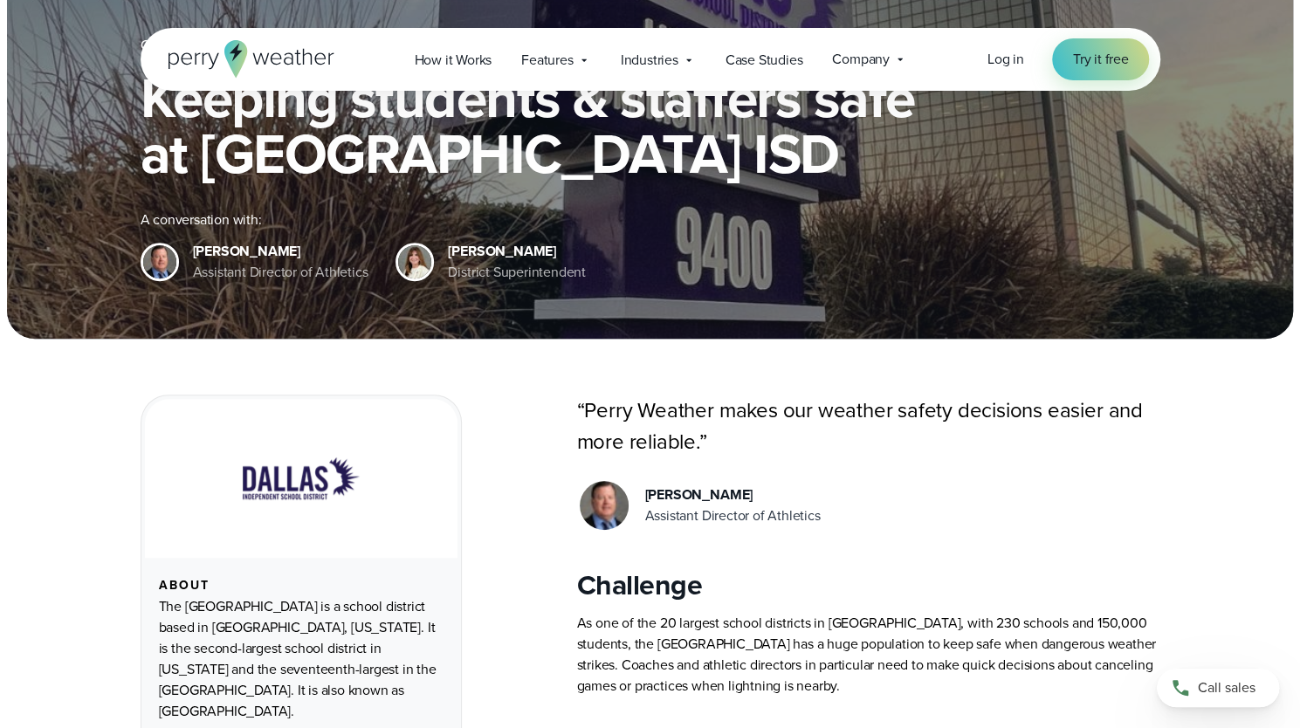
drag, startPoint x: 190, startPoint y: 224, endPoint x: 238, endPoint y: 280, distance: 73.7
click at [238, 280] on div "[PERSON_NAME] Assistant Director of Athletics" at bounding box center [255, 262] width 228 height 42
drag, startPoint x: 433, startPoint y: 212, endPoint x: 519, endPoint y: 261, distance: 98.6
click at [560, 295] on div "Customer Stories [GEOGRAPHIC_DATA] ISD Keeping students & staffers safe at [GEO…" at bounding box center [650, 42] width 1286 height 594
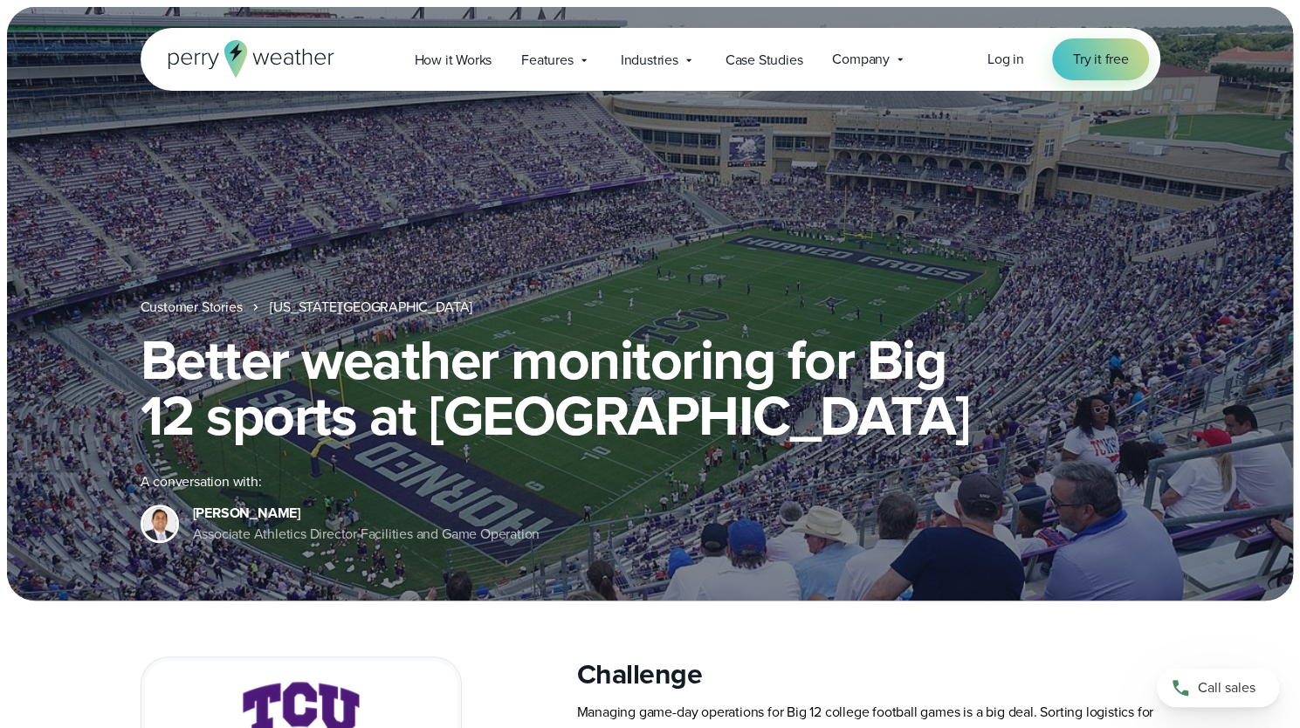
drag, startPoint x: 182, startPoint y: 488, endPoint x: 272, endPoint y: 560, distance: 115.0
click at [272, 560] on div "Customer Stories [US_STATE][GEOGRAPHIC_DATA] Better weather monitoring for Big …" at bounding box center [650, 304] width 1286 height 594
drag, startPoint x: 265, startPoint y: 544, endPoint x: 194, endPoint y: 492, distance: 88.7
click at [194, 503] on div "[PERSON_NAME] Associate Athletics Director Facilities and Game Operation" at bounding box center [367, 524] width 348 height 42
